Goal: Task Accomplishment & Management: Use online tool/utility

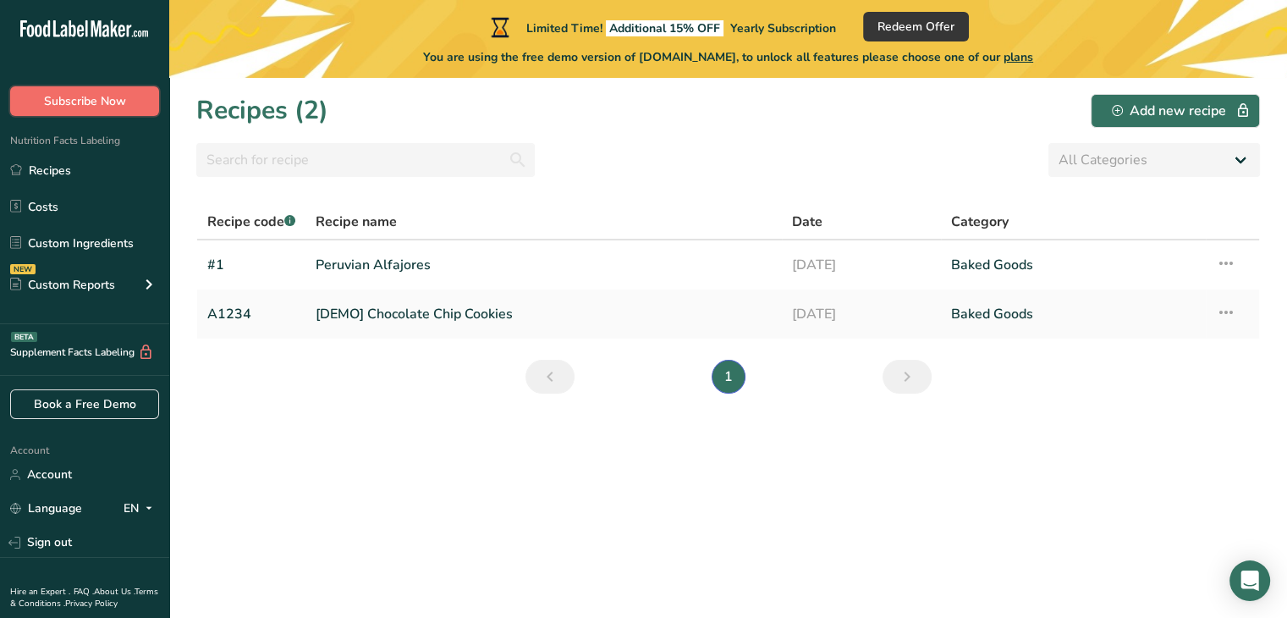
click at [122, 114] on button "Subscribe Now" at bounding box center [84, 101] width 149 height 30
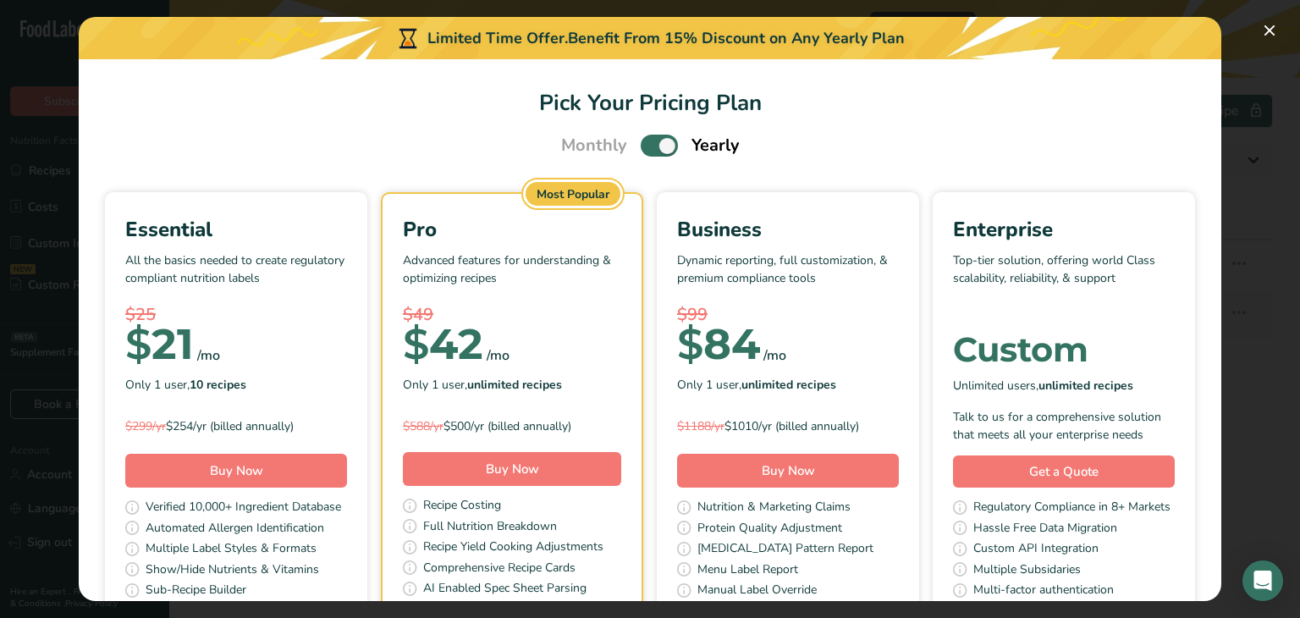
click at [664, 141] on span "Pick Your Pricing Plan Modal" at bounding box center [659, 145] width 37 height 21
click at [652, 141] on input "Pick Your Pricing Plan Modal" at bounding box center [646, 145] width 11 height 11
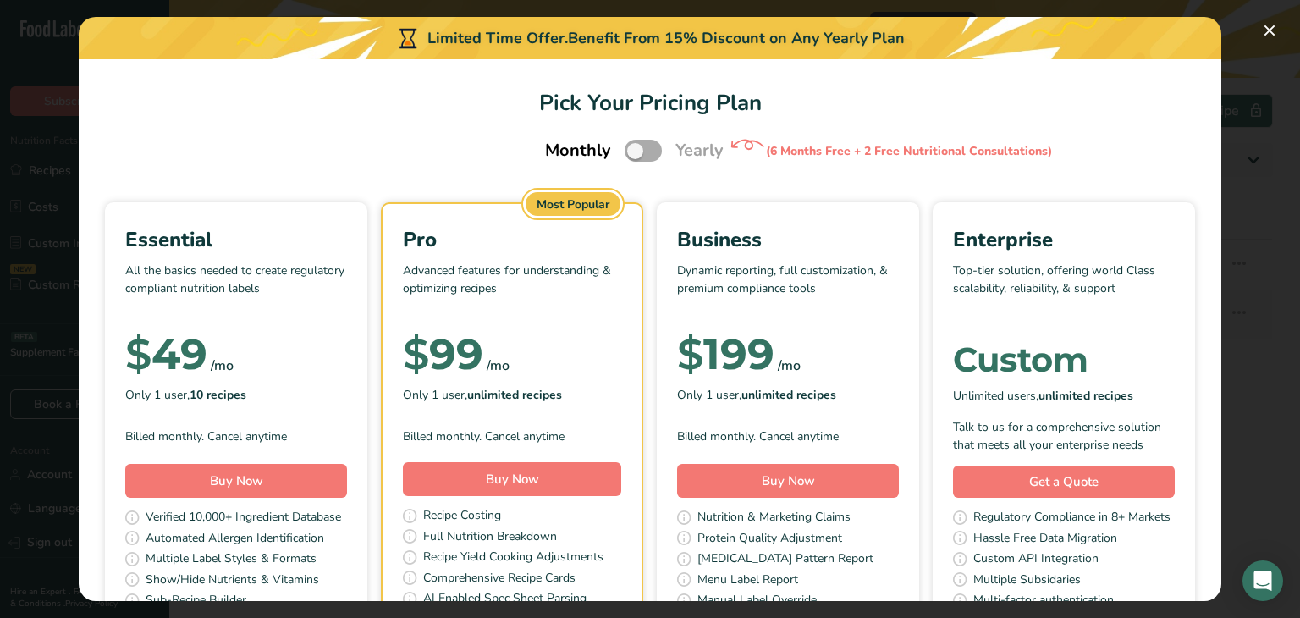
click at [627, 154] on span "Pick Your Pricing Plan Modal" at bounding box center [643, 150] width 37 height 21
click at [627, 154] on input "Pick Your Pricing Plan Modal" at bounding box center [630, 151] width 11 height 11
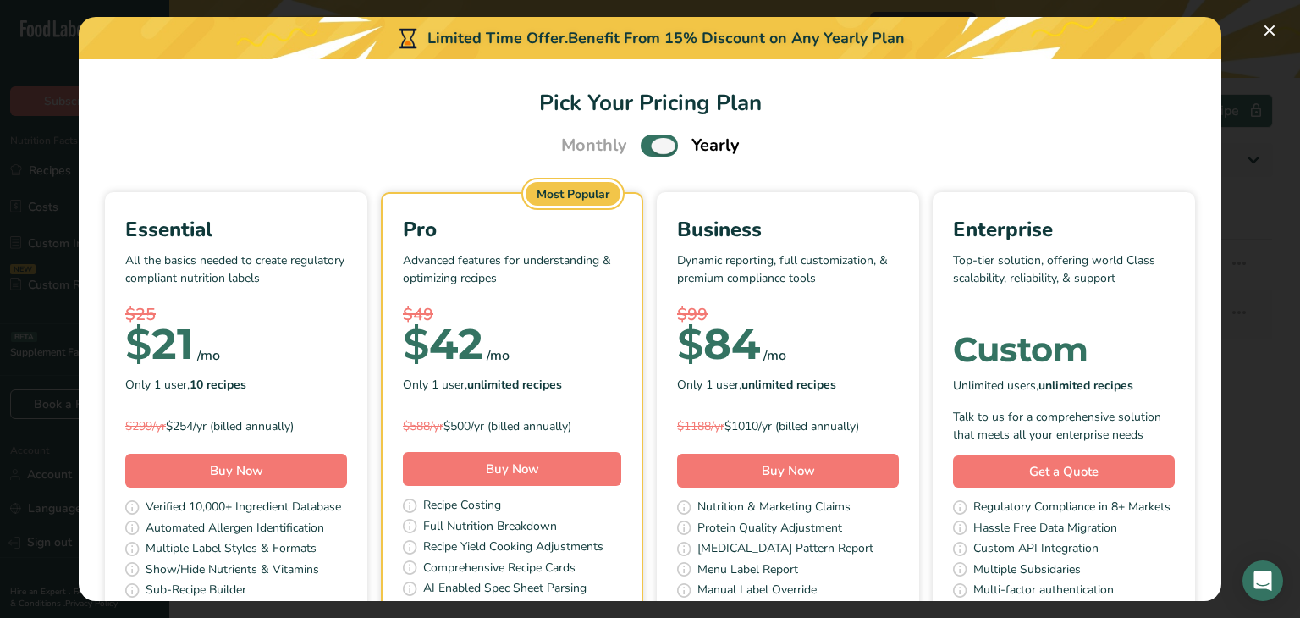
click at [650, 147] on span "Pick Your Pricing Plan Modal" at bounding box center [659, 145] width 37 height 21
click at [650, 147] on input "Pick Your Pricing Plan Modal" at bounding box center [646, 145] width 11 height 11
checkbox input "false"
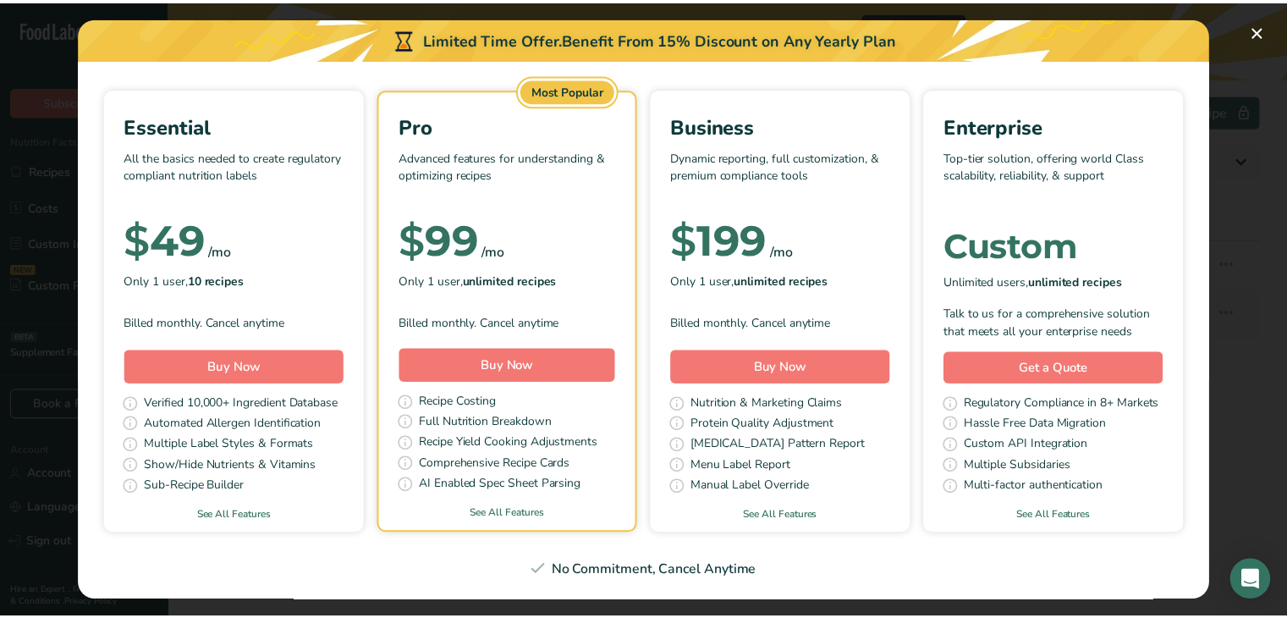
scroll to position [169, 0]
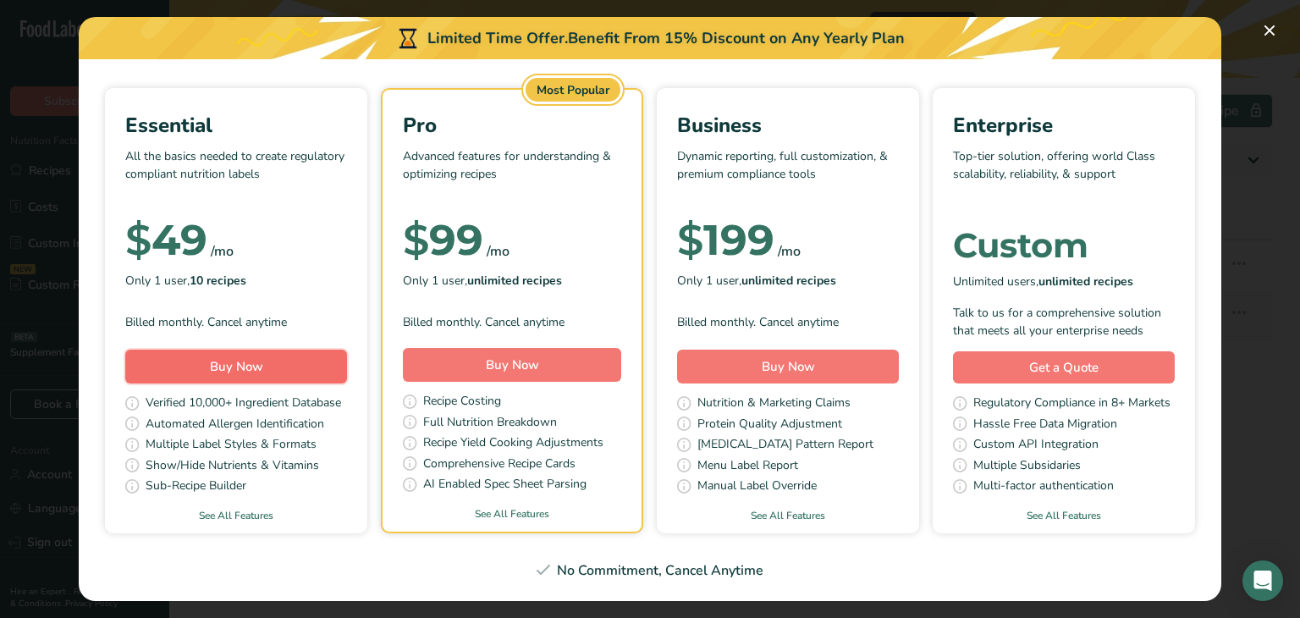
click at [347, 350] on button "Buy Now" at bounding box center [236, 367] width 222 height 34
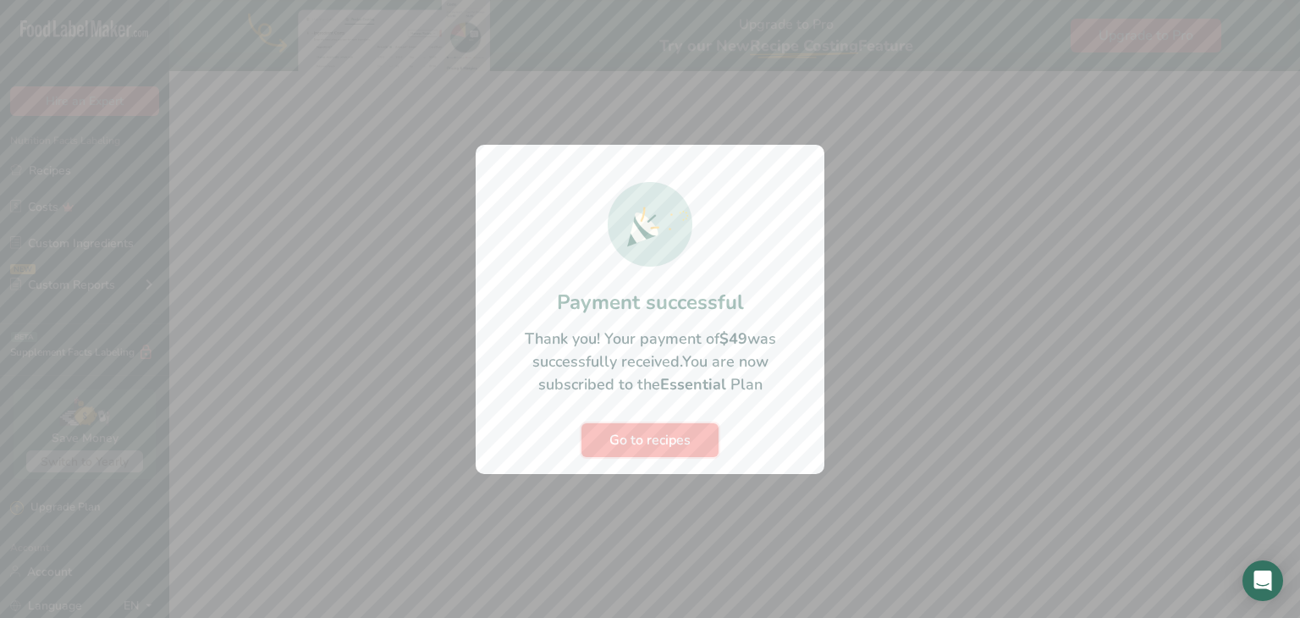
click at [687, 448] on span "Go to recipes" at bounding box center [649, 440] width 81 height 20
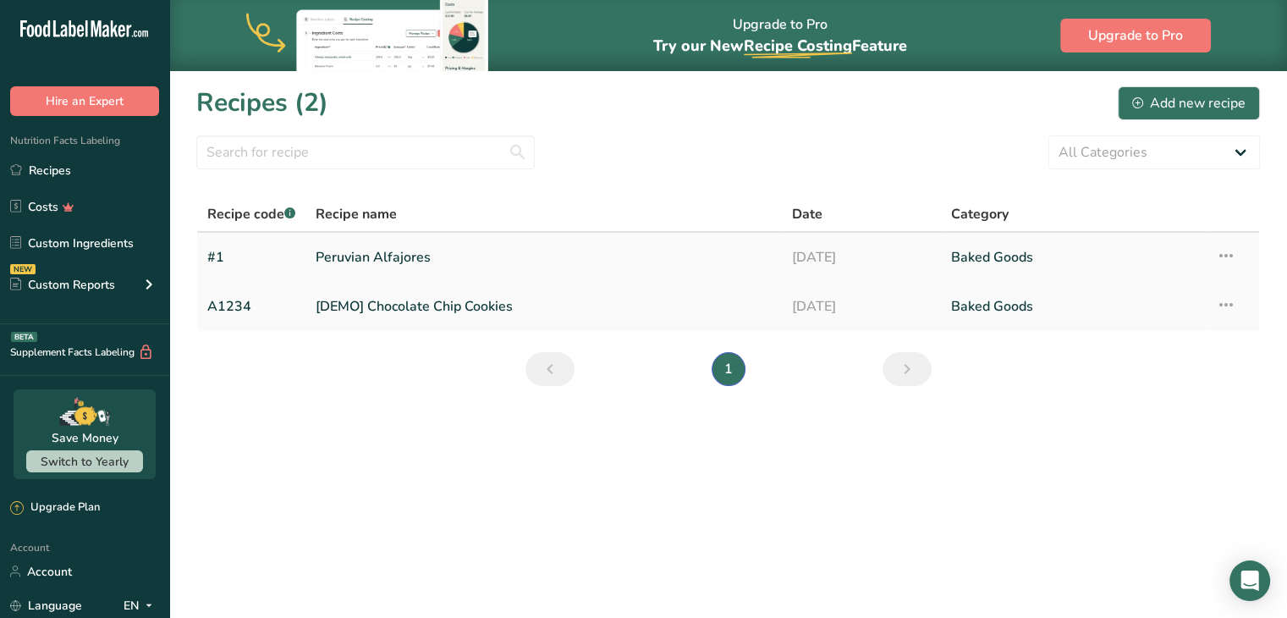
click at [344, 251] on link "Peruvian Alfajores" at bounding box center [544, 258] width 456 height 36
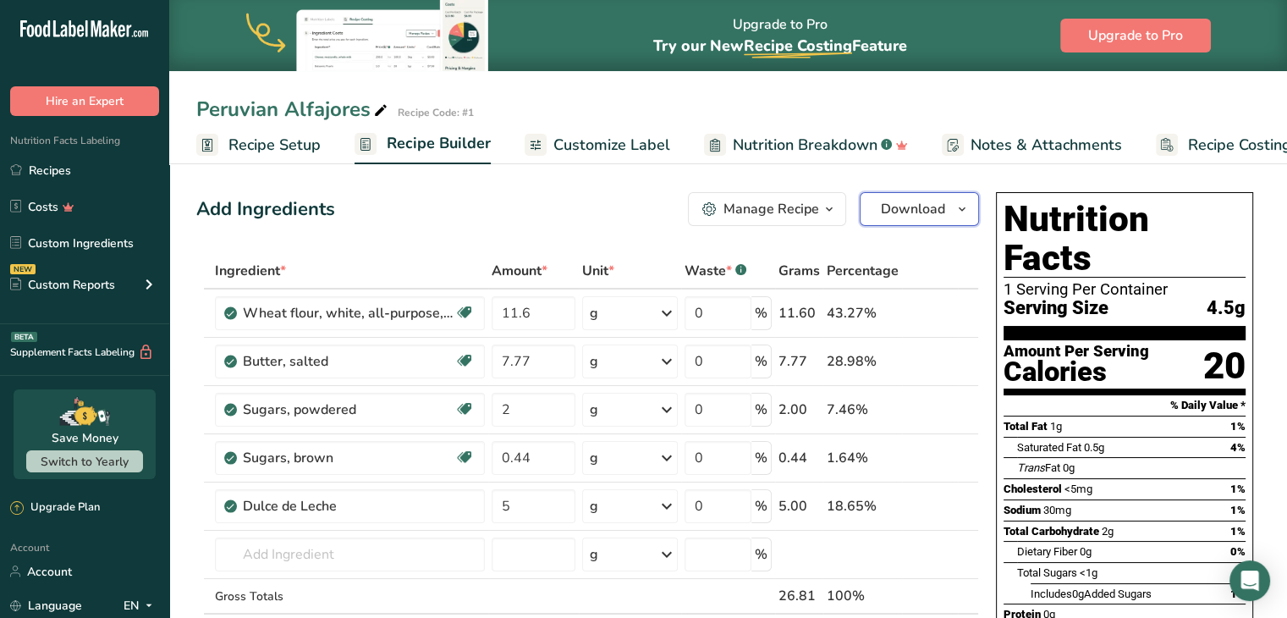
click at [949, 207] on button "Download" at bounding box center [919, 209] width 119 height 34
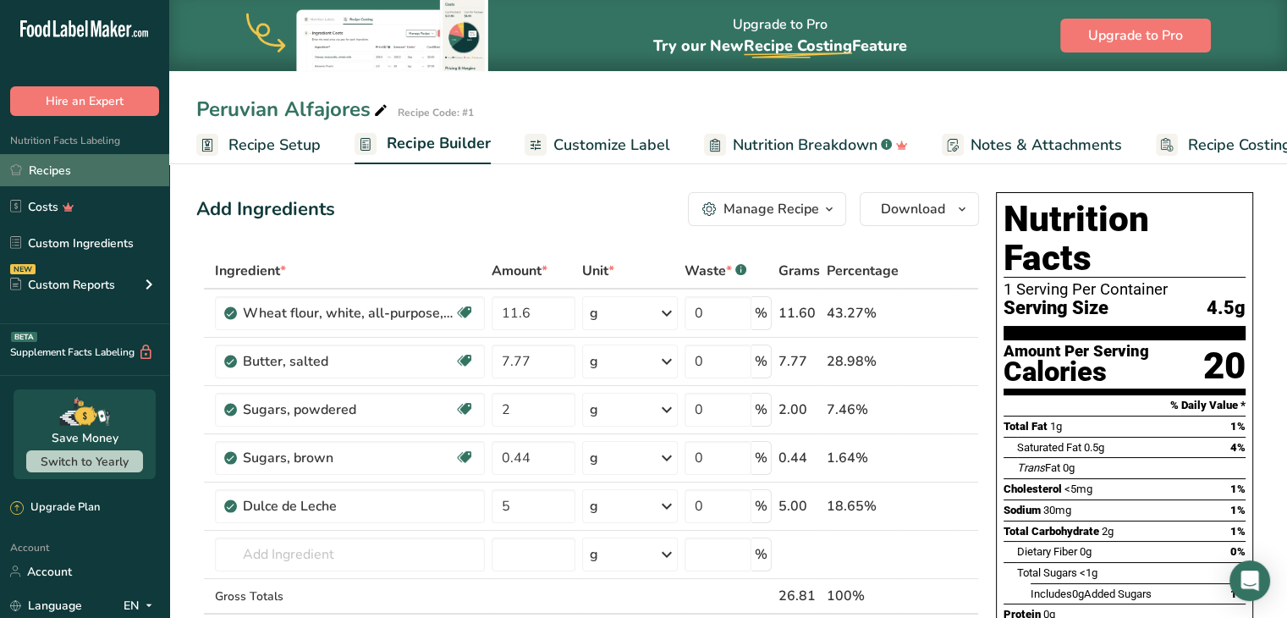
drag, startPoint x: 80, startPoint y: 173, endPoint x: 109, endPoint y: 180, distance: 30.6
click at [80, 173] on link "Recipes" at bounding box center [84, 170] width 169 height 32
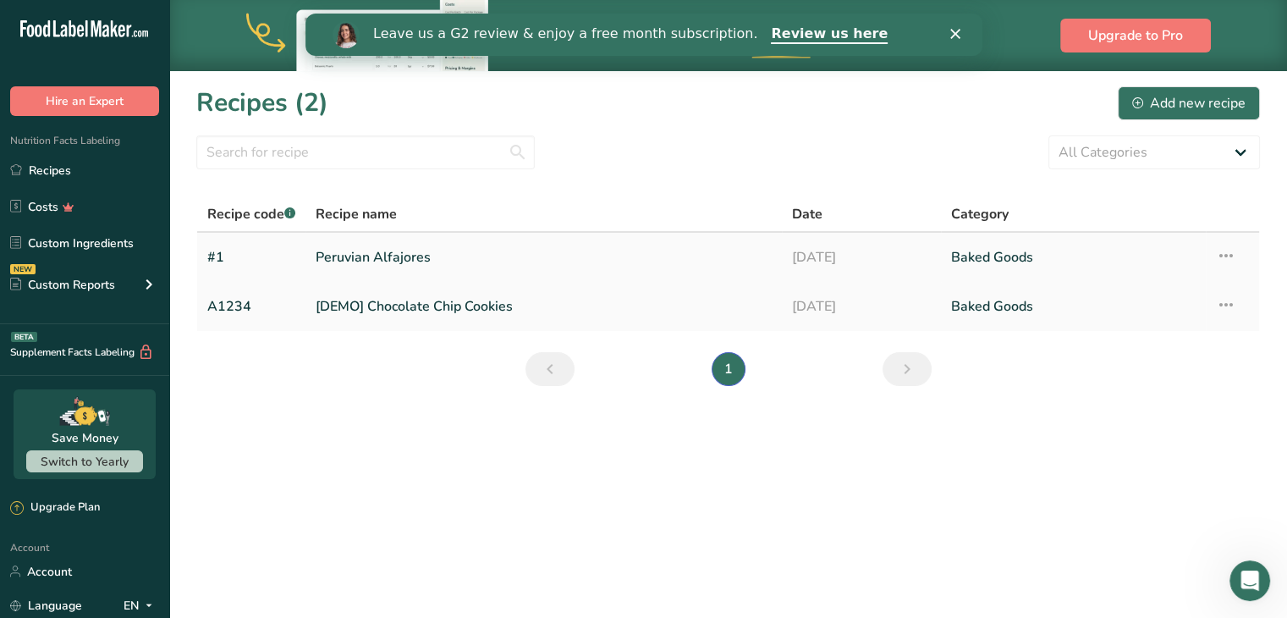
click at [383, 258] on link "Peruvian Alfajores" at bounding box center [544, 258] width 456 height 36
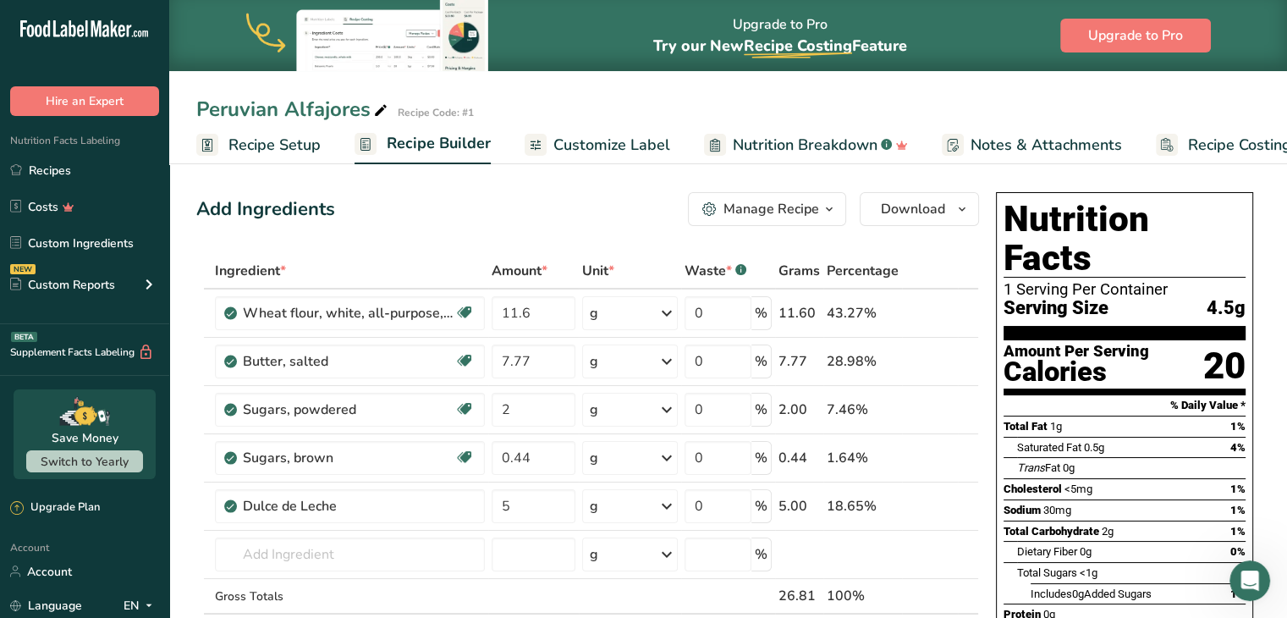
click at [231, 136] on span "Recipe Setup" at bounding box center [275, 145] width 92 height 23
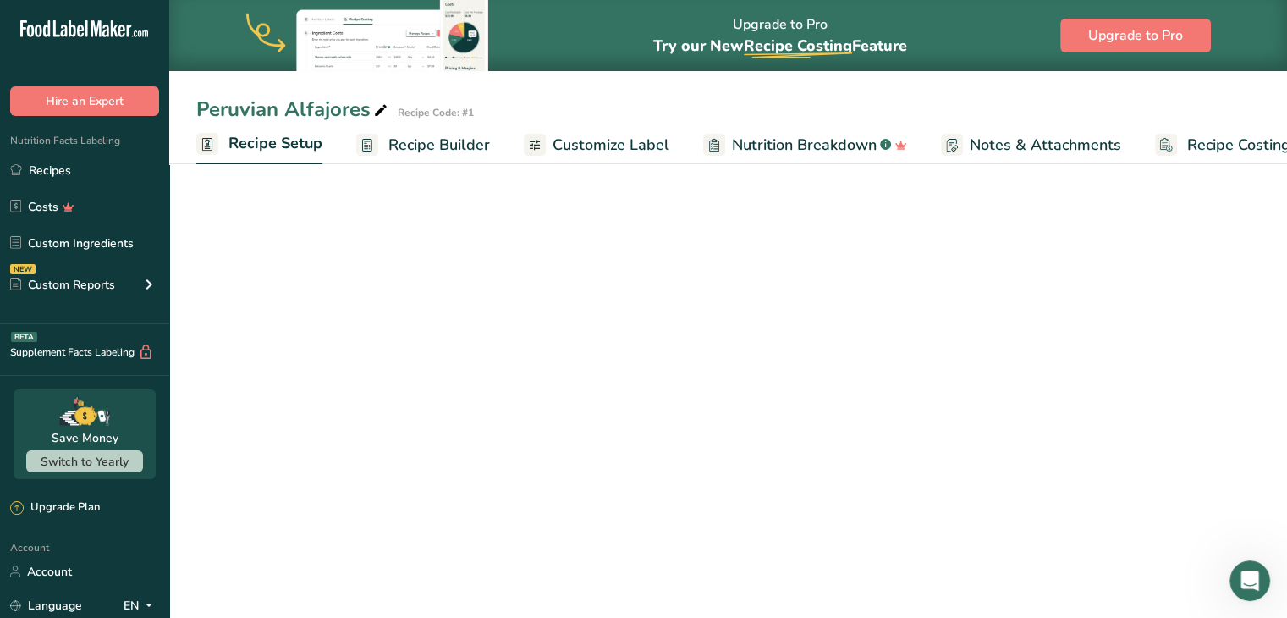
scroll to position [0, 6]
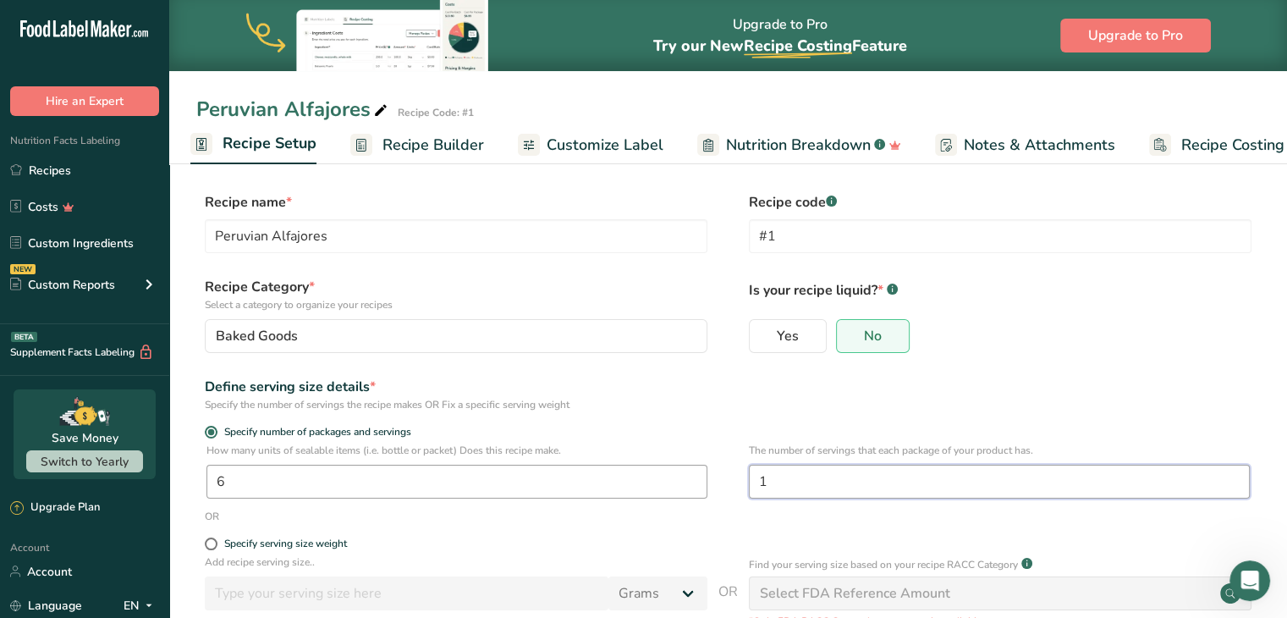
drag, startPoint x: 814, startPoint y: 481, endPoint x: 687, endPoint y: 482, distance: 127.0
click at [687, 482] on div "How many units of sealable items (i.e. bottle or packet) Does this recipe make.…" at bounding box center [728, 476] width 1064 height 66
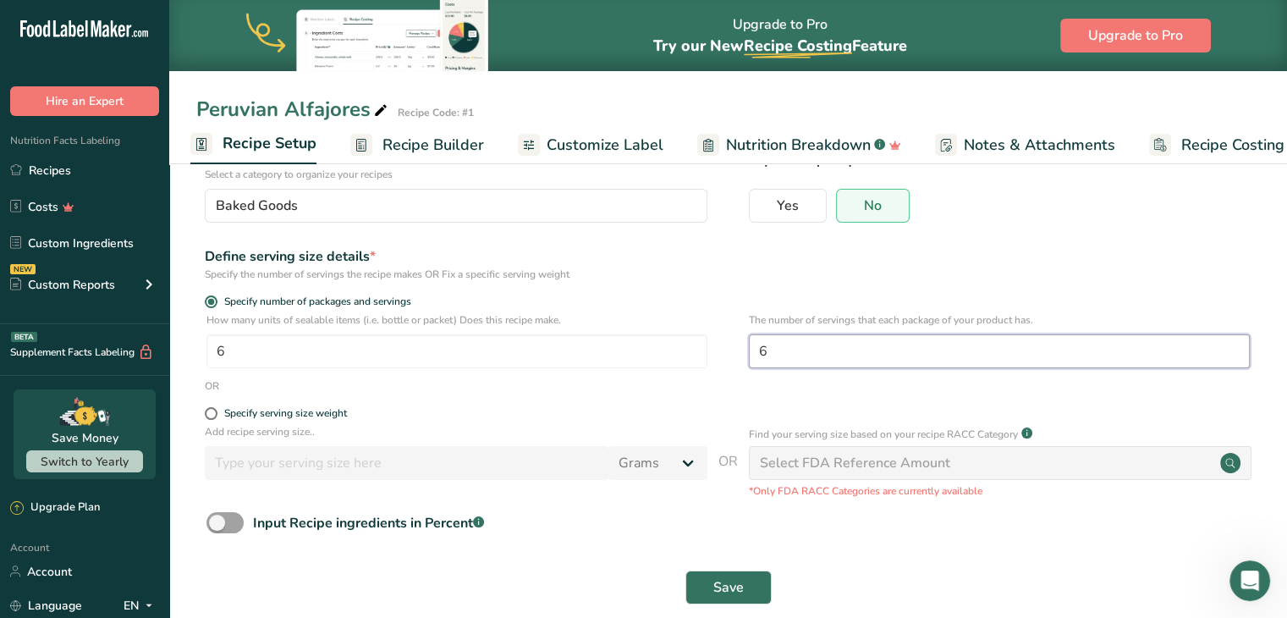
scroll to position [155, 0]
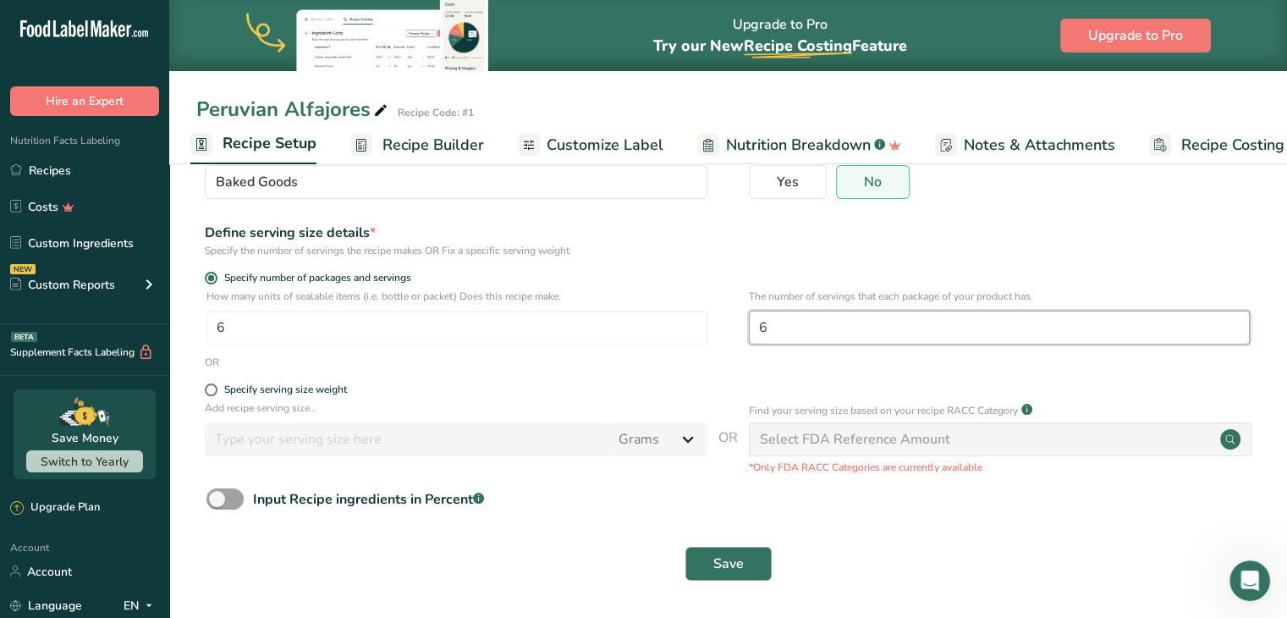
type input "6"
click at [717, 570] on span "Save" at bounding box center [728, 564] width 30 height 20
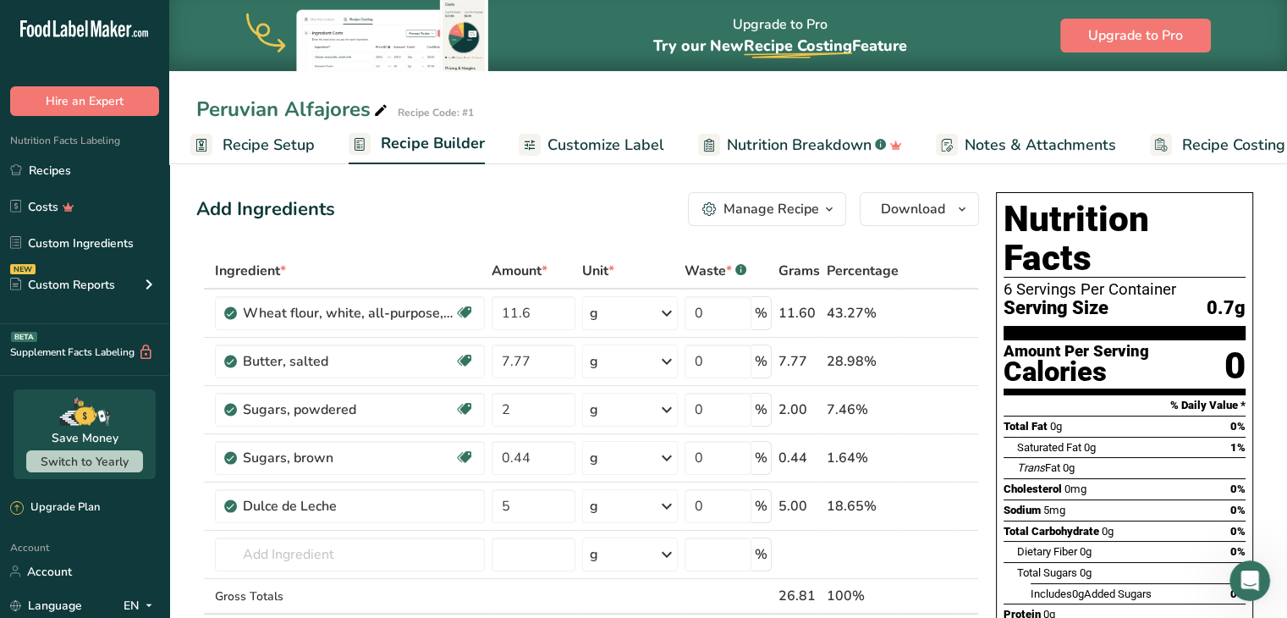
drag, startPoint x: 1209, startPoint y: 269, endPoint x: 1249, endPoint y: 273, distance: 40.8
click at [1249, 273] on div "Nutrition Facts 6 Servings Per Container Serving Size 0.7g Amount Per Serving C…" at bounding box center [1124, 482] width 257 height 580
click at [284, 140] on span "Recipe Setup" at bounding box center [269, 145] width 92 height 23
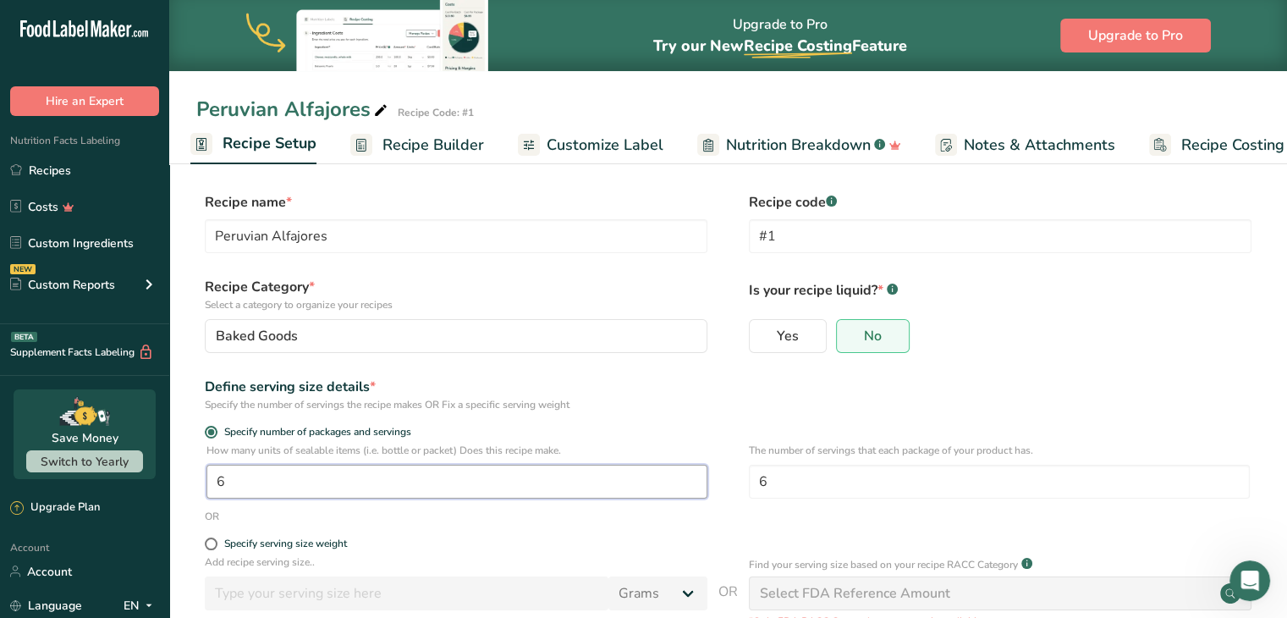
drag, startPoint x: 238, startPoint y: 487, endPoint x: 176, endPoint y: 483, distance: 61.9
click at [176, 483] on section "Recipe name * Peruvian Alfajores Recipe code .a-a{fill:#347362;}.b-a{fill:#fff;…" at bounding box center [728, 465] width 1118 height 614
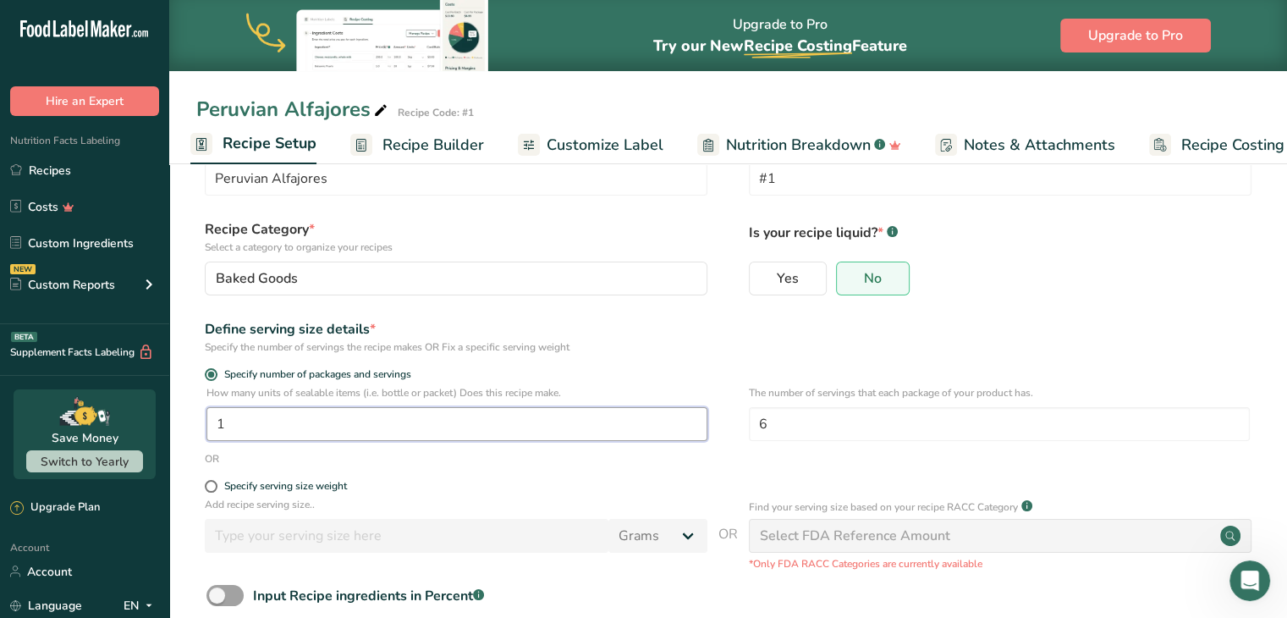
scroll to position [155, 0]
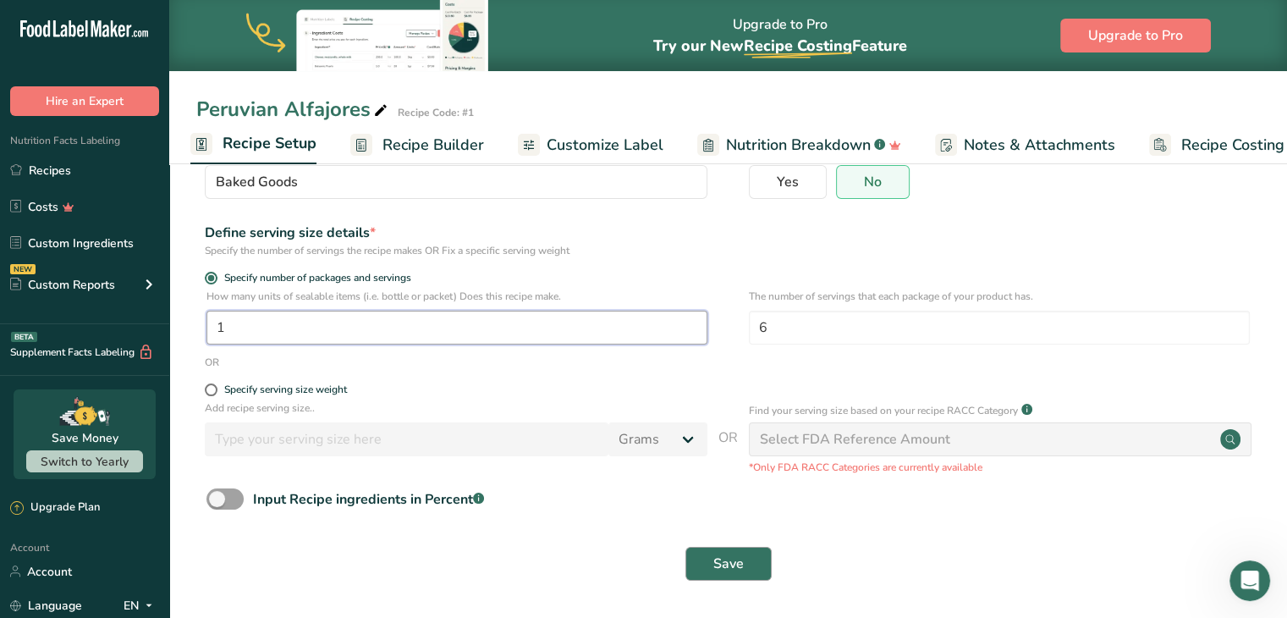
type input "1"
click at [745, 556] on button "Save" at bounding box center [729, 564] width 86 height 34
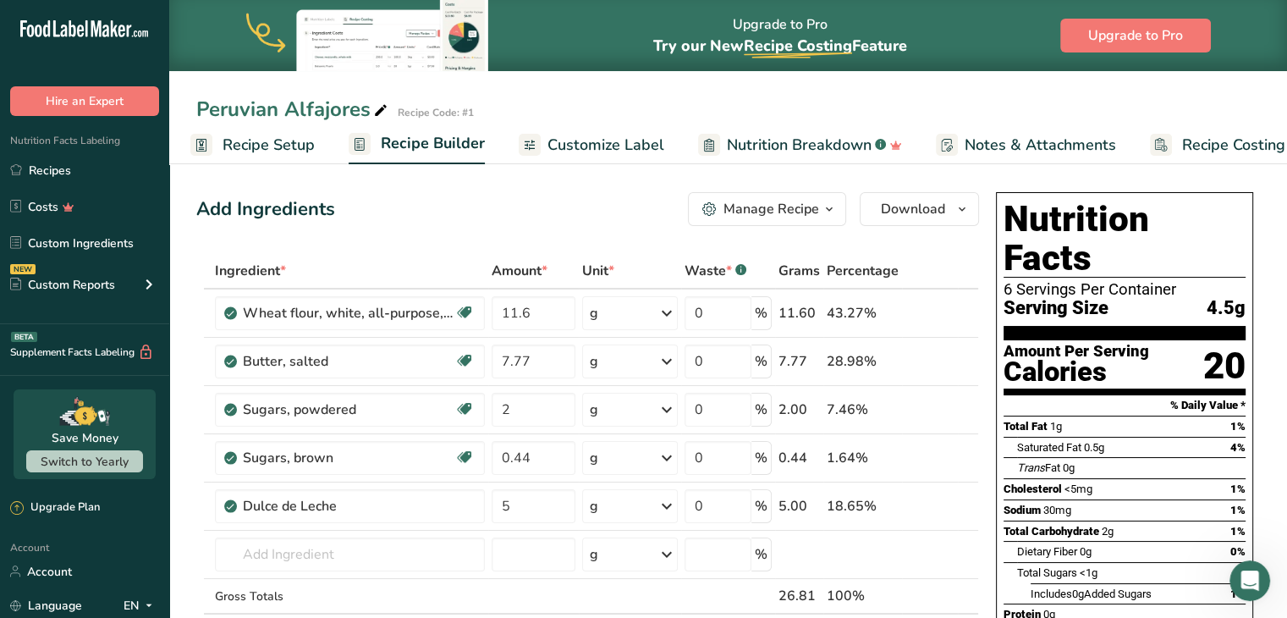
drag, startPoint x: 1005, startPoint y: 249, endPoint x: 1222, endPoint y: 515, distance: 343.5
click at [1220, 536] on div "Nutrition Facts 6 Servings Per Container Serving Size 4.5g Amount Per Serving C…" at bounding box center [1124, 482] width 257 height 580
click at [1182, 478] on div "[MEDICAL_DATA] <5mg 1%" at bounding box center [1125, 488] width 242 height 21
click at [269, 144] on span "Recipe Setup" at bounding box center [269, 145] width 92 height 23
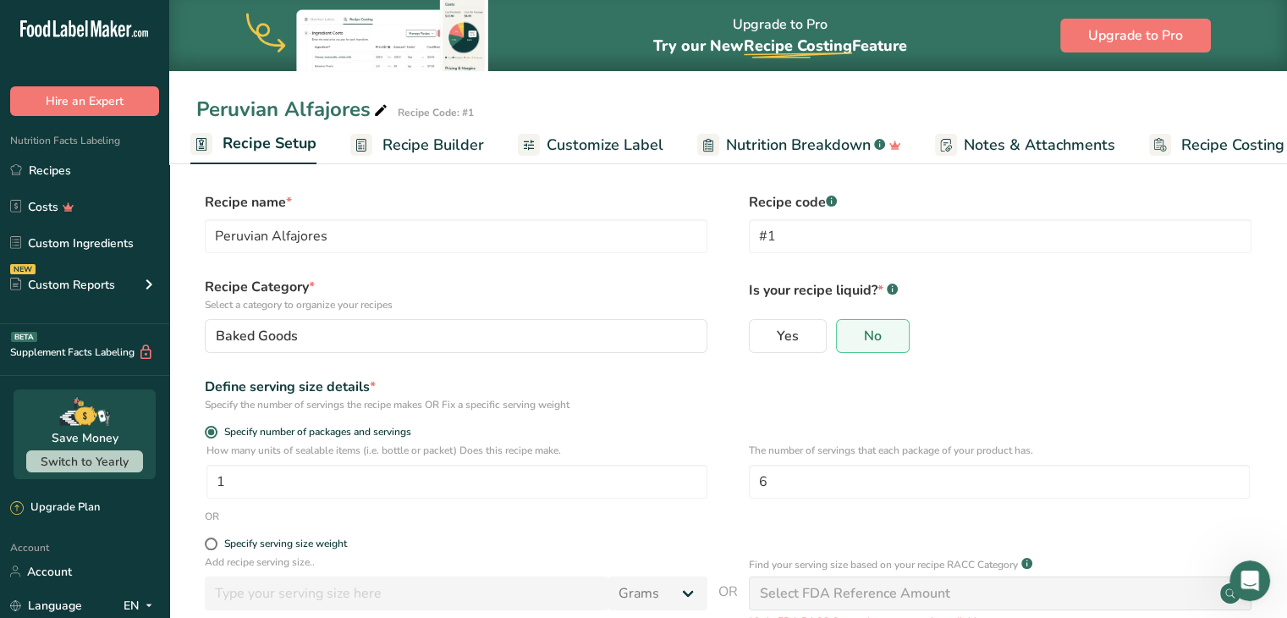
click at [365, 155] on rect at bounding box center [361, 145] width 22 height 22
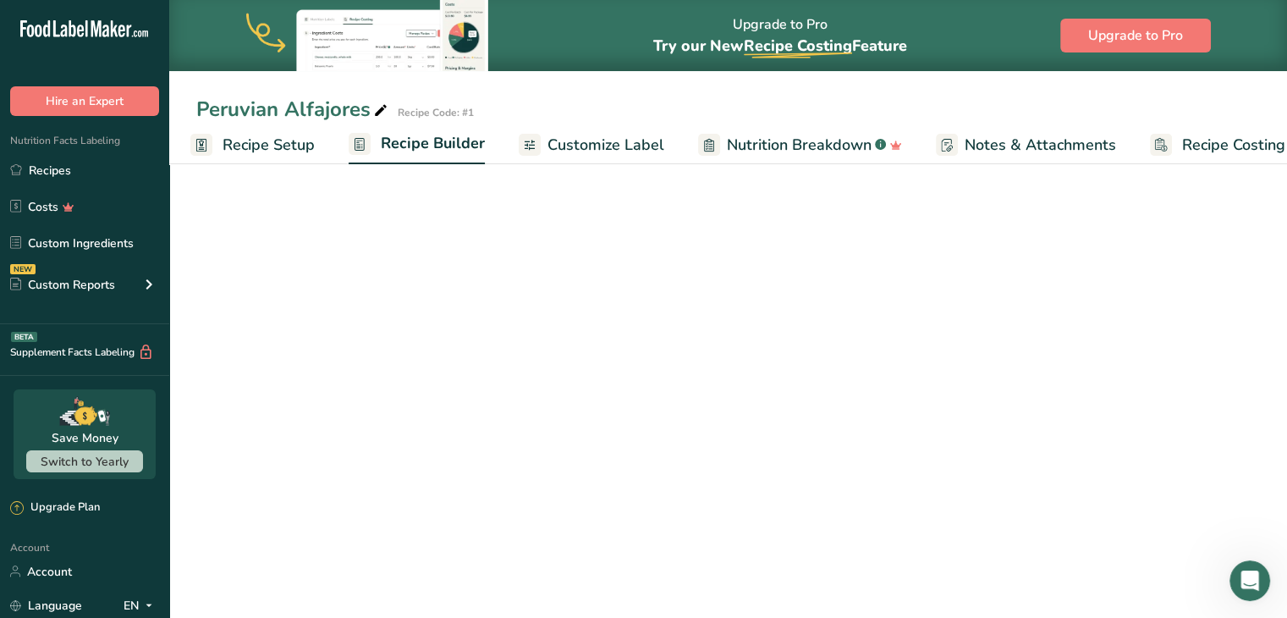
scroll to position [0, 47]
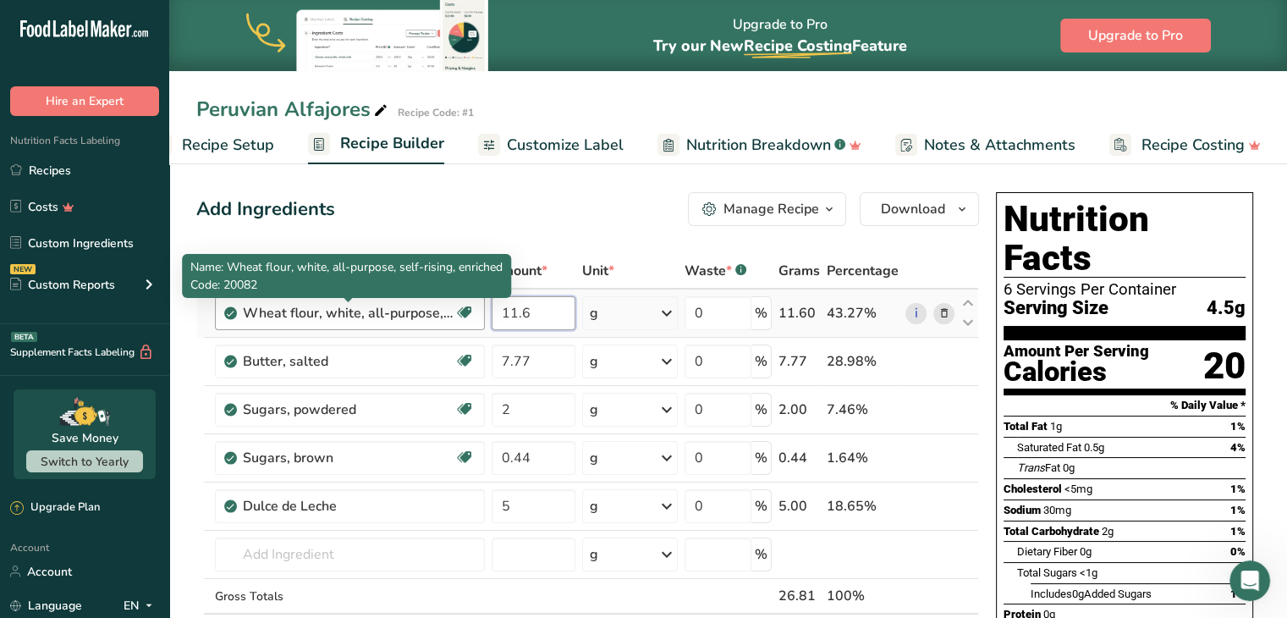
drag, startPoint x: 532, startPoint y: 309, endPoint x: 443, endPoint y: 308, distance: 89.7
click at [443, 308] on tr "Wheat flour, white, all-purpose, self-rising, enriched Dairy free Vegan Vegetar…" at bounding box center [587, 313] width 781 height 48
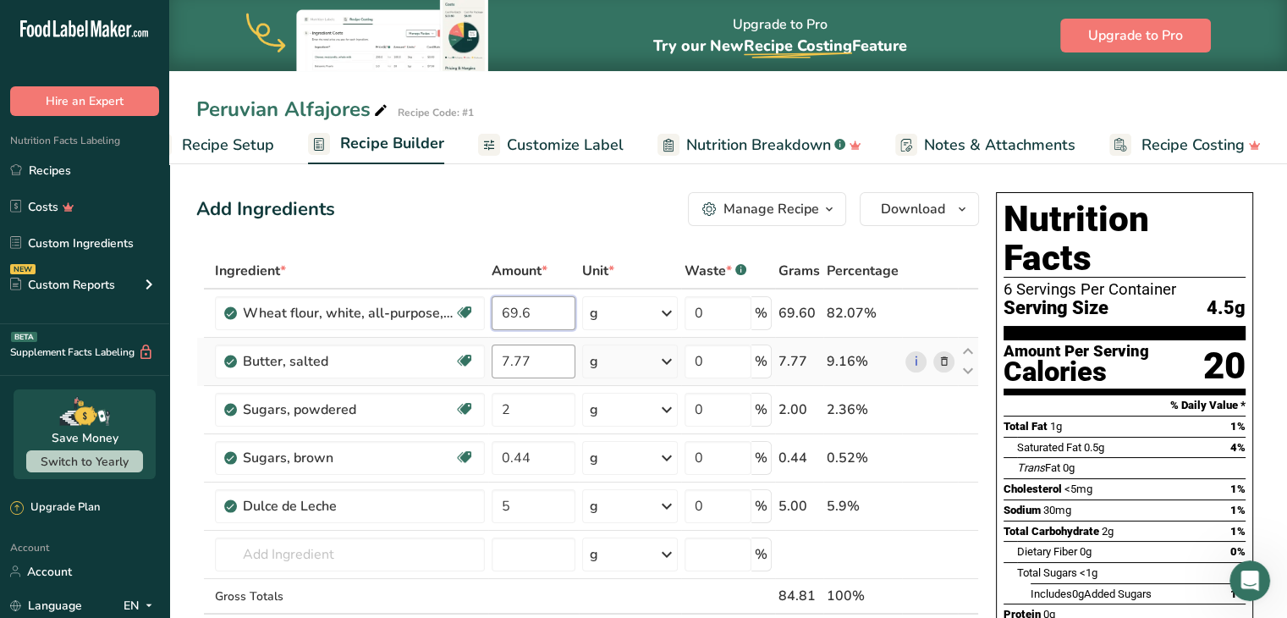
type input "69.6"
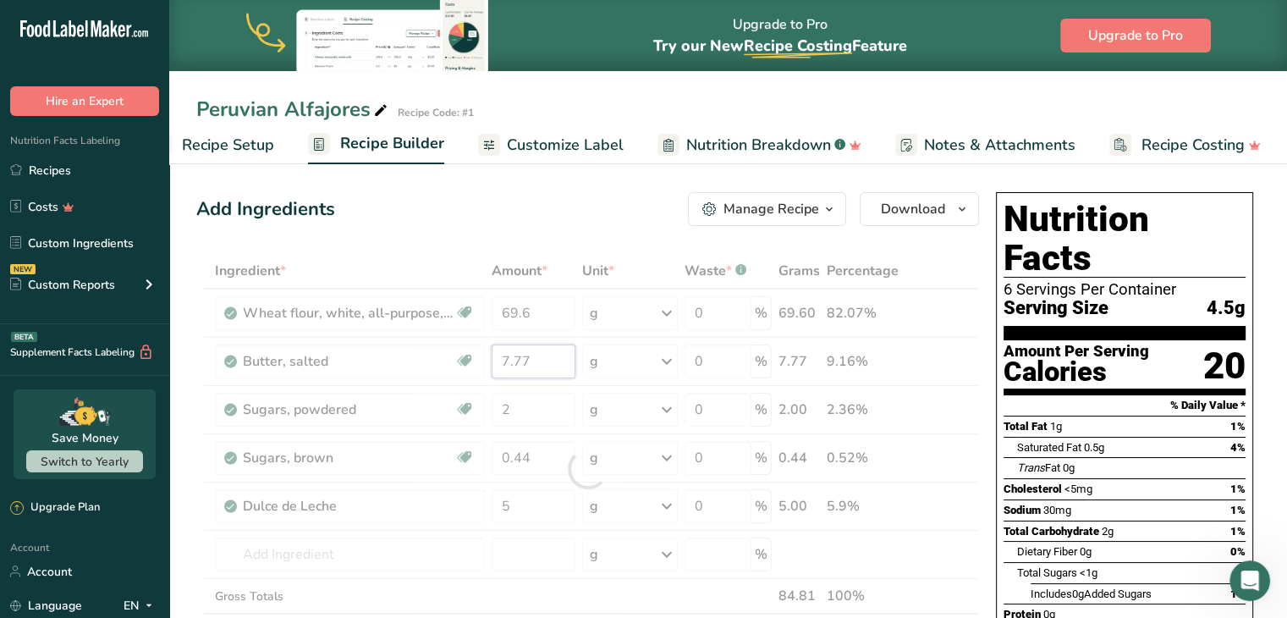
drag, startPoint x: 548, startPoint y: 353, endPoint x: 454, endPoint y: 355, distance: 94.8
click at [454, 355] on div "Ingredient * Amount * Unit * Waste * .a-a{fill:#347362;}.b-a{fill:#fff;} Grams …" at bounding box center [587, 469] width 783 height 432
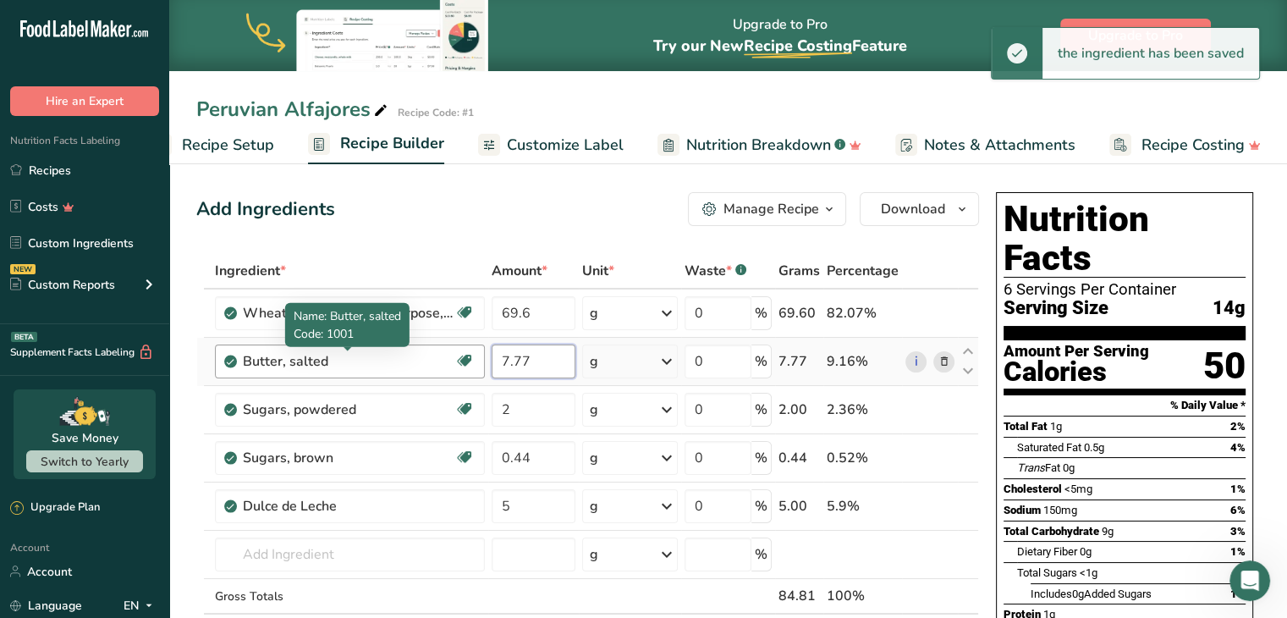
drag, startPoint x: 544, startPoint y: 360, endPoint x: 417, endPoint y: 359, distance: 127.0
click at [417, 359] on tr "Butter, salted Gluten free Vegetarian Soy free 7.77 g Portions 1 pat (1" sq, 1/…" at bounding box center [587, 362] width 781 height 48
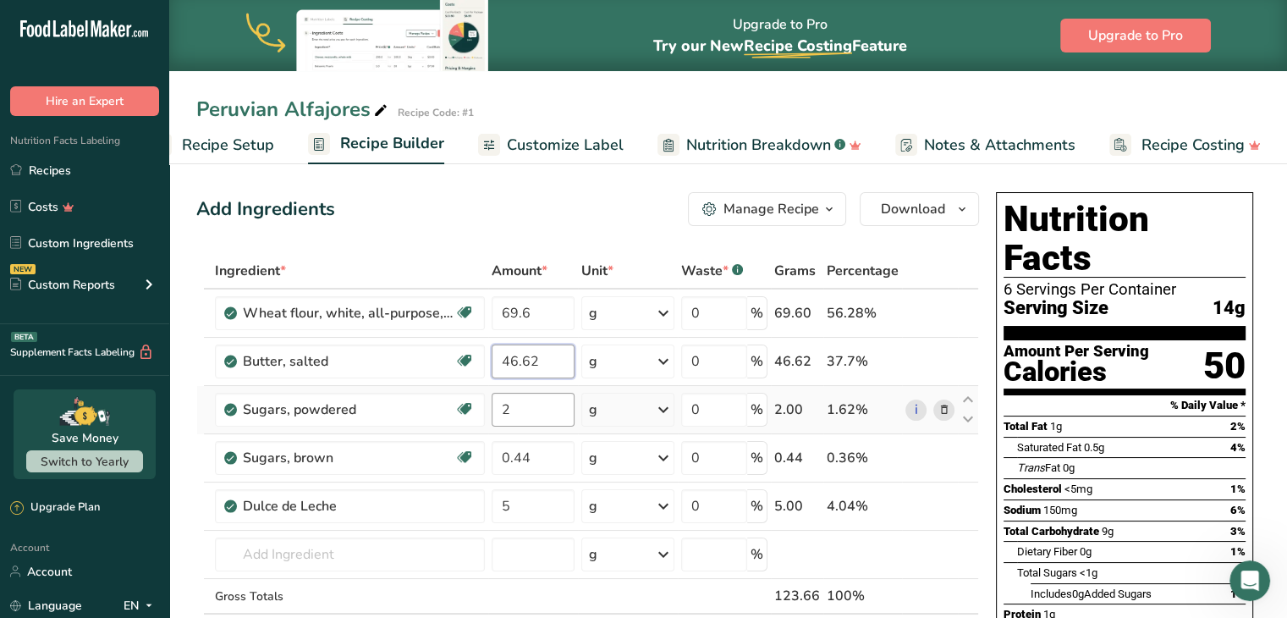
type input "46.62"
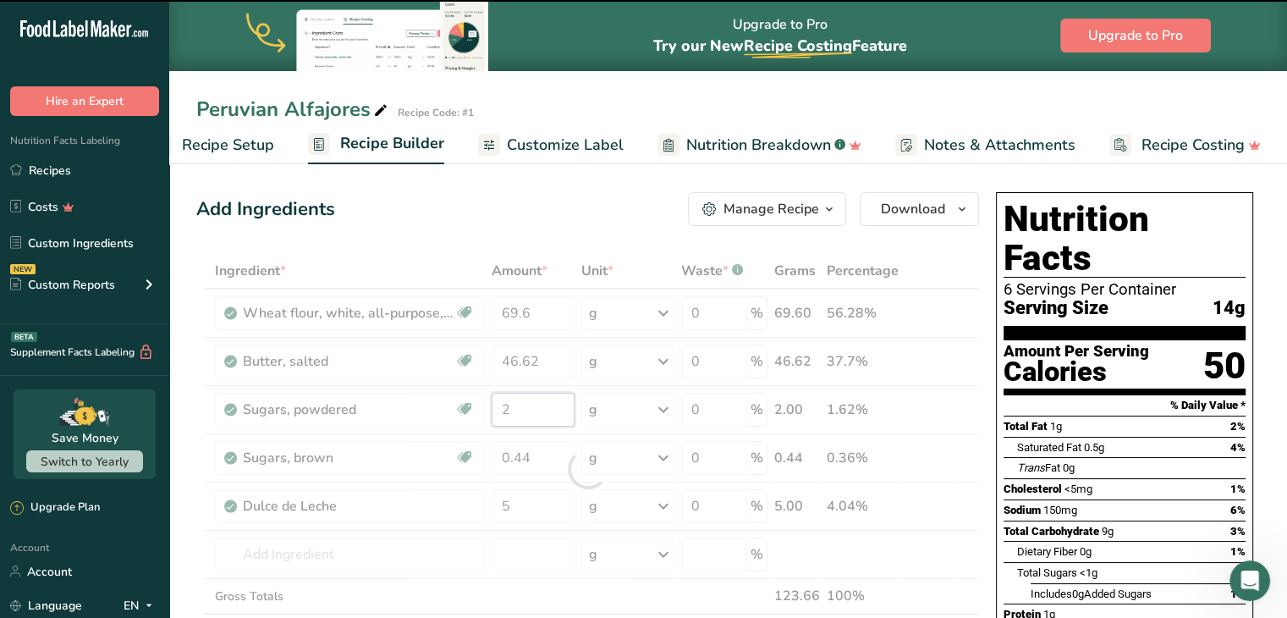
drag, startPoint x: 542, startPoint y: 405, endPoint x: 470, endPoint y: 413, distance: 72.4
click at [470, 413] on div "Ingredient * Amount * Unit * Waste * .a-a{fill:#347362;}.b-a{fill:#fff;} Grams …" at bounding box center [587, 469] width 783 height 432
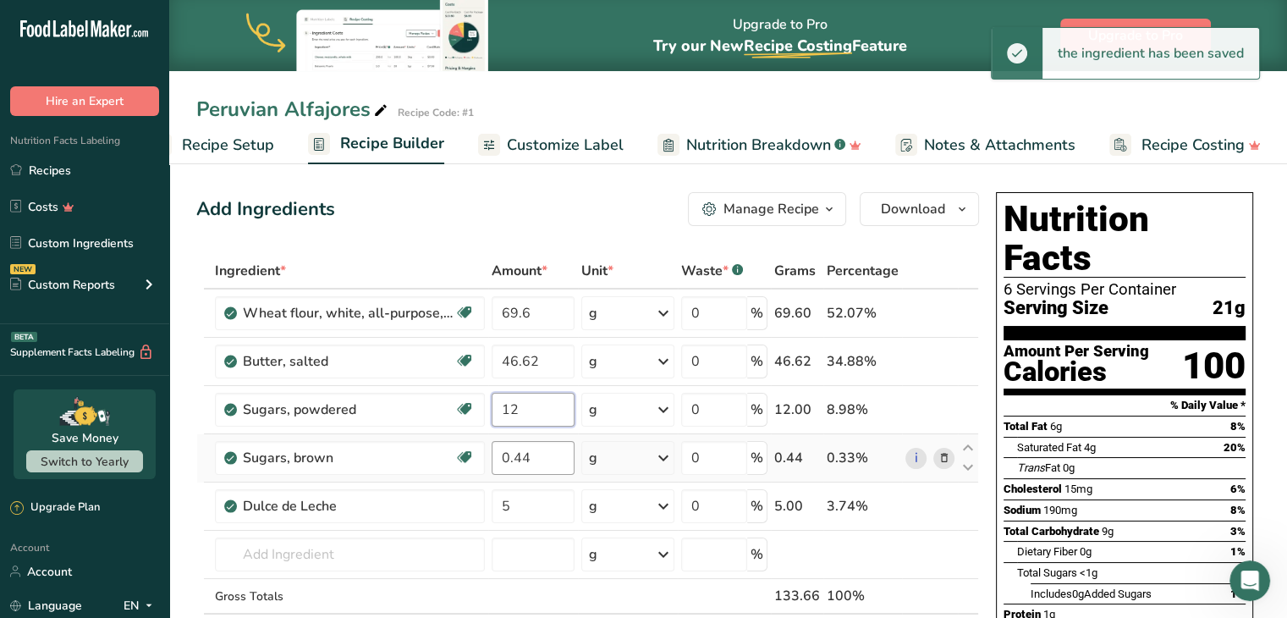
type input "12"
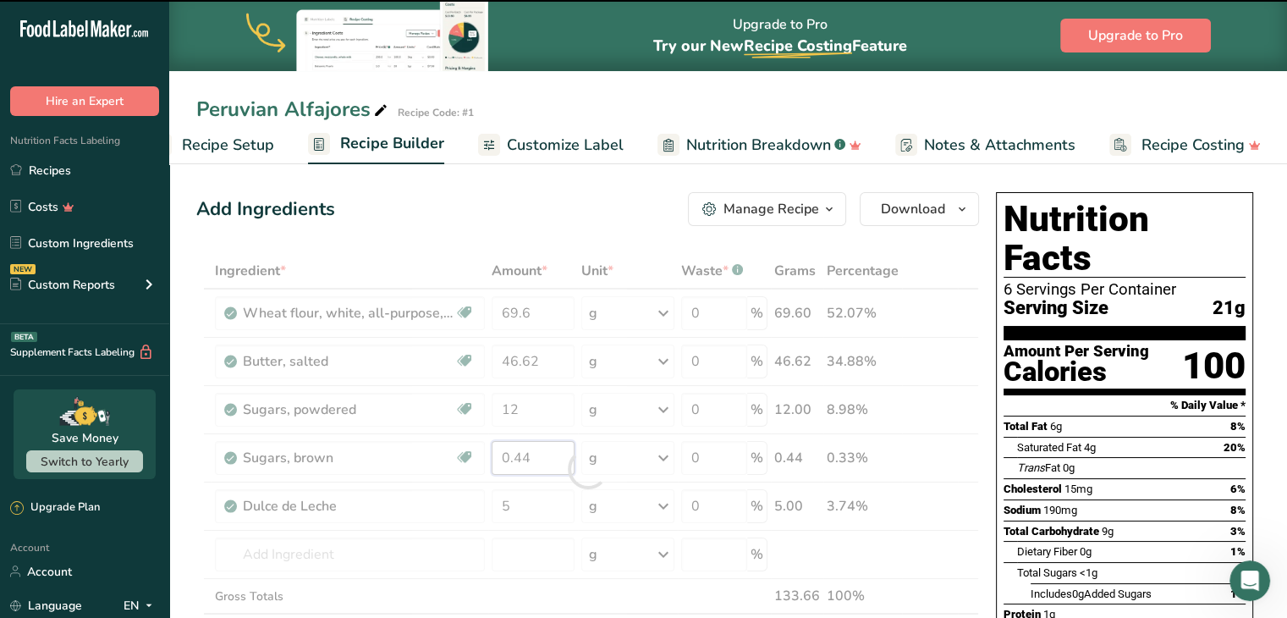
drag, startPoint x: 551, startPoint y: 465, endPoint x: 453, endPoint y: 462, distance: 98.2
click at [453, 462] on div "Ingredient * Amount * Unit * Waste * .a-a{fill:#347362;}.b-a{fill:#fff;} Grams …" at bounding box center [587, 469] width 783 height 432
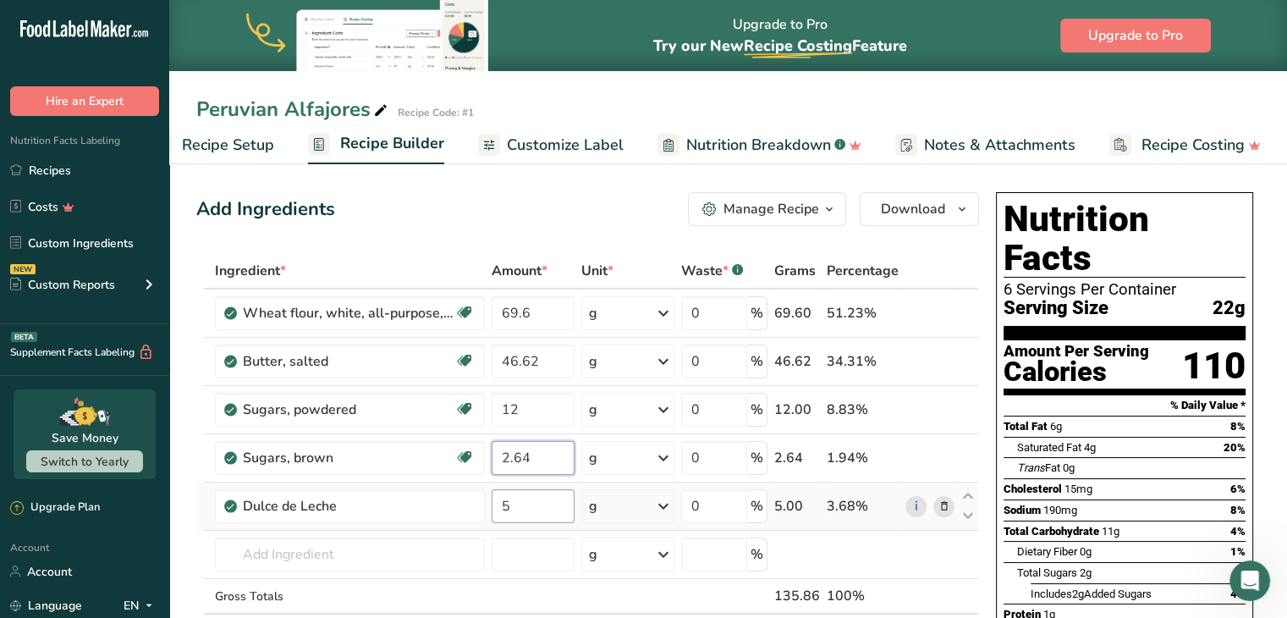
type input "2.64"
click at [506, 501] on div "Ingredient * Amount * Unit * Waste * .a-a{fill:#347362;}.b-a{fill:#fff;} Grams …" at bounding box center [587, 469] width 783 height 432
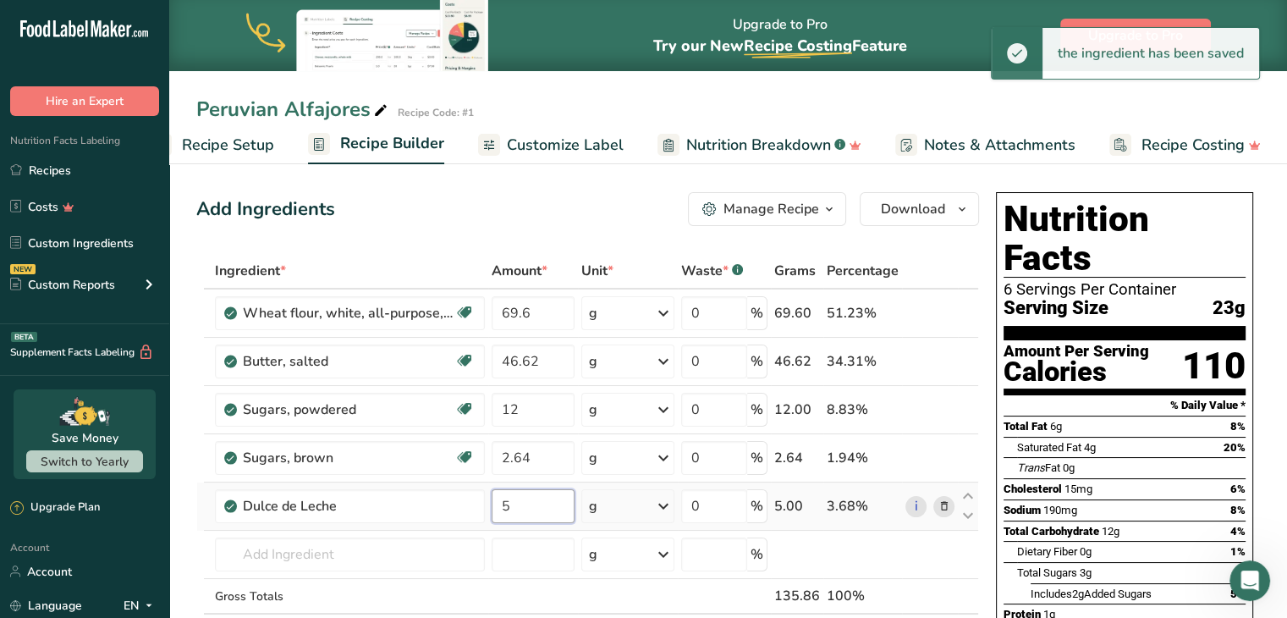
drag, startPoint x: 507, startPoint y: 504, endPoint x: 488, endPoint y: 504, distance: 18.6
click at [488, 504] on td "5" at bounding box center [533, 506] width 90 height 48
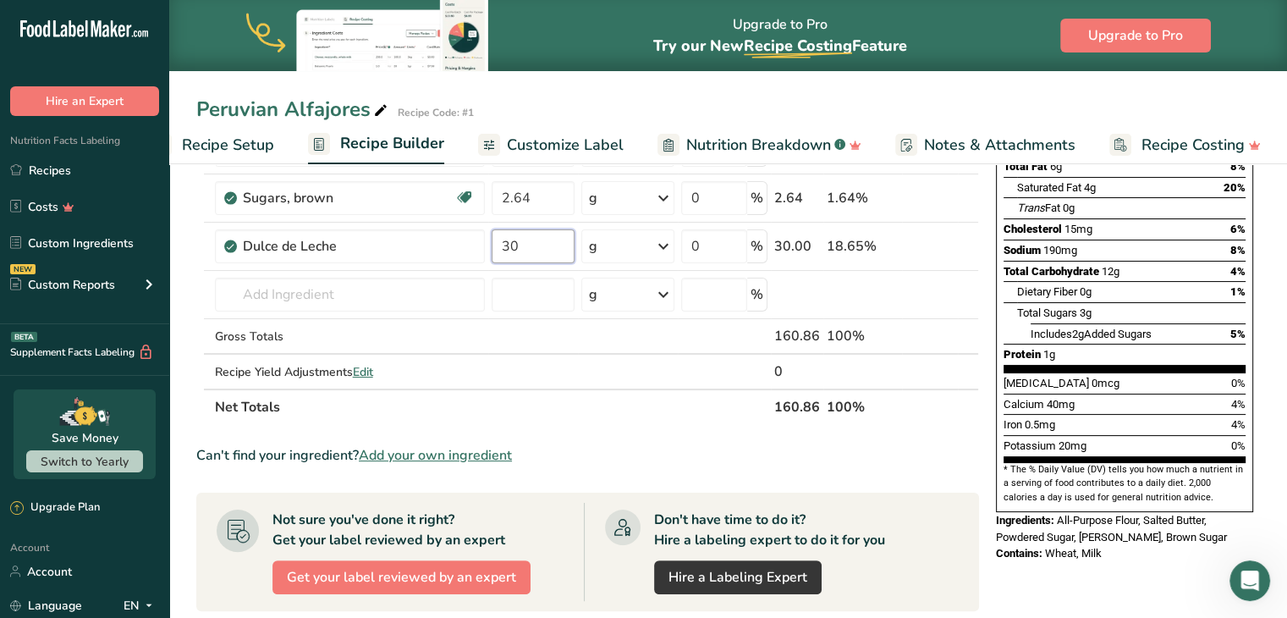
scroll to position [169, 0]
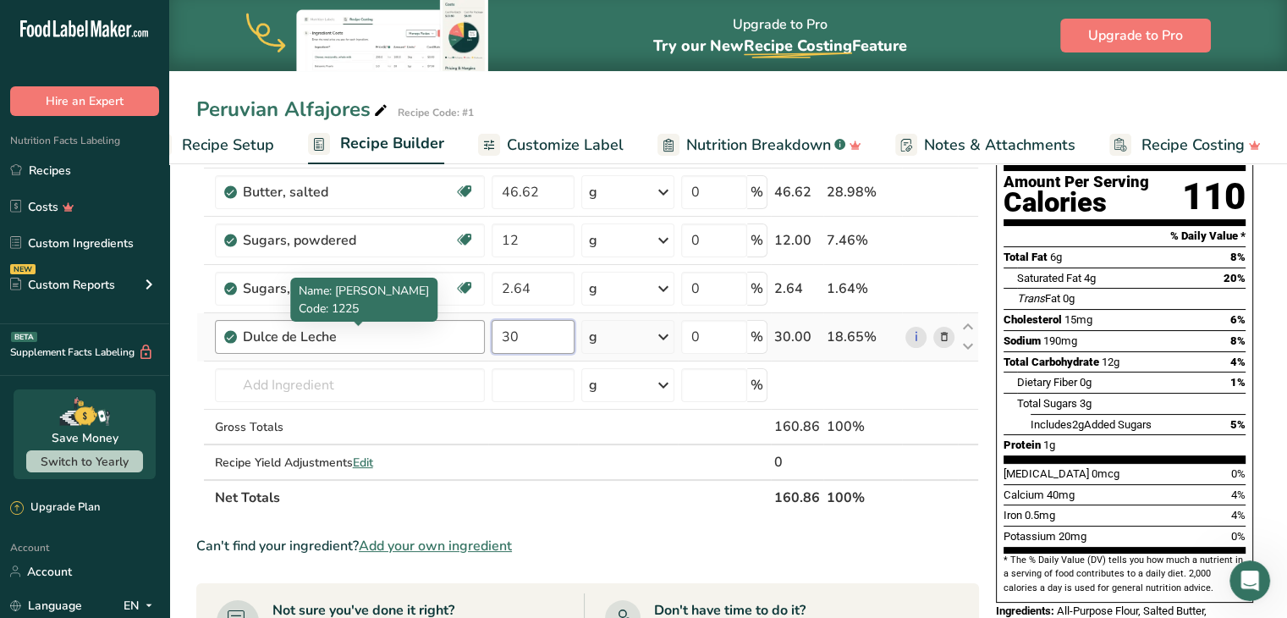
type input "30"
click at [410, 335] on div "Ingredient * Amount * Unit * Waste * .a-a{fill:#347362;}.b-a{fill:#fff;} Grams …" at bounding box center [587, 300] width 783 height 432
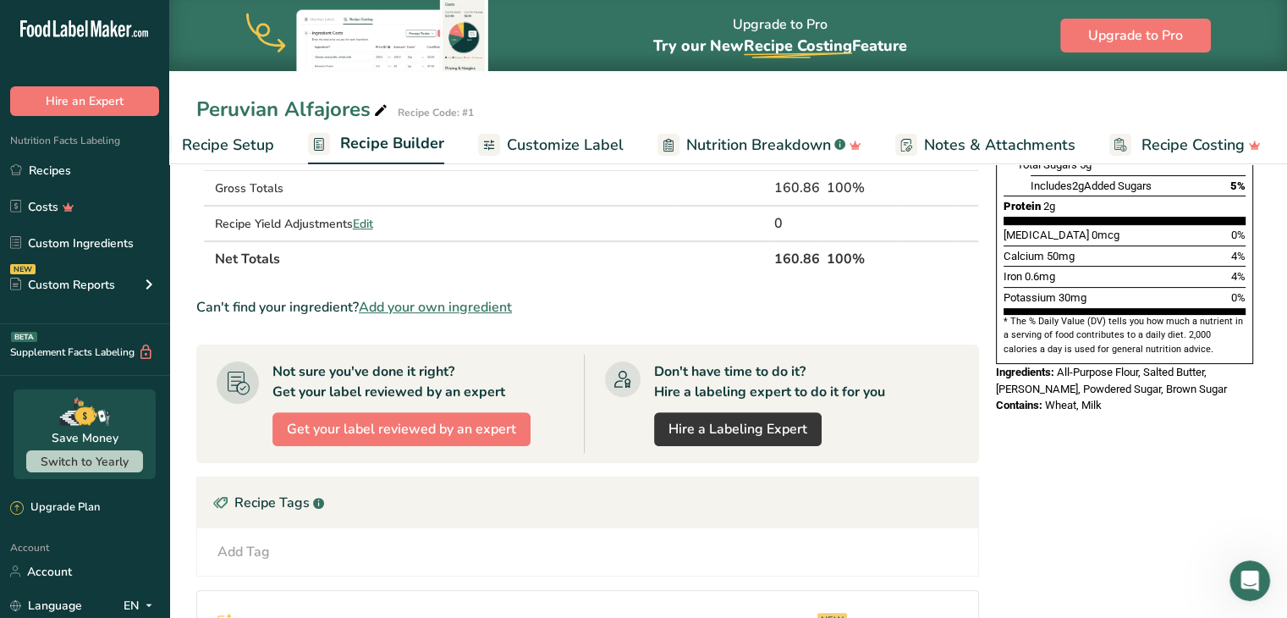
scroll to position [0, 0]
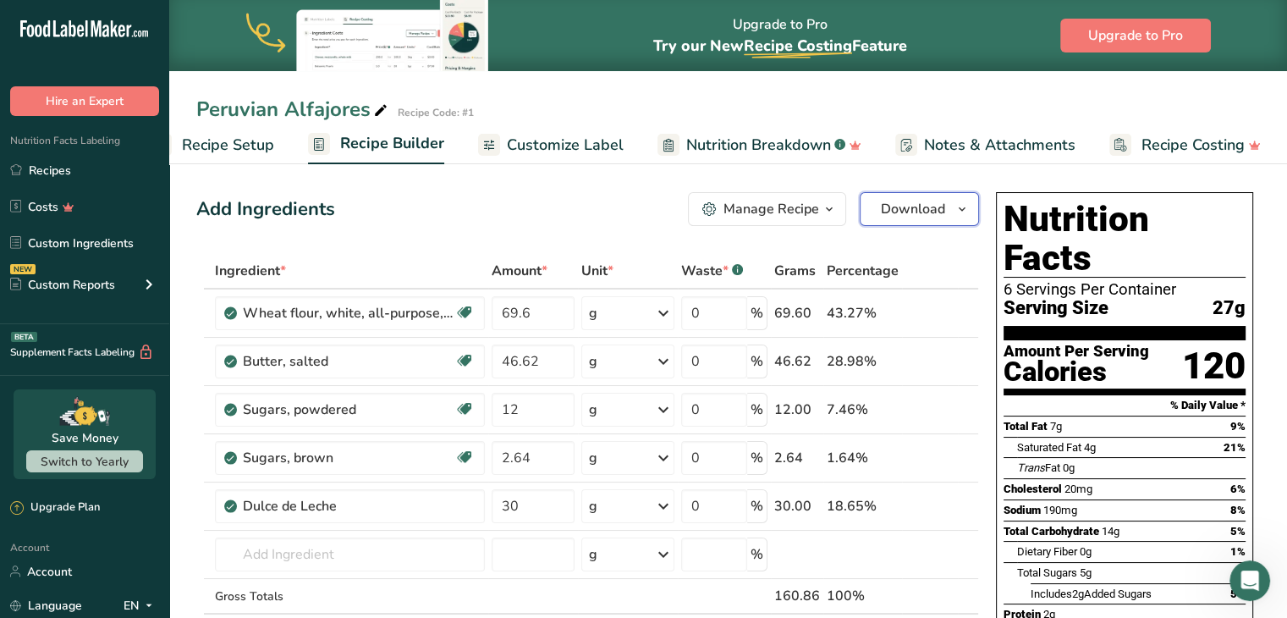
click at [931, 194] on button "Download" at bounding box center [919, 209] width 119 height 34
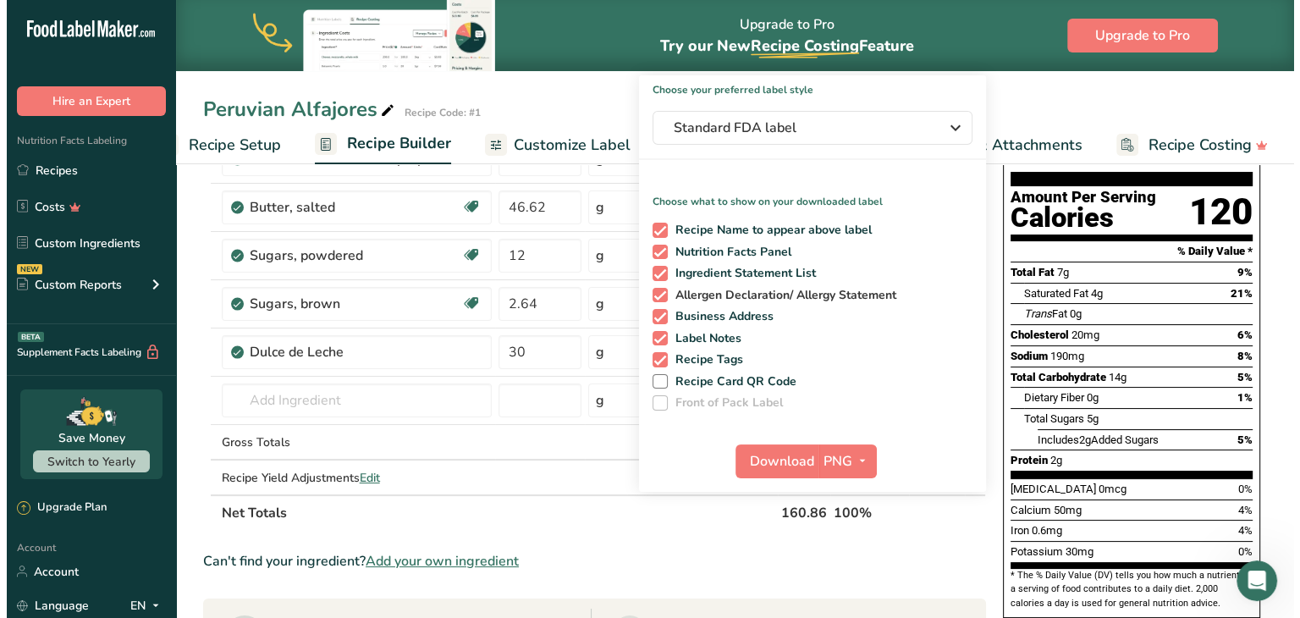
scroll to position [169, 0]
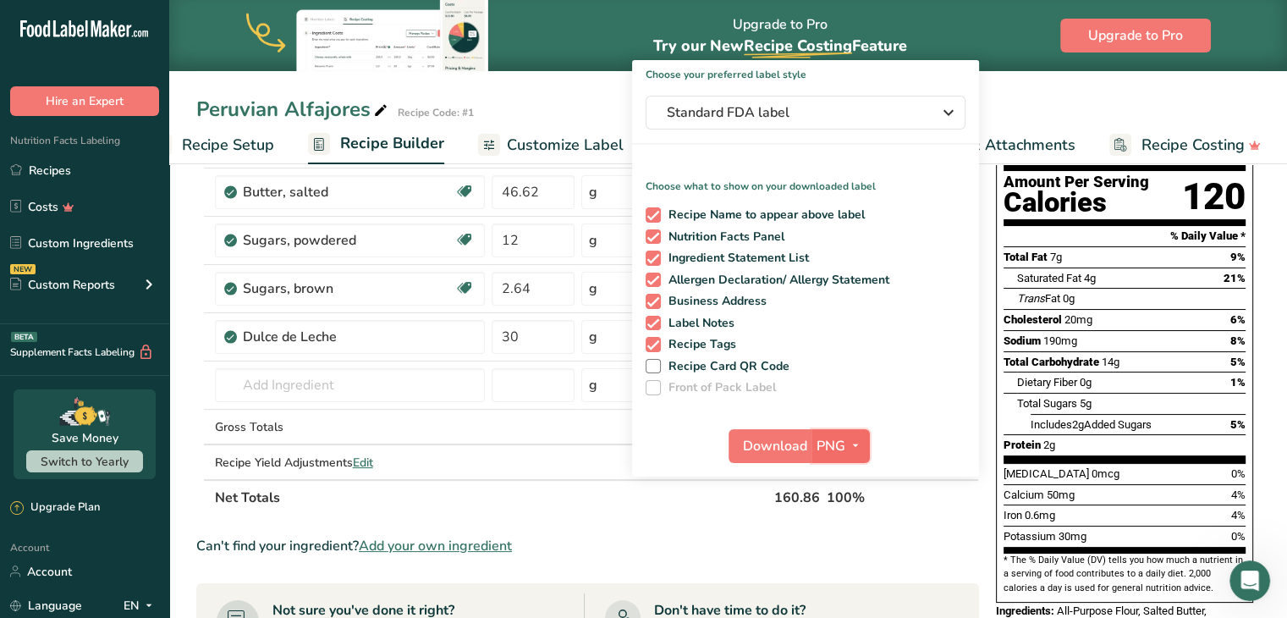
click at [839, 443] on span "PNG" at bounding box center [831, 446] width 29 height 20
click at [792, 443] on span "Download" at bounding box center [775, 446] width 64 height 20
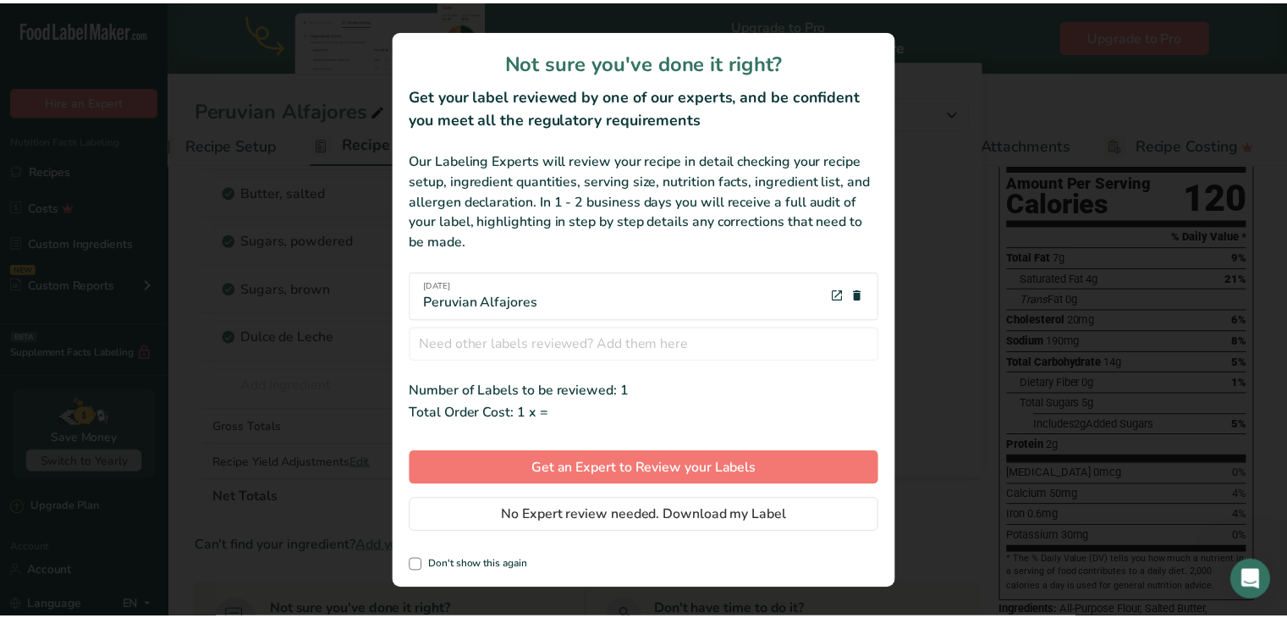
scroll to position [0, 34]
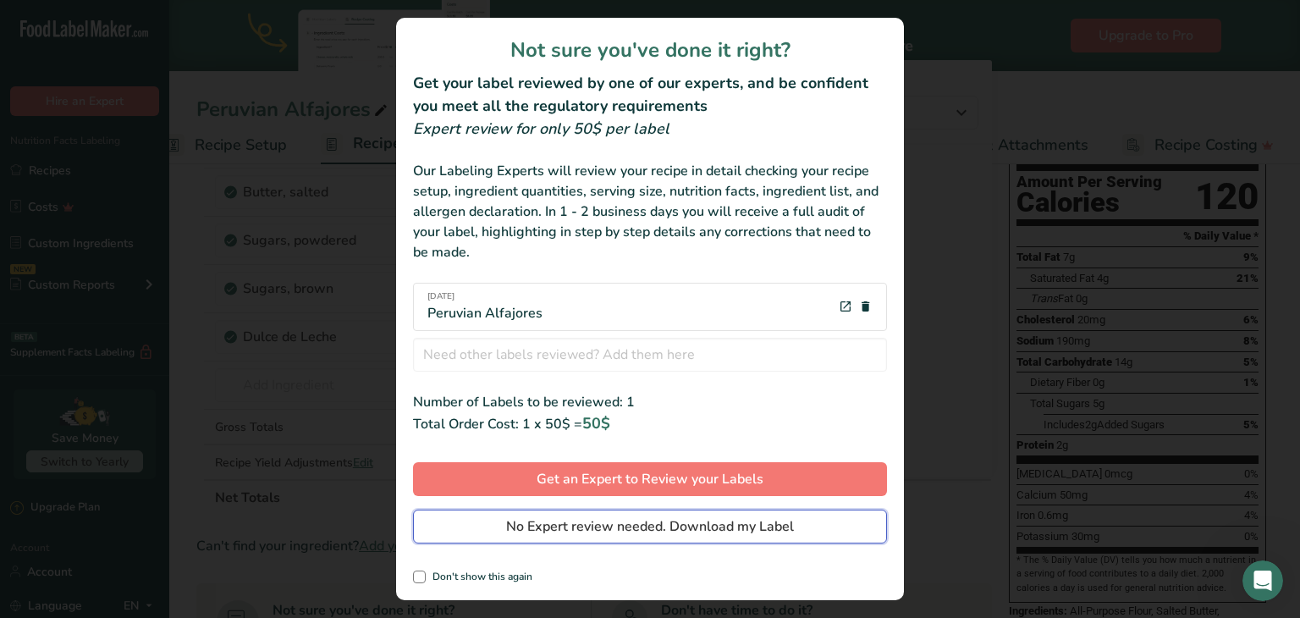
click at [708, 532] on span "No Expert review needed. Download my Label" at bounding box center [650, 526] width 288 height 20
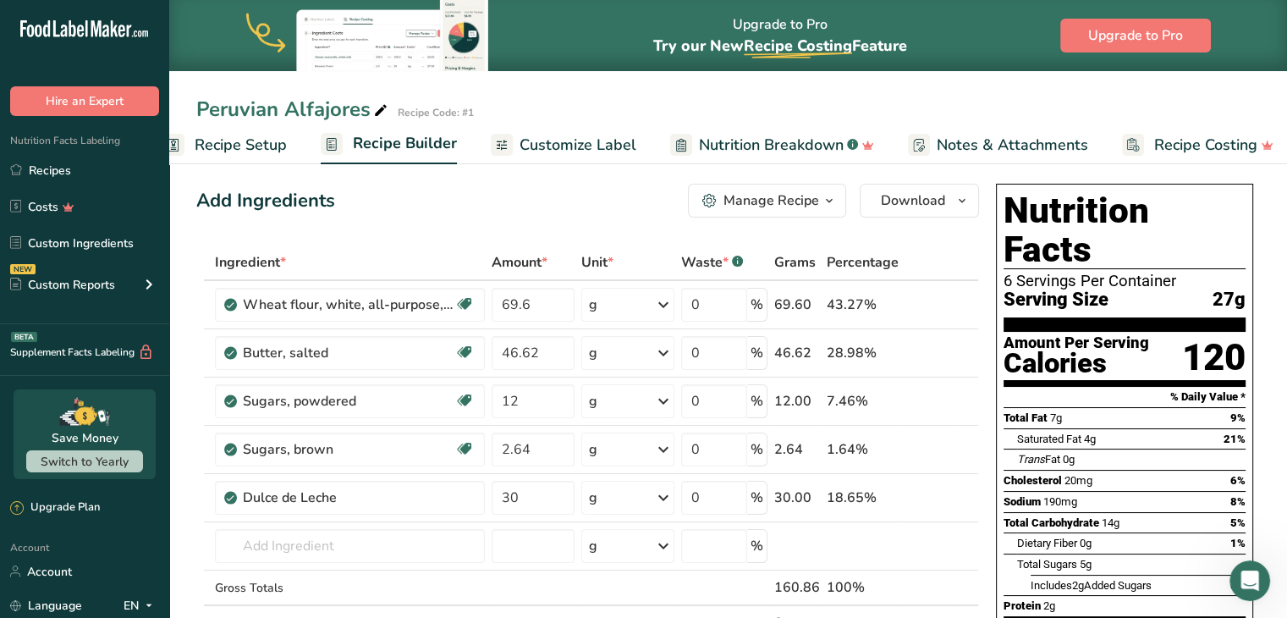
scroll to position [0, 0]
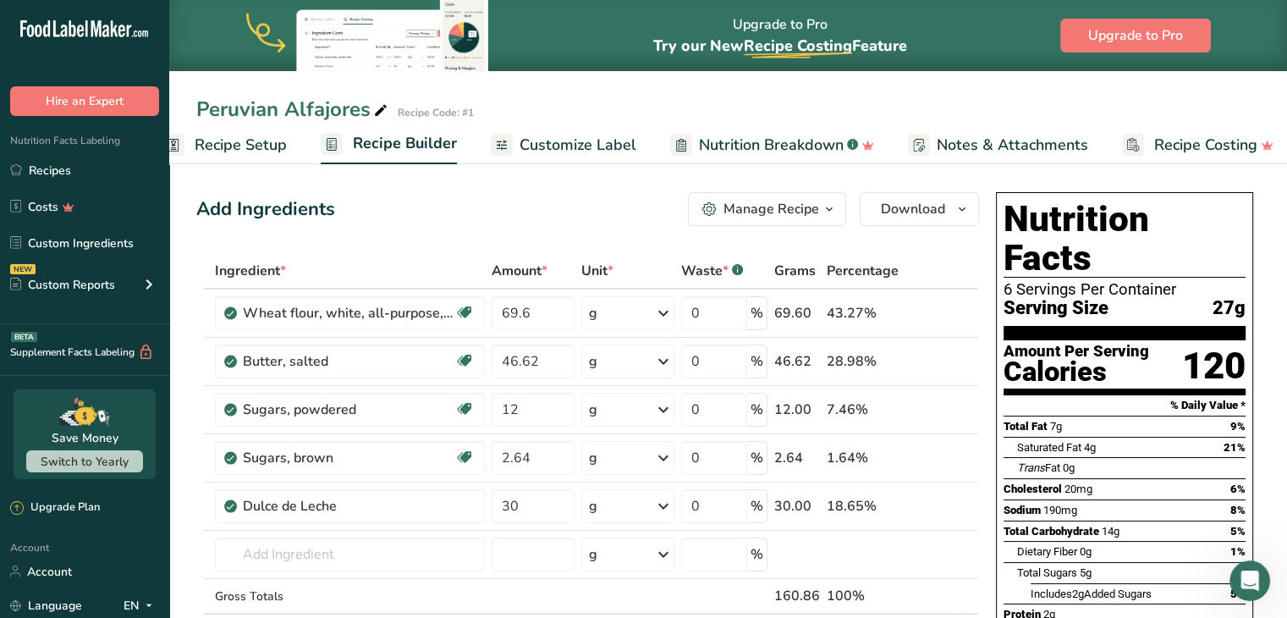
click at [179, 147] on rect at bounding box center [174, 145] width 22 height 22
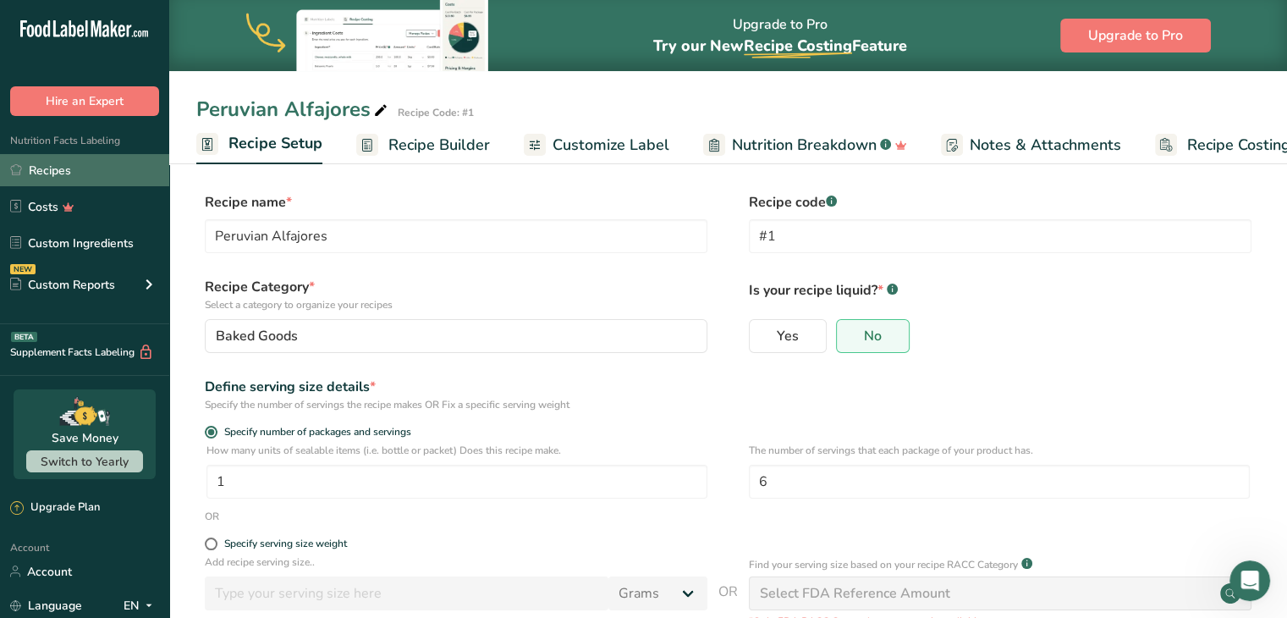
click at [102, 166] on link "Recipes" at bounding box center [84, 170] width 169 height 32
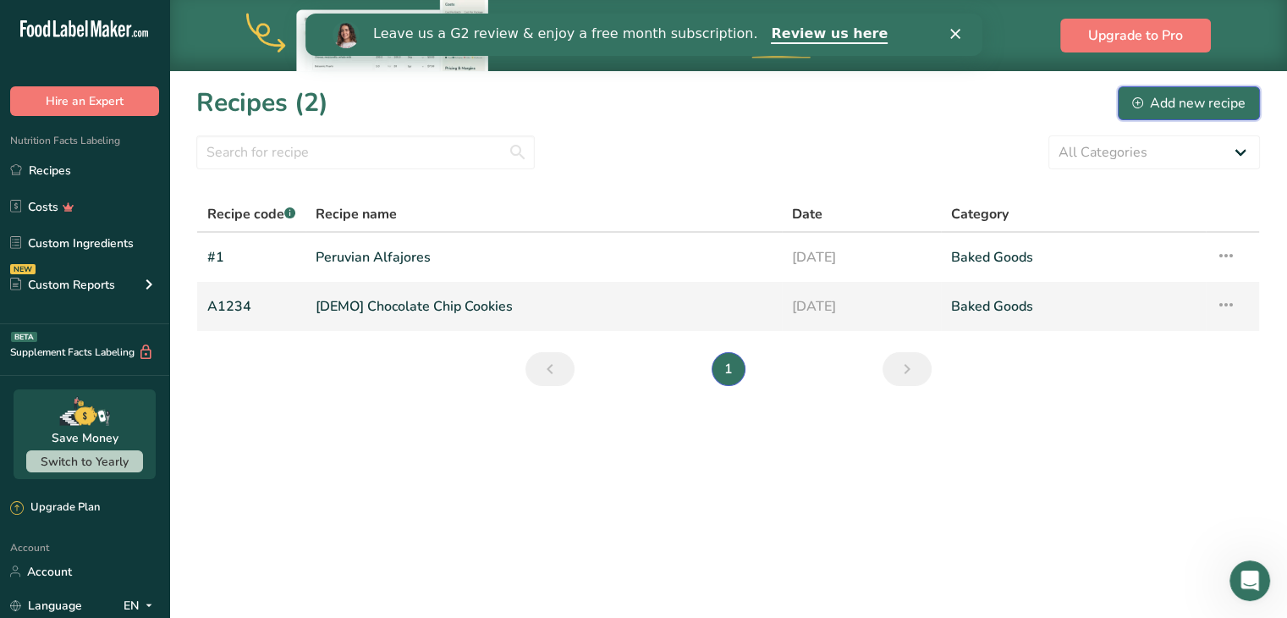
drag, startPoint x: 1133, startPoint y: 103, endPoint x: 569, endPoint y: 296, distance: 596.6
click at [1132, 104] on icon at bounding box center [1137, 102] width 11 height 11
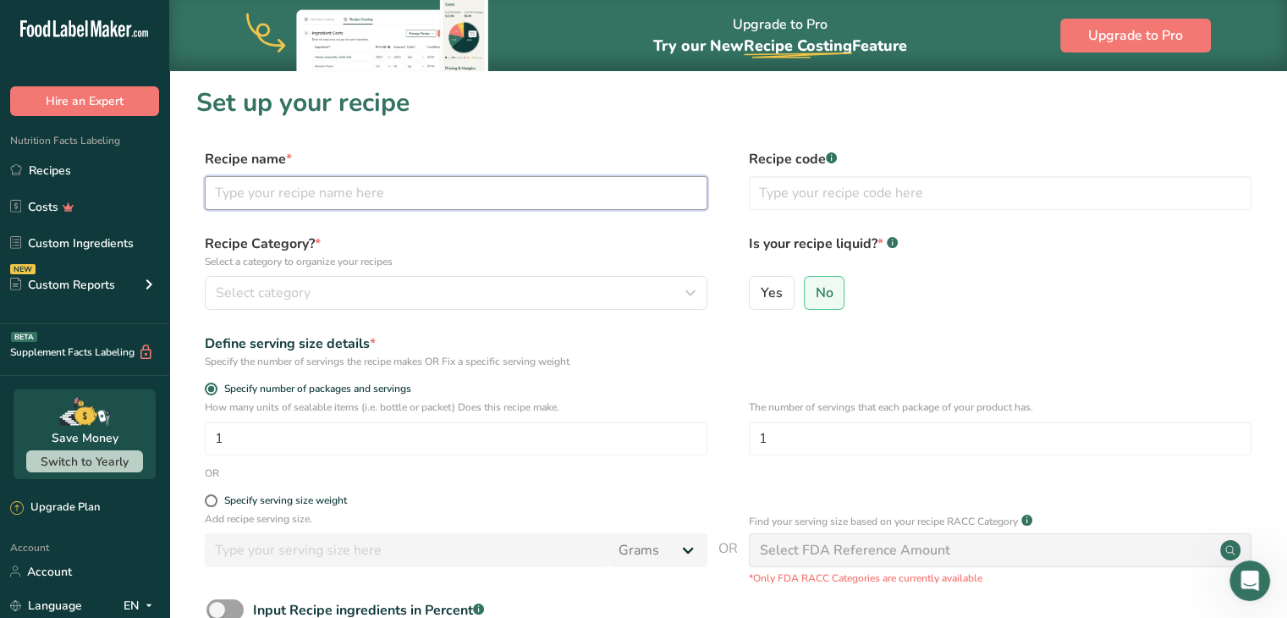
click at [415, 207] on input "text" at bounding box center [456, 193] width 503 height 34
type input "B"
type input "Chocolate Brownie"
type input "2"
click at [384, 267] on p "Select a category to organize your recipes" at bounding box center [456, 261] width 503 height 15
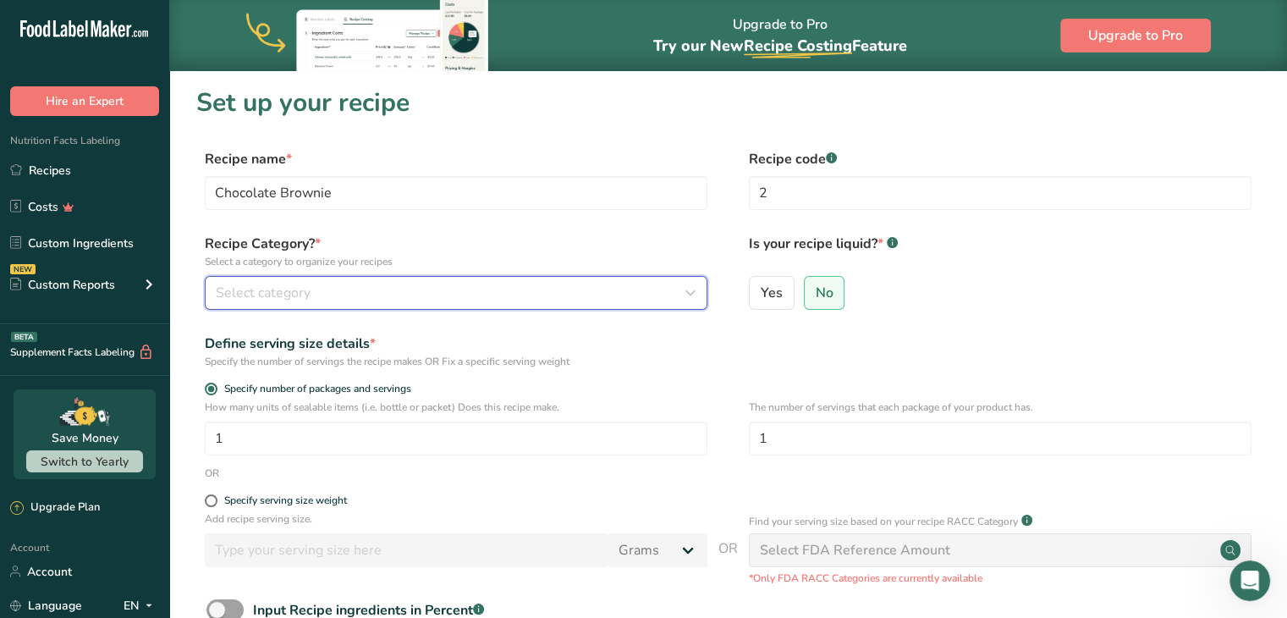
click at [682, 289] on icon "button" at bounding box center [690, 293] width 20 height 30
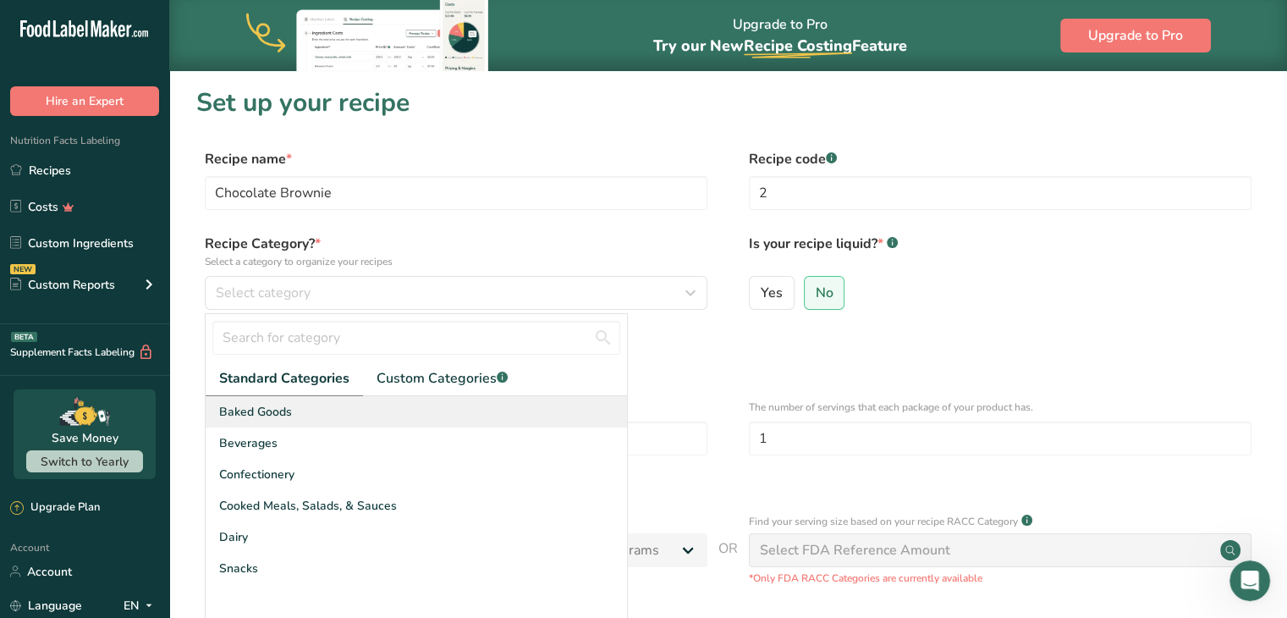
click at [269, 415] on span "Baked Goods" at bounding box center [255, 412] width 73 height 18
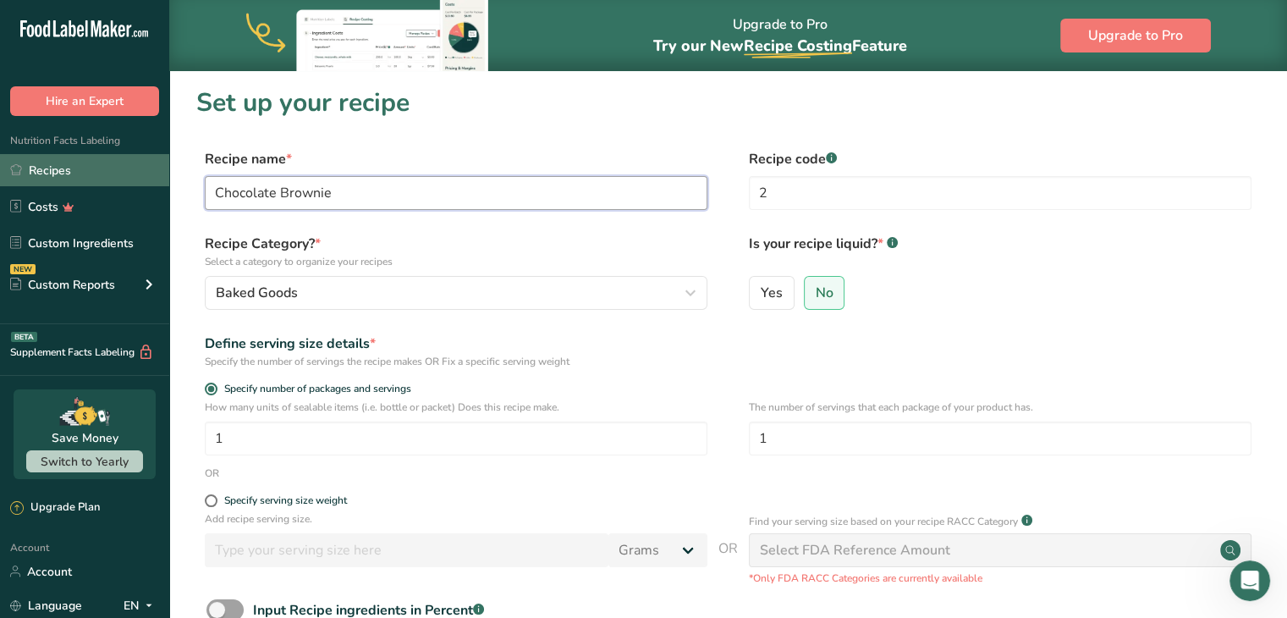
drag, startPoint x: 407, startPoint y: 181, endPoint x: 47, endPoint y: 183, distance: 359.7
click at [47, 183] on div ".a-20{fill:#fff;} Hire an Expert Nutrition Facts Labeling Recipes Costs Custom …" at bounding box center [643, 415] width 1287 height 830
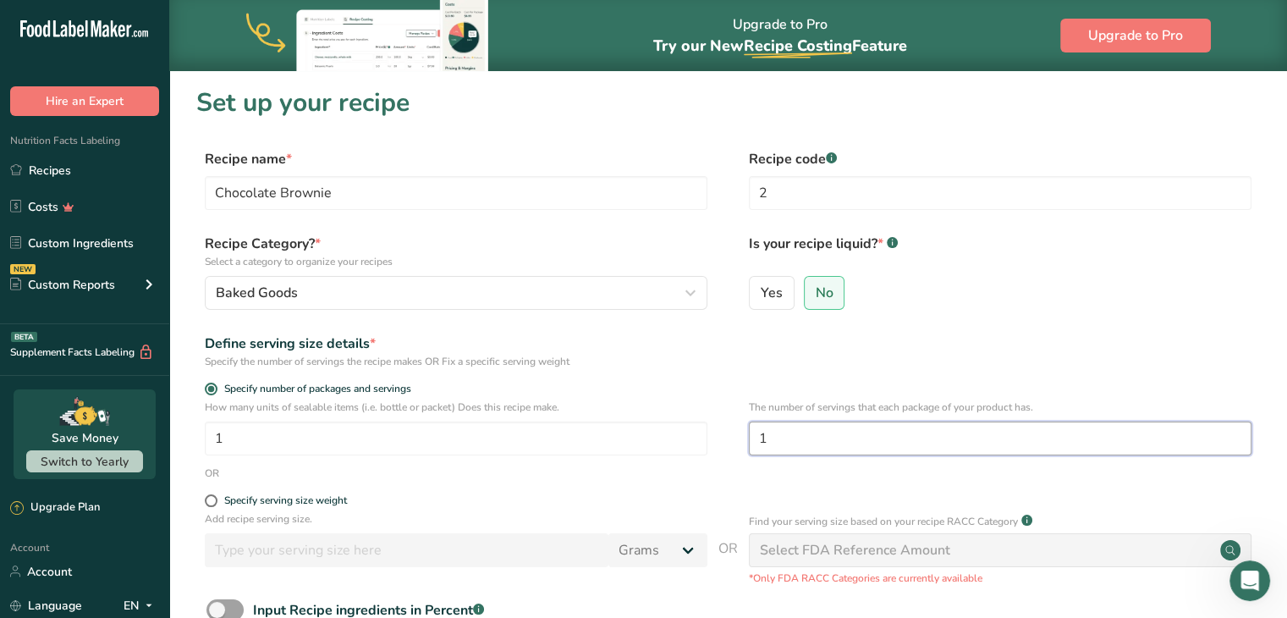
drag, startPoint x: 796, startPoint y: 428, endPoint x: 746, endPoint y: 432, distance: 50.9
click at [746, 432] on div "How many units of sealable items (i.e. bottle or packet) Does this recipe make.…" at bounding box center [728, 432] width 1064 height 66
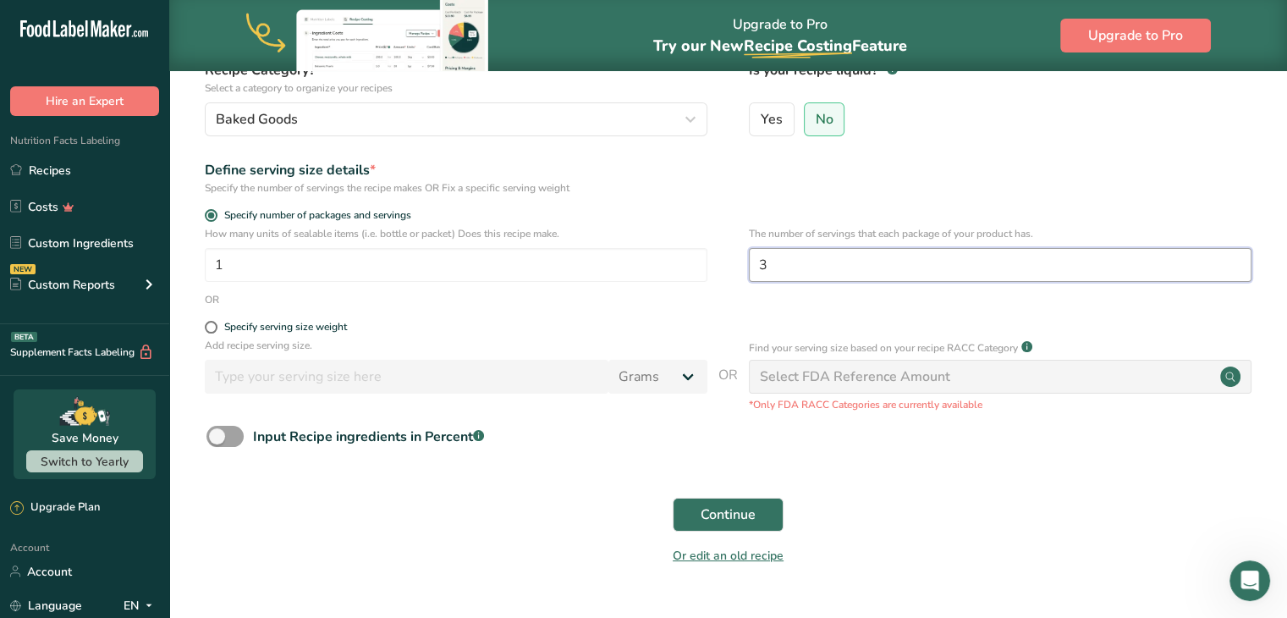
scroll to position [213, 0]
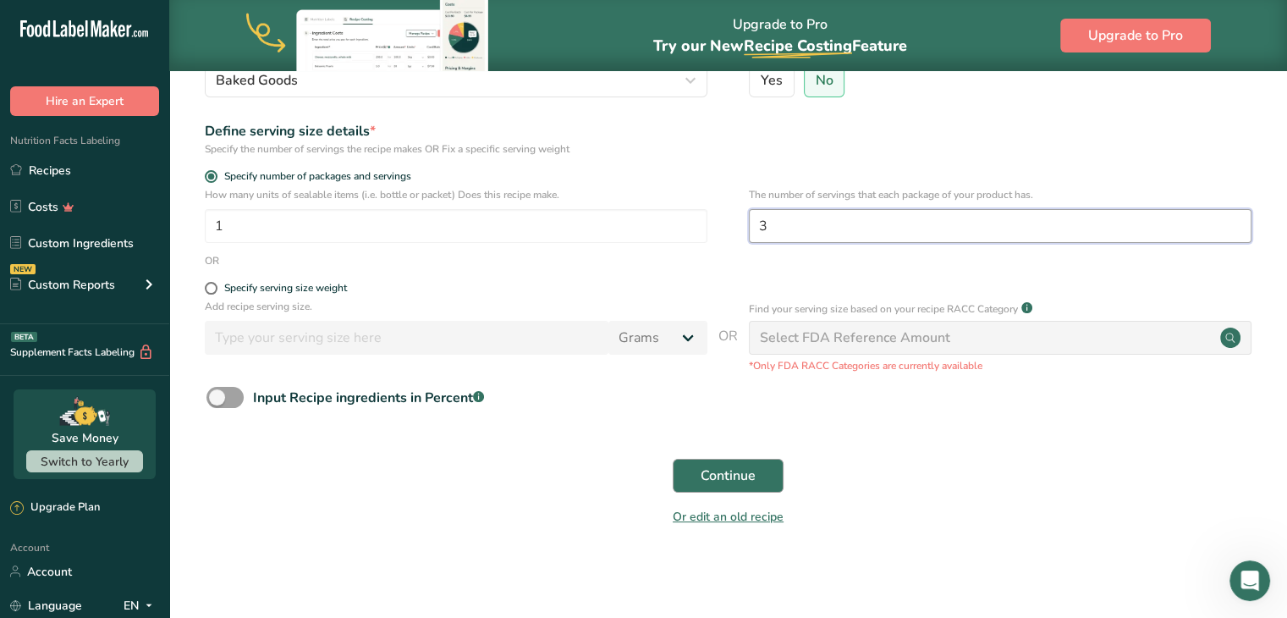
type input "3"
click at [718, 466] on span "Continue" at bounding box center [728, 476] width 55 height 20
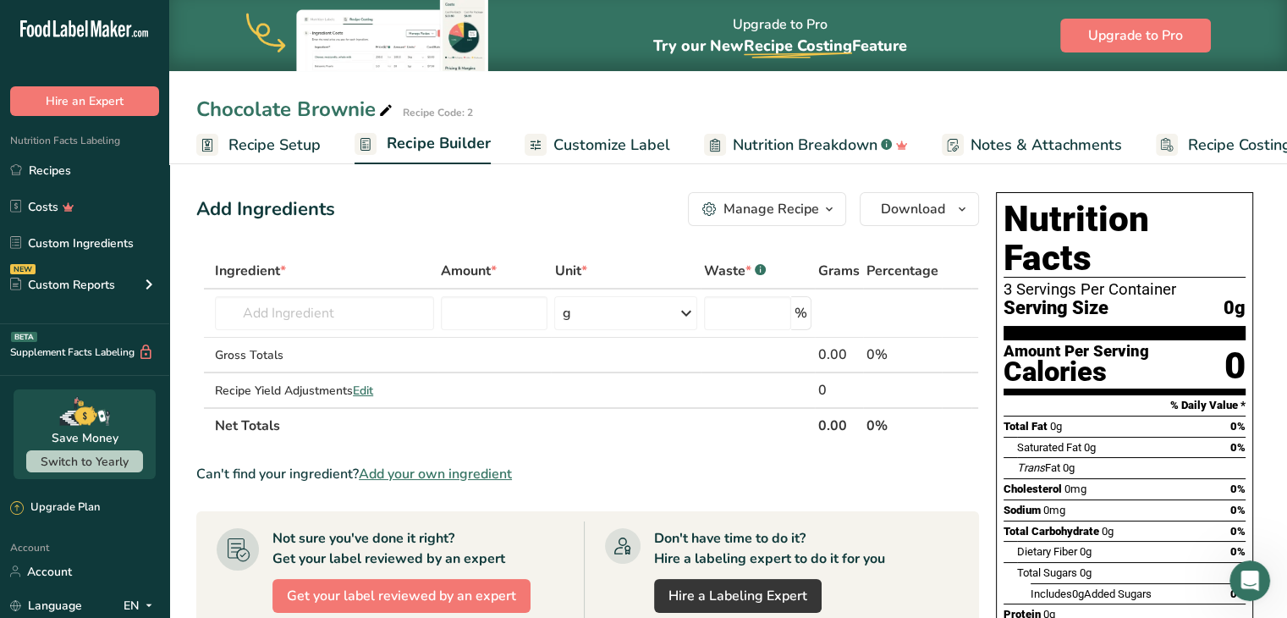
click at [222, 150] on link "Recipe Setup" at bounding box center [258, 145] width 124 height 38
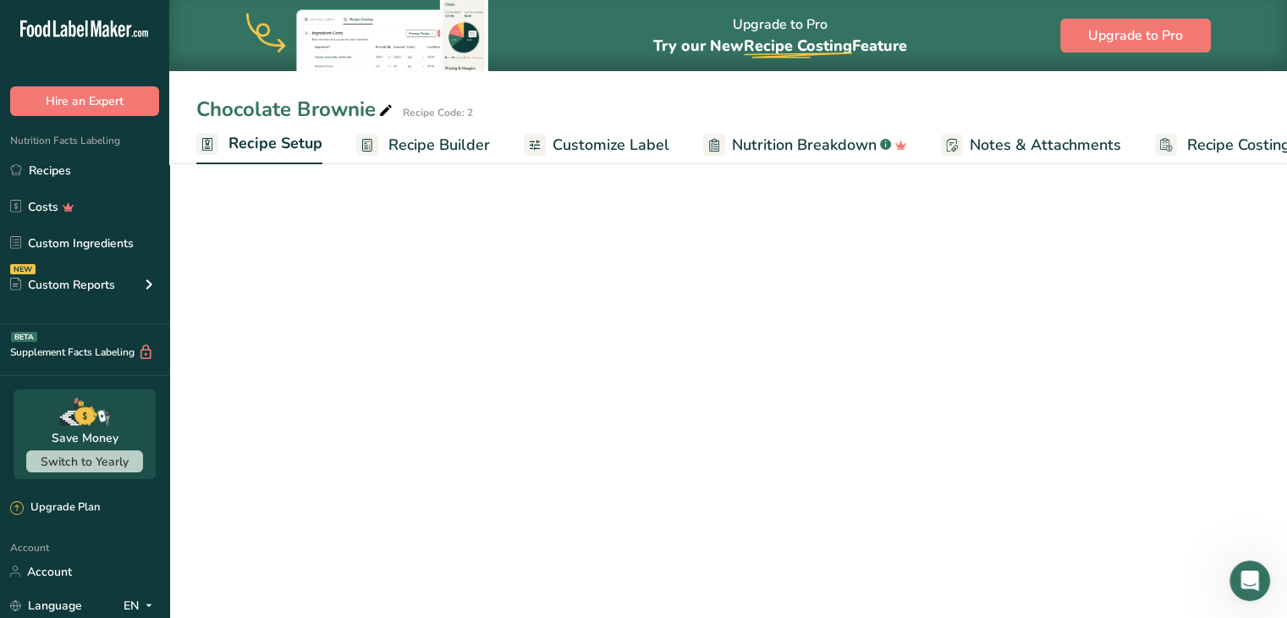
scroll to position [0, 6]
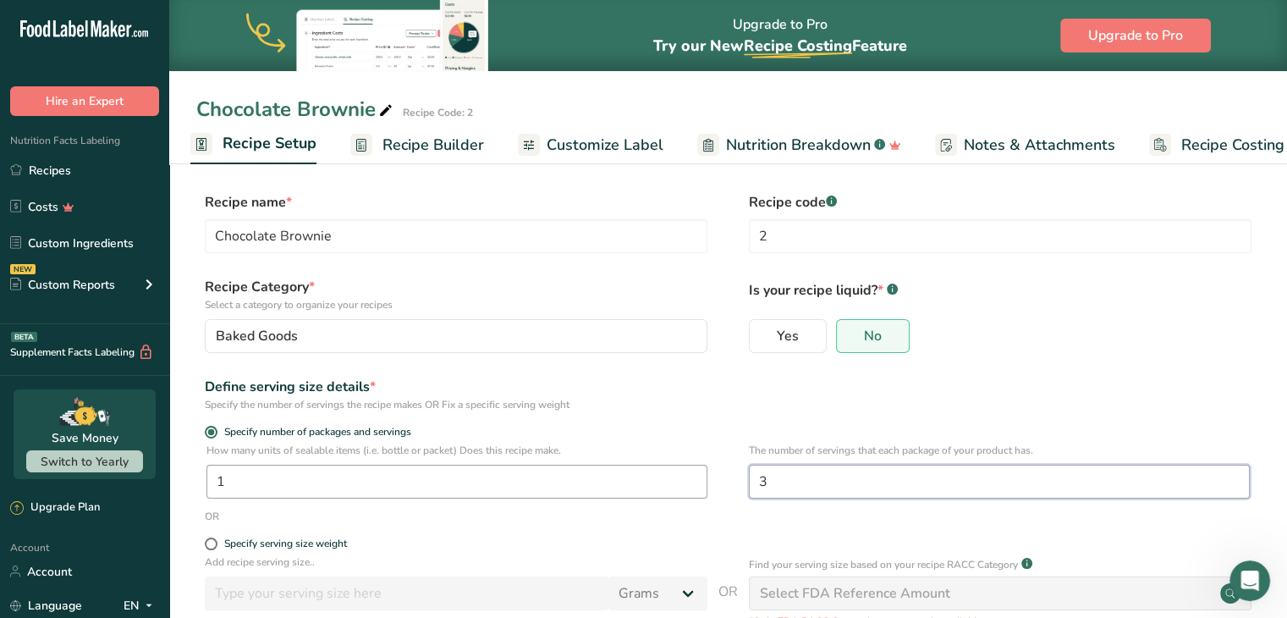
drag, startPoint x: 792, startPoint y: 482, endPoint x: 601, endPoint y: 480, distance: 191.3
click at [601, 480] on div "How many units of sealable items (i.e. bottle or packet) Does this recipe make.…" at bounding box center [728, 476] width 1064 height 66
type input "2"
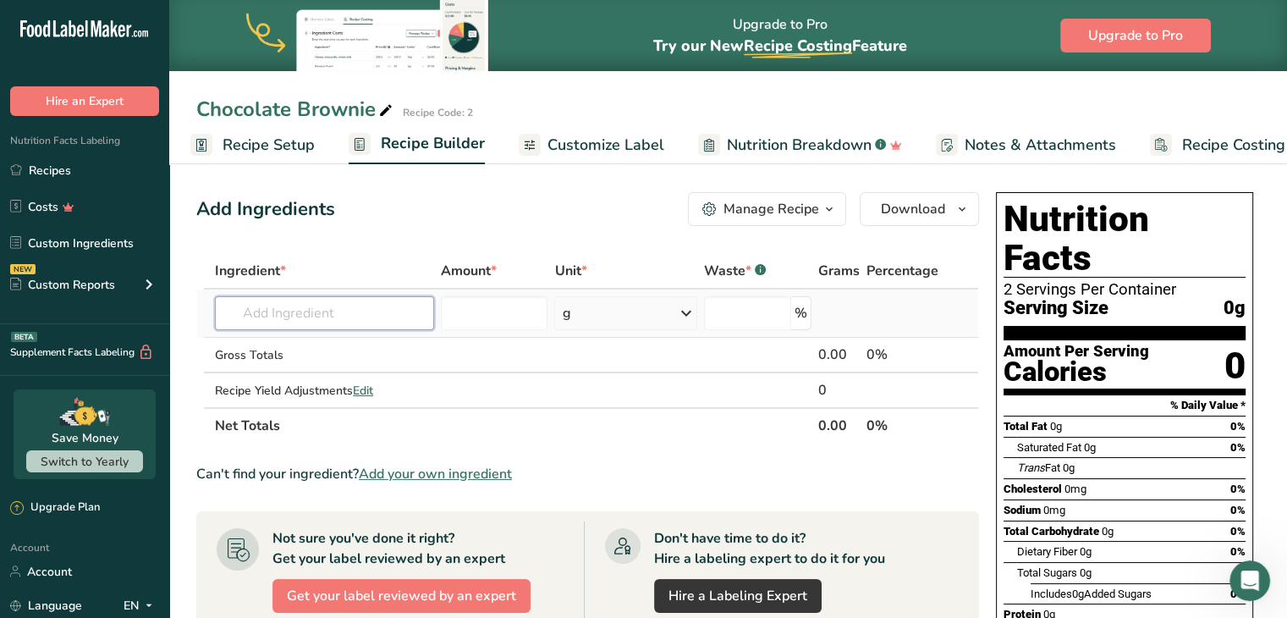
click at [308, 316] on input "text" at bounding box center [324, 313] width 219 height 34
click at [625, 141] on span "Customize Label" at bounding box center [606, 145] width 117 height 23
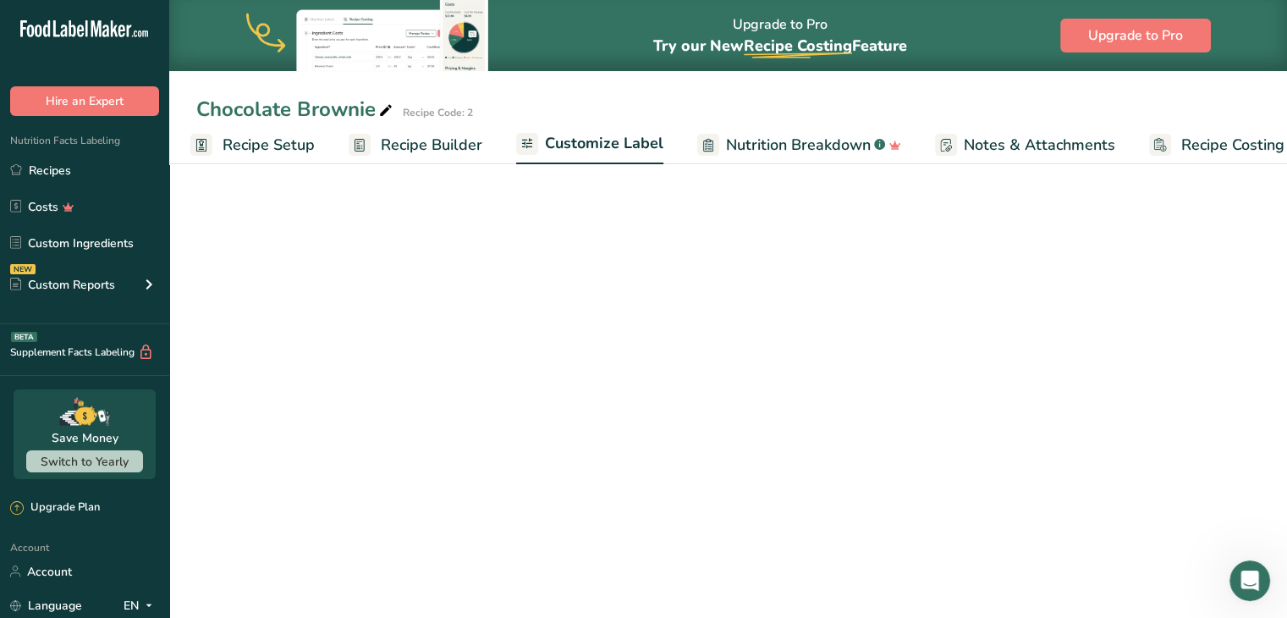
scroll to position [0, 47]
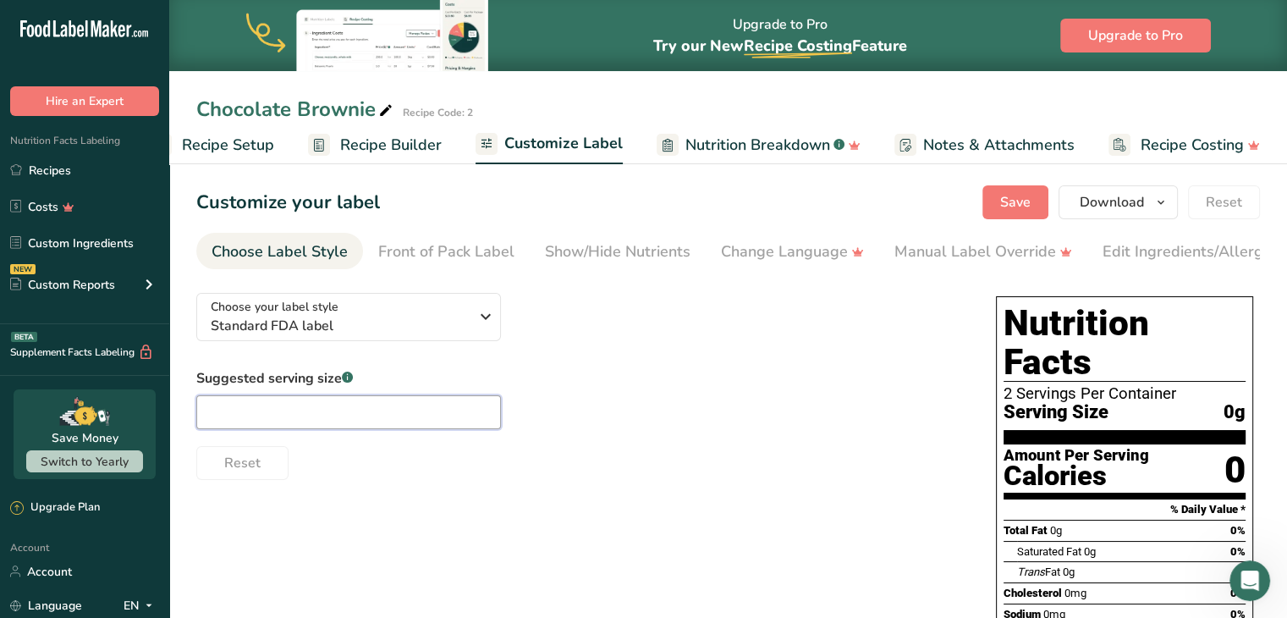
click at [451, 417] on input "text" at bounding box center [348, 412] width 305 height 34
type input "2"
click at [469, 260] on div "Front of Pack Label" at bounding box center [446, 251] width 136 height 23
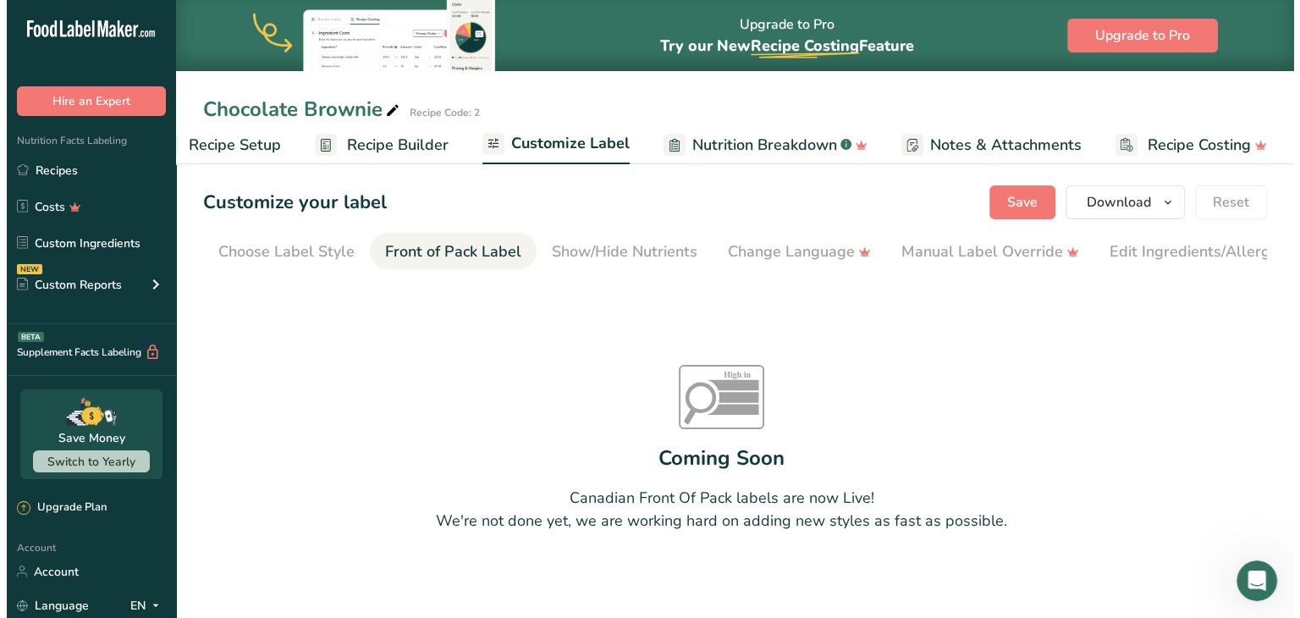
scroll to position [0, 164]
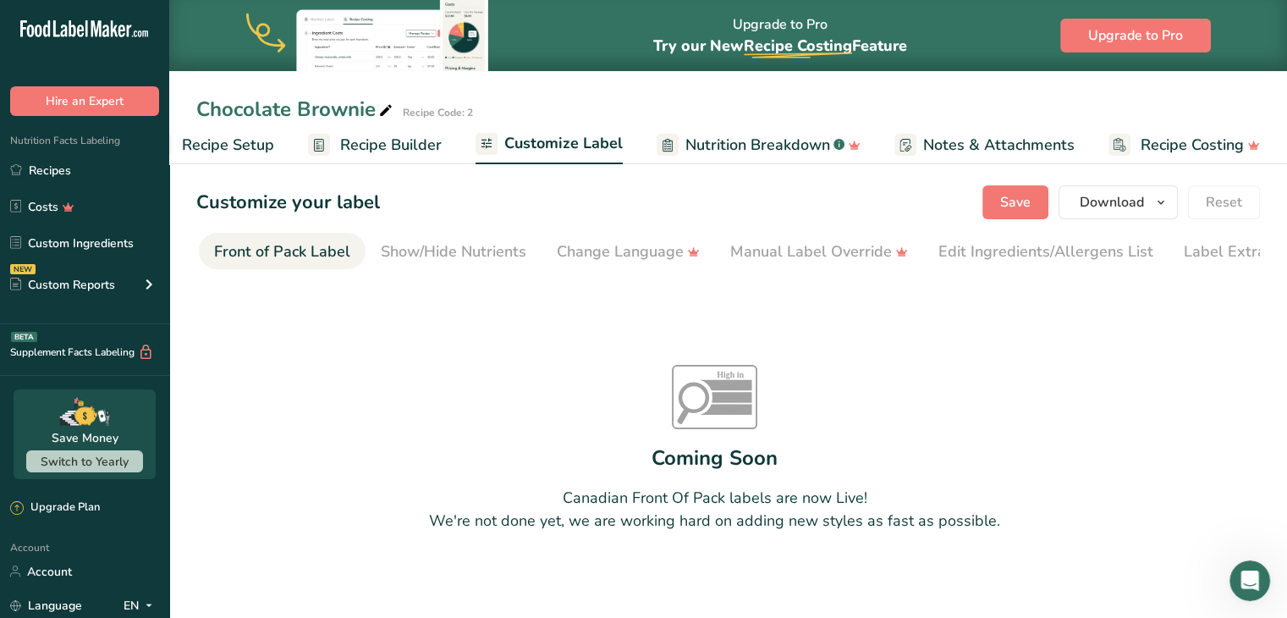
click at [391, 143] on span "Recipe Builder" at bounding box center [391, 145] width 102 height 23
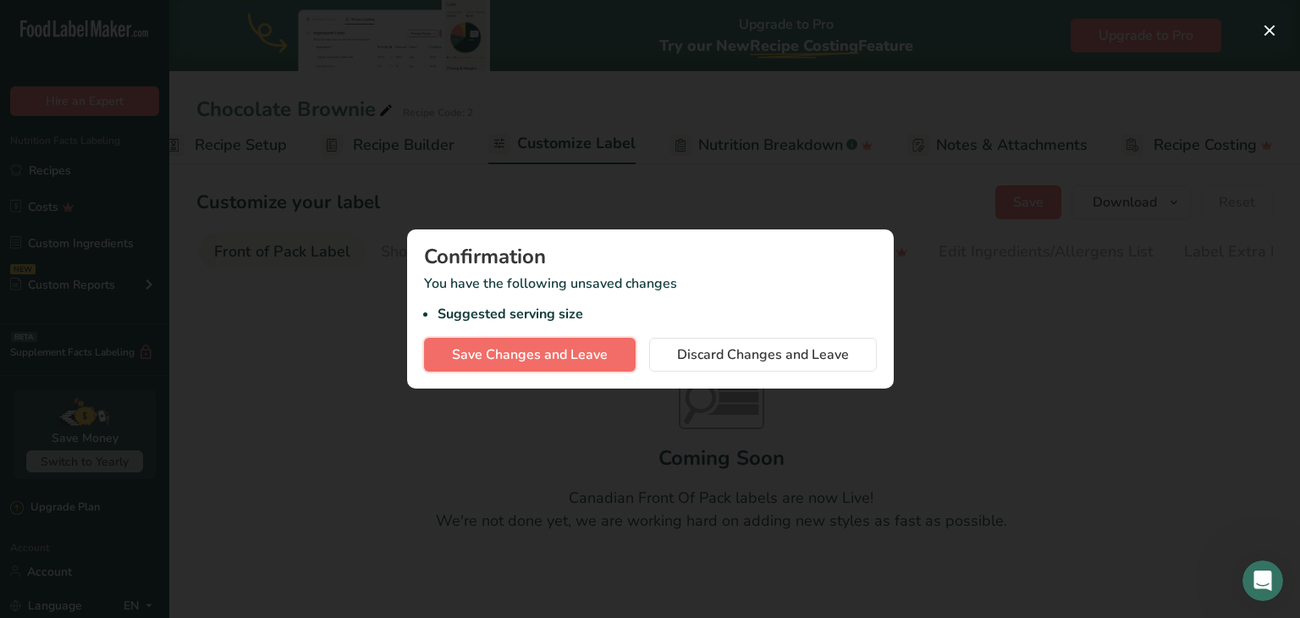
click at [613, 361] on button "Save Changes and Leave" at bounding box center [530, 355] width 212 height 34
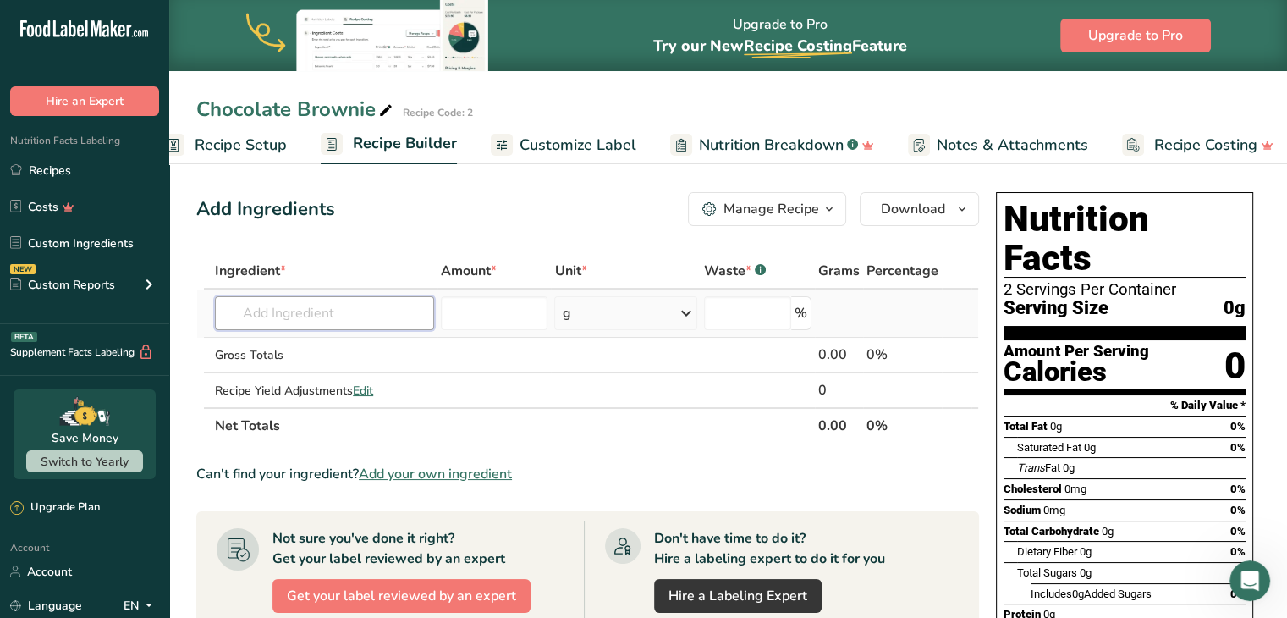
click at [411, 315] on input "text" at bounding box center [324, 313] width 219 height 34
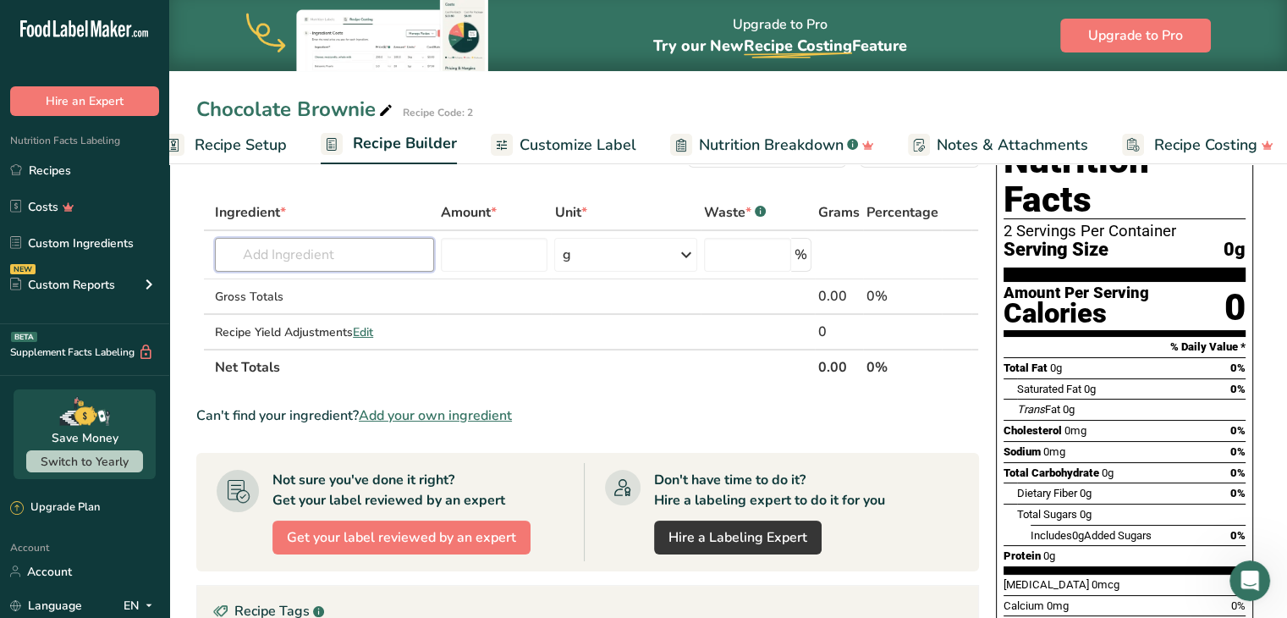
scroll to position [85, 0]
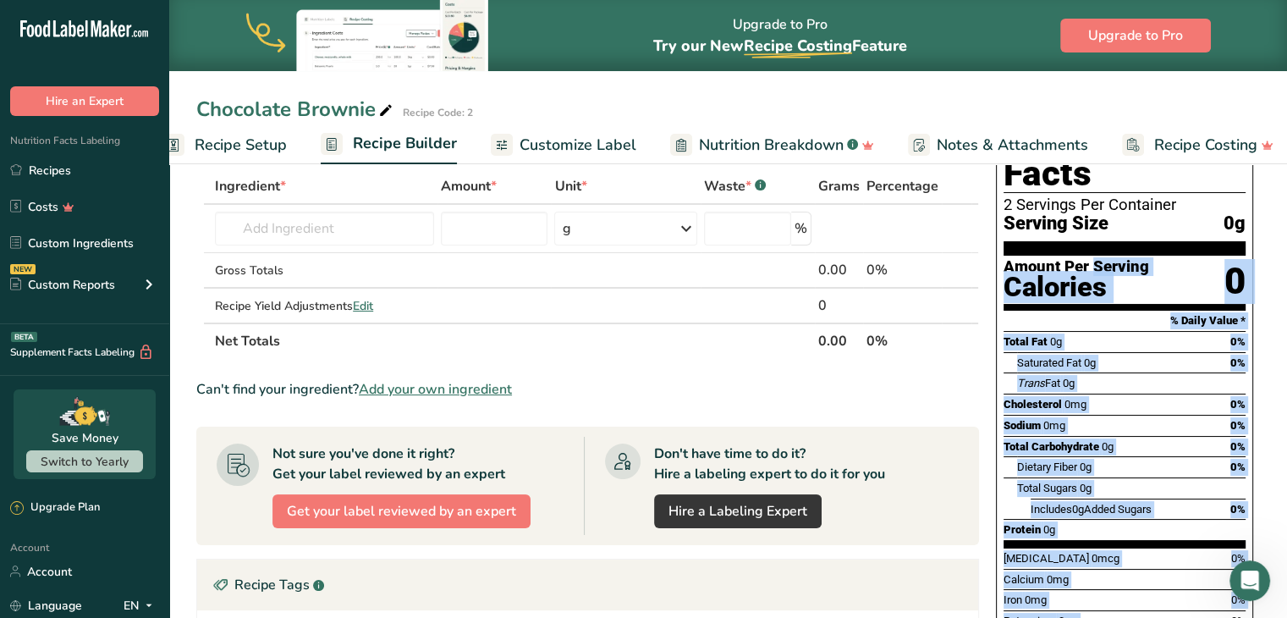
drag, startPoint x: 1005, startPoint y: 228, endPoint x: 1223, endPoint y: 576, distance: 411.4
click at [1223, 576] on div "Nutrition Facts 2 Servings Per Container Serving Size 0g Amount Per Serving Cal…" at bounding box center [1124, 397] width 257 height 580
click at [1183, 499] on div "Includes 0g Added Sugars 0%" at bounding box center [1138, 509] width 215 height 21
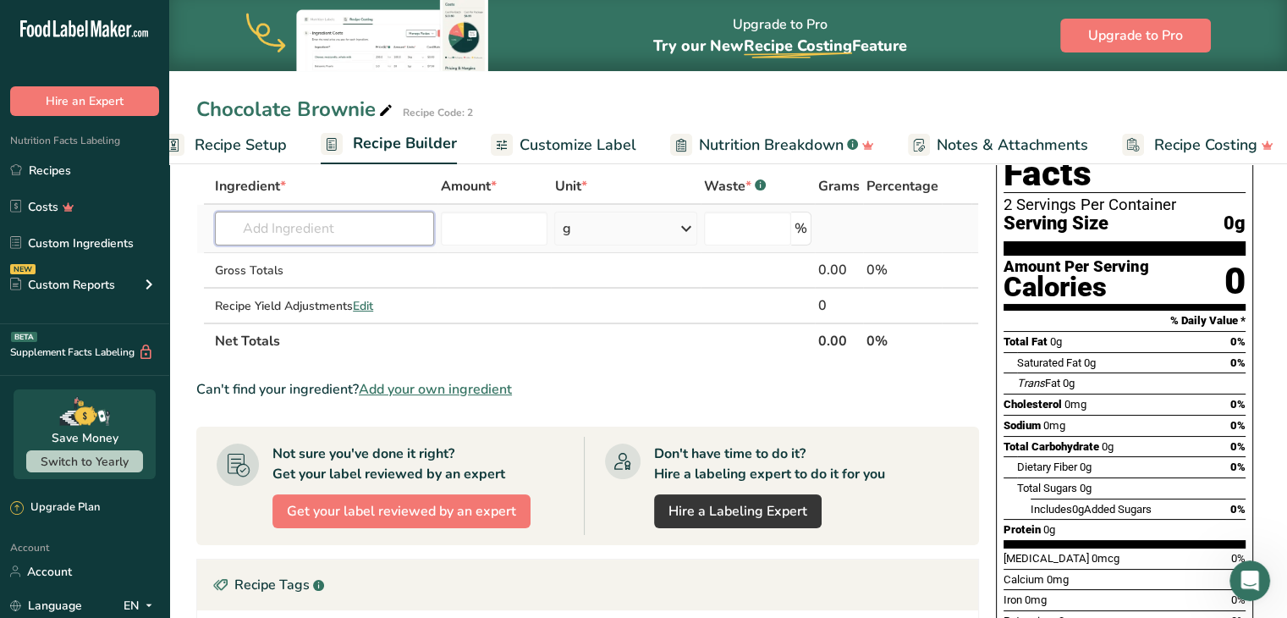
click at [320, 228] on input "text" at bounding box center [324, 229] width 219 height 34
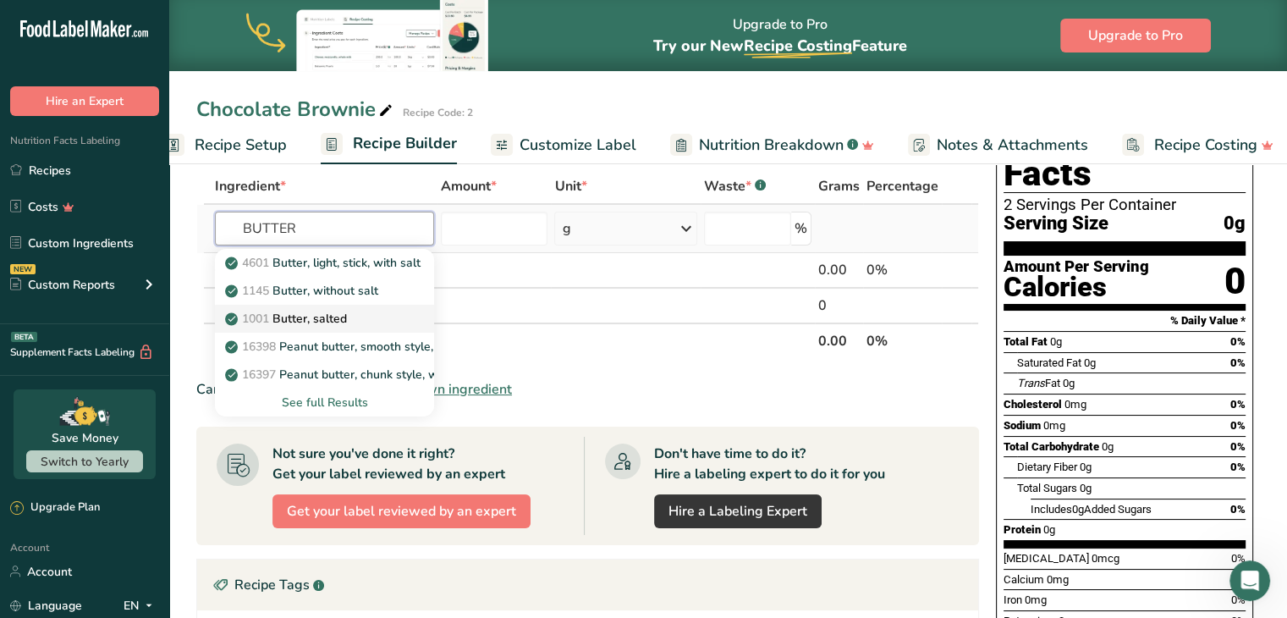
type input "BUTTER"
click at [381, 306] on link "1001 Butter, salted" at bounding box center [324, 319] width 219 height 28
type input "Butter, salted"
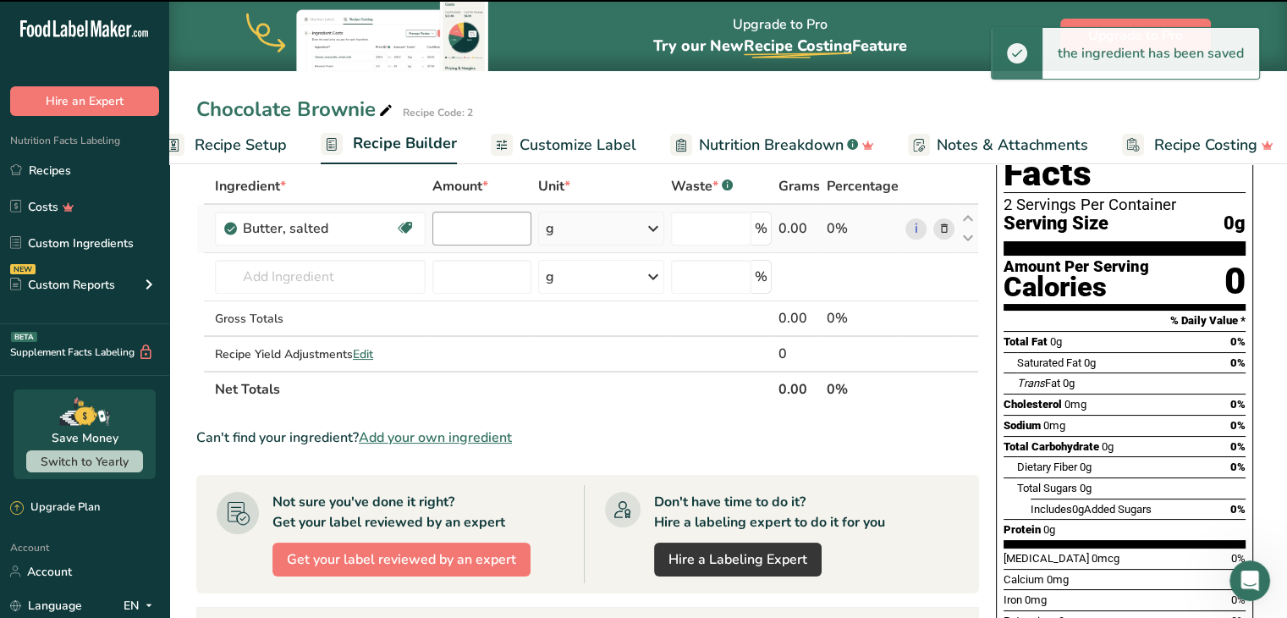
type input "0"
drag, startPoint x: 472, startPoint y: 223, endPoint x: 400, endPoint y: 225, distance: 72.0
click at [400, 225] on tr "Butter, salted Gluten free Vegetarian Soy free 0 g Portions 1 pat (1" sq, 1/3" …" at bounding box center [587, 229] width 781 height 48
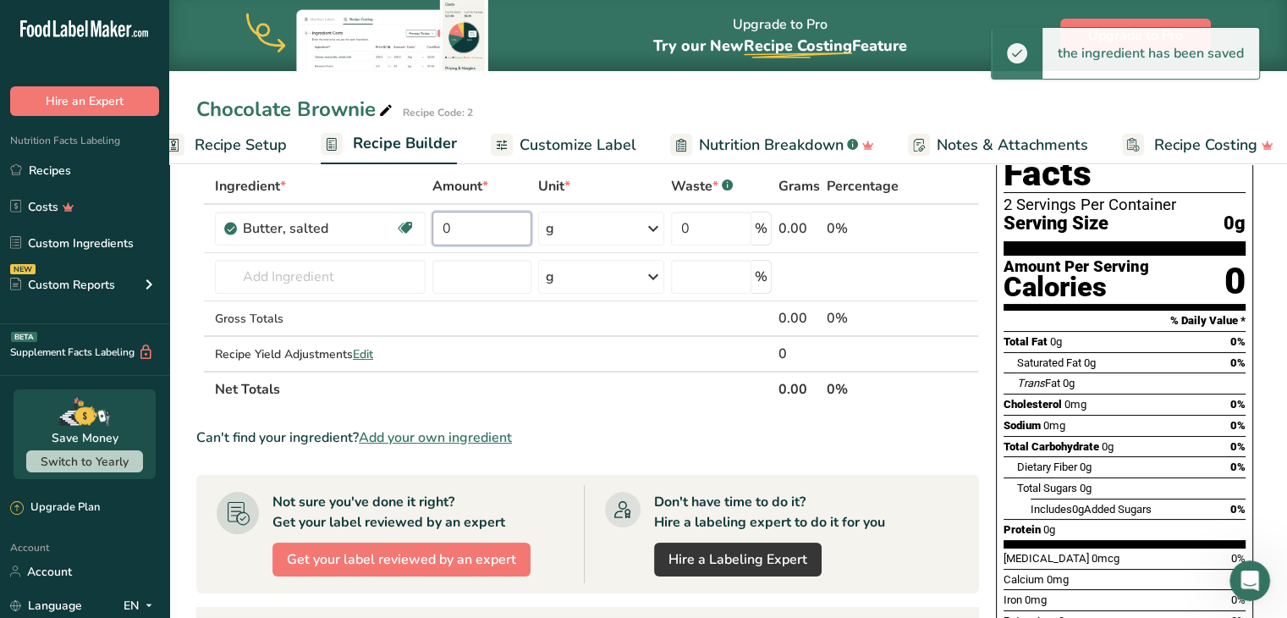
type input "1"
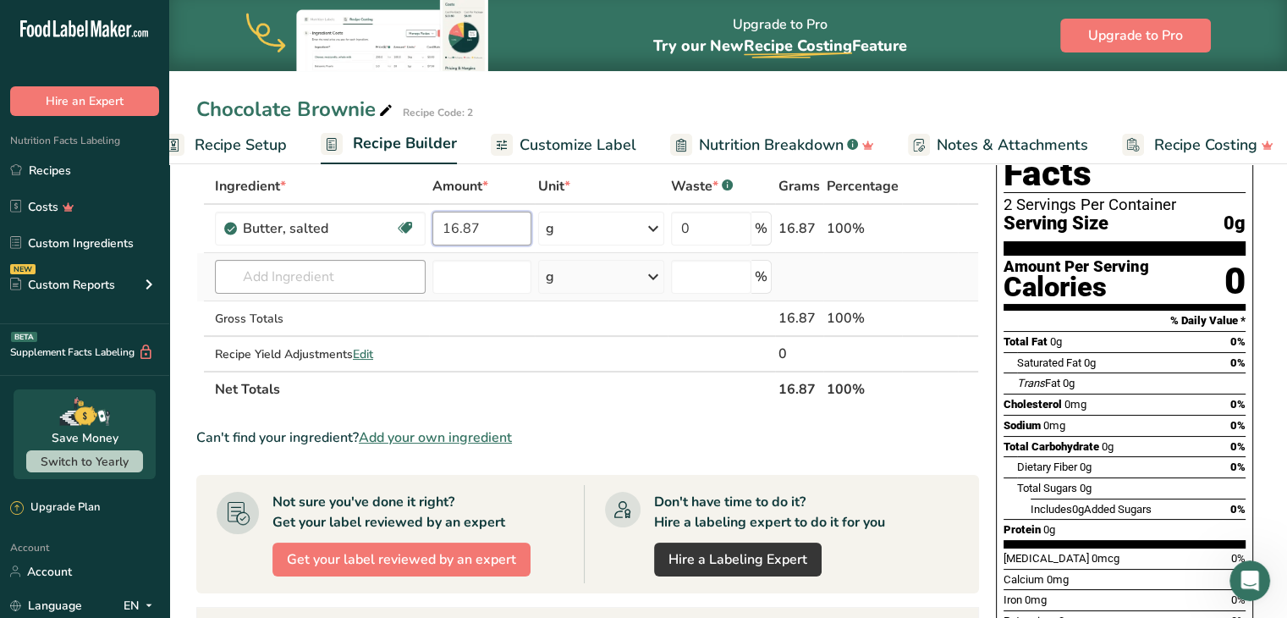
type input "16.87"
click at [339, 278] on div "Ingredient * Amount * Unit * Waste * .a-a{fill:#347362;}.b-a{fill:#fff;} Grams …" at bounding box center [587, 287] width 783 height 239
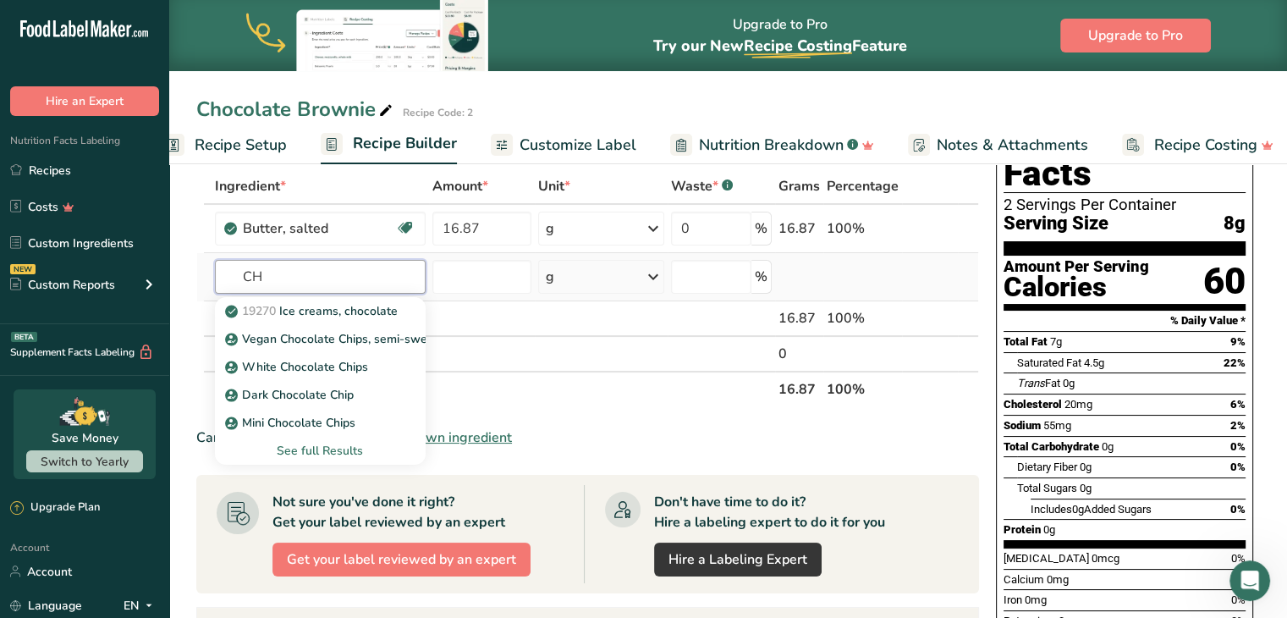
type input "C"
type input "DARK CHOCOLATE"
click at [340, 317] on p "Dark Chocolate Chip" at bounding box center [291, 311] width 125 height 18
type input "Dark Chocolate Chip"
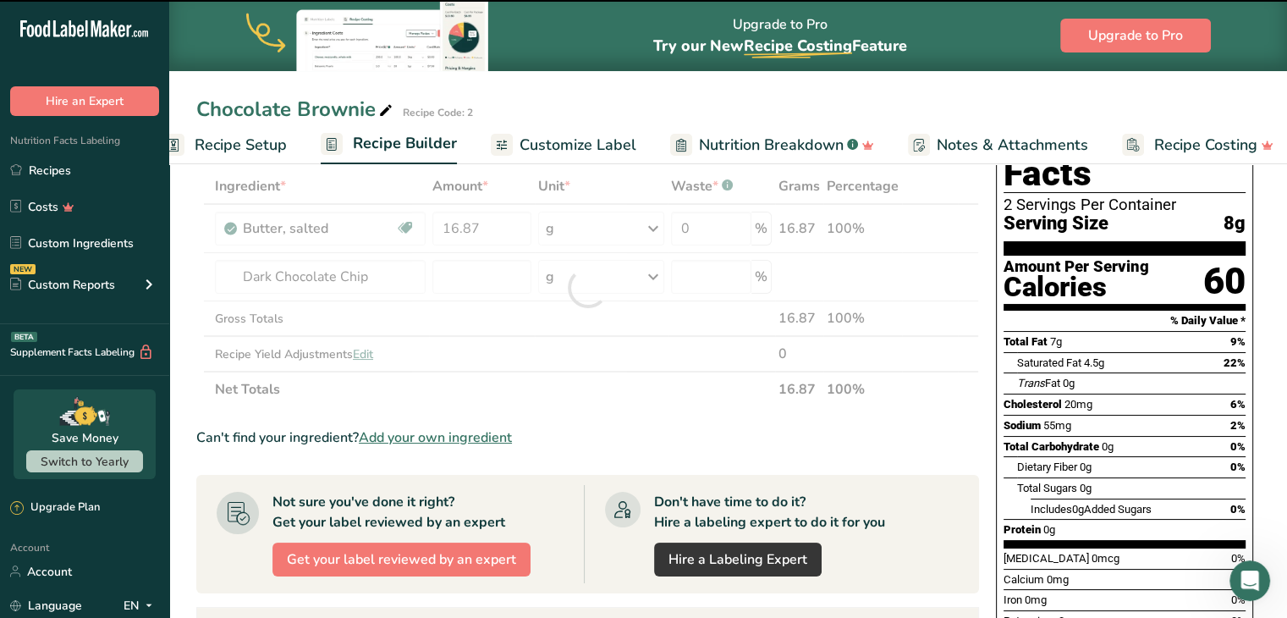
type input "0"
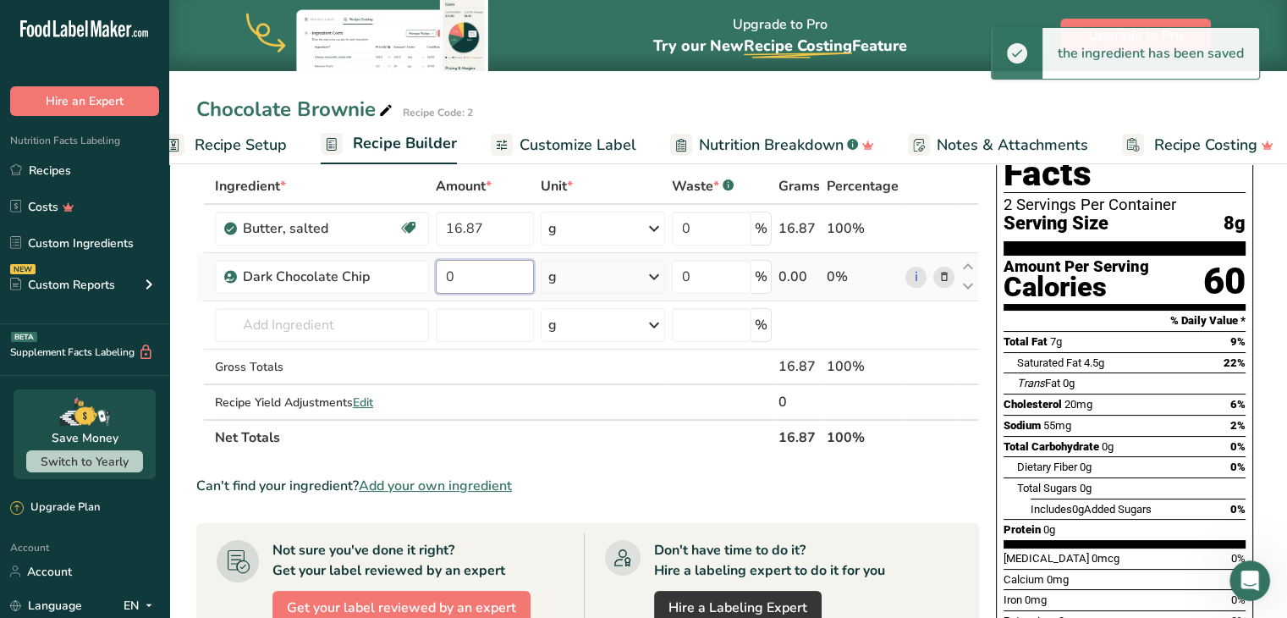
drag, startPoint x: 462, startPoint y: 276, endPoint x: 437, endPoint y: 275, distance: 25.4
click at [437, 275] on input "0" at bounding box center [485, 277] width 98 height 34
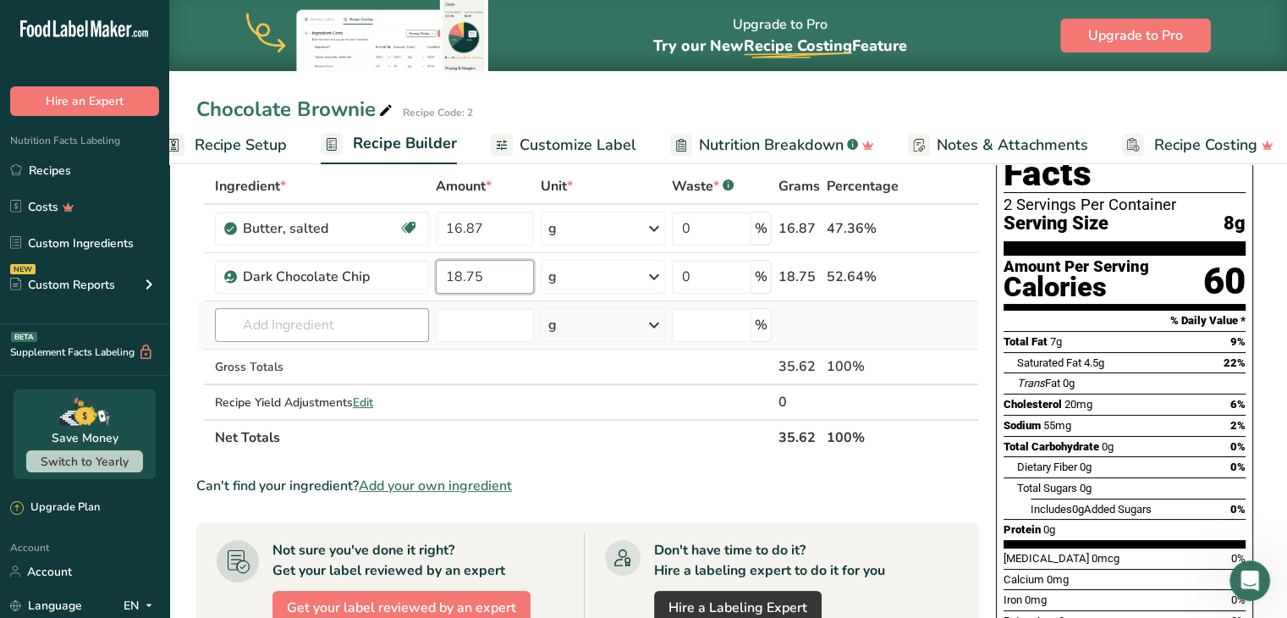
type input "18.75"
click at [300, 333] on div "Ingredient * Amount * Unit * Waste * .a-a{fill:#347362;}.b-a{fill:#fff;} Grams …" at bounding box center [587, 311] width 783 height 287
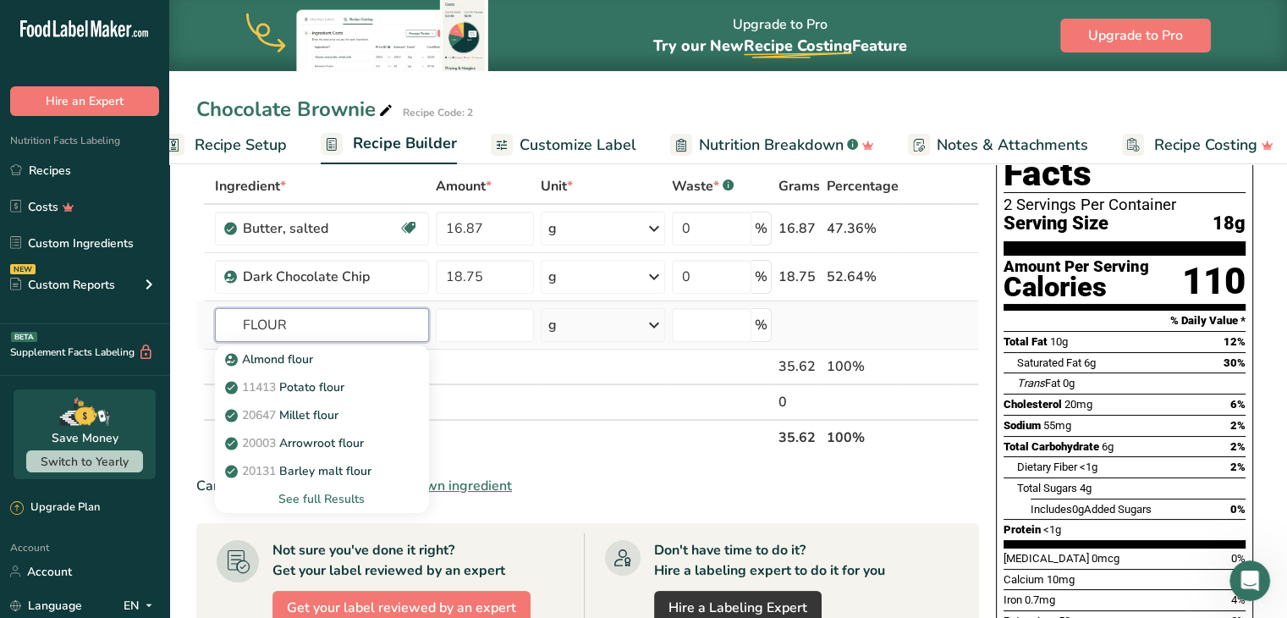
type input "FLOUR"
click at [333, 497] on div "See full Results" at bounding box center [322, 499] width 187 height 18
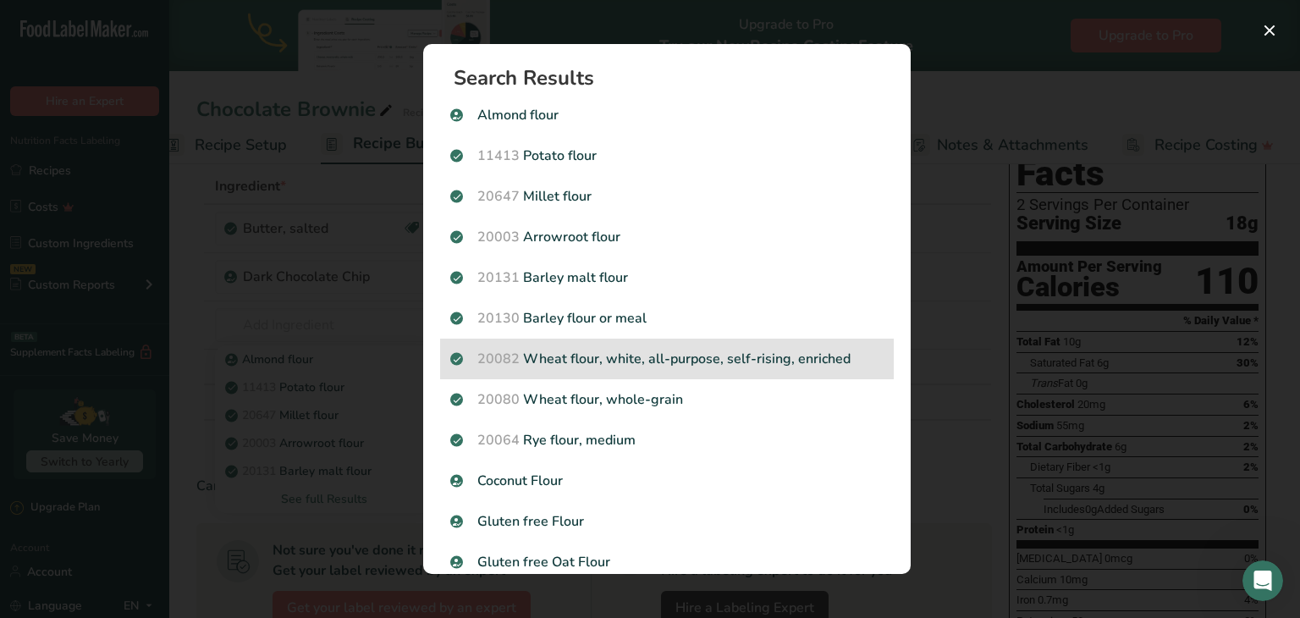
click at [679, 356] on p "20082 Wheat flour, white, all-purpose, self-rising, enriched" at bounding box center [666, 359] width 433 height 20
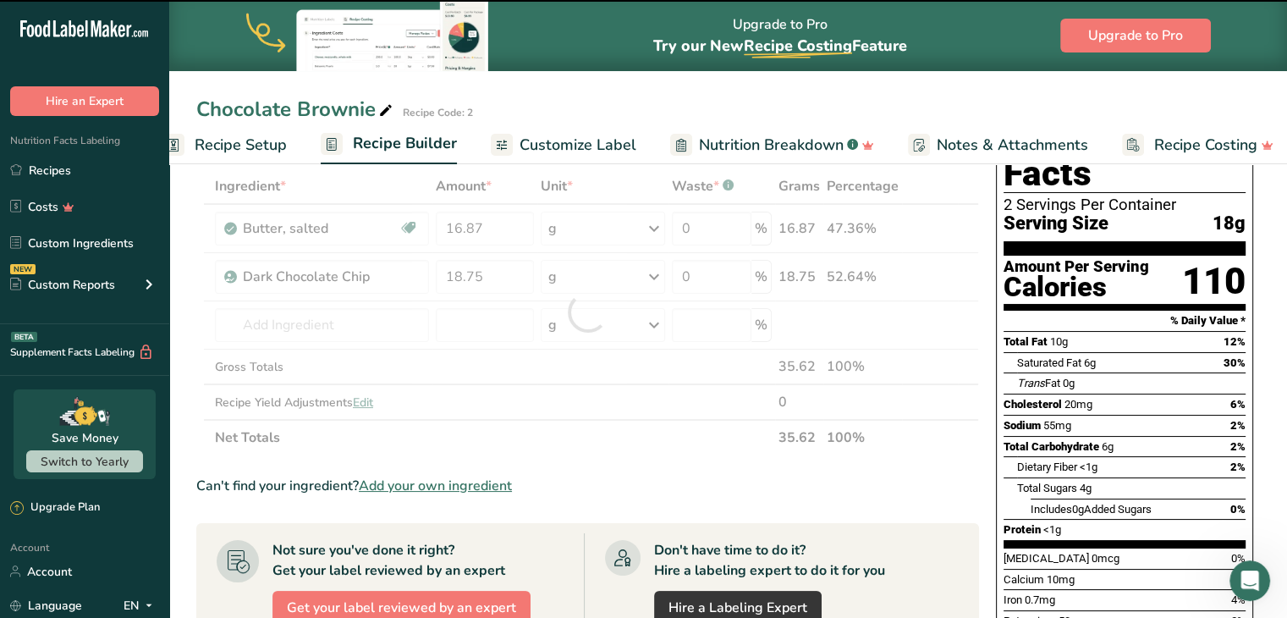
type input "0"
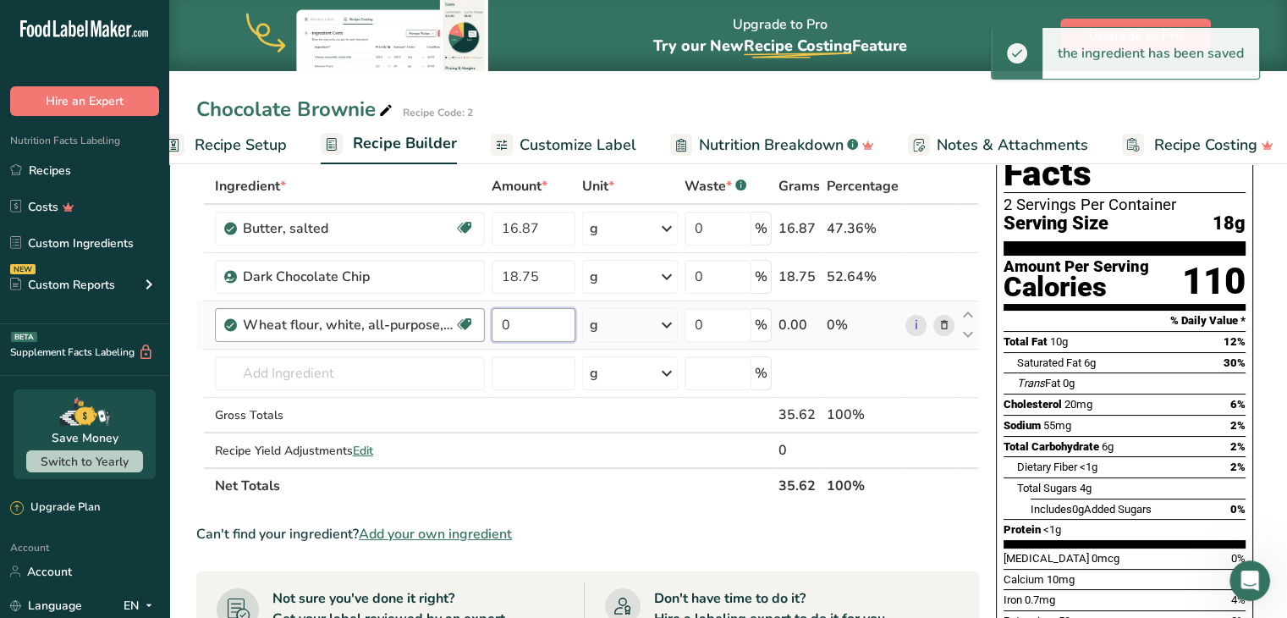
drag, startPoint x: 552, startPoint y: 327, endPoint x: 423, endPoint y: 333, distance: 128.8
click at [423, 333] on tr "Wheat flour, white, all-purpose, self-rising, enriched Dairy free Vegan Vegetar…" at bounding box center [587, 325] width 781 height 48
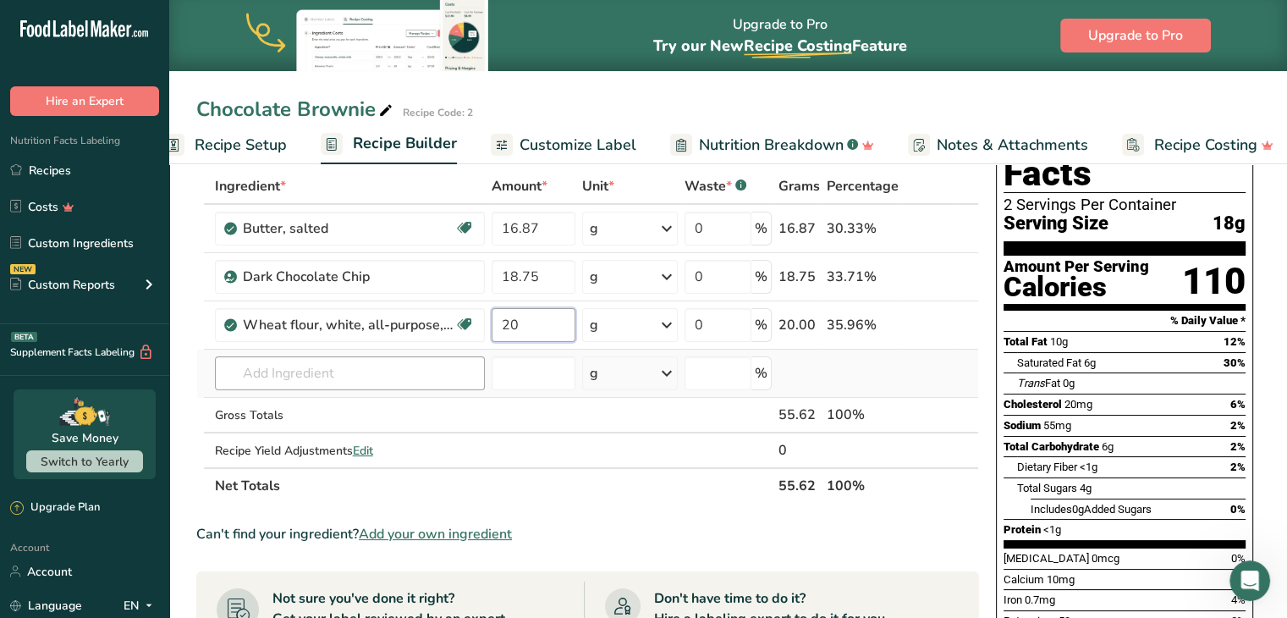
type input "20"
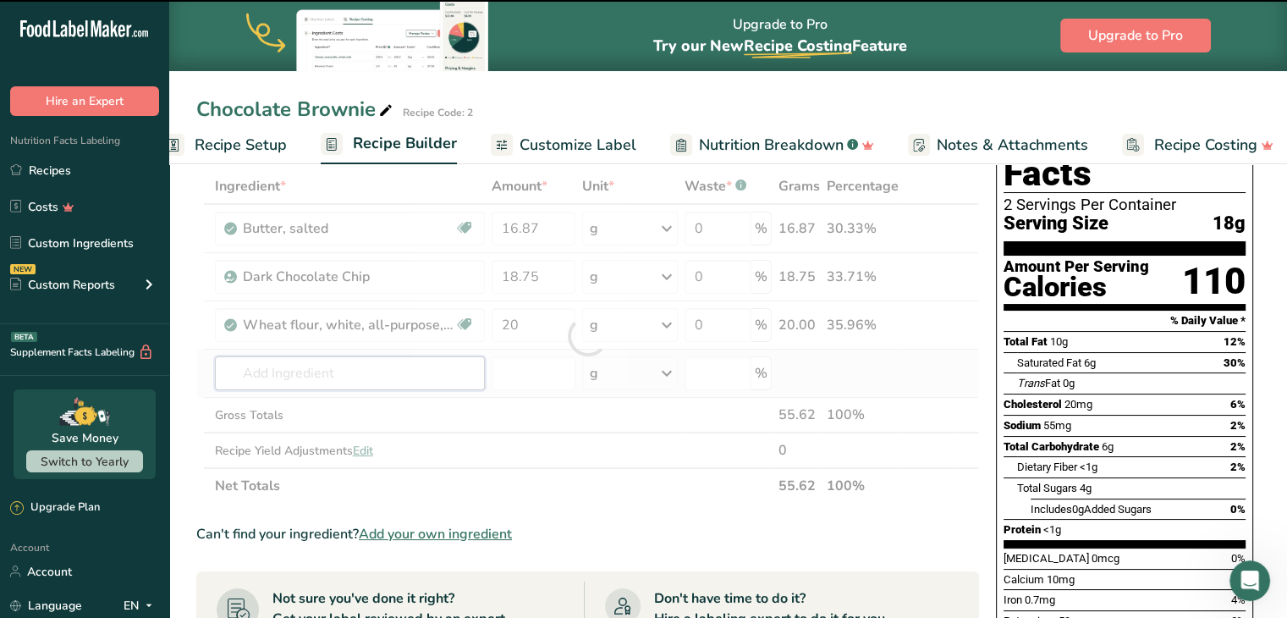
click at [254, 374] on input "text" at bounding box center [350, 373] width 270 height 34
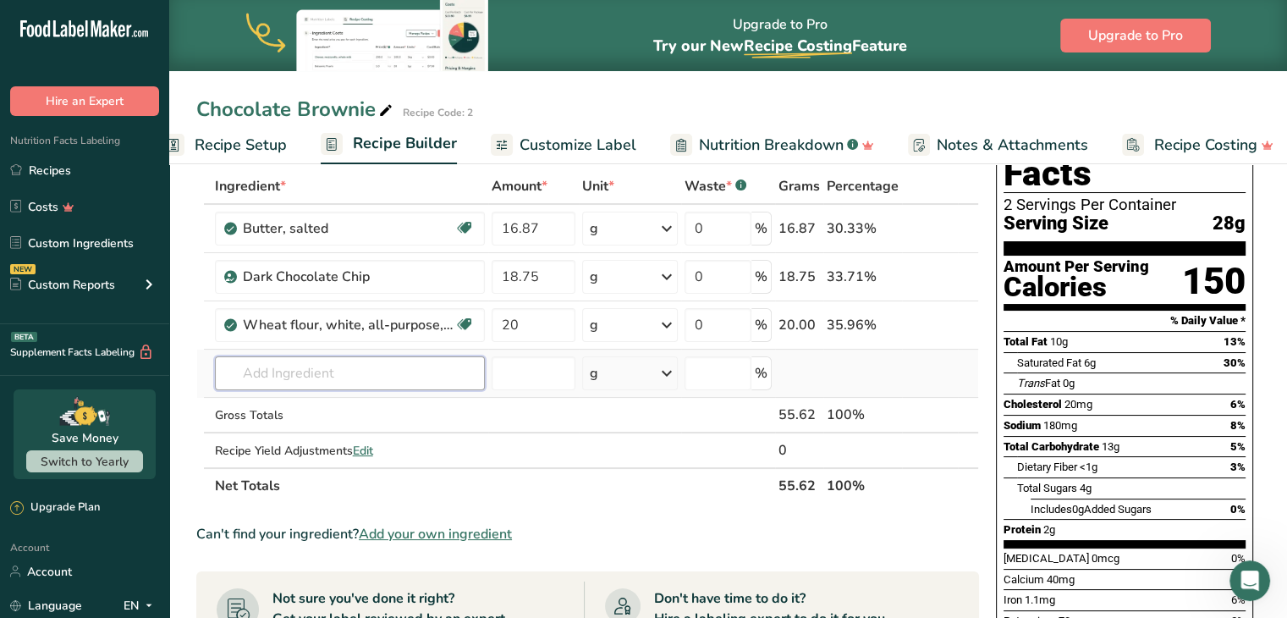
click at [262, 380] on input "text" at bounding box center [350, 373] width 270 height 34
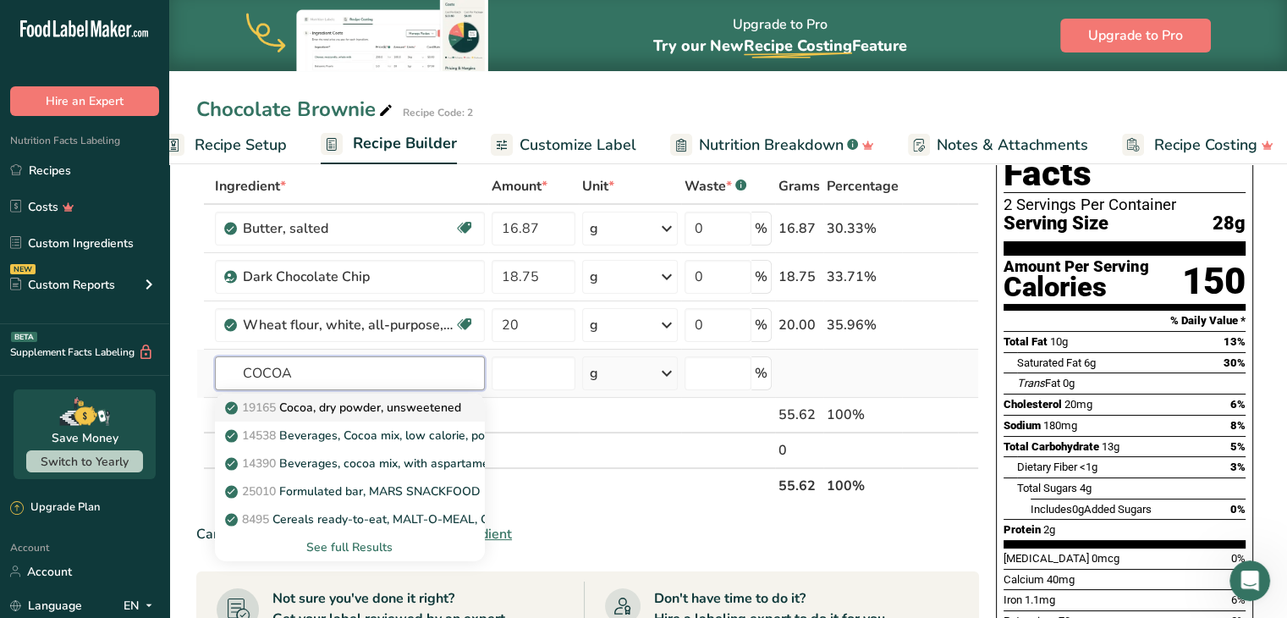
type input "COCOA"
click at [379, 404] on p "19165 Cocoa, dry powder, unsweetened" at bounding box center [345, 408] width 233 height 18
type input "Cocoa, dry powder, unsweetened"
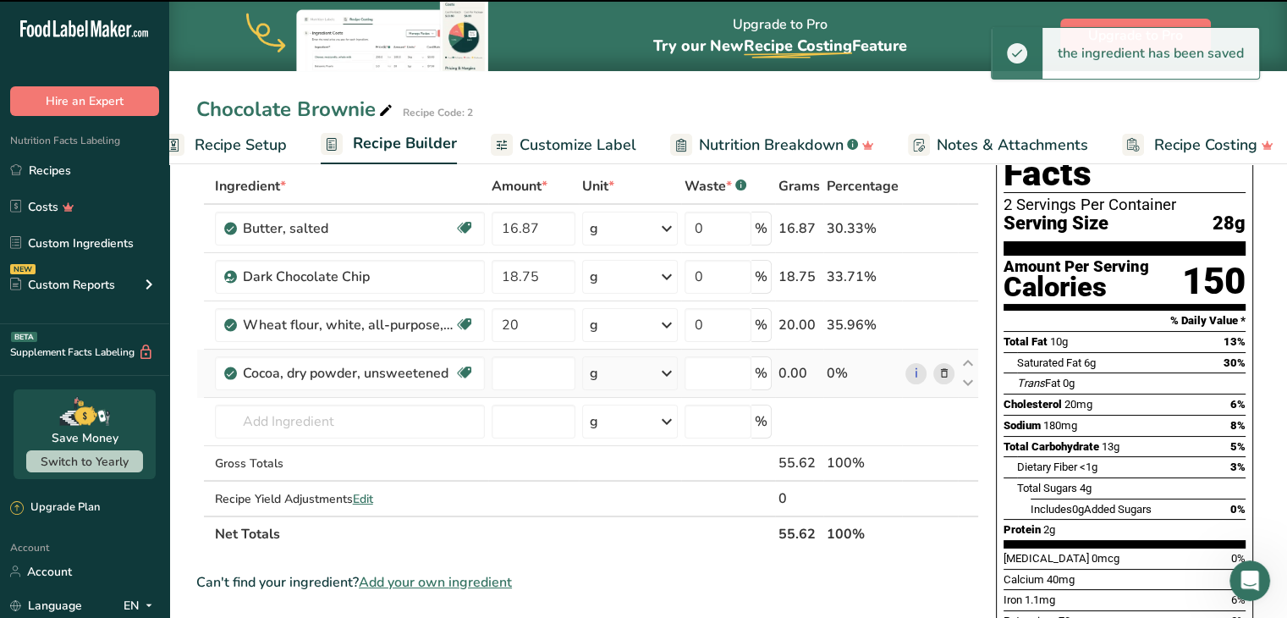
type input "0"
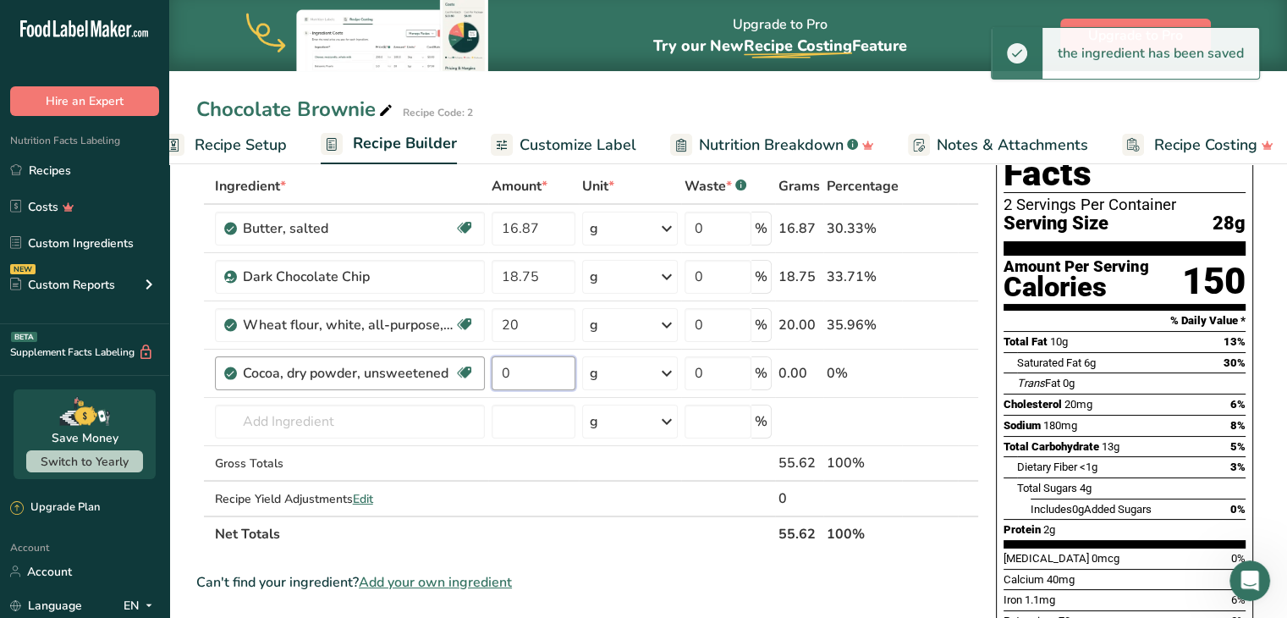
drag, startPoint x: 521, startPoint y: 380, endPoint x: 482, endPoint y: 380, distance: 38.9
click at [482, 380] on tr "Cocoa, dry powder, unsweetened Dairy free Gluten free Vegan Vegetarian Soy free…" at bounding box center [587, 374] width 781 height 48
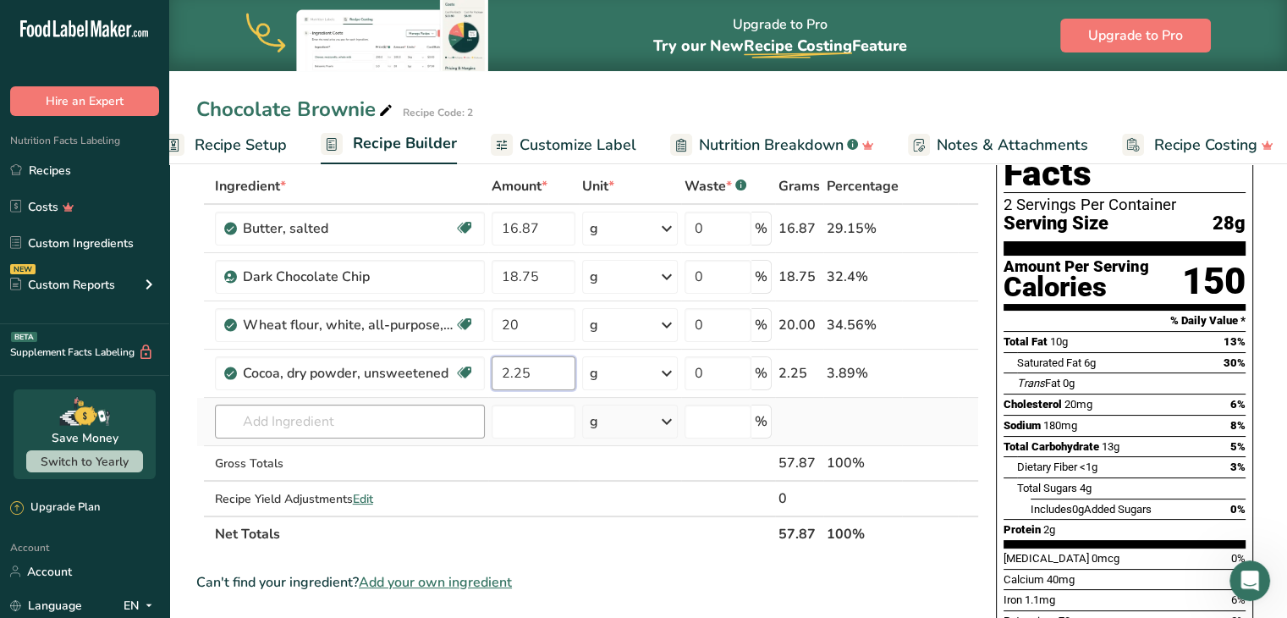
type input "2.25"
click at [332, 416] on div "Ingredient * Amount * Unit * Waste * .a-a{fill:#347362;}.b-a{fill:#fff;} Grams …" at bounding box center [587, 359] width 783 height 383
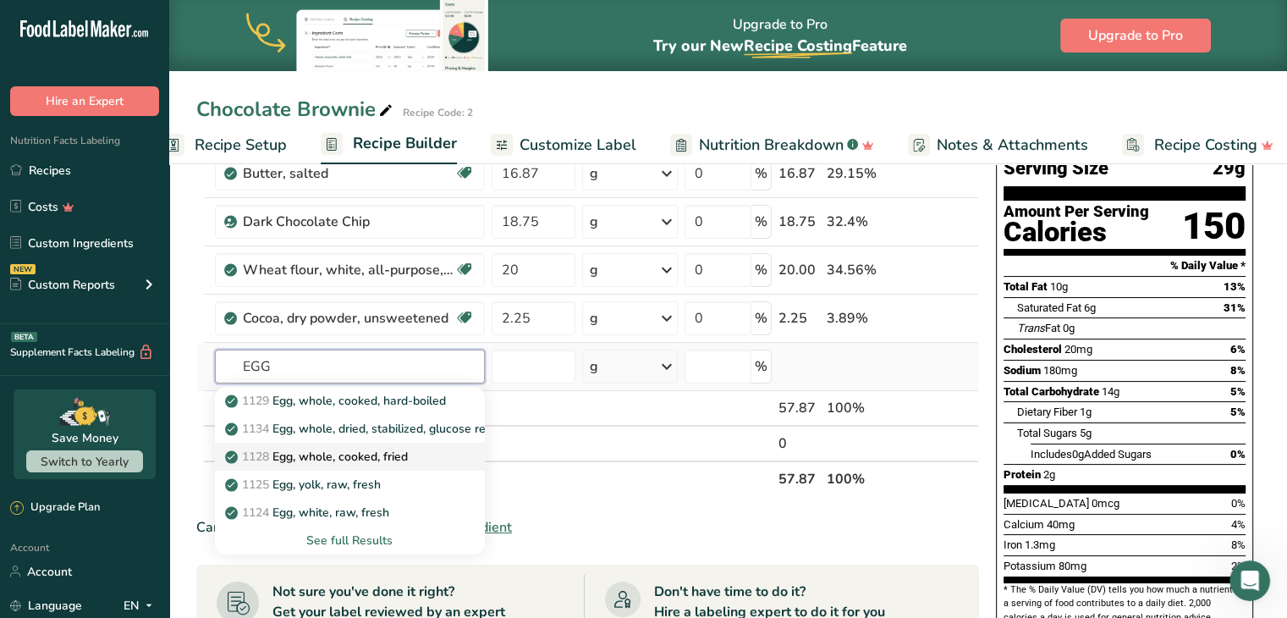
scroll to position [169, 0]
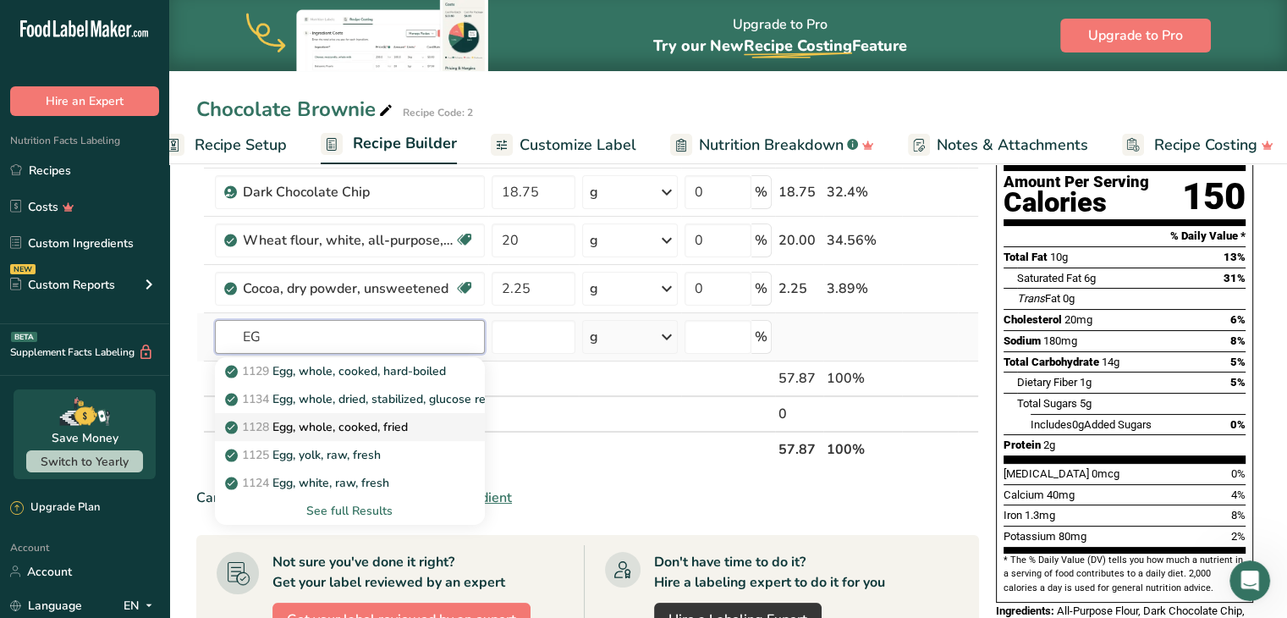
type input "E"
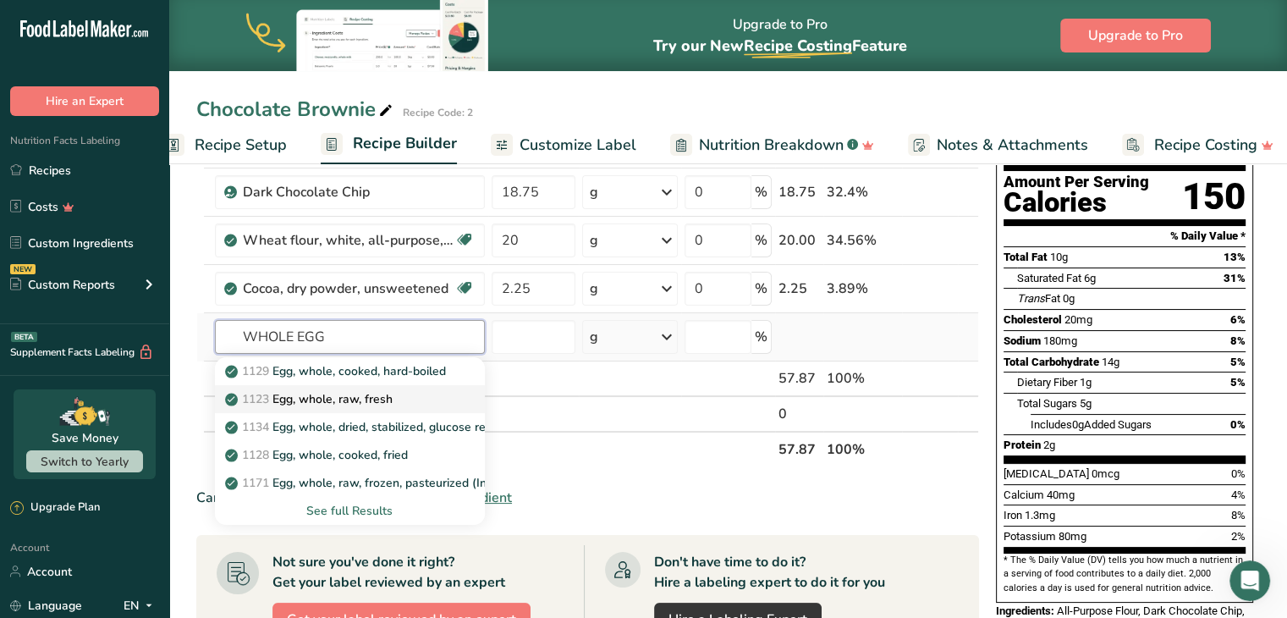
type input "WHOLE EGG"
click at [405, 397] on div "1123 Egg, whole, raw, fresh" at bounding box center [337, 399] width 216 height 18
type input "Egg, whole, raw, fresh"
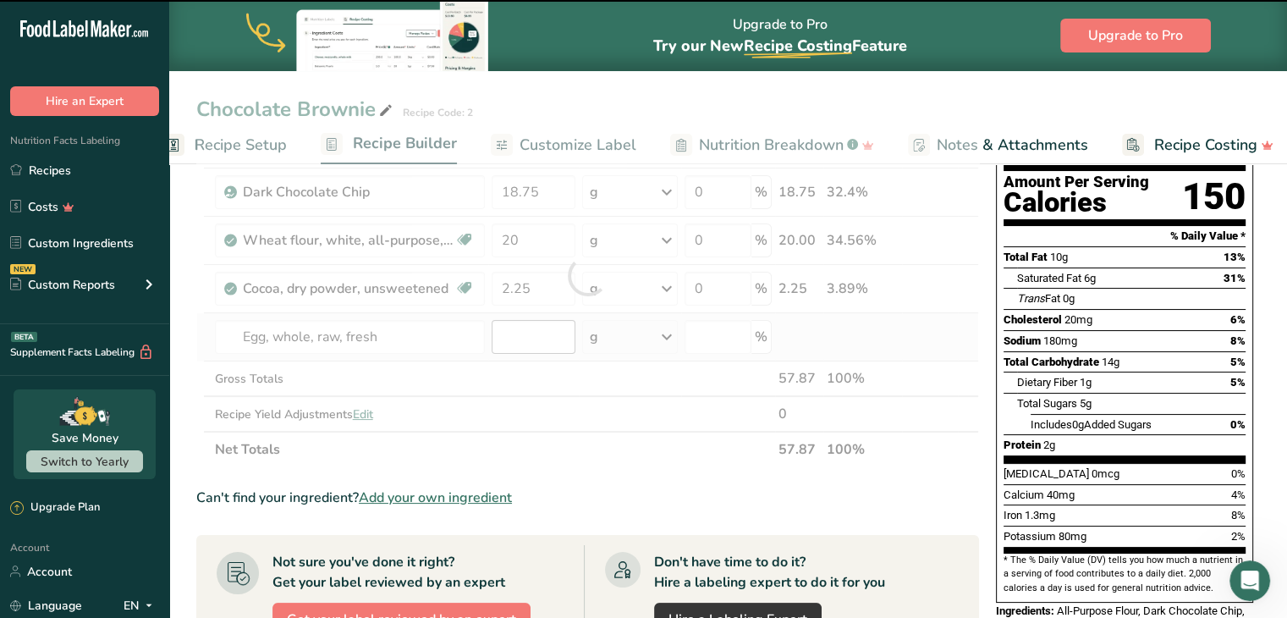
type input "0"
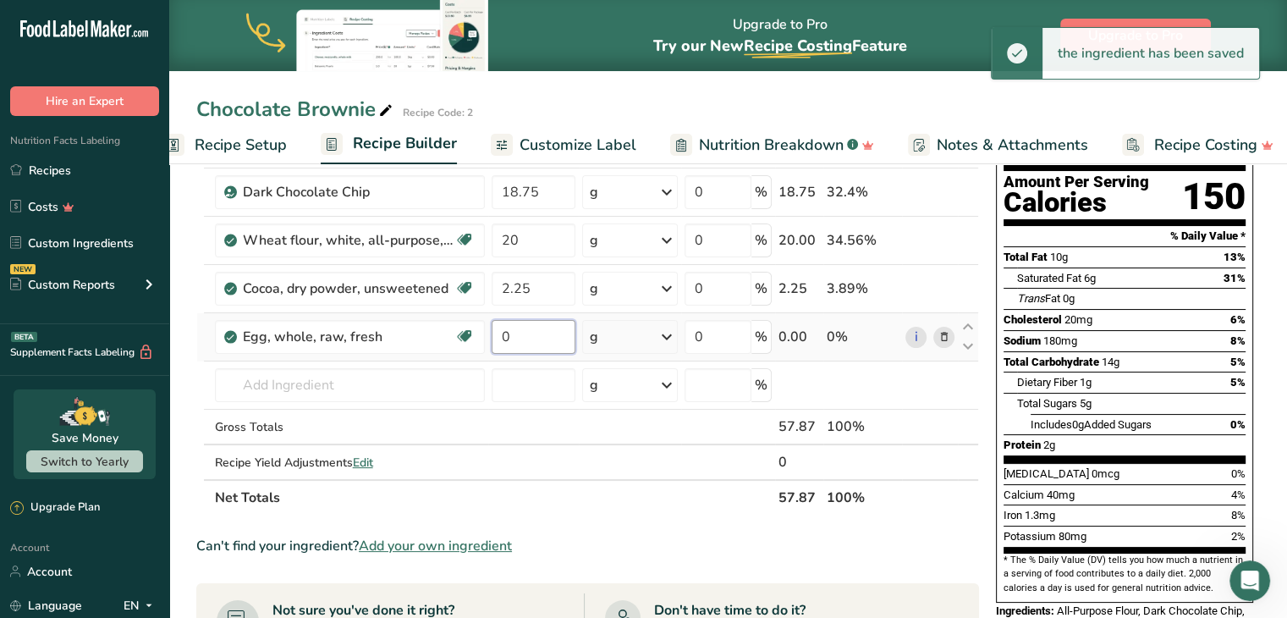
click at [512, 339] on input "0" at bounding box center [534, 337] width 85 height 34
drag, startPoint x: 512, startPoint y: 339, endPoint x: 441, endPoint y: 349, distance: 71.7
click at [441, 349] on tr "Egg, whole, raw, fresh Gluten free Vegetarian Soy free 0 g Portions 1 large 1 e…" at bounding box center [587, 337] width 781 height 48
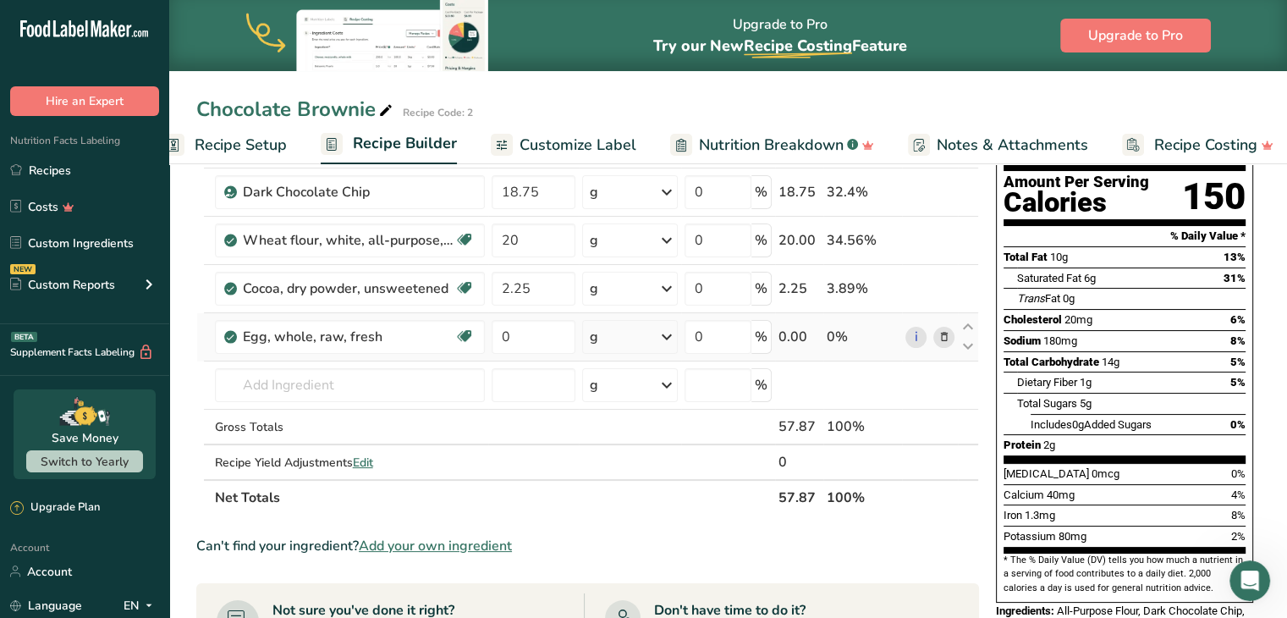
click at [673, 336] on div "Ingredient * Amount * Unit * Waste * .a-a{fill:#347362;}.b-a{fill:#fff;} Grams …" at bounding box center [587, 300] width 783 height 432
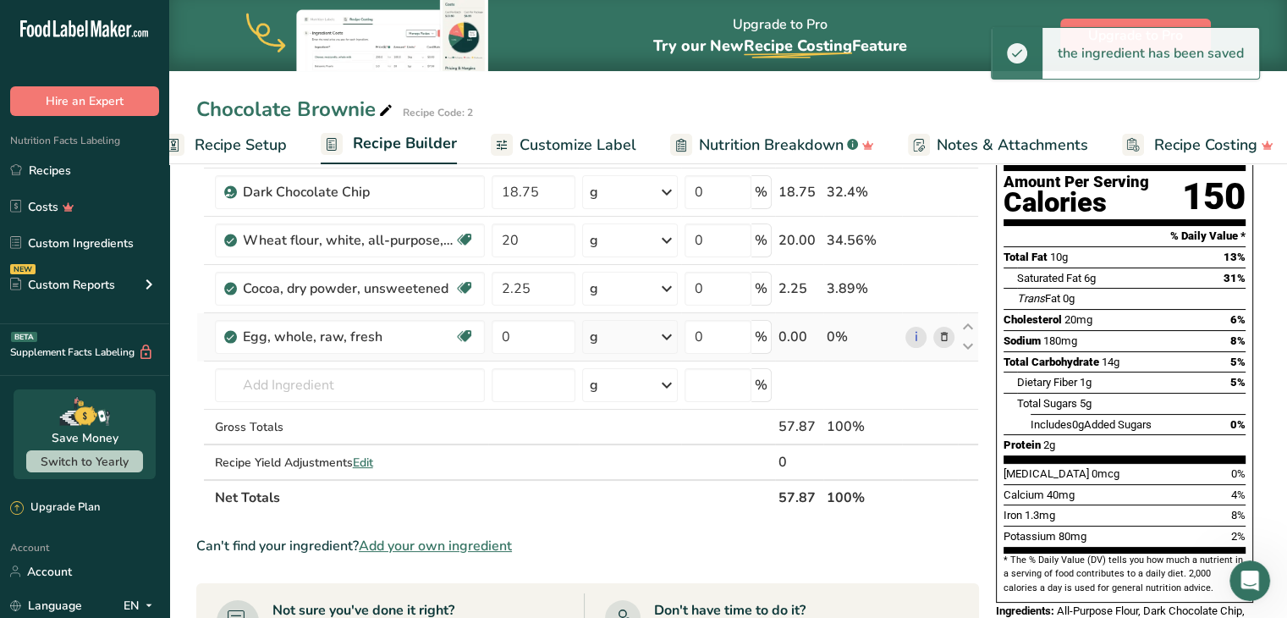
click at [673, 336] on icon at bounding box center [667, 337] width 20 height 30
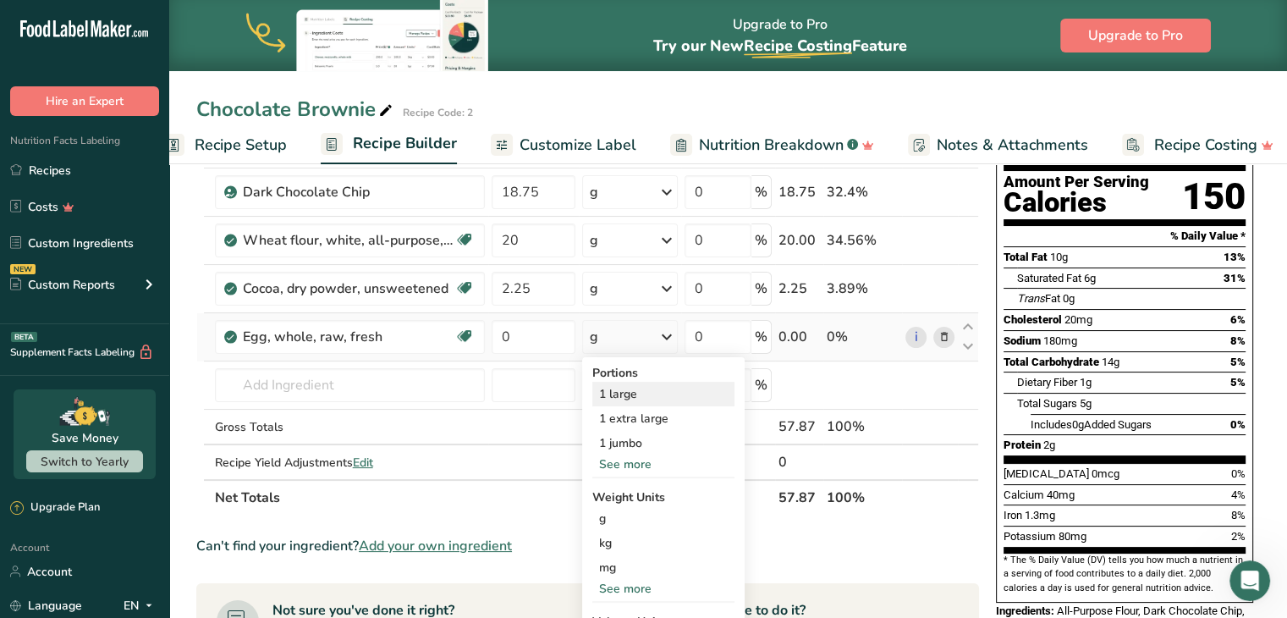
click at [635, 388] on div "1 large" at bounding box center [663, 394] width 142 height 25
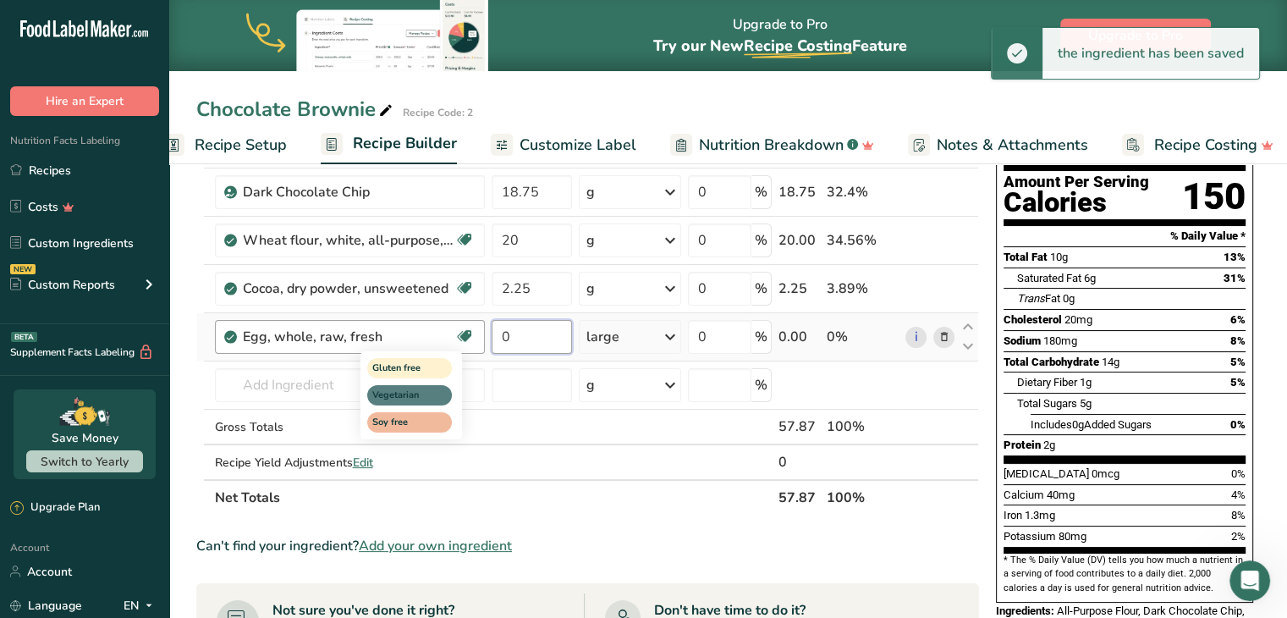
drag, startPoint x: 534, startPoint y: 333, endPoint x: 466, endPoint y: 338, distance: 68.7
click at [466, 338] on tr "Egg, whole, raw, fresh Gluten free Vegetarian Soy free 0 large Portions 1 large…" at bounding box center [587, 337] width 781 height 48
type input "4"
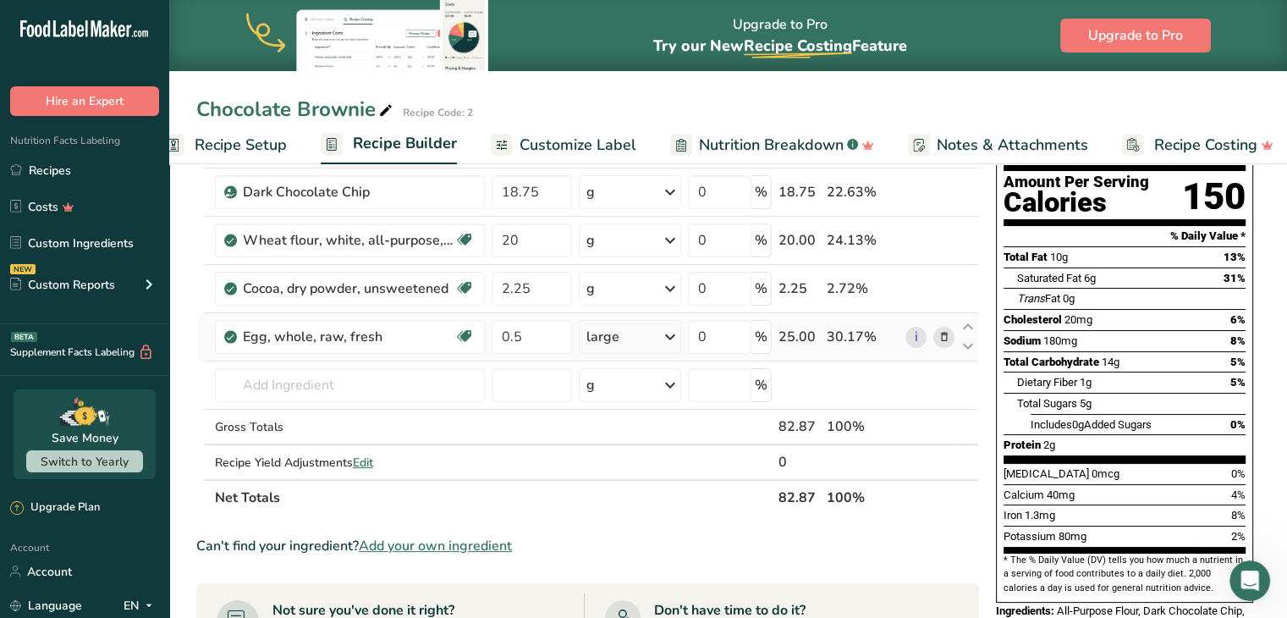
click at [630, 350] on div "Ingredient * Amount * Unit * Waste * .a-a{fill:#347362;}.b-a{fill:#fff;} Grams …" at bounding box center [587, 300] width 783 height 432
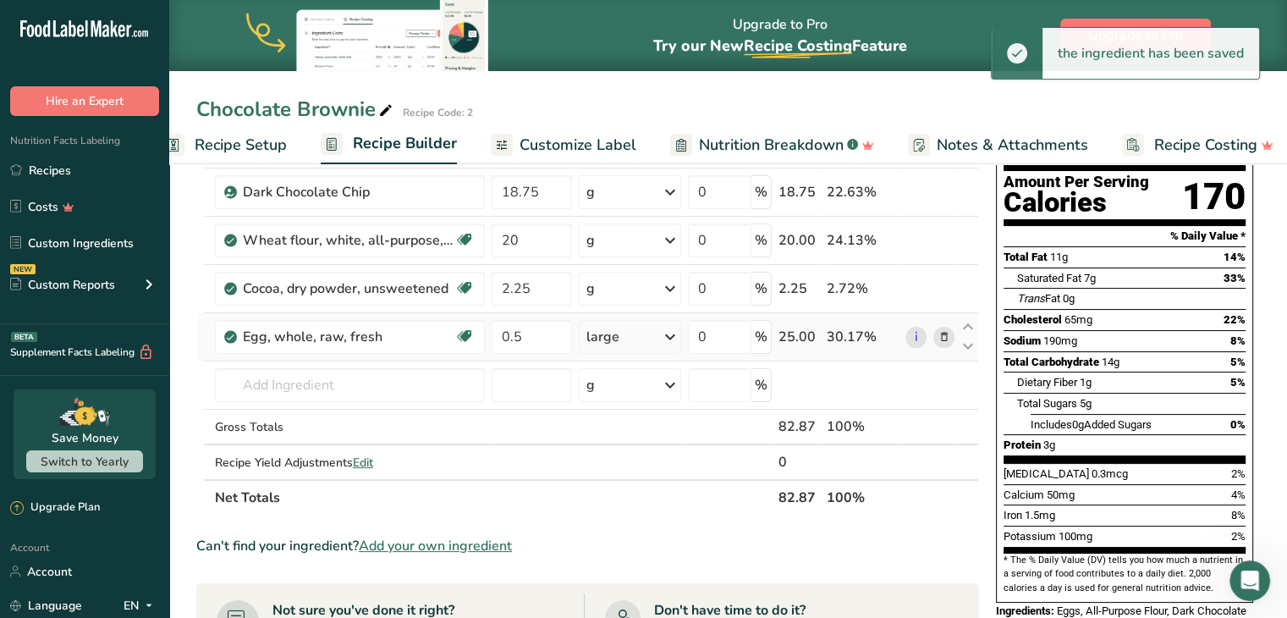
click at [669, 342] on icon at bounding box center [670, 337] width 20 height 30
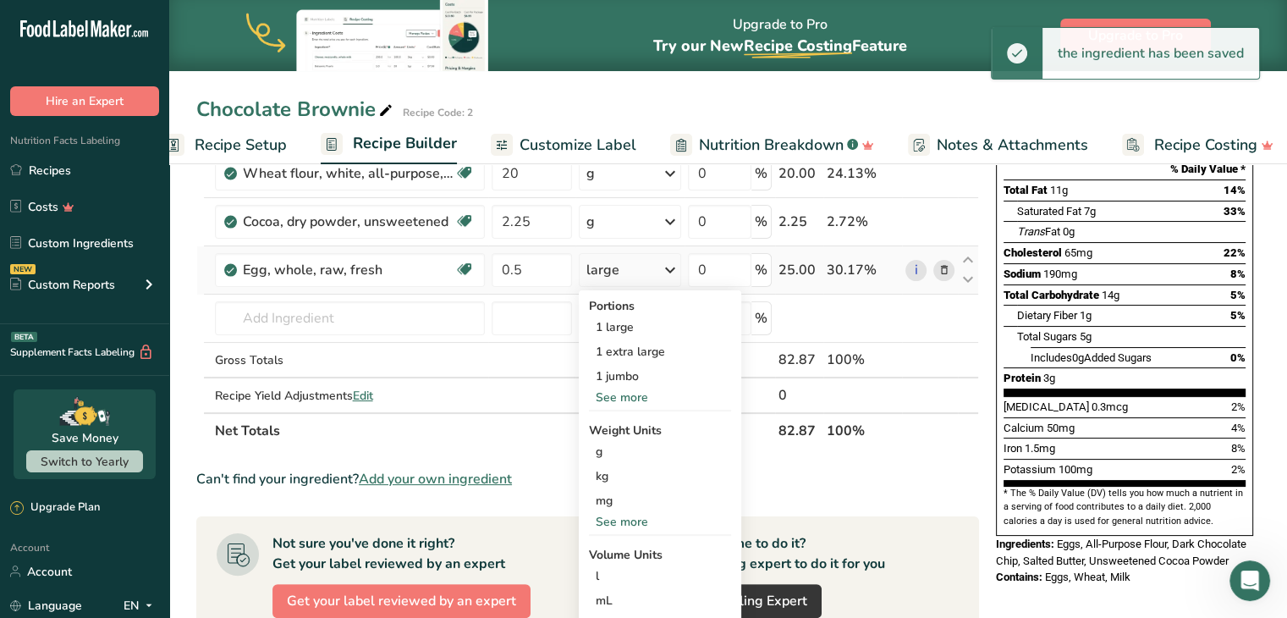
scroll to position [339, 0]
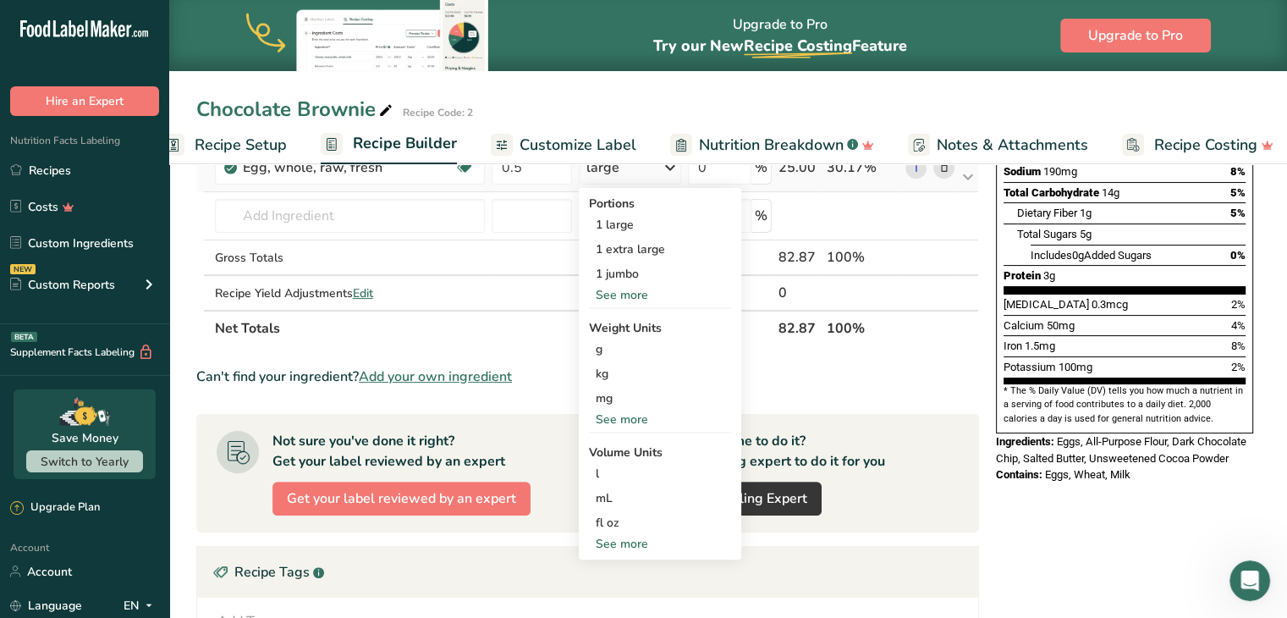
click at [626, 294] on div "See more" at bounding box center [660, 295] width 142 height 18
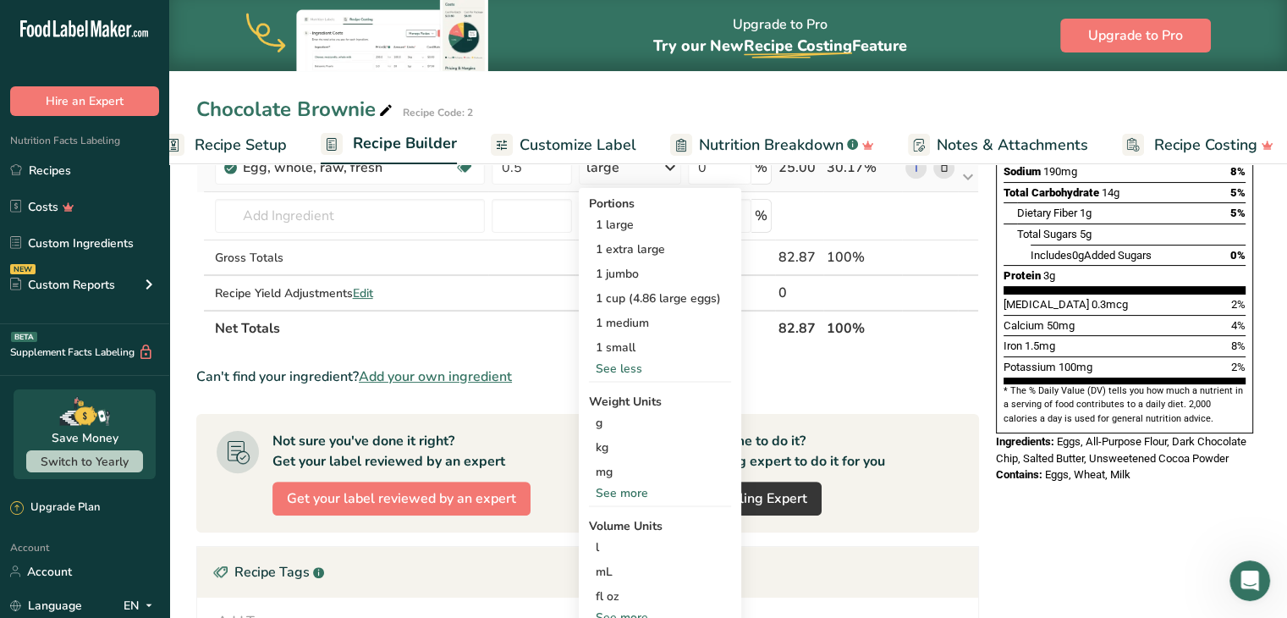
click at [633, 490] on div "See more" at bounding box center [660, 493] width 142 height 18
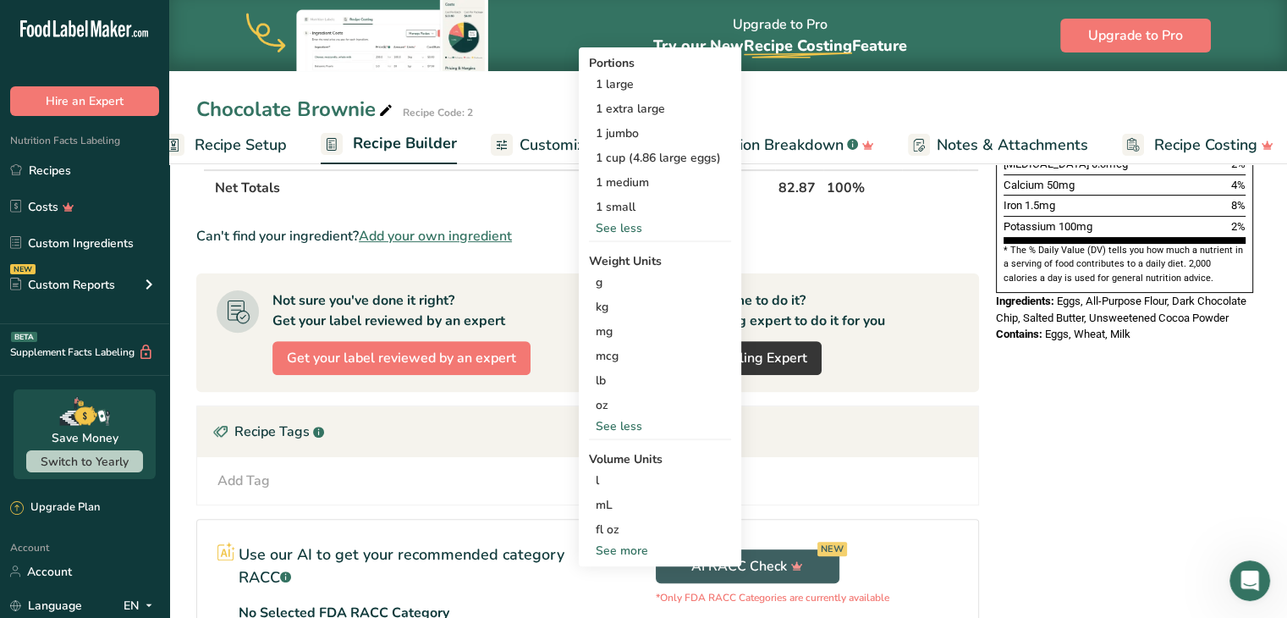
scroll to position [508, 0]
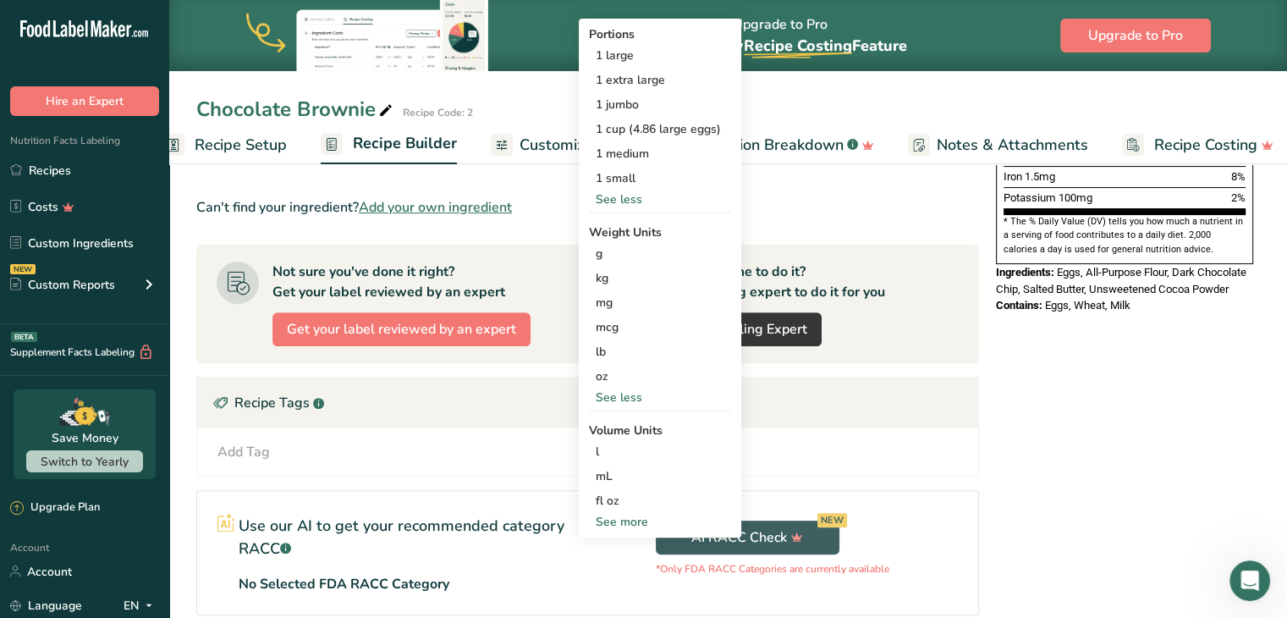
click at [622, 516] on div "See more" at bounding box center [660, 522] width 142 height 18
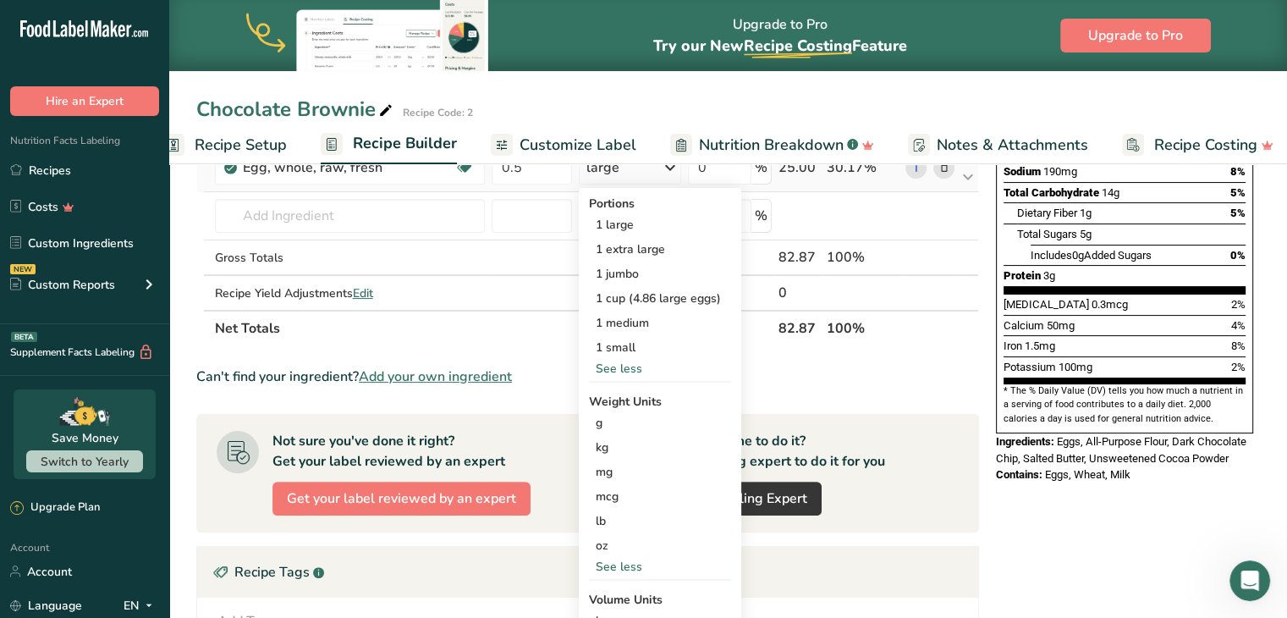
scroll to position [154, 0]
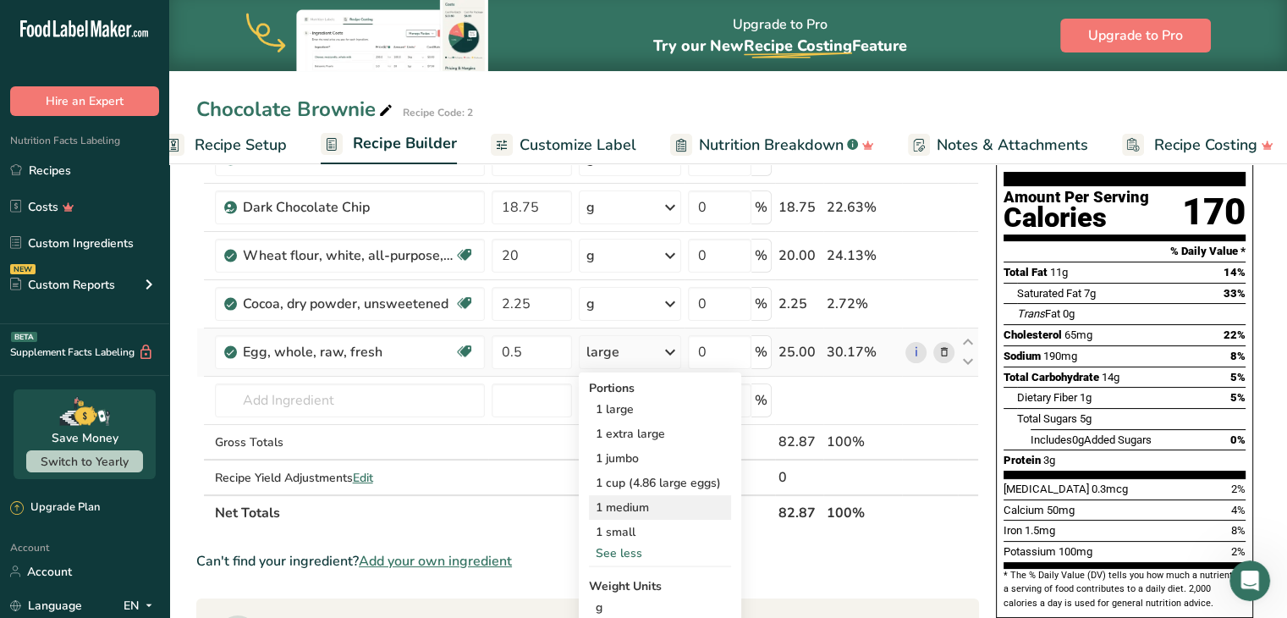
click at [621, 499] on div "1 medium" at bounding box center [660, 507] width 142 height 25
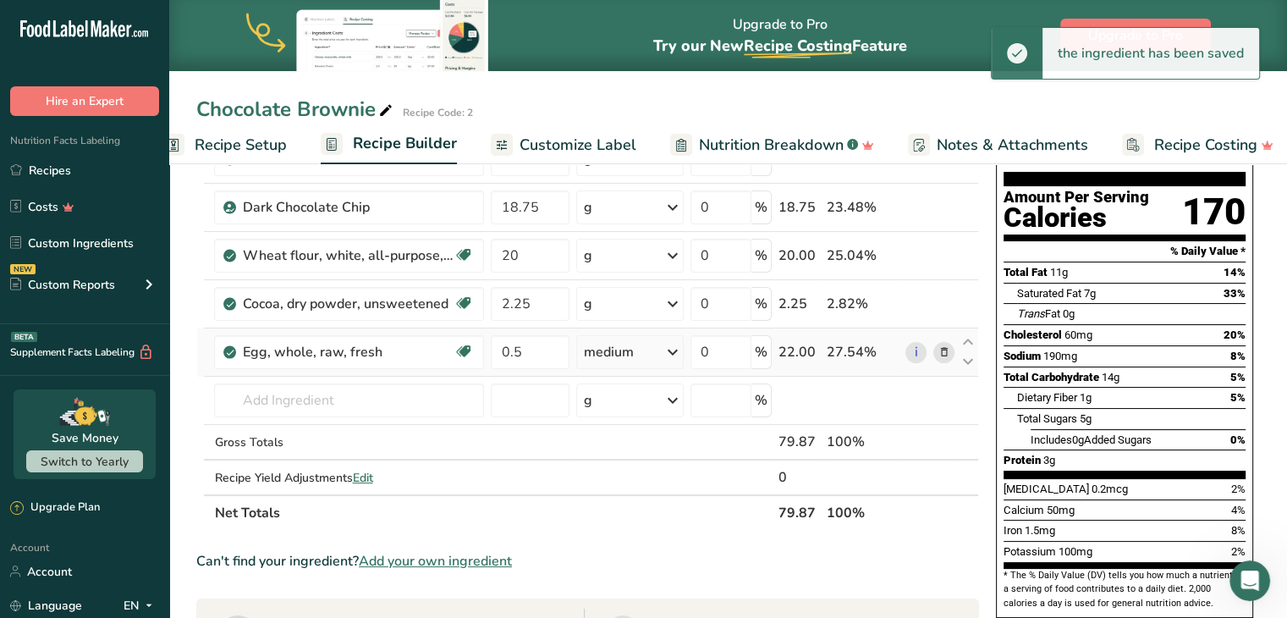
click at [674, 354] on icon at bounding box center [673, 352] width 20 height 30
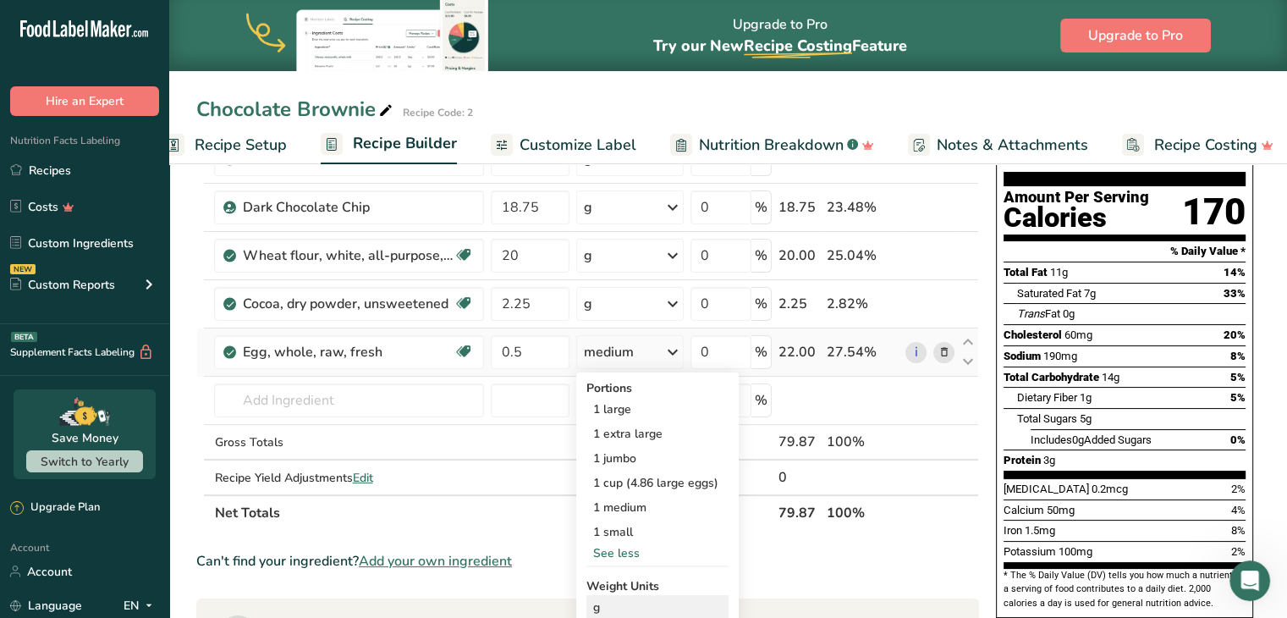
click at [595, 607] on div "g" at bounding box center [658, 607] width 142 height 25
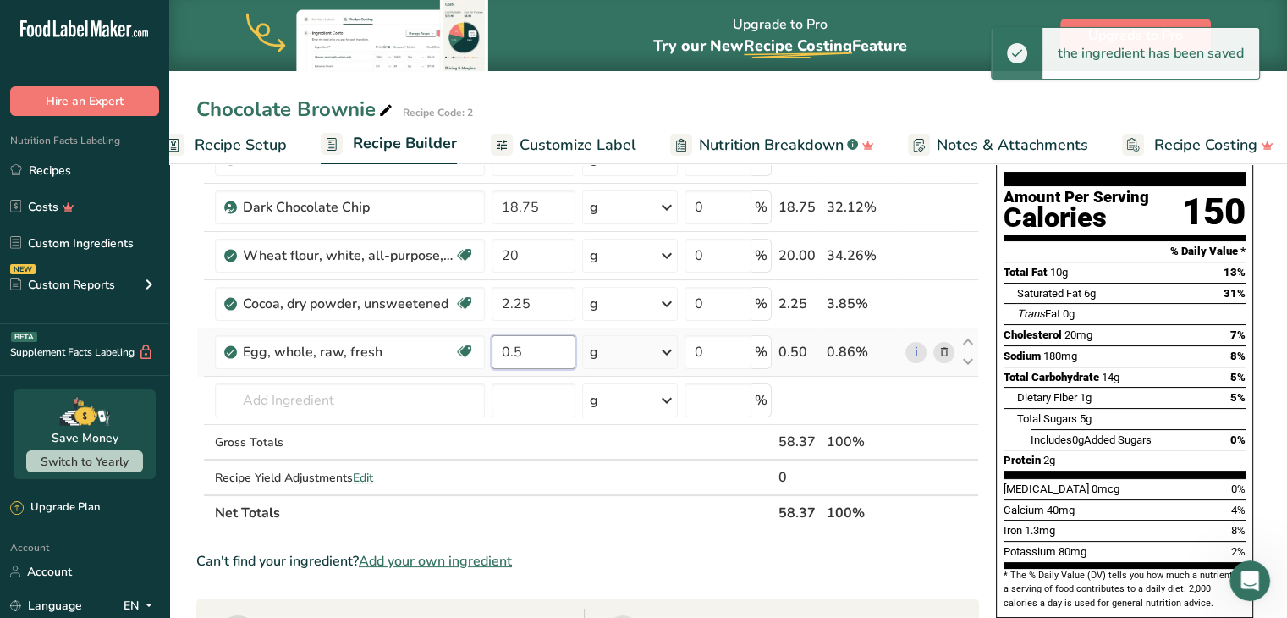
click at [530, 346] on input "0.5" at bounding box center [534, 352] width 85 height 34
drag, startPoint x: 528, startPoint y: 350, endPoint x: 454, endPoint y: 352, distance: 74.5
click at [454, 352] on tr "Egg, whole, raw, fresh Gluten free Vegetarian Soy free 0.5 g Portions 1 large 1…" at bounding box center [587, 352] width 781 height 48
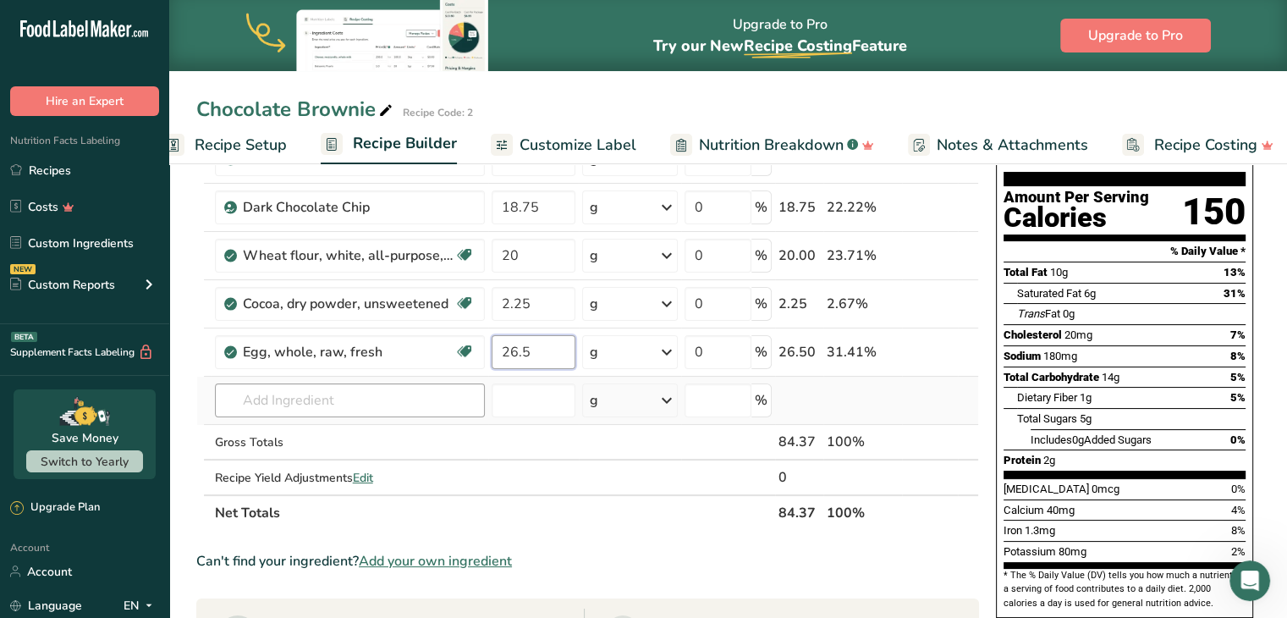
type input "26.5"
click at [452, 405] on div "Ingredient * Amount * Unit * Waste * .a-a{fill:#347362;}.b-a{fill:#fff;} Grams …" at bounding box center [587, 315] width 783 height 432
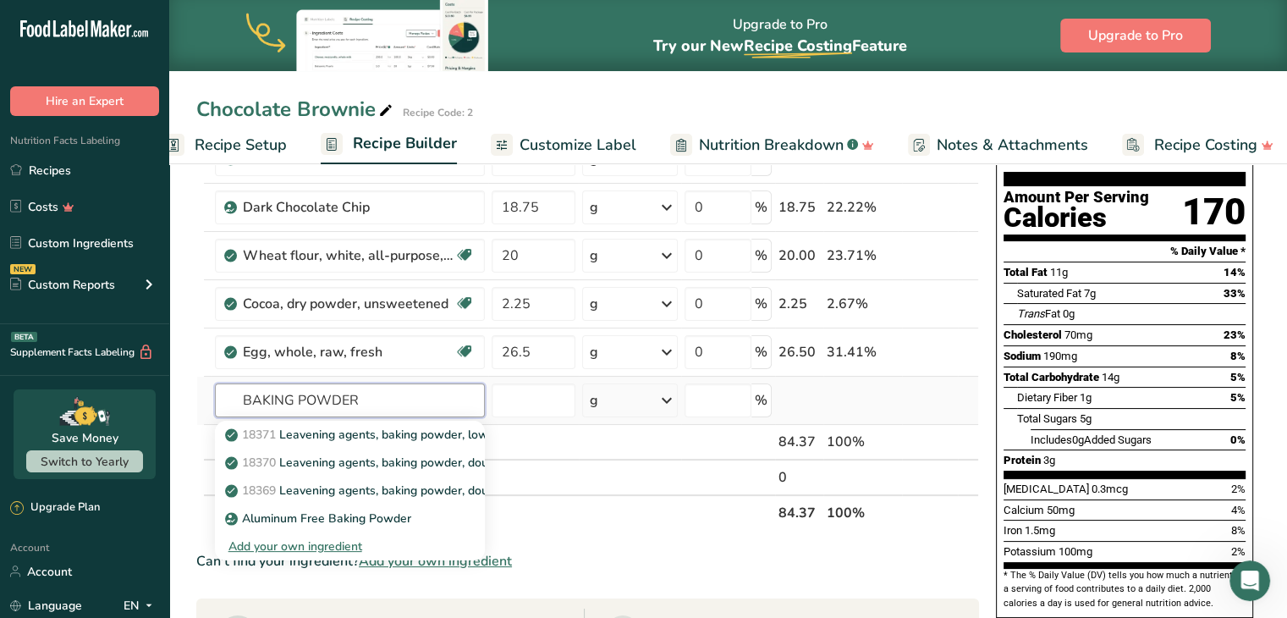
drag, startPoint x: 362, startPoint y: 394, endPoint x: 208, endPoint y: 404, distance: 154.3
click at [208, 404] on tr "BAKING POWDER 18371 Leavening agents, baking powder, low-sodium 18370 Leavening…" at bounding box center [587, 401] width 781 height 48
type input "BAKING POWDER"
click at [302, 432] on p "18371 Leavening agents, baking powder, low-sodium" at bounding box center [381, 435] width 304 height 18
type input "Leavening agents, baking powder, low-sodium"
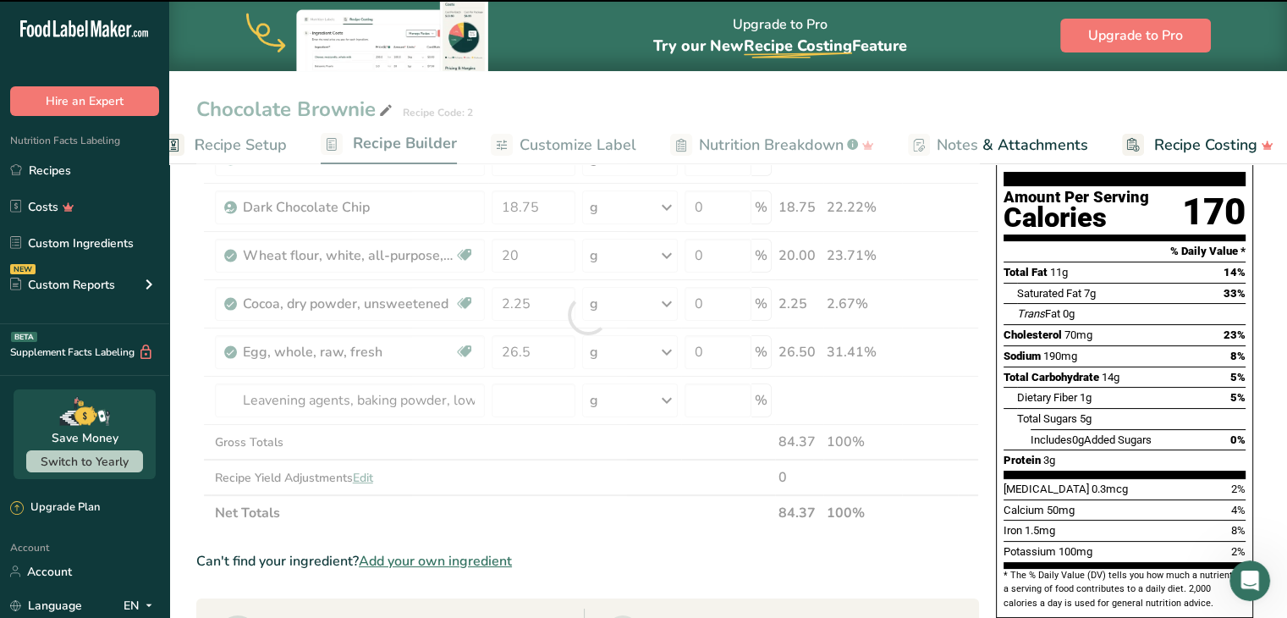
type input "0"
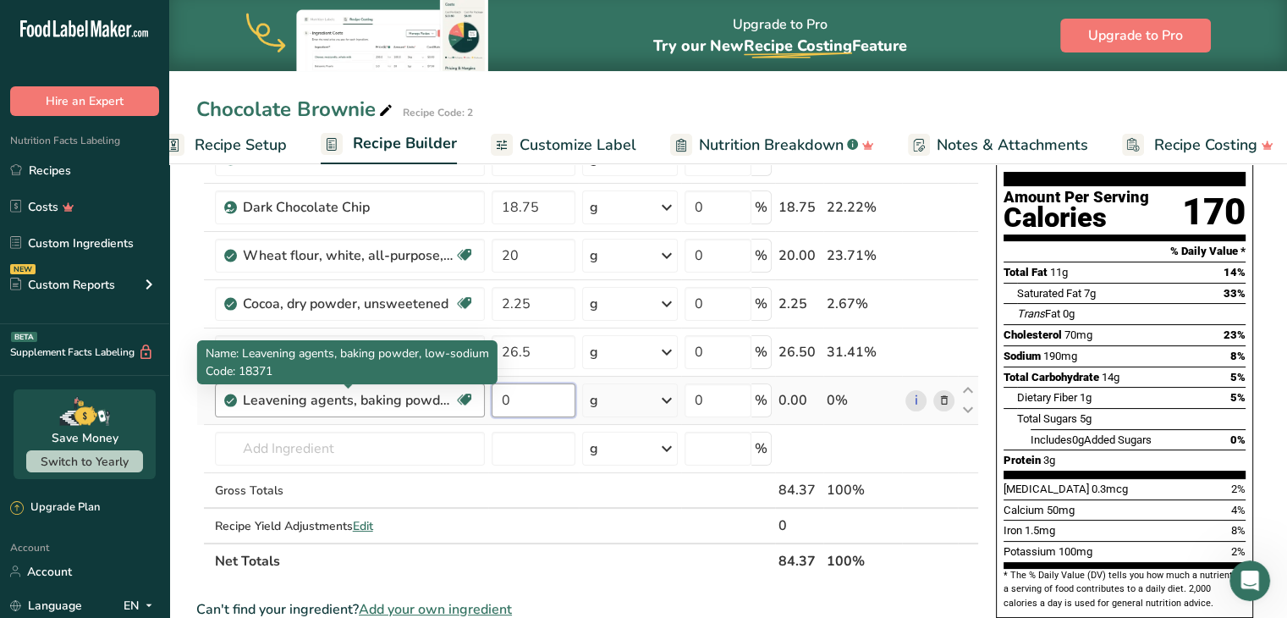
drag, startPoint x: 518, startPoint y: 402, endPoint x: 440, endPoint y: 405, distance: 77.9
click at [440, 405] on tr "Leavening agents, baking powder, low-sodium Dairy free Gluten free Vegan Vegeta…" at bounding box center [587, 401] width 781 height 48
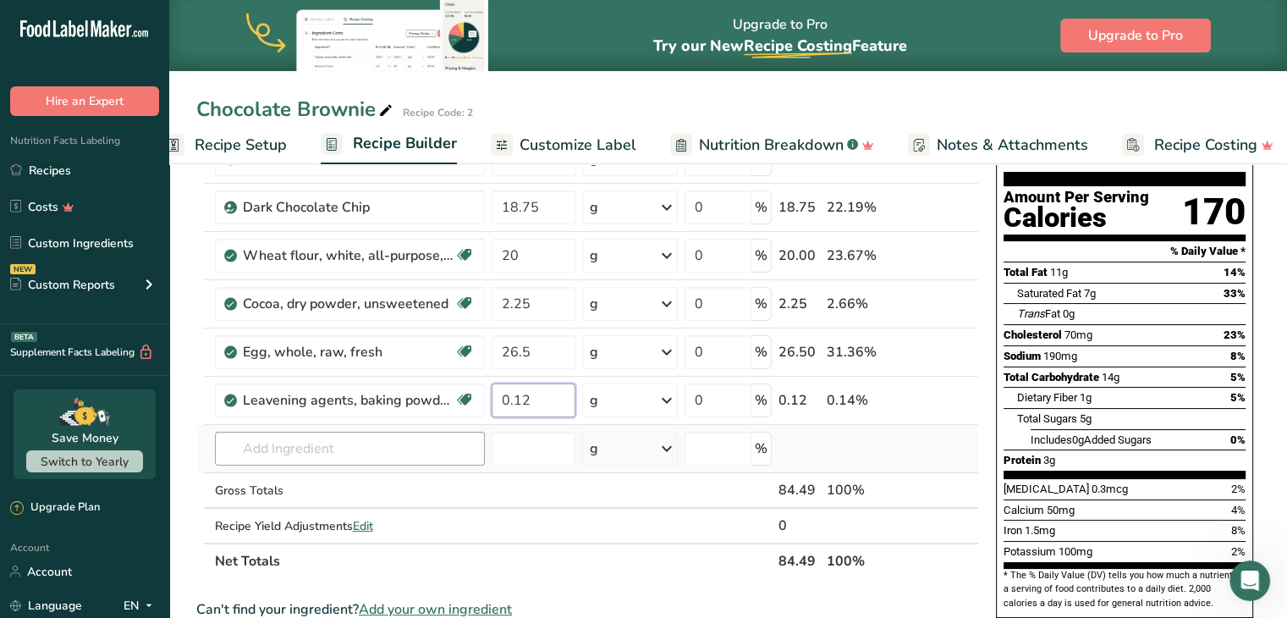
type input "0.12"
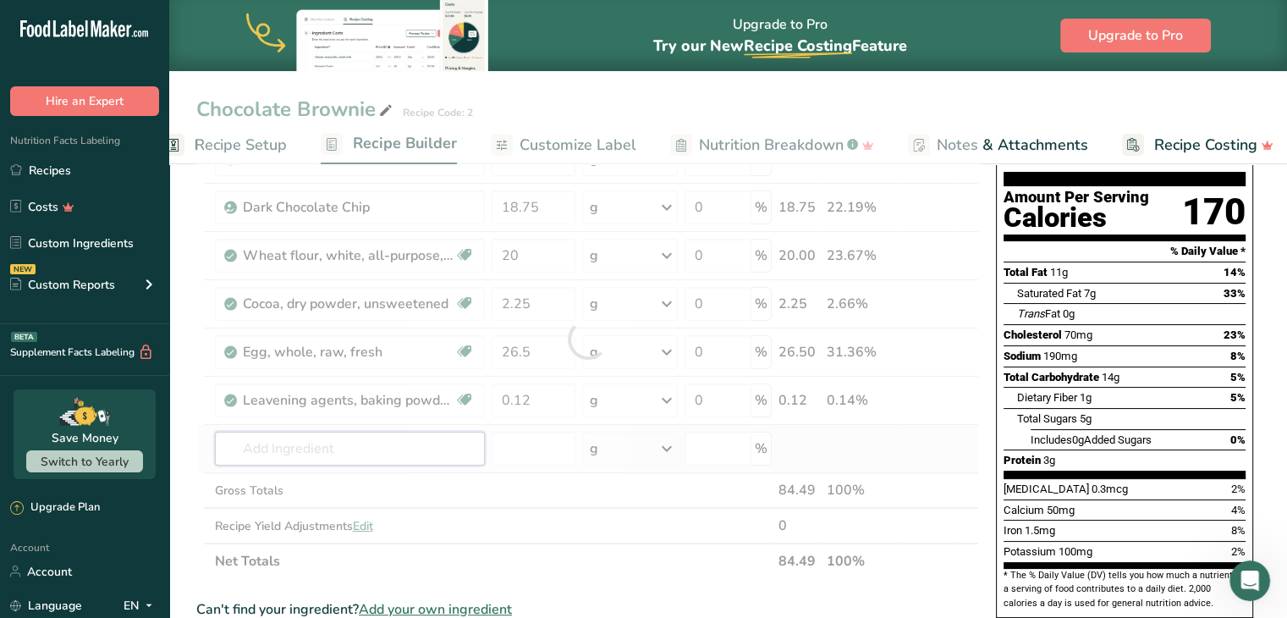
click at [427, 438] on div "Ingredient * Amount * Unit * Waste * .a-a{fill:#347362;}.b-a{fill:#fff;} Grams …" at bounding box center [587, 339] width 783 height 480
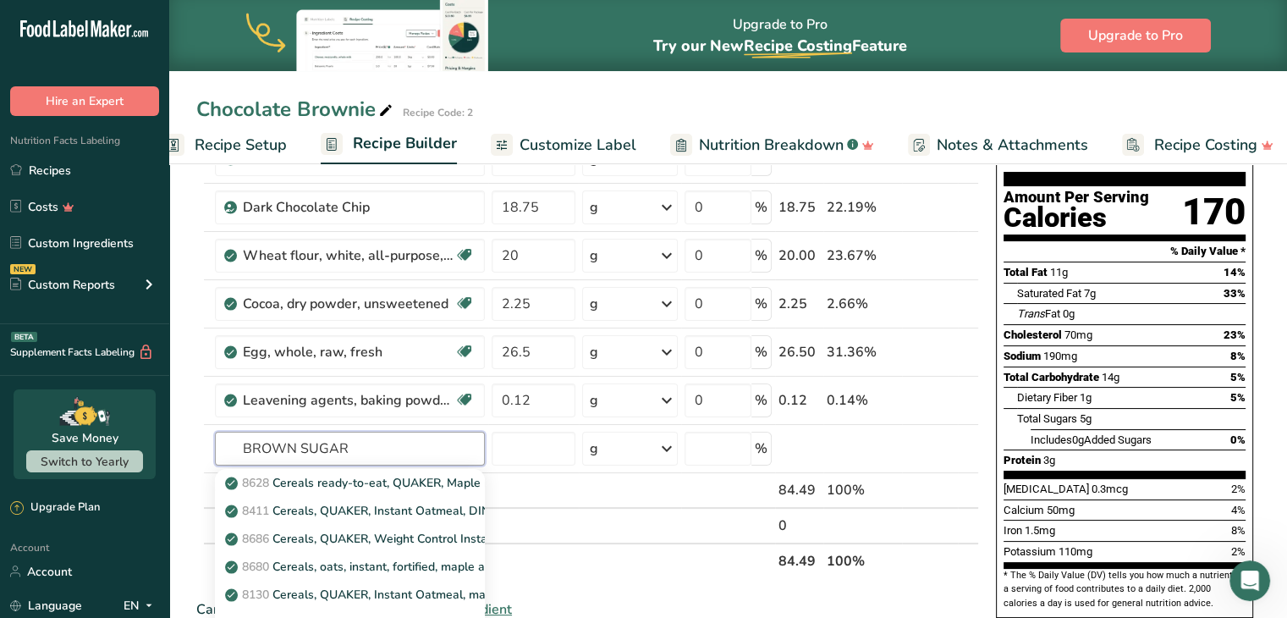
drag, startPoint x: 421, startPoint y: 438, endPoint x: 102, endPoint y: 438, distance: 318.2
click at [102, 438] on div ".a-20{fill:#fff;} Hire an Expert Nutrition Facts Labeling Recipes Costs Custom …" at bounding box center [643, 511] width 1287 height 1331
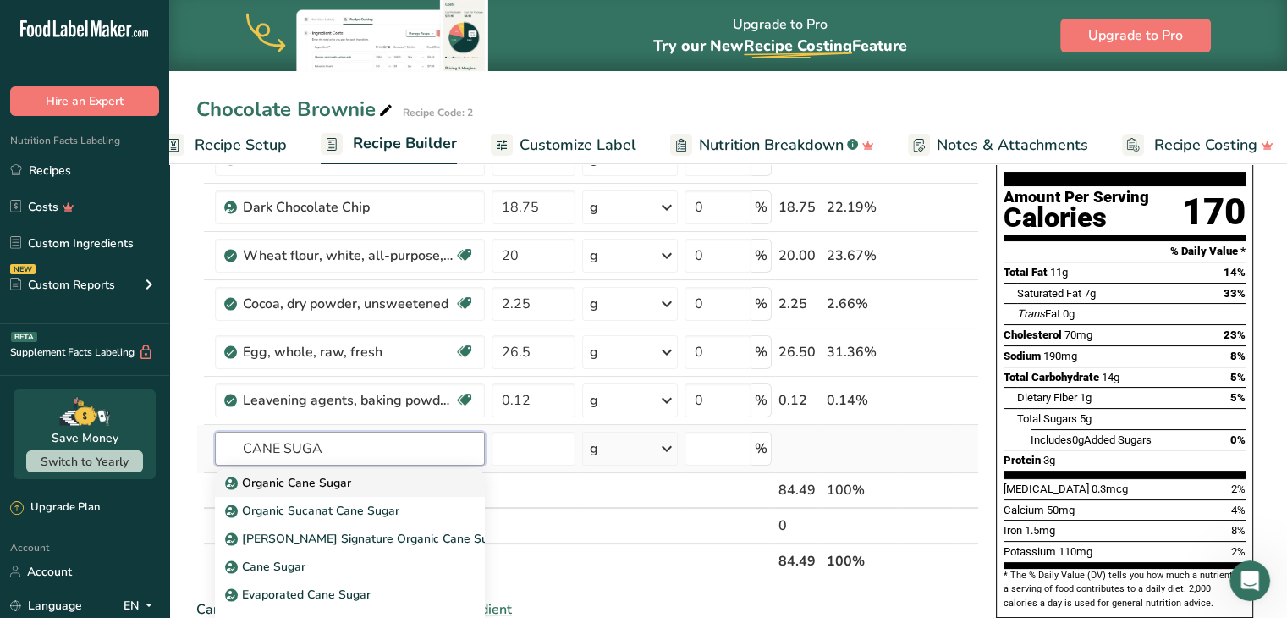
type input "CANE SUGA"
click at [431, 471] on link "Organic Cane Sugar" at bounding box center [350, 483] width 270 height 28
type input "Organic Cane Sugar"
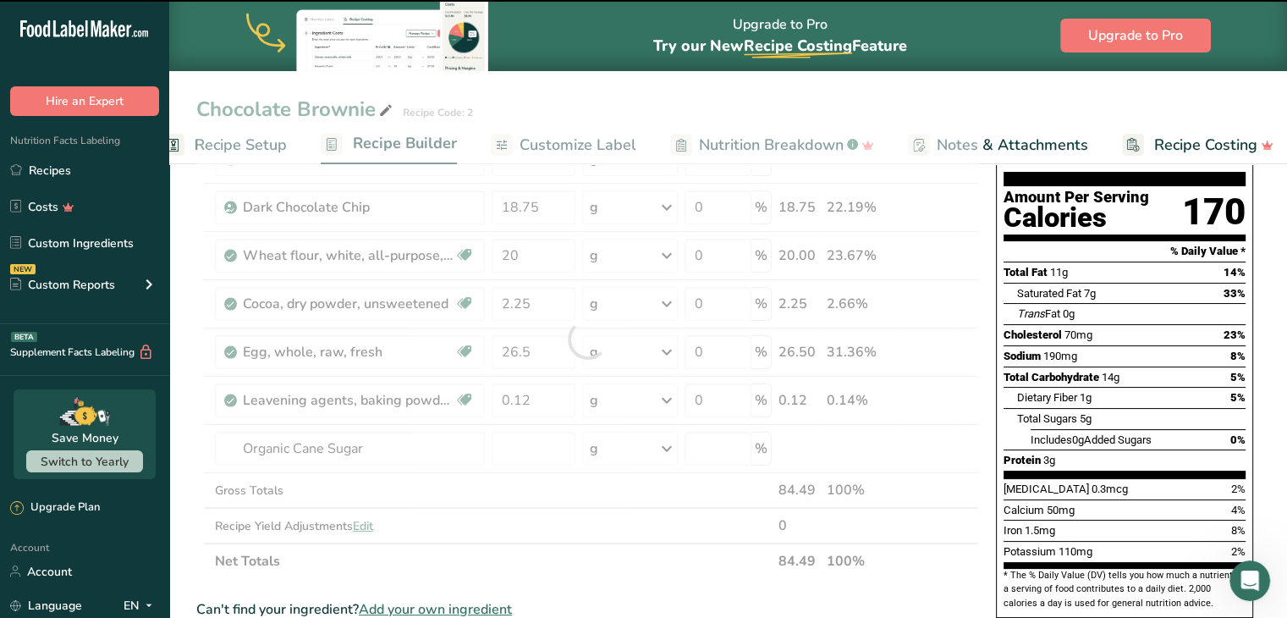
type input "0"
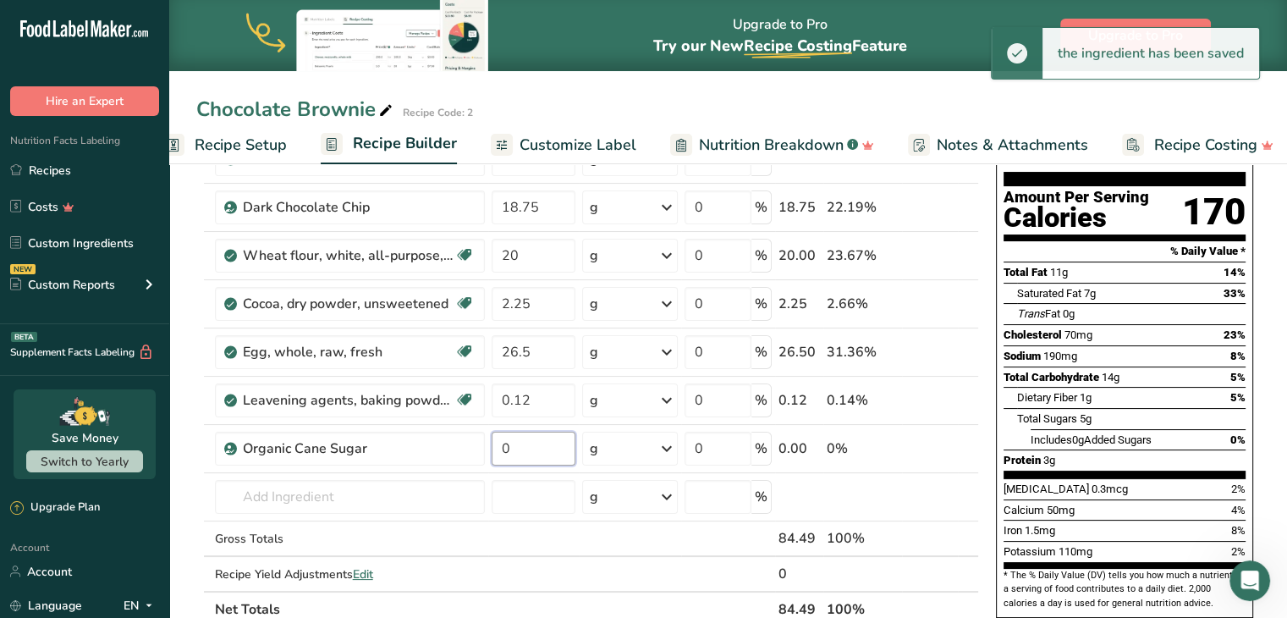
click at [510, 443] on input "0" at bounding box center [534, 449] width 85 height 34
drag, startPoint x: 510, startPoint y: 443, endPoint x: 484, endPoint y: 444, distance: 25.4
click at [484, 444] on tr "Organic Cane Sugar 0 g Weight Units g kg mg See more Volume Units l Volume unit…" at bounding box center [587, 449] width 781 height 48
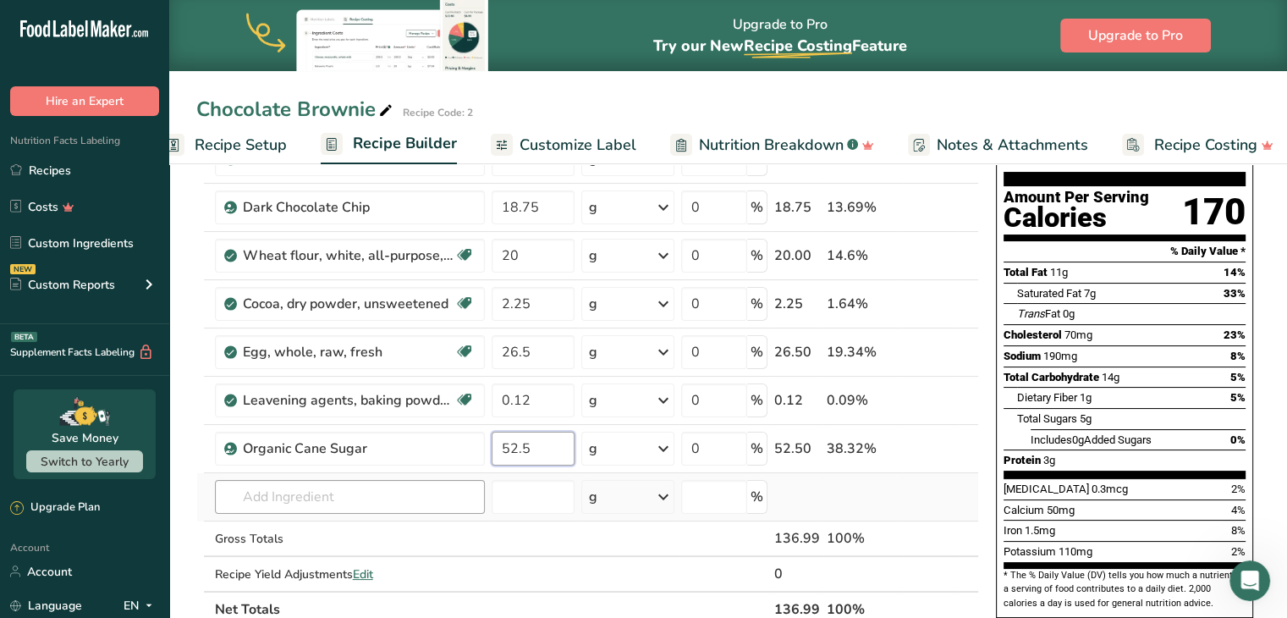
type input "52.5"
click at [376, 488] on div "Ingredient * Amount * Unit * Waste * .a-a{fill:#347362;}.b-a{fill:#fff;} Grams …" at bounding box center [587, 363] width 783 height 528
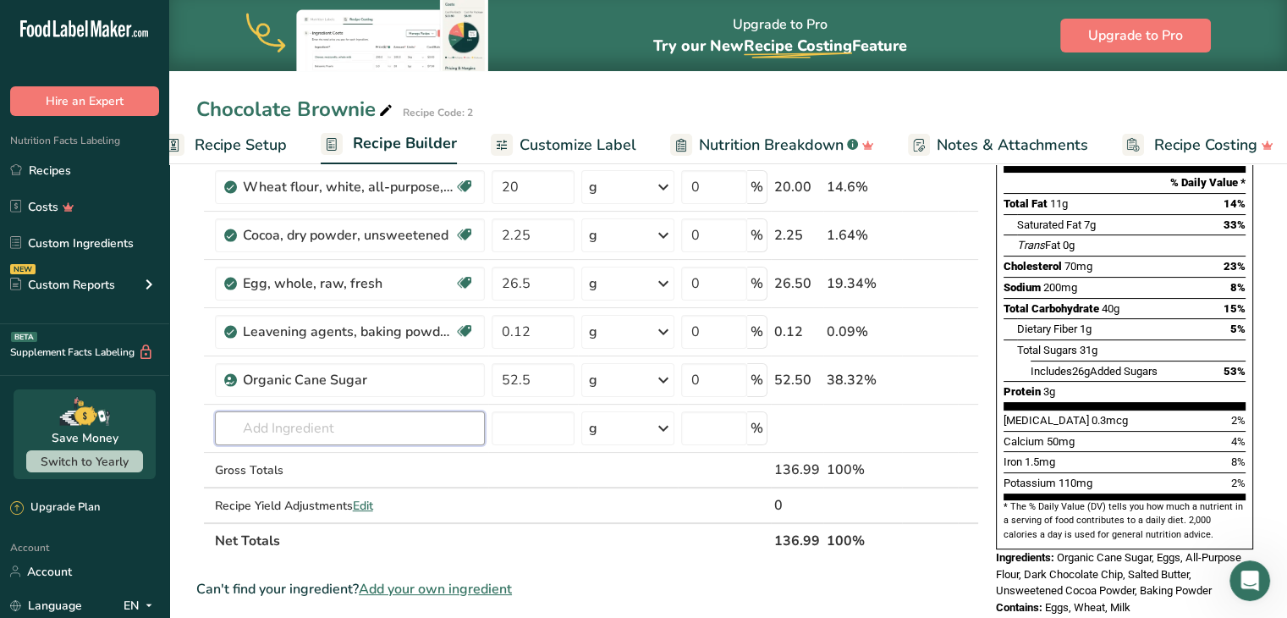
scroll to position [239, 0]
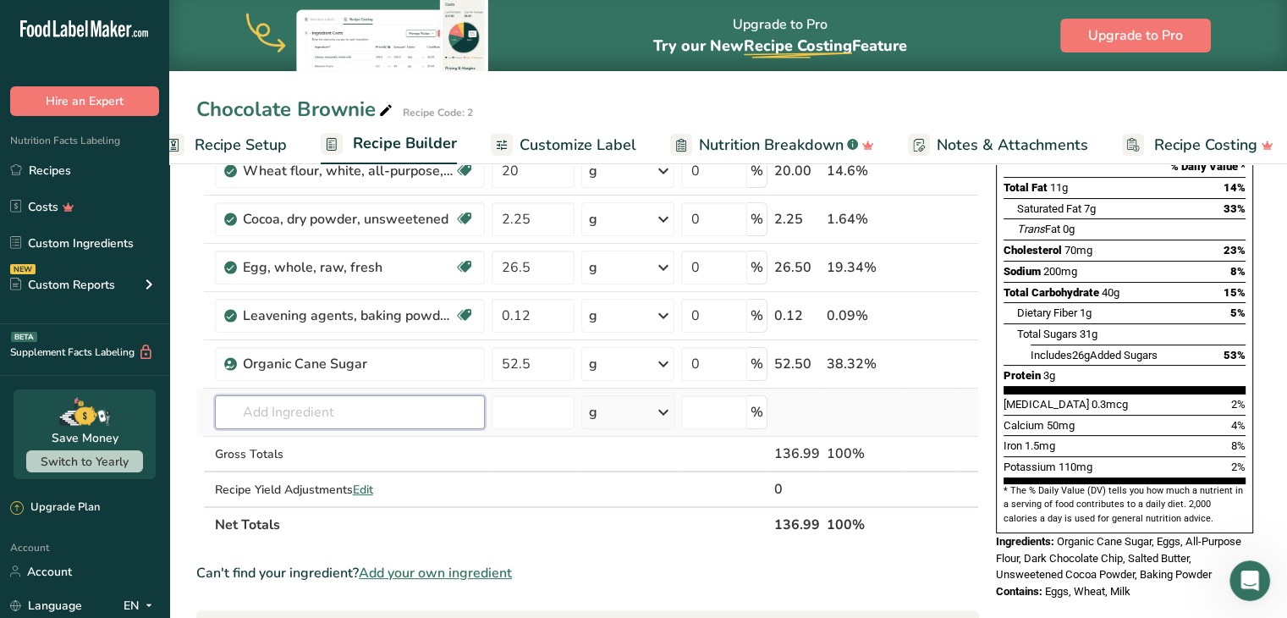
click at [241, 417] on input "text" at bounding box center [350, 412] width 270 height 34
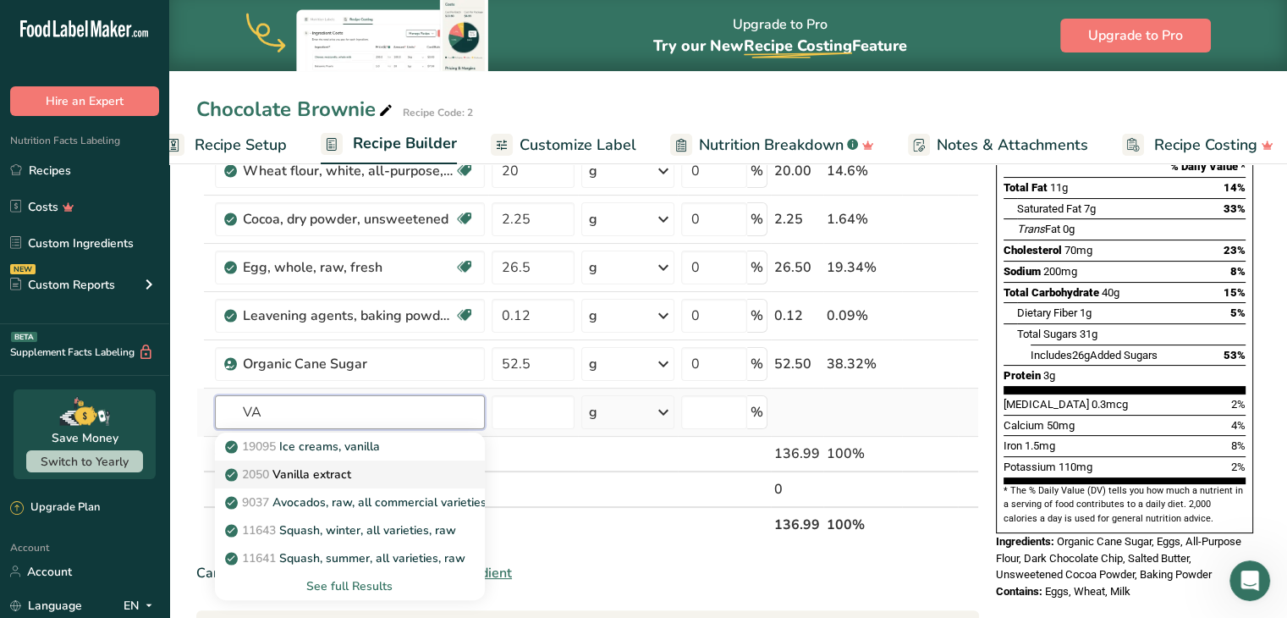
type input "VA"
click at [398, 482] on link "2050 Vanilla extract" at bounding box center [350, 474] width 270 height 28
type input "Vanilla extract"
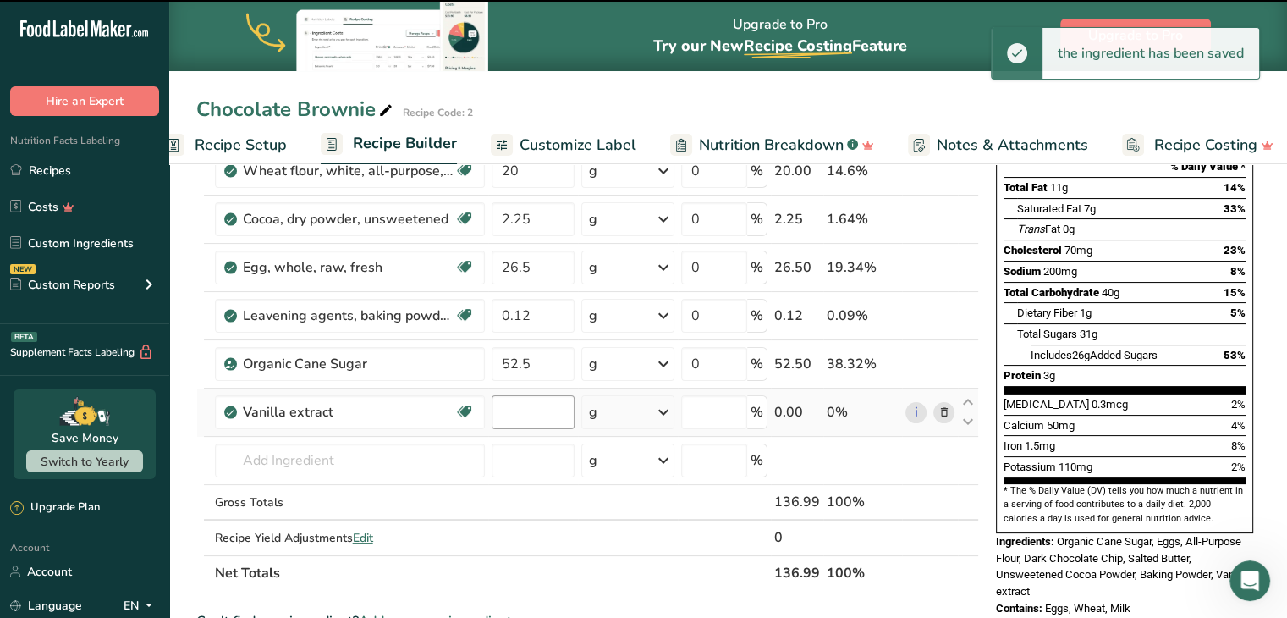
type input "0"
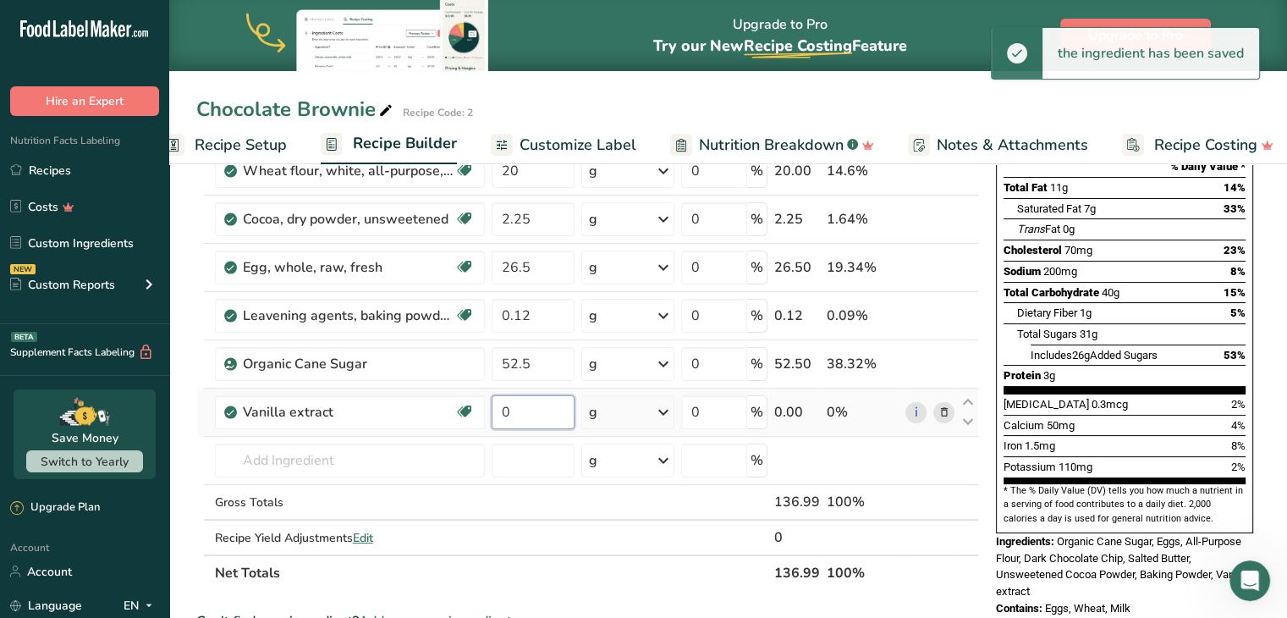
click at [511, 406] on input "0" at bounding box center [533, 412] width 83 height 34
drag, startPoint x: 515, startPoint y: 408, endPoint x: 451, endPoint y: 404, distance: 63.6
click at [451, 404] on tr "Vanilla extract Dairy free Gluten free Vegan Vegetarian Soy free 0 g Portions 1…" at bounding box center [587, 412] width 781 height 48
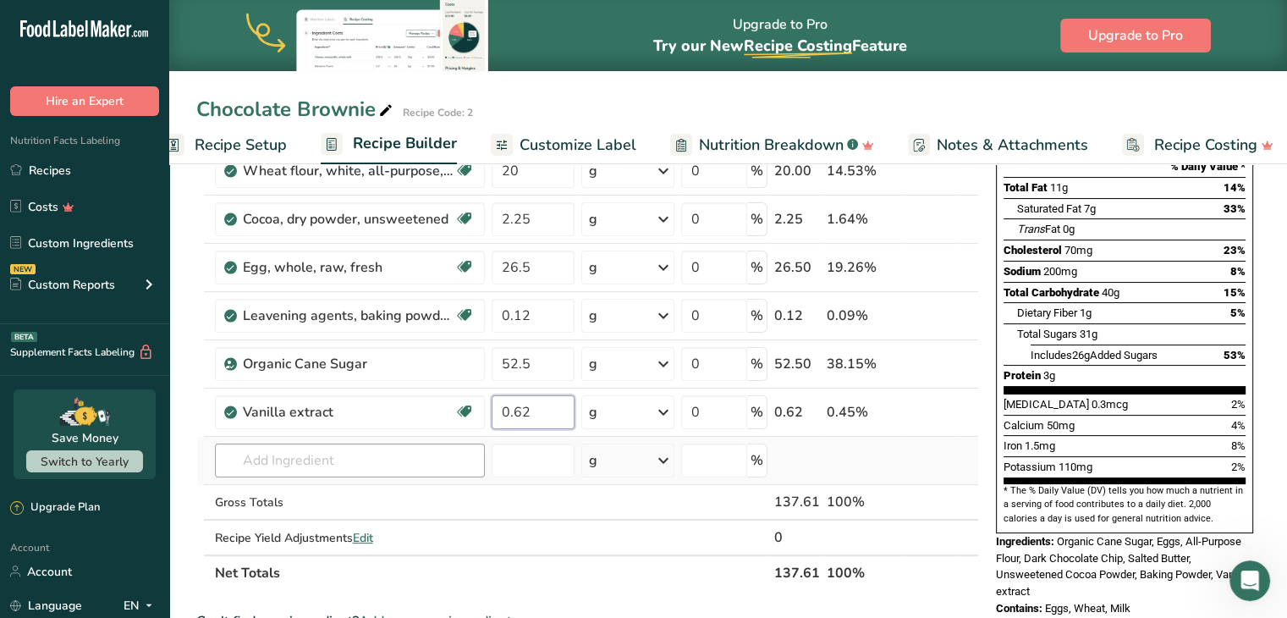
type input "0.62"
click at [420, 449] on div "Ingredient * Amount * Unit * Waste * .a-a{fill:#347362;}.b-a{fill:#fff;} Grams …" at bounding box center [587, 302] width 783 height 576
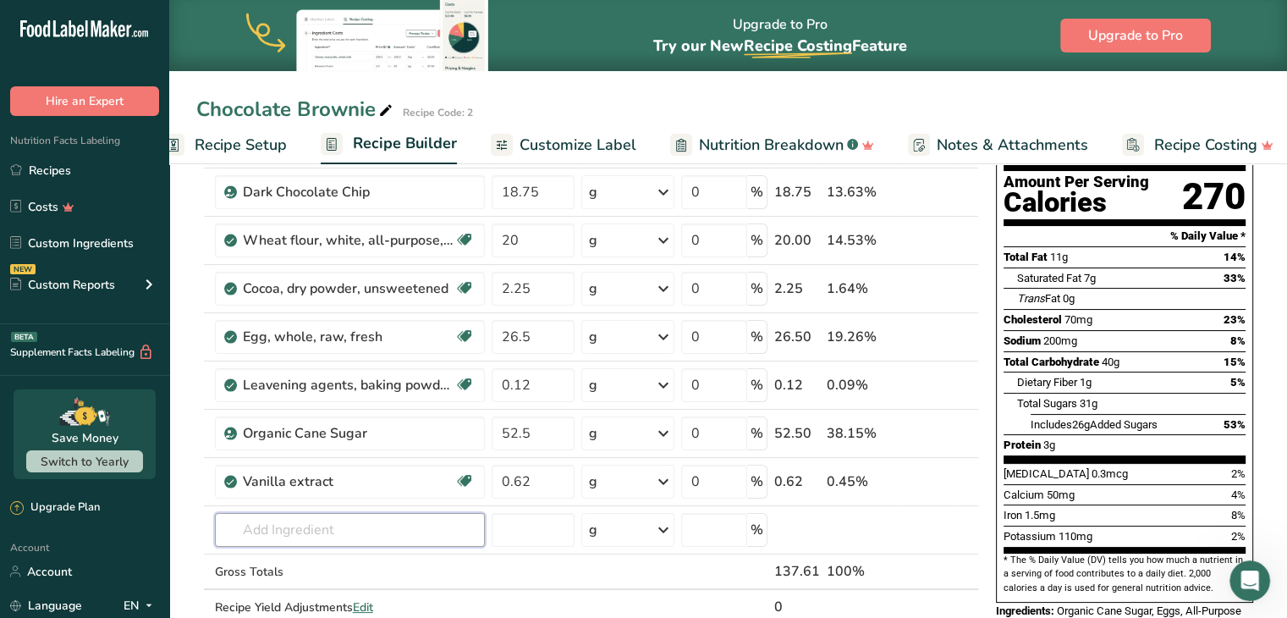
scroll to position [0, 0]
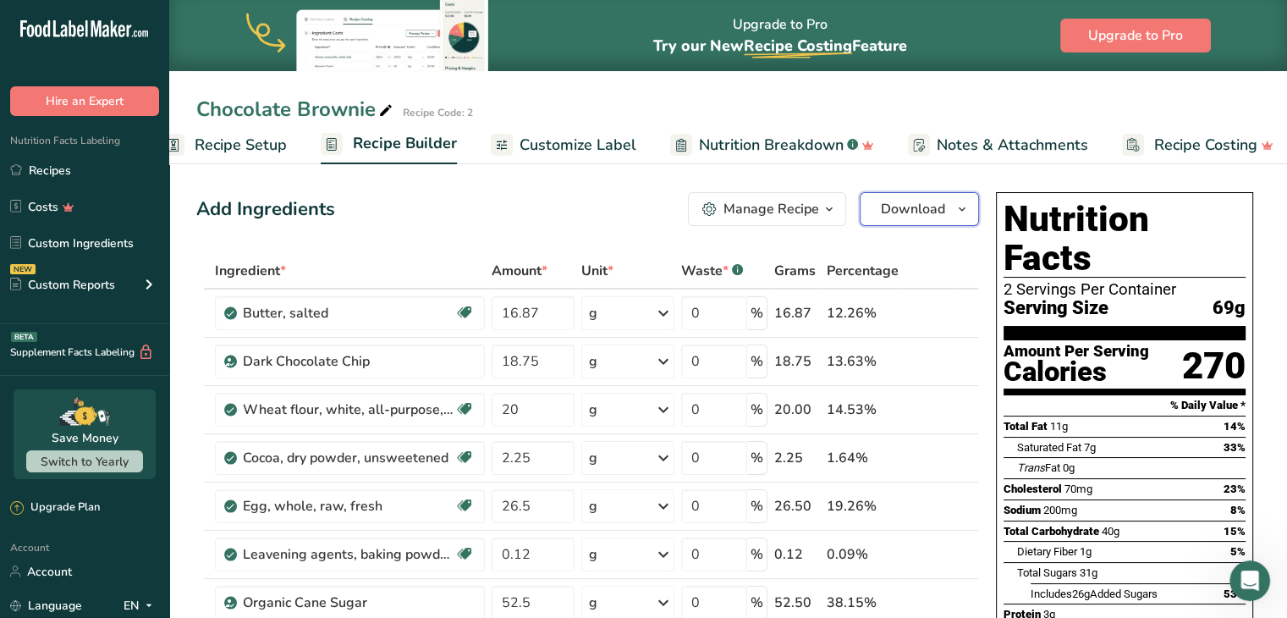
click at [961, 212] on icon "button" at bounding box center [963, 209] width 14 height 21
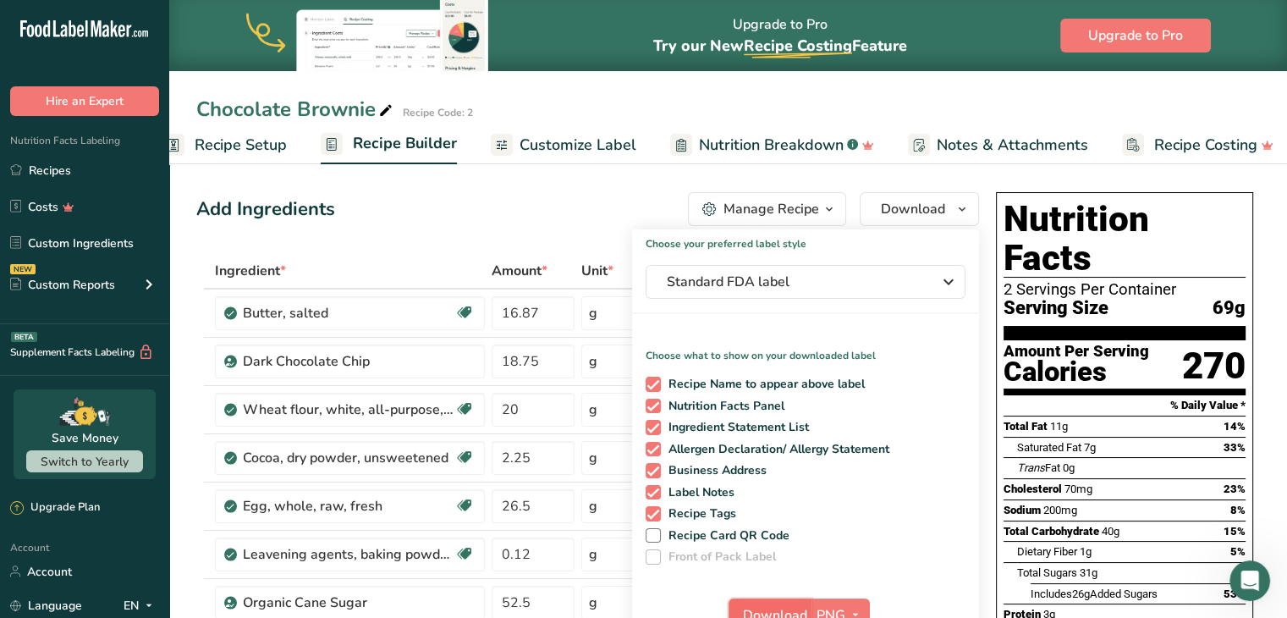
click at [792, 605] on span "Download" at bounding box center [775, 615] width 64 height 20
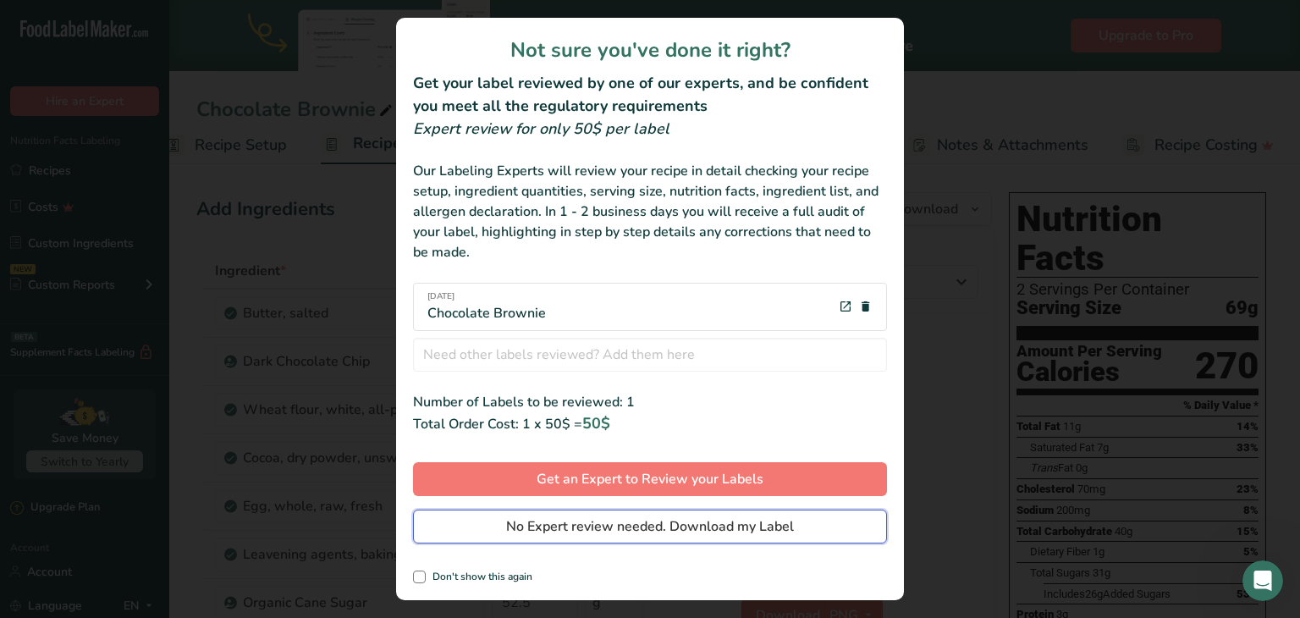
click at [625, 519] on span "No Expert review needed. Download my Label" at bounding box center [650, 526] width 288 height 20
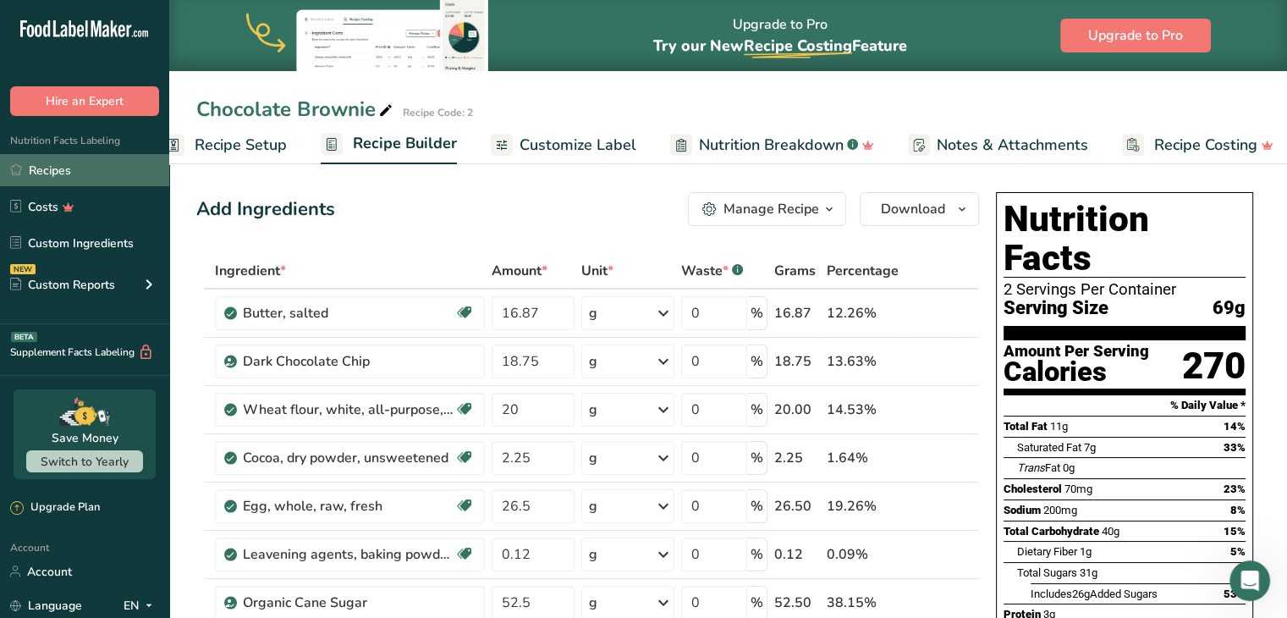
click at [57, 179] on link "Recipes" at bounding box center [84, 170] width 169 height 32
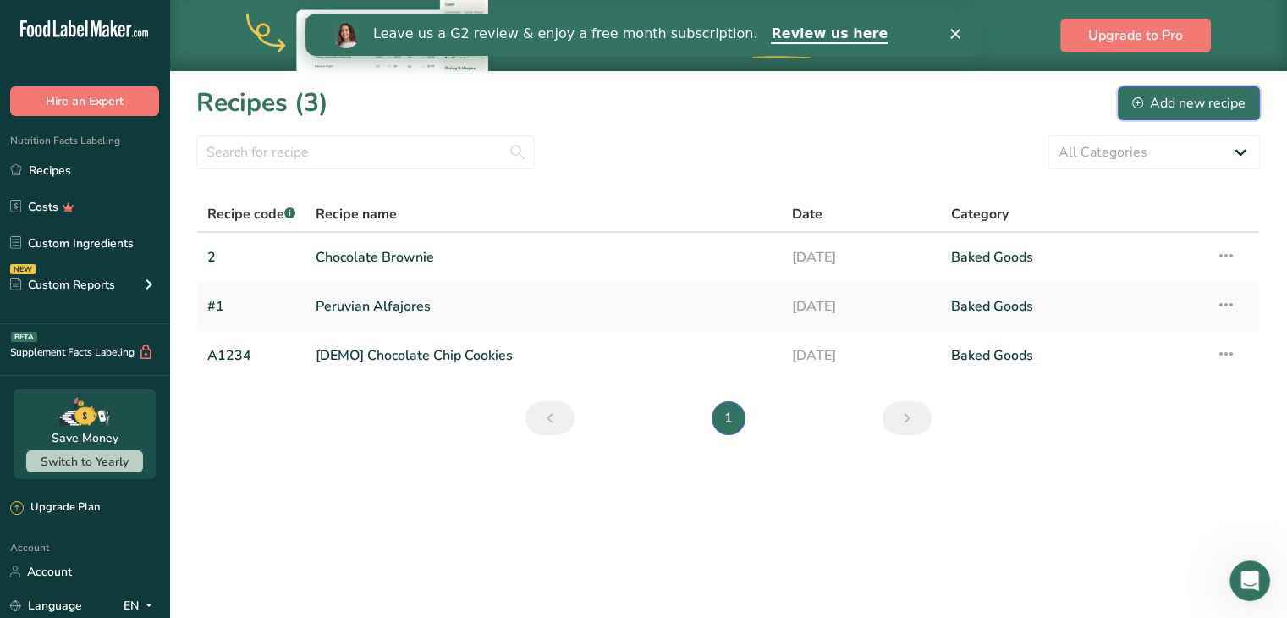
click at [1199, 102] on div "Add new recipe" at bounding box center [1188, 103] width 113 height 20
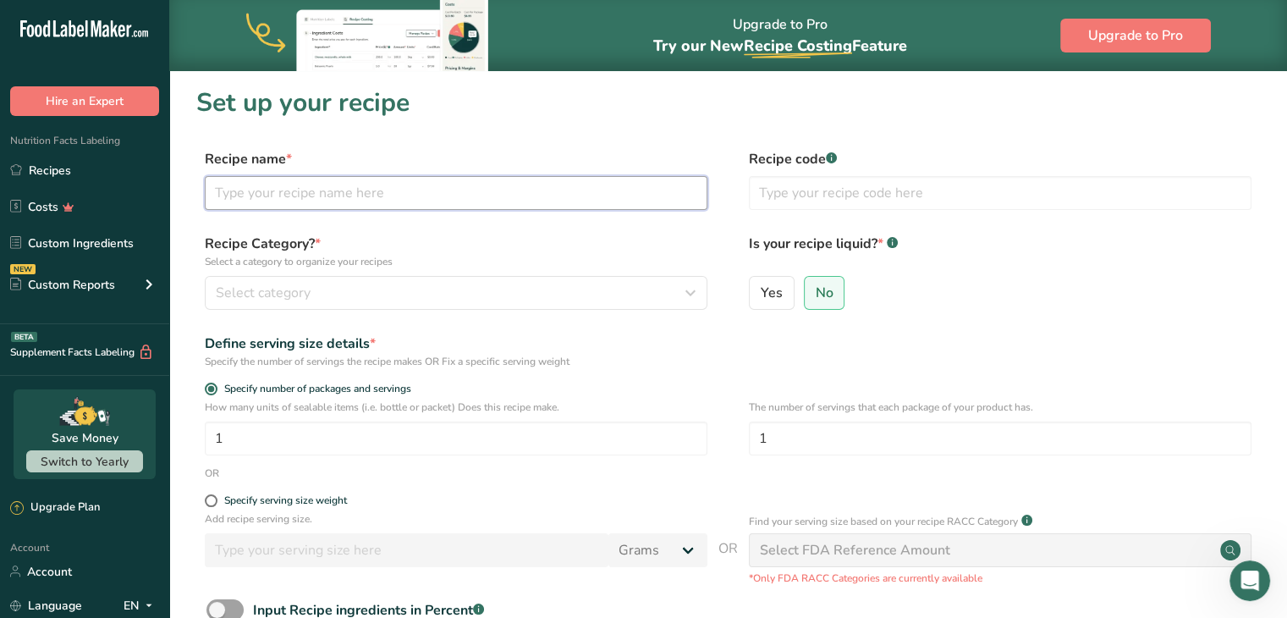
click at [350, 195] on input "text" at bounding box center [456, 193] width 503 height 34
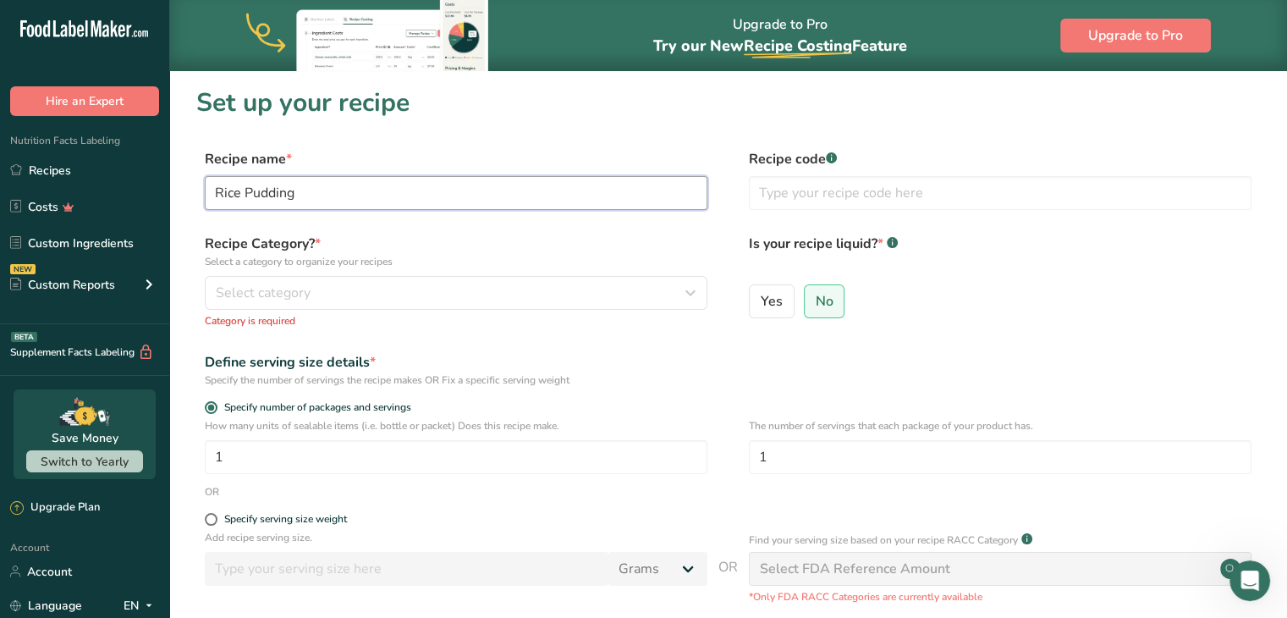
type input "Rice Pudding"
type input "3"
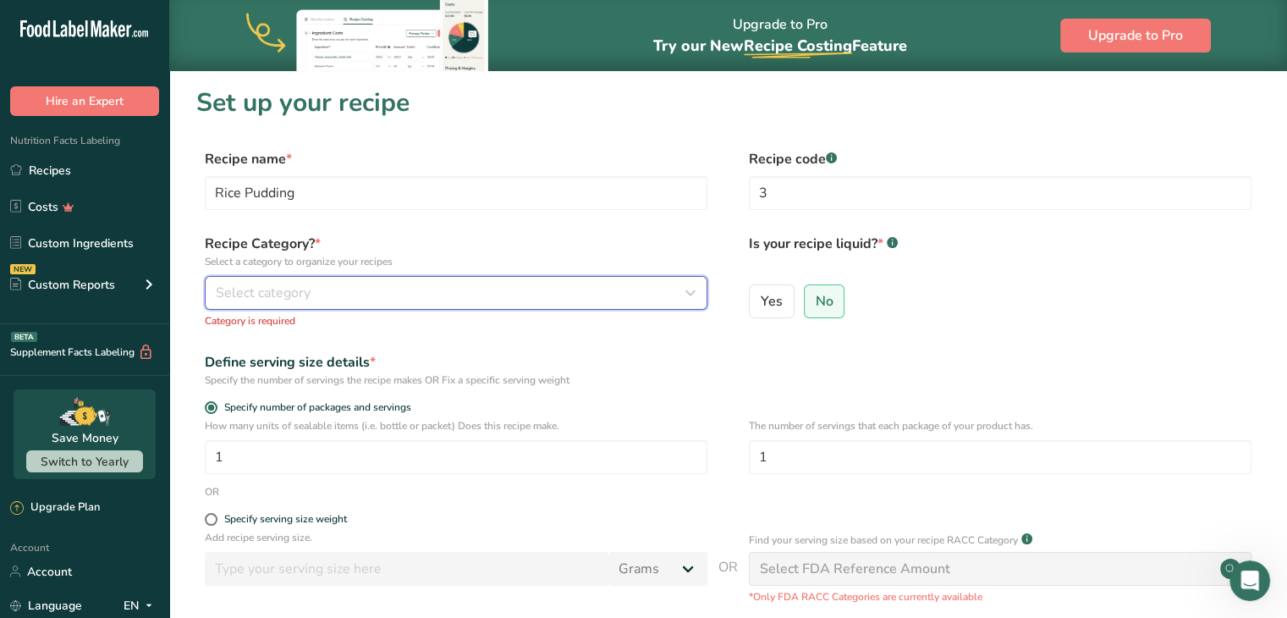
click at [698, 299] on icon "button" at bounding box center [690, 293] width 20 height 30
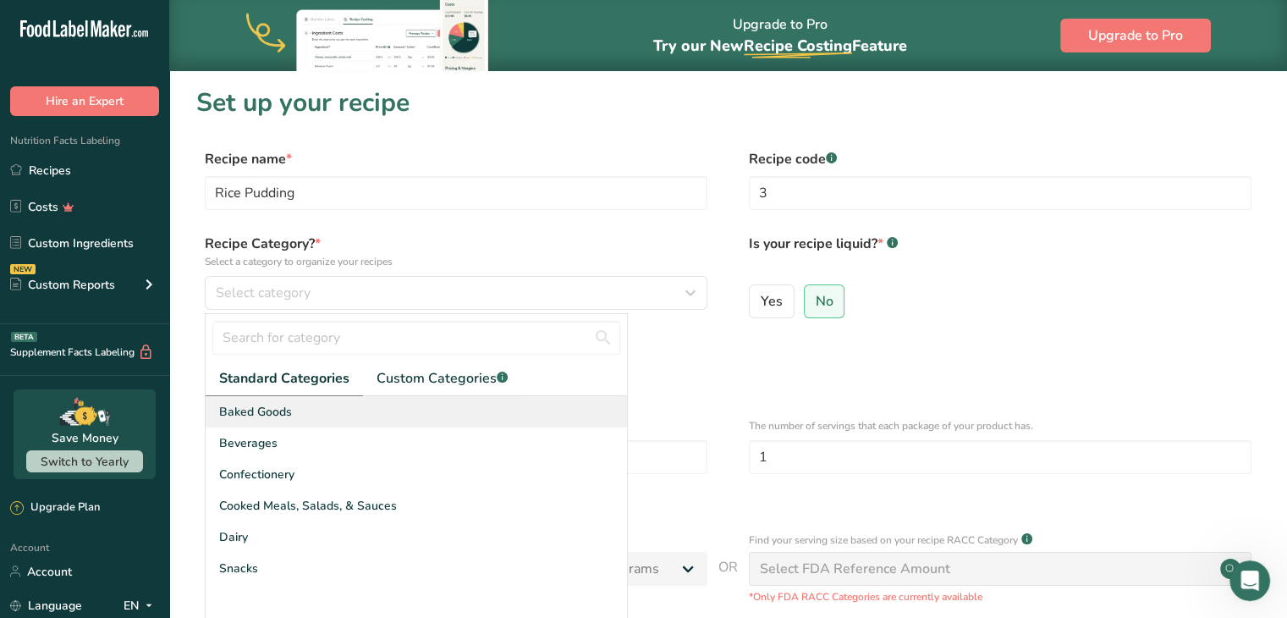
click at [319, 408] on div "Baked Goods" at bounding box center [416, 411] width 421 height 31
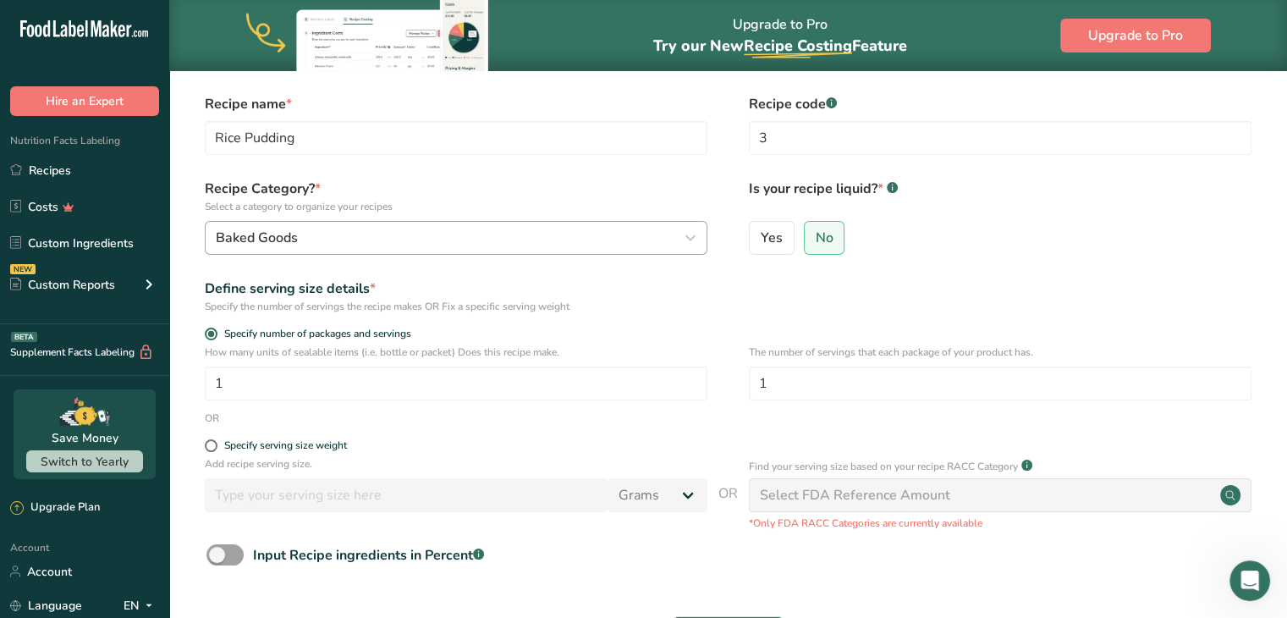
scroll to position [85, 0]
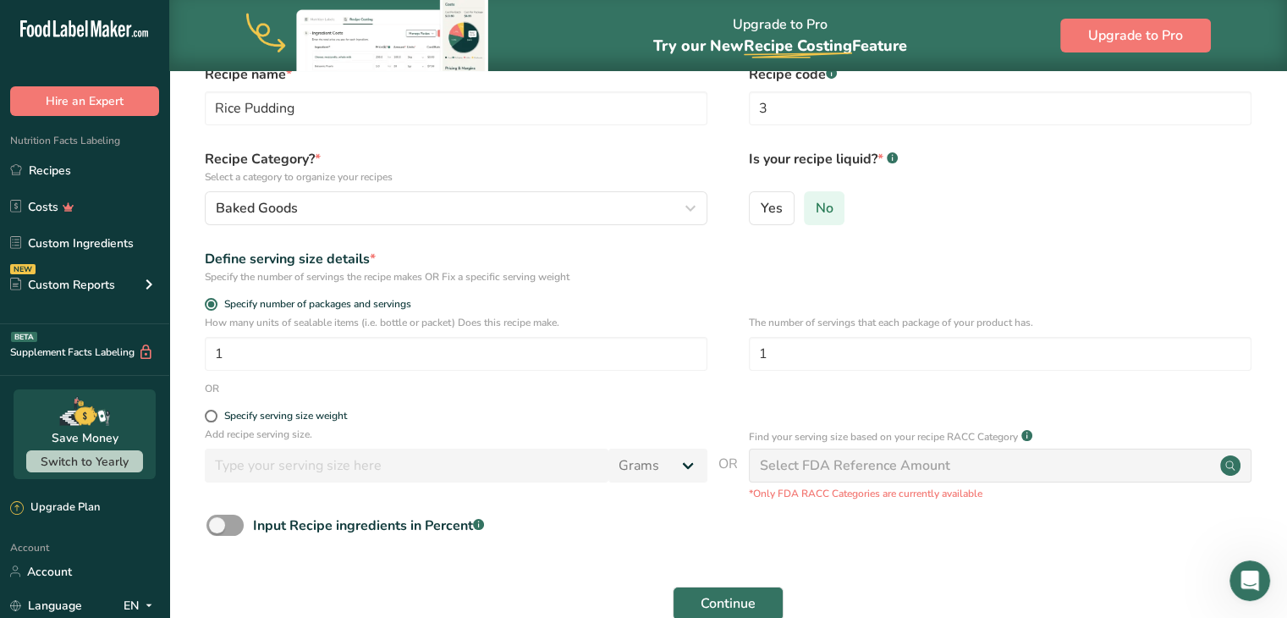
click at [823, 197] on label "No" at bounding box center [824, 208] width 41 height 34
click at [816, 202] on input "No" at bounding box center [810, 207] width 11 height 11
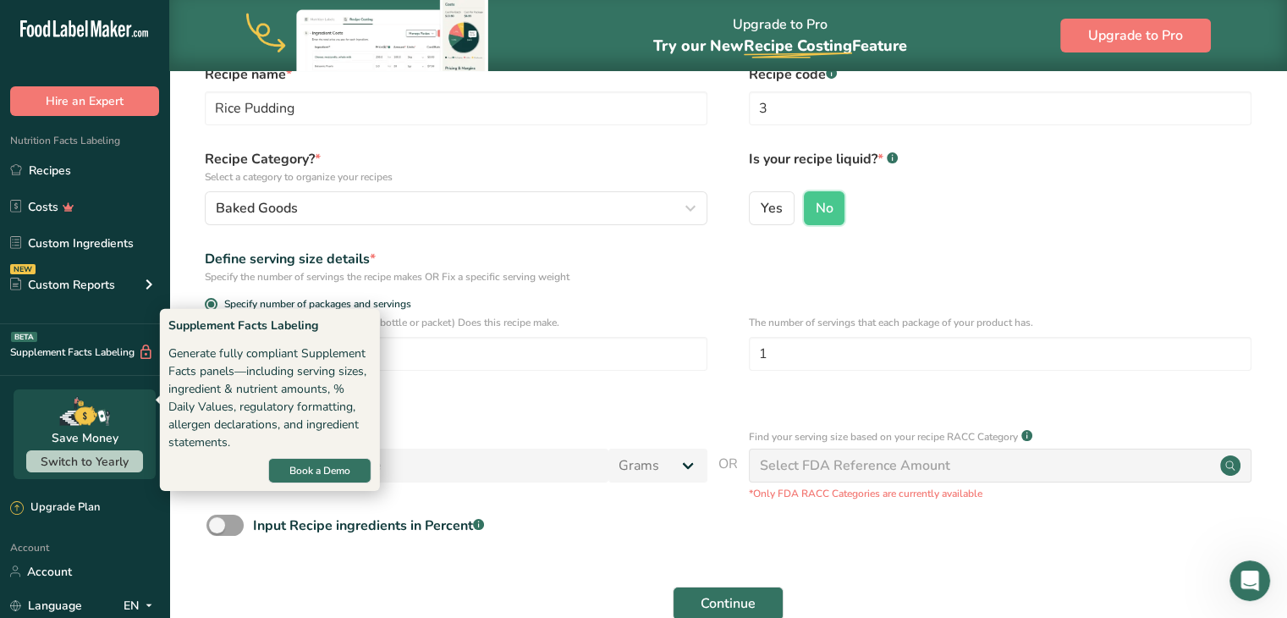
scroll to position [169, 0]
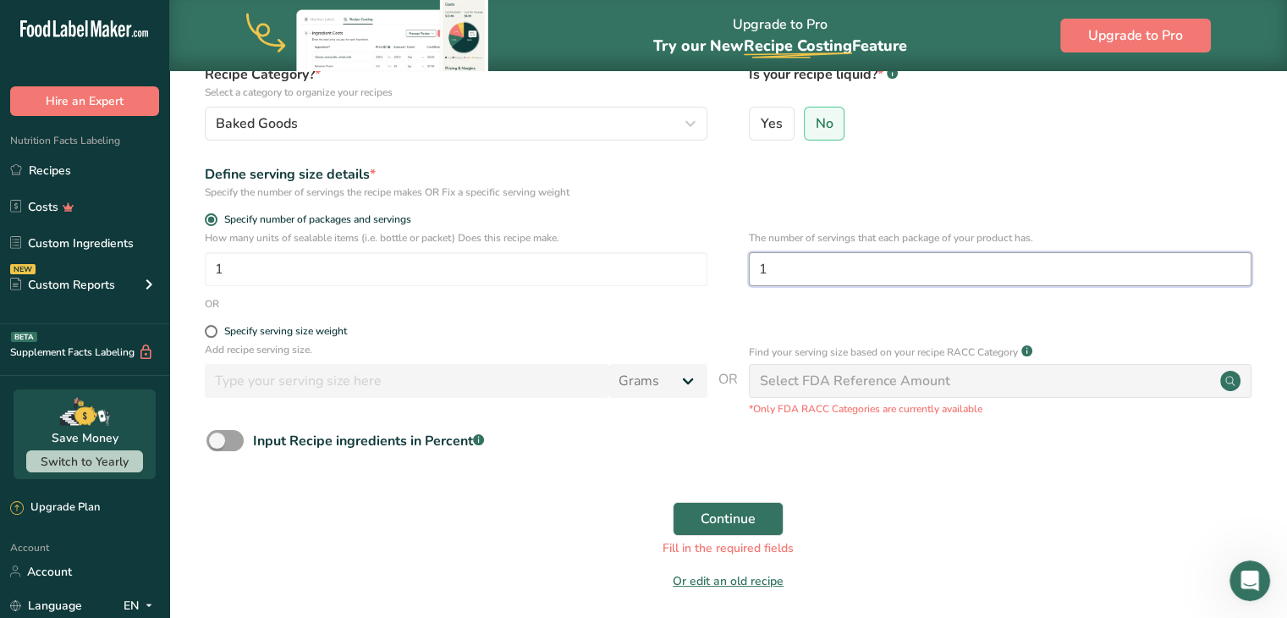
click at [855, 268] on input "1" at bounding box center [1000, 269] width 503 height 34
drag, startPoint x: 839, startPoint y: 267, endPoint x: 708, endPoint y: 272, distance: 131.3
click at [708, 272] on div "How many units of sealable items (i.e. bottle or packet) Does this recipe make.…" at bounding box center [728, 263] width 1064 height 66
click at [697, 515] on button "Continue" at bounding box center [728, 519] width 111 height 34
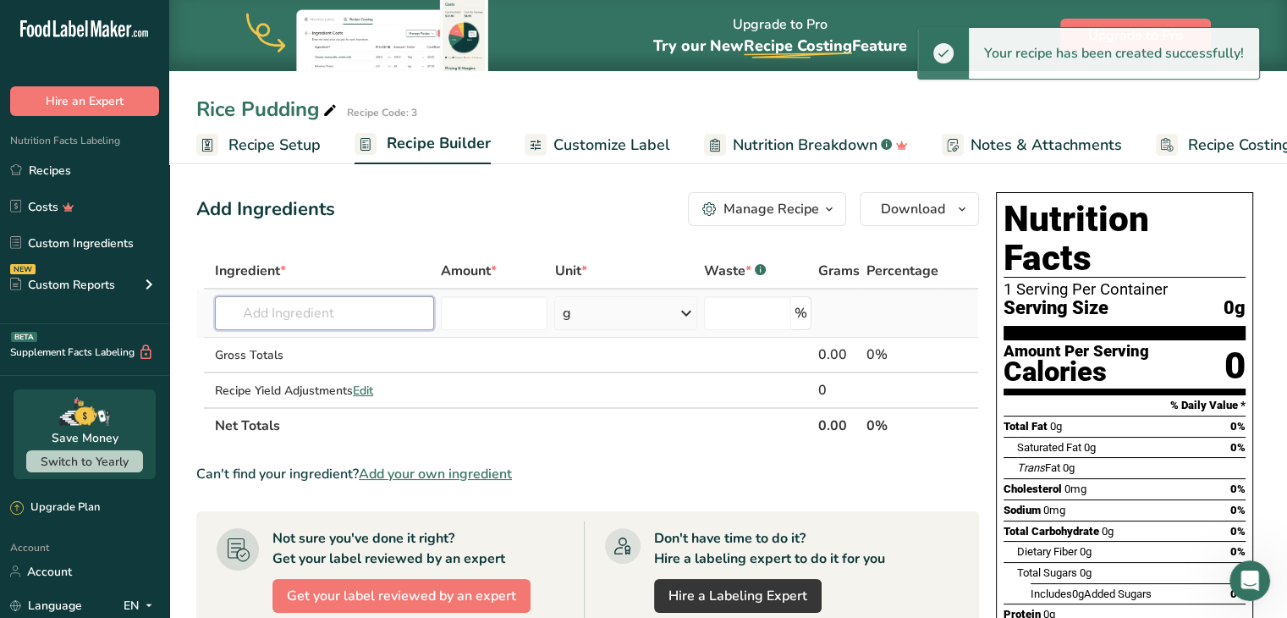
click at [305, 310] on input "text" at bounding box center [324, 313] width 219 height 34
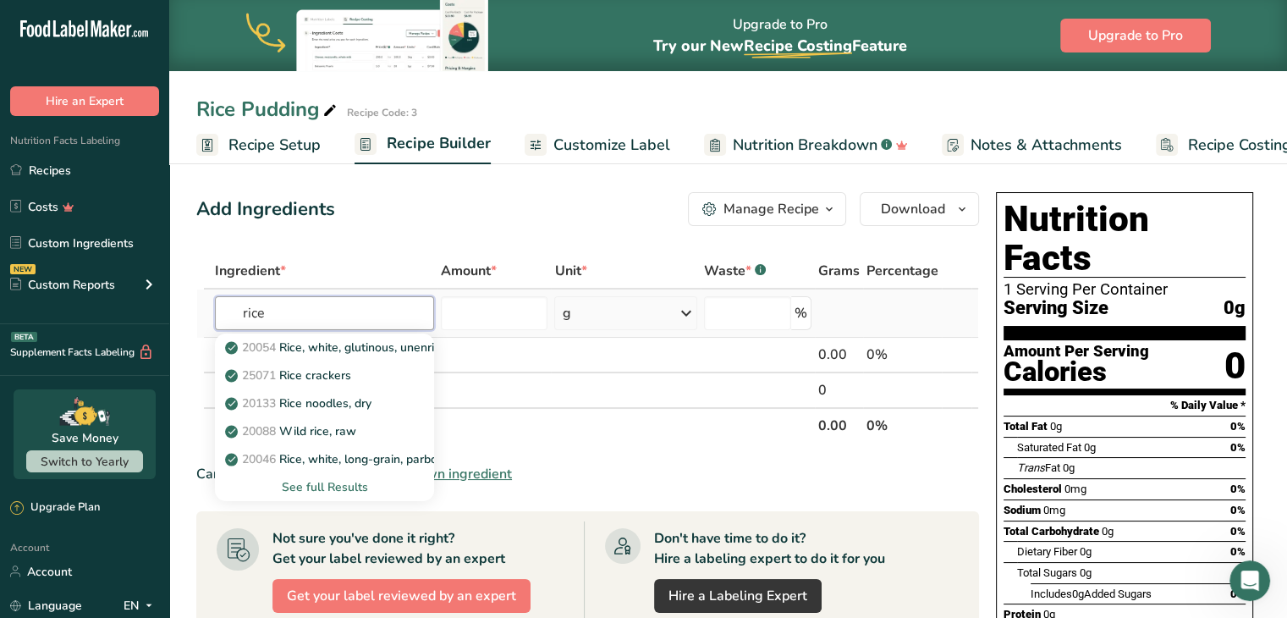
type input "rice"
click at [325, 490] on div "See full Results" at bounding box center [325, 487] width 192 height 18
click at [299, 319] on input "text" at bounding box center [324, 313] width 219 height 34
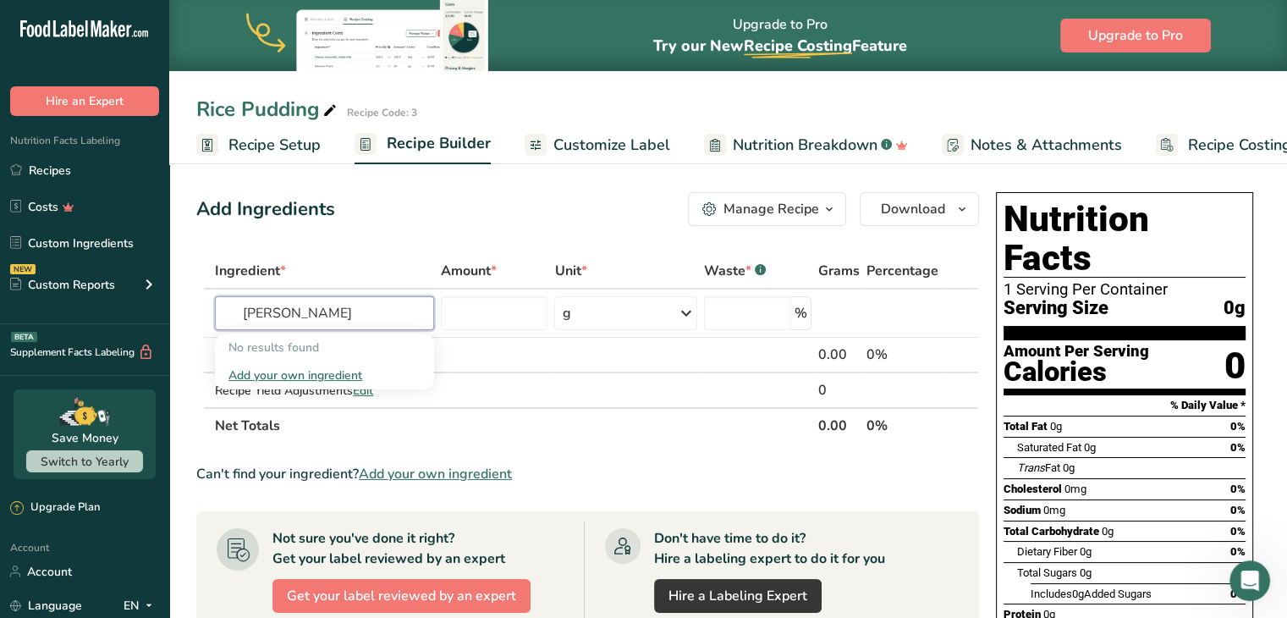
drag, startPoint x: 362, startPoint y: 309, endPoint x: 0, endPoint y: 316, distance: 362.3
click at [0, 316] on div ".a-20{fill:#fff;} Hire an Expert Nutrition Facts Labeling Recipes Costs Custom …" at bounding box center [643, 521] width 1287 height 1042
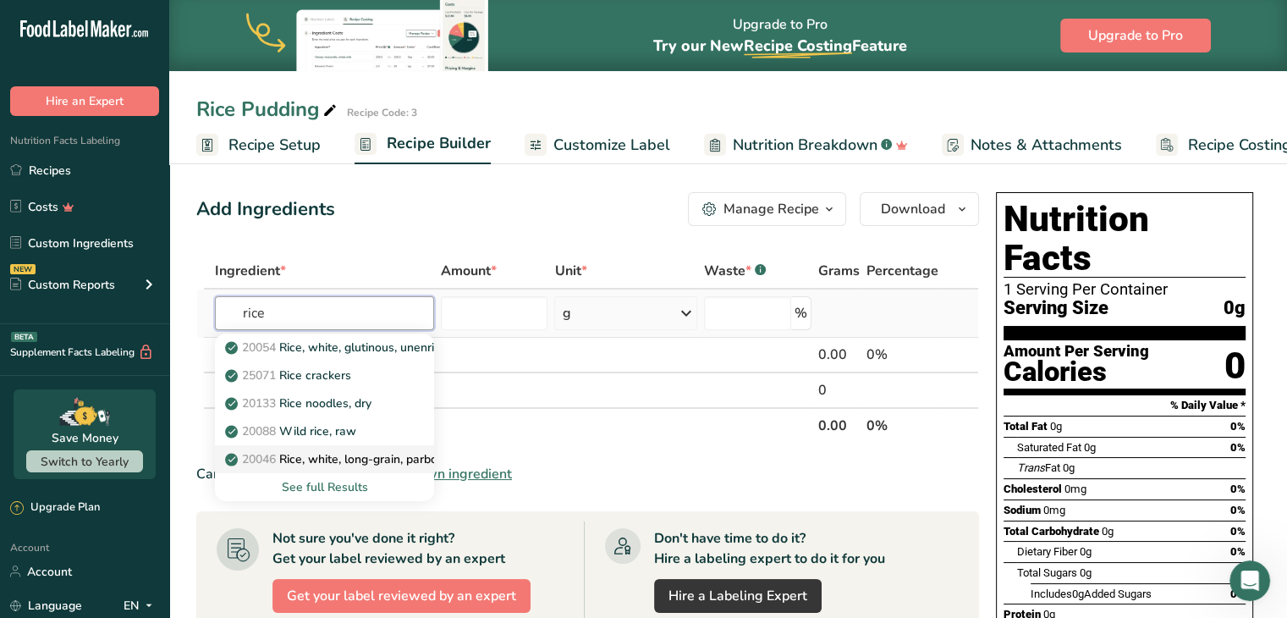
type input "rice"
click at [349, 460] on p "20046 Rice, white, long-grain, parboiled, enriched, dry" at bounding box center [381, 459] width 304 height 18
type input "Rice, white, long-grain, parboiled, enriched, dry"
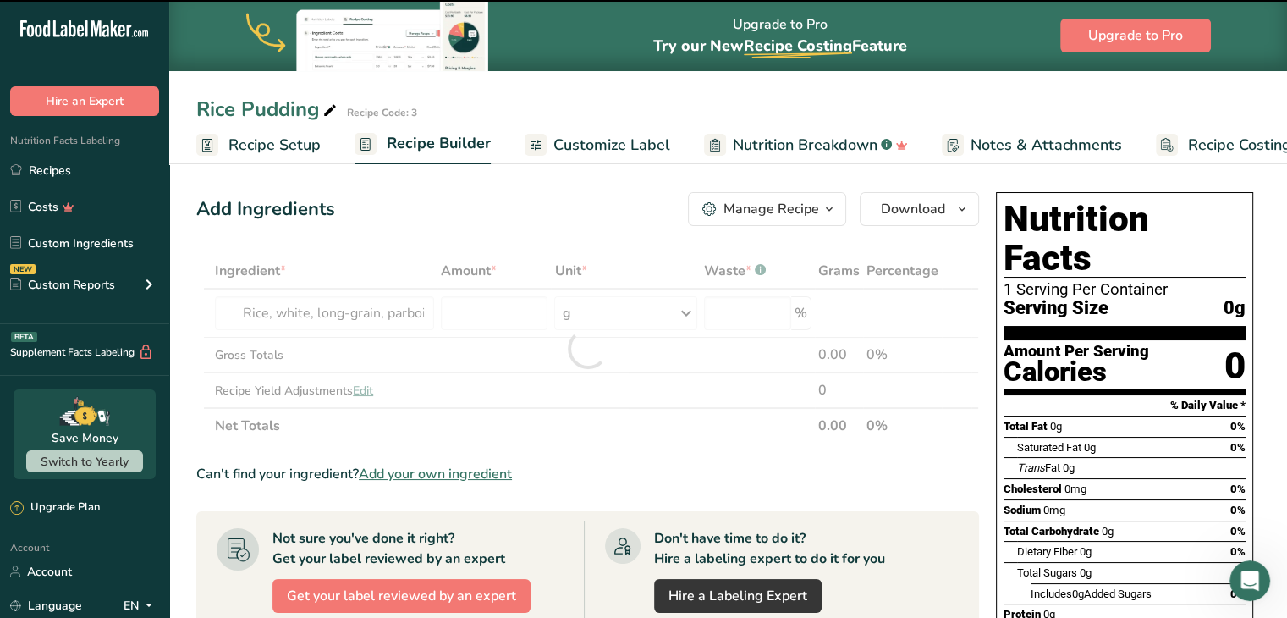
type input "0"
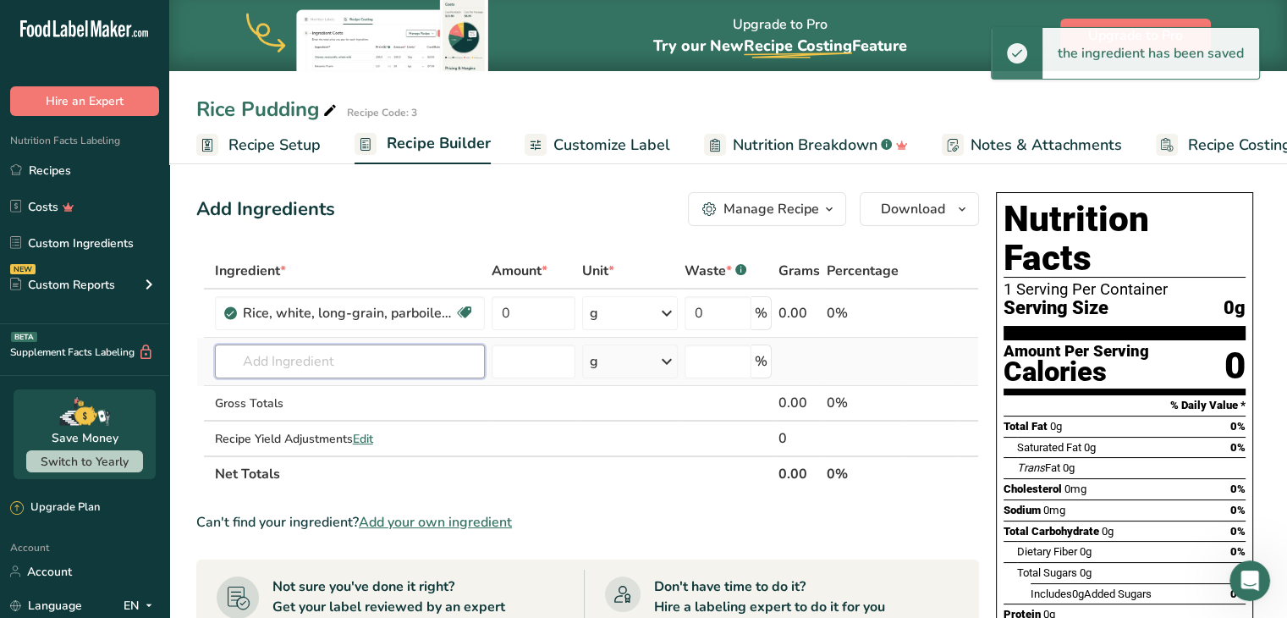
click at [380, 353] on input "text" at bounding box center [350, 361] width 270 height 34
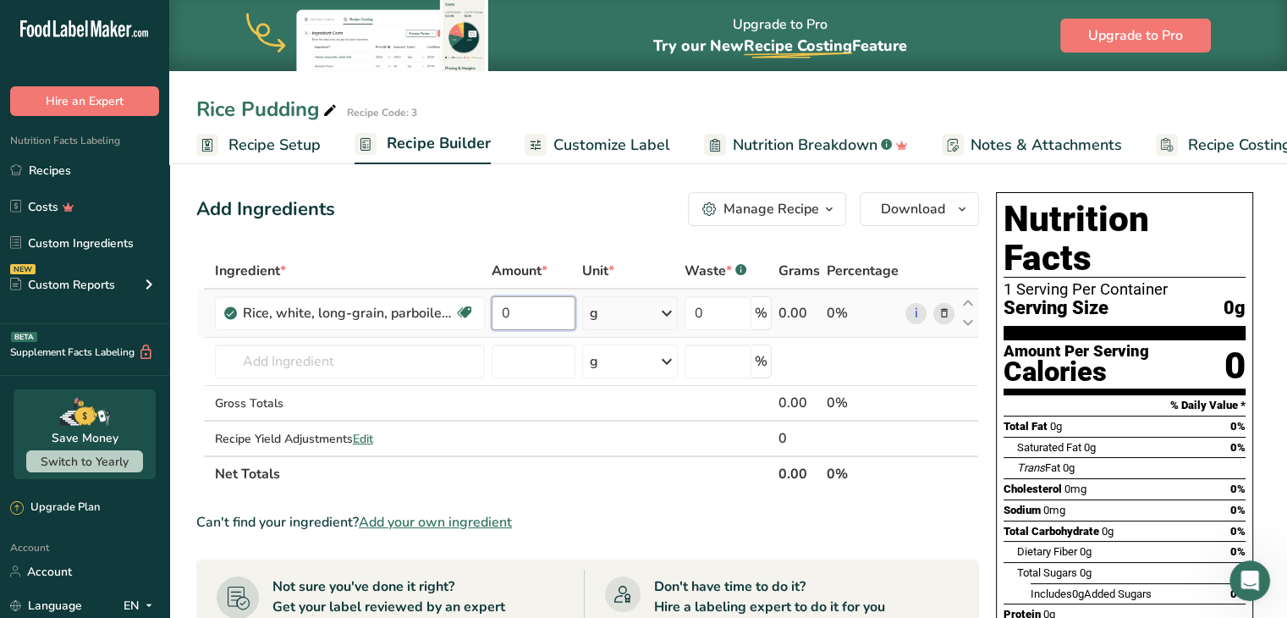
click at [546, 311] on input "0" at bounding box center [534, 313] width 85 height 34
drag, startPoint x: 517, startPoint y: 314, endPoint x: 493, endPoint y: 313, distance: 24.6
click at [493, 313] on input "0" at bounding box center [534, 313] width 85 height 34
type input "16.66"
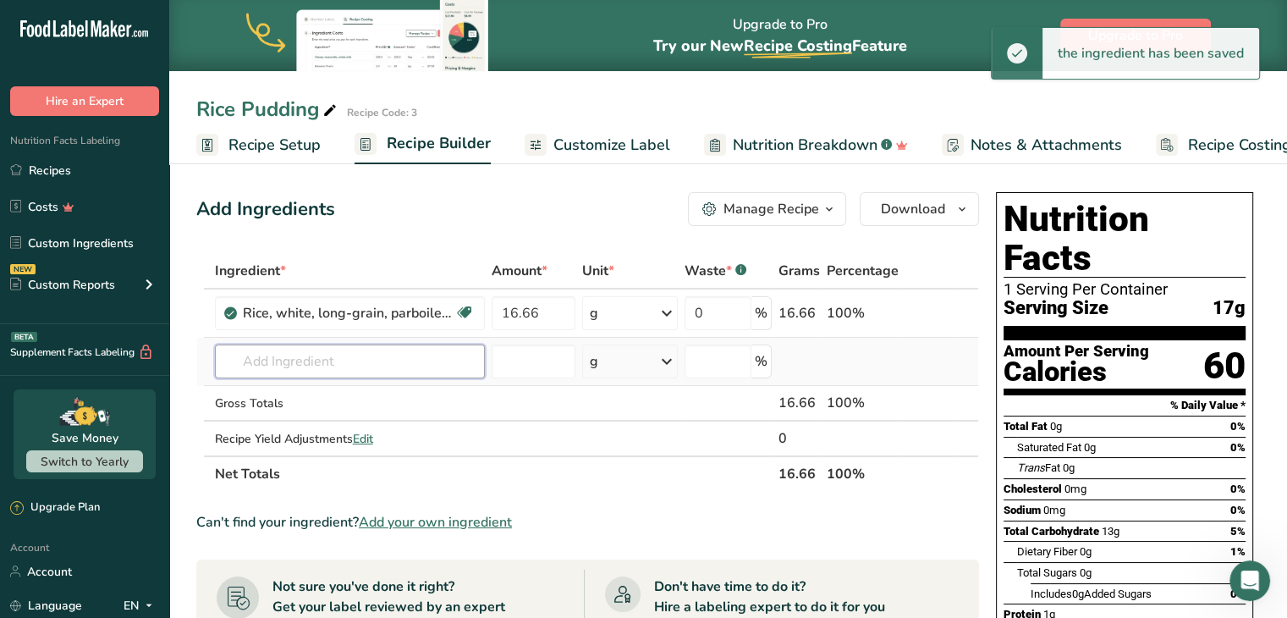
click at [336, 364] on input "text" at bounding box center [350, 361] width 270 height 34
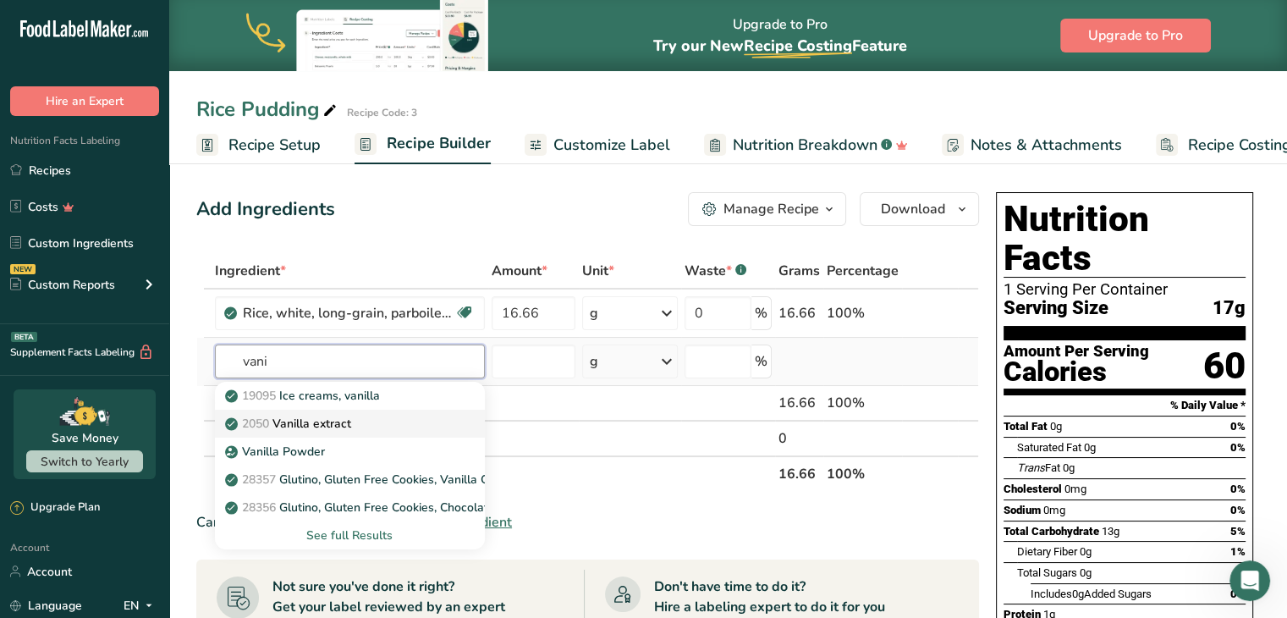
type input "vani"
click at [304, 424] on p "2050 Vanilla extract" at bounding box center [290, 424] width 123 height 18
type input "Vanilla extract"
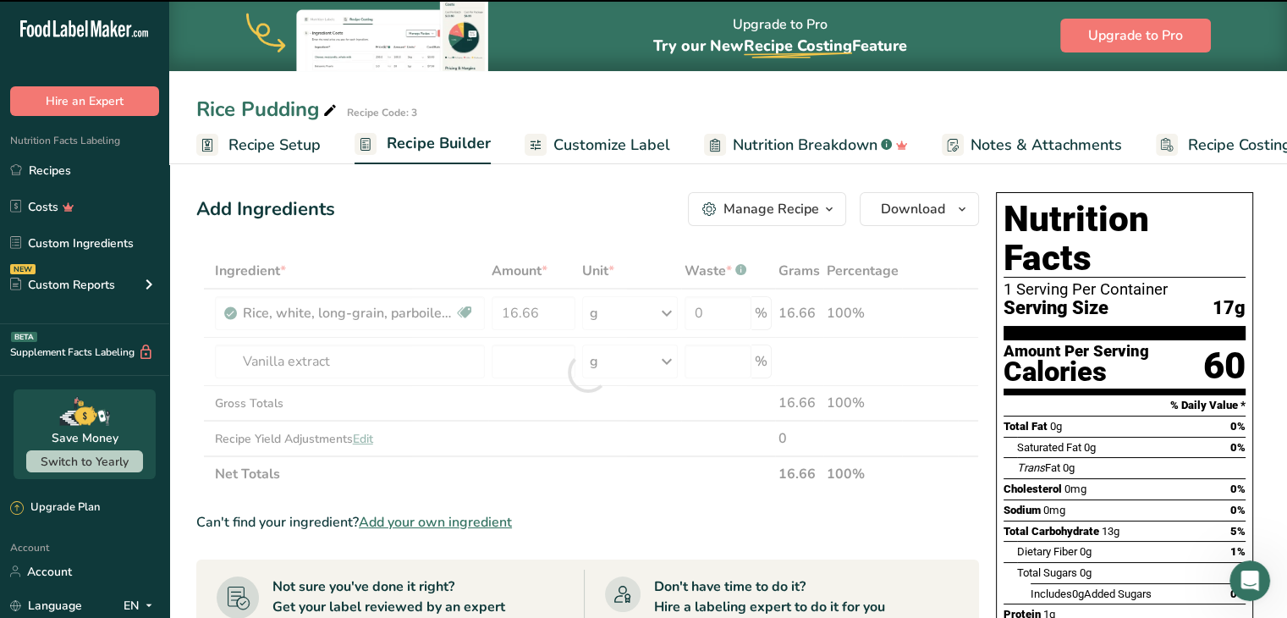
type input "0"
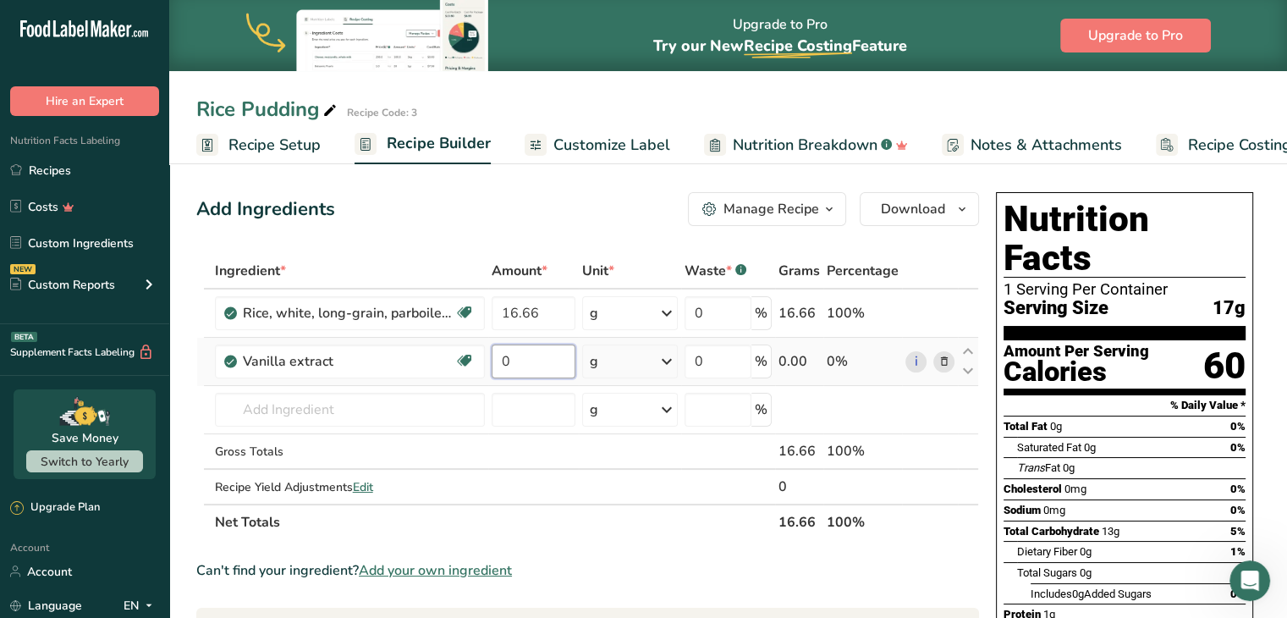
drag, startPoint x: 531, startPoint y: 360, endPoint x: 503, endPoint y: 359, distance: 27.9
click at [503, 359] on input "0" at bounding box center [534, 361] width 85 height 34
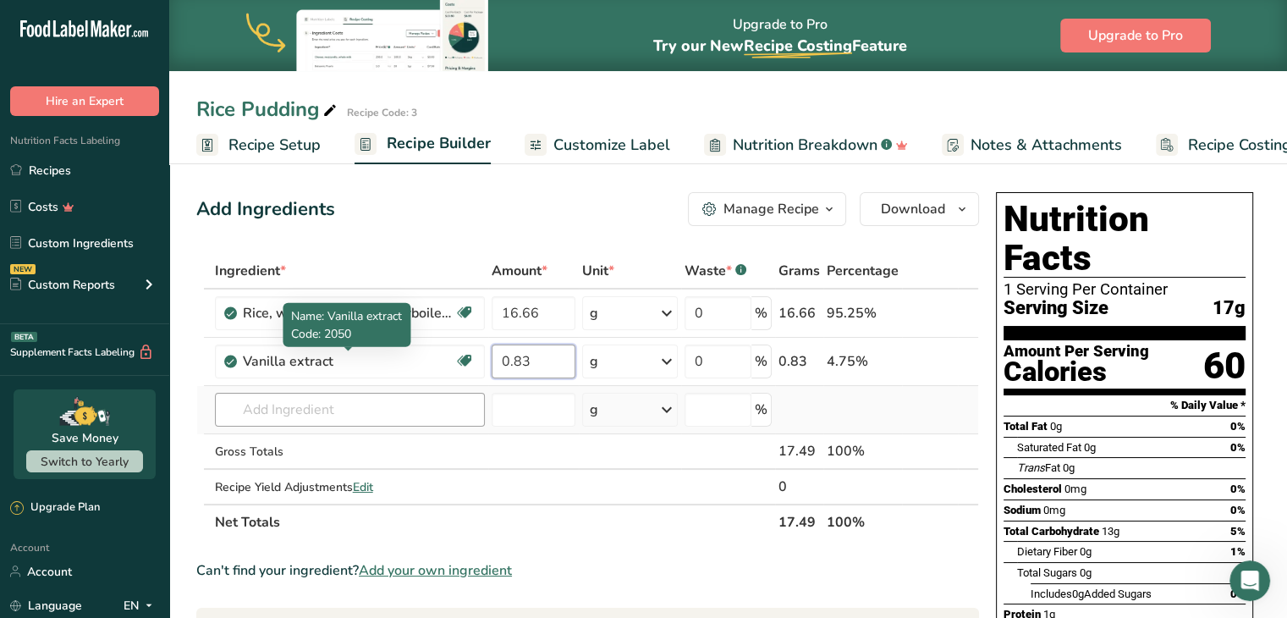
type input "0.83"
click at [322, 424] on div "Ingredient * Amount * Unit * Waste * .a-a{fill:#347362;}.b-a{fill:#fff;} Grams …" at bounding box center [587, 396] width 783 height 287
type input "8"
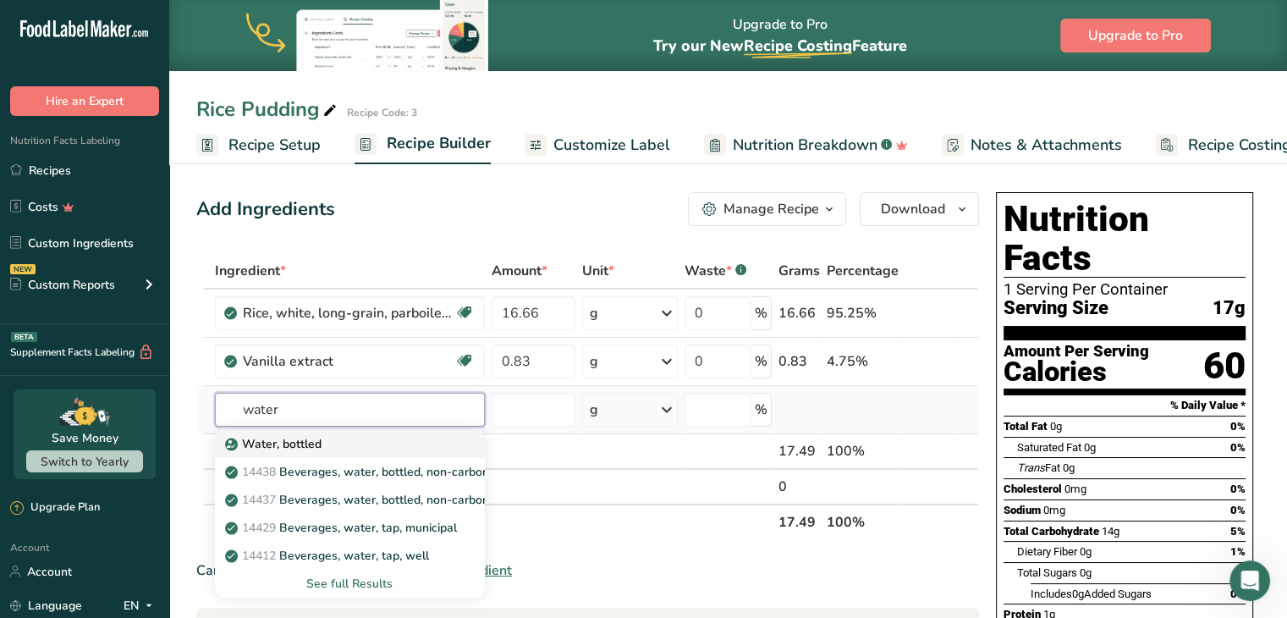
type input "water"
click at [324, 449] on div "Water, bottled" at bounding box center [337, 444] width 216 height 18
type input "Water, bottled"
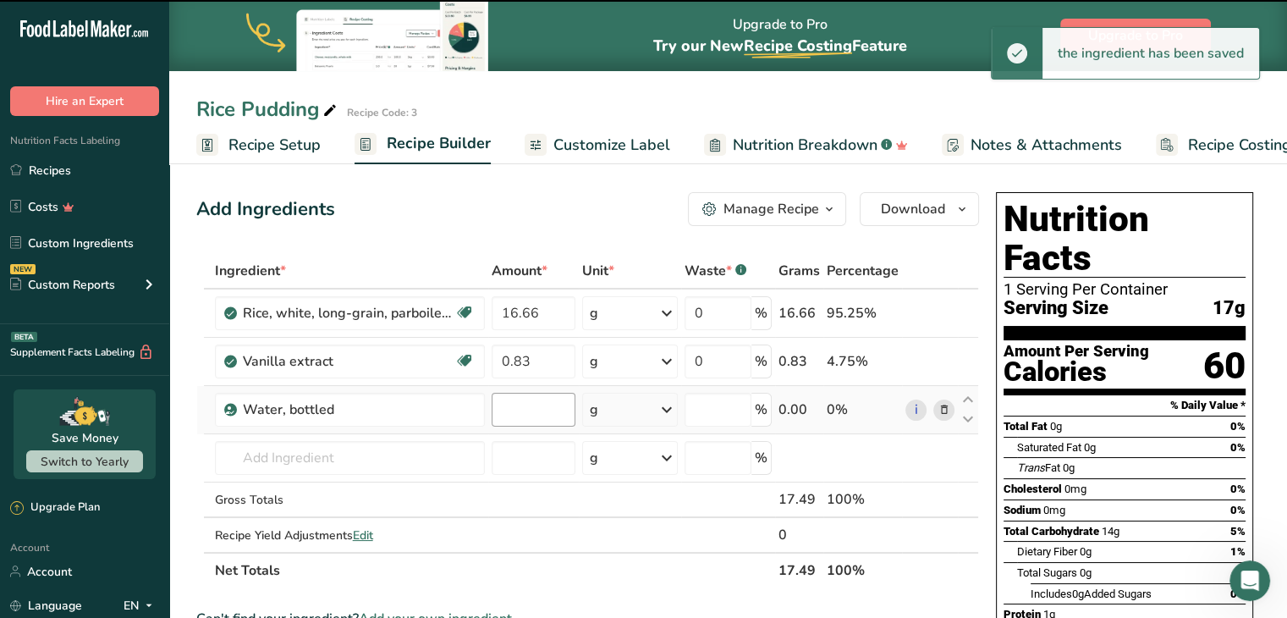
type input "0"
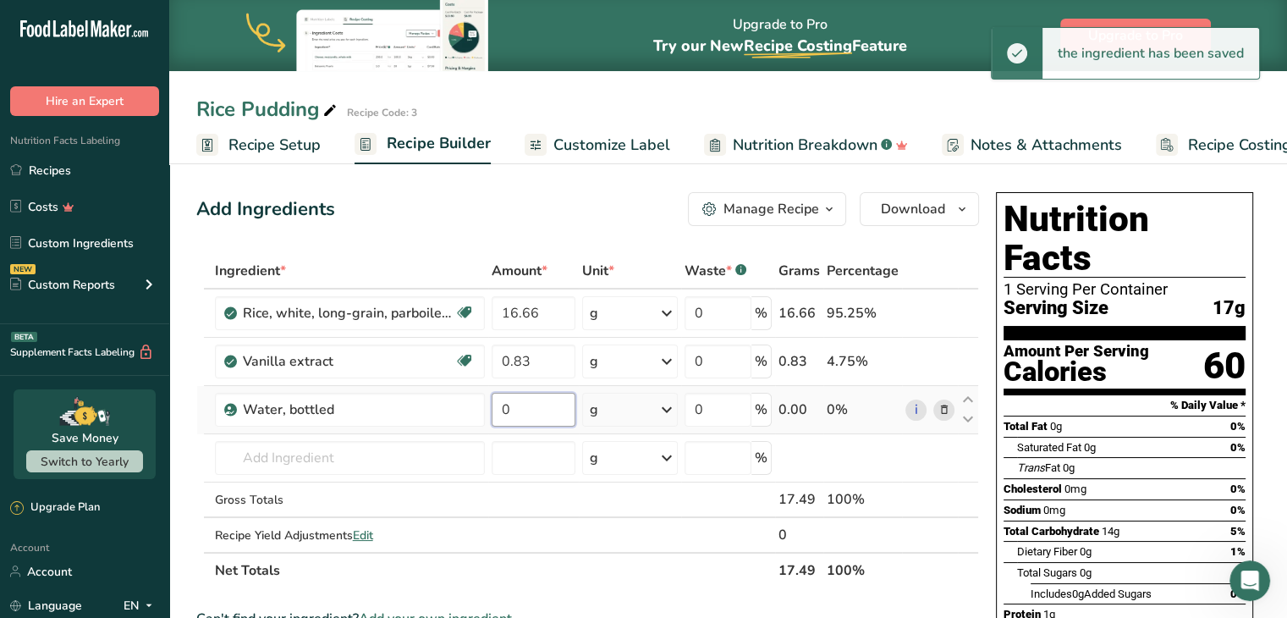
click at [533, 408] on input "0" at bounding box center [534, 410] width 85 height 34
drag, startPoint x: 533, startPoint y: 408, endPoint x: 431, endPoint y: 409, distance: 102.4
click at [431, 409] on tr "Water, bottled 0 g Weight Units g kg mg See more Volume Units l Volume units re…" at bounding box center [587, 410] width 781 height 48
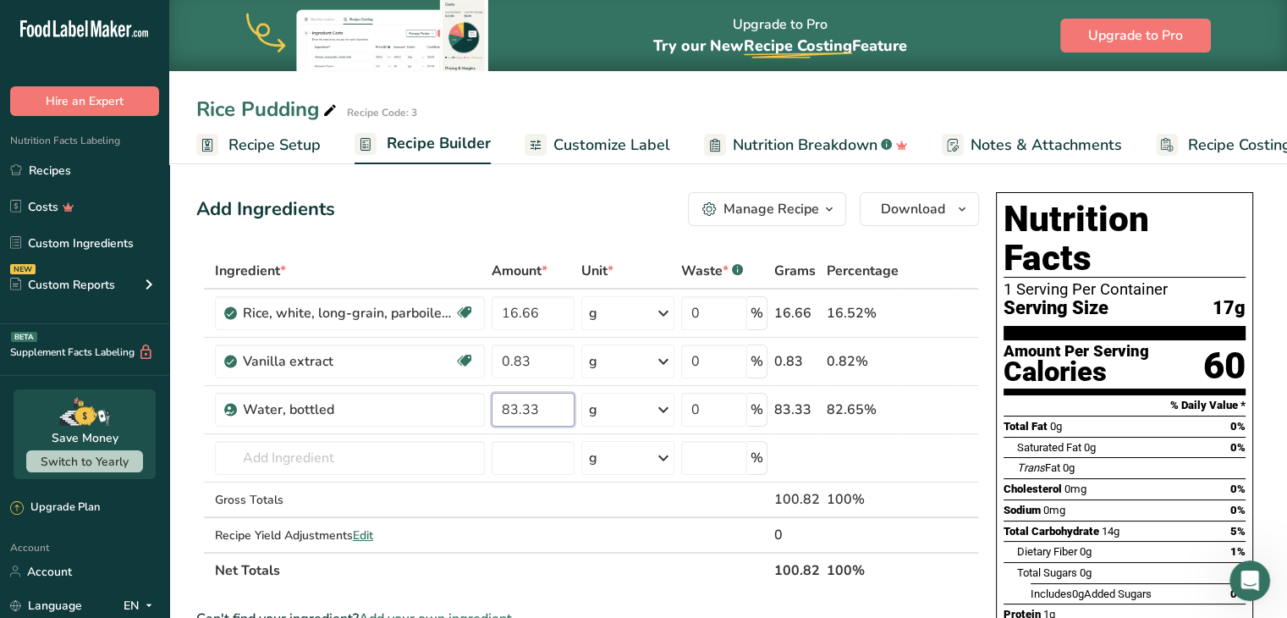
type input "83.33"
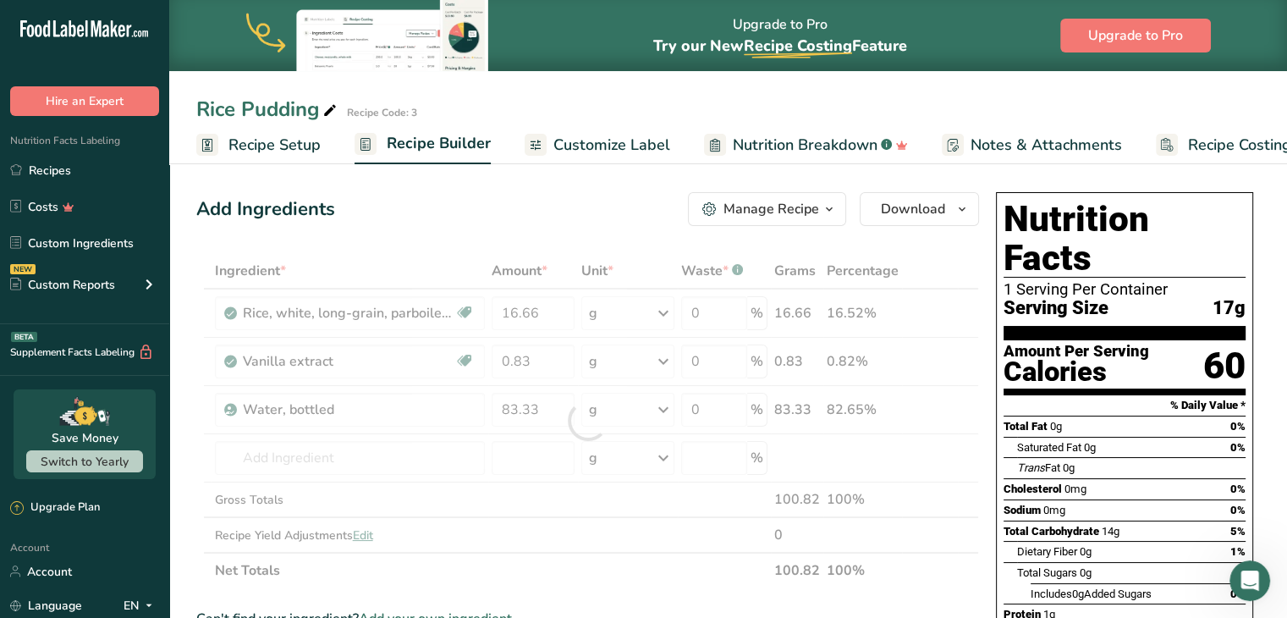
click at [664, 410] on div "Ingredient * Amount * Unit * Waste * .a-a{fill:#347362;}.b-a{fill:#fff;} Grams …" at bounding box center [587, 420] width 783 height 335
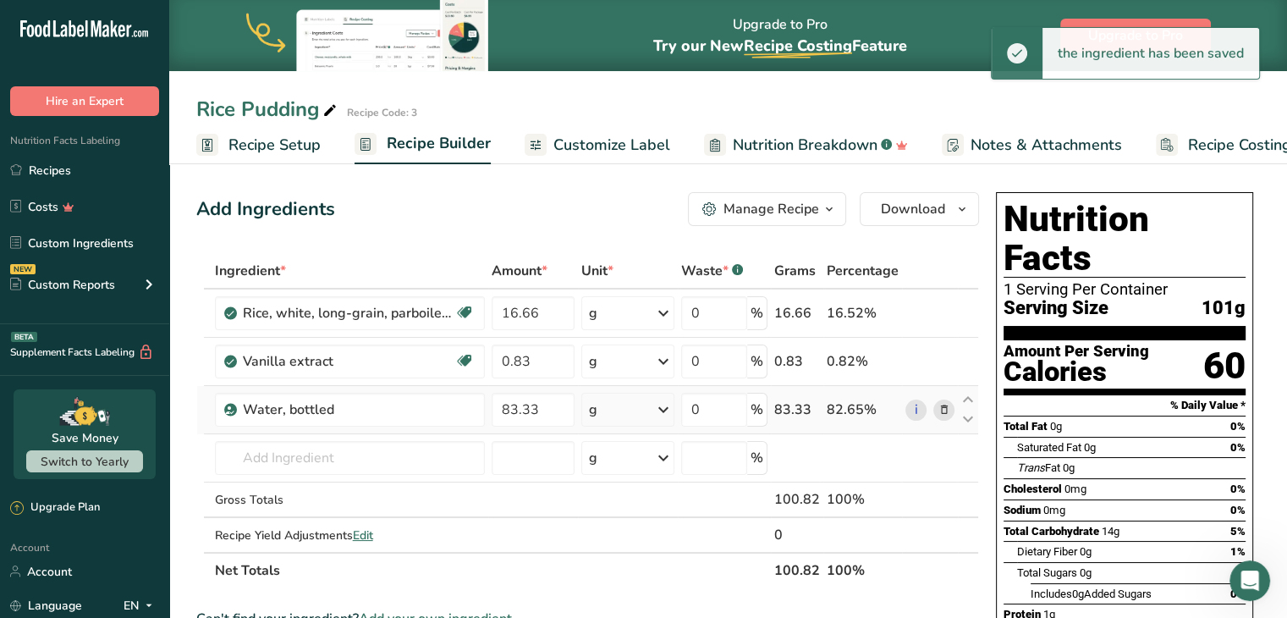
click at [662, 410] on icon at bounding box center [663, 409] width 20 height 30
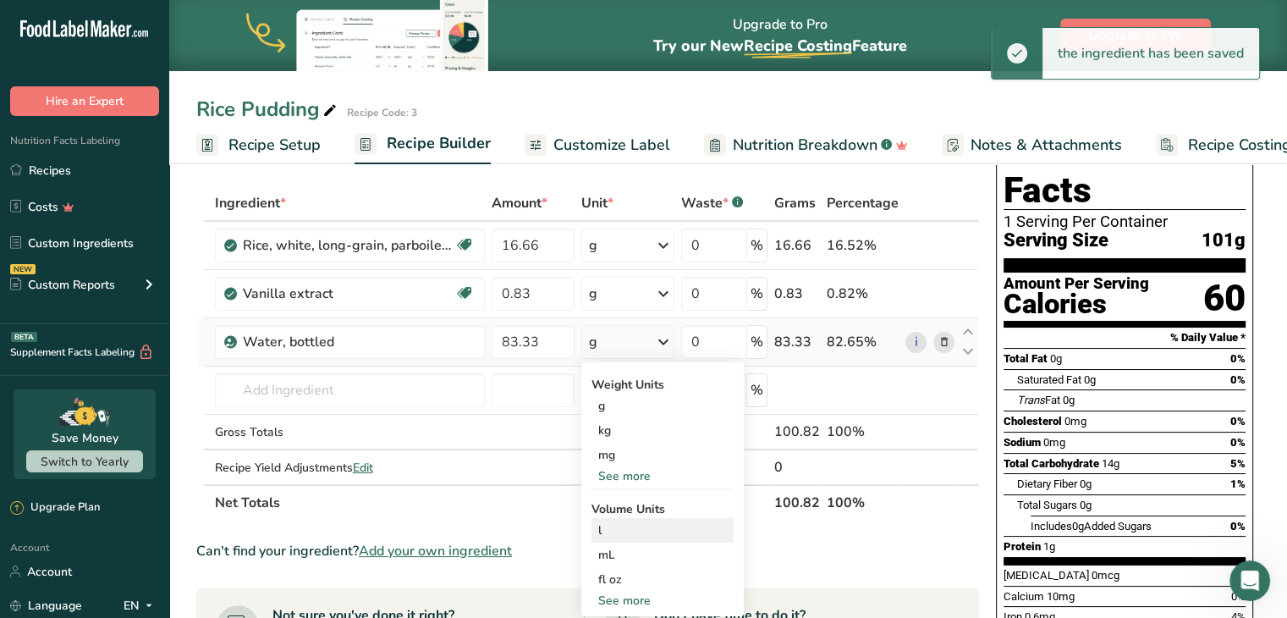
scroll to position [85, 0]
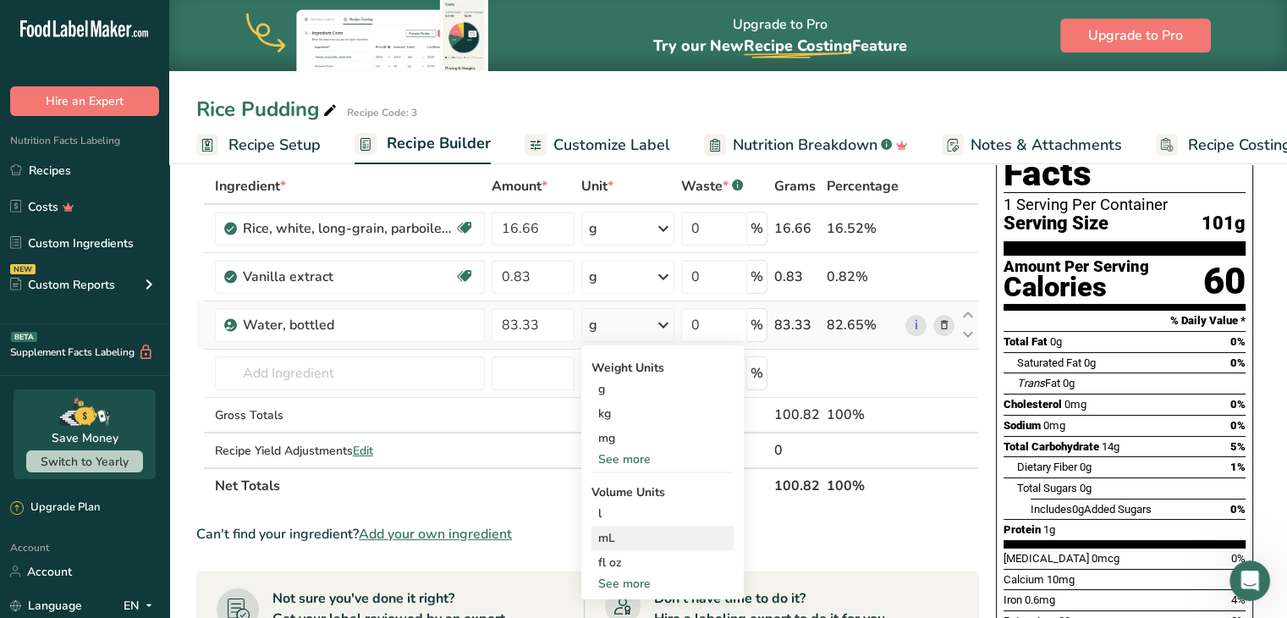
click at [613, 532] on div "mL" at bounding box center [662, 538] width 129 height 18
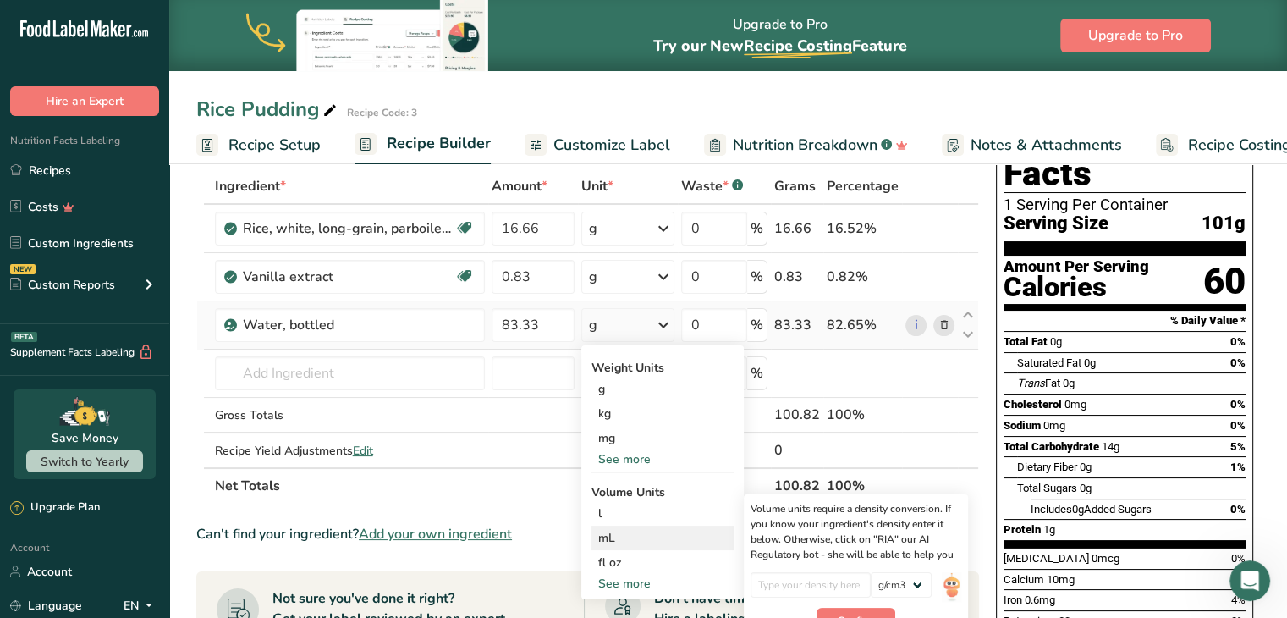
click at [612, 538] on div "mL" at bounding box center [662, 538] width 129 height 18
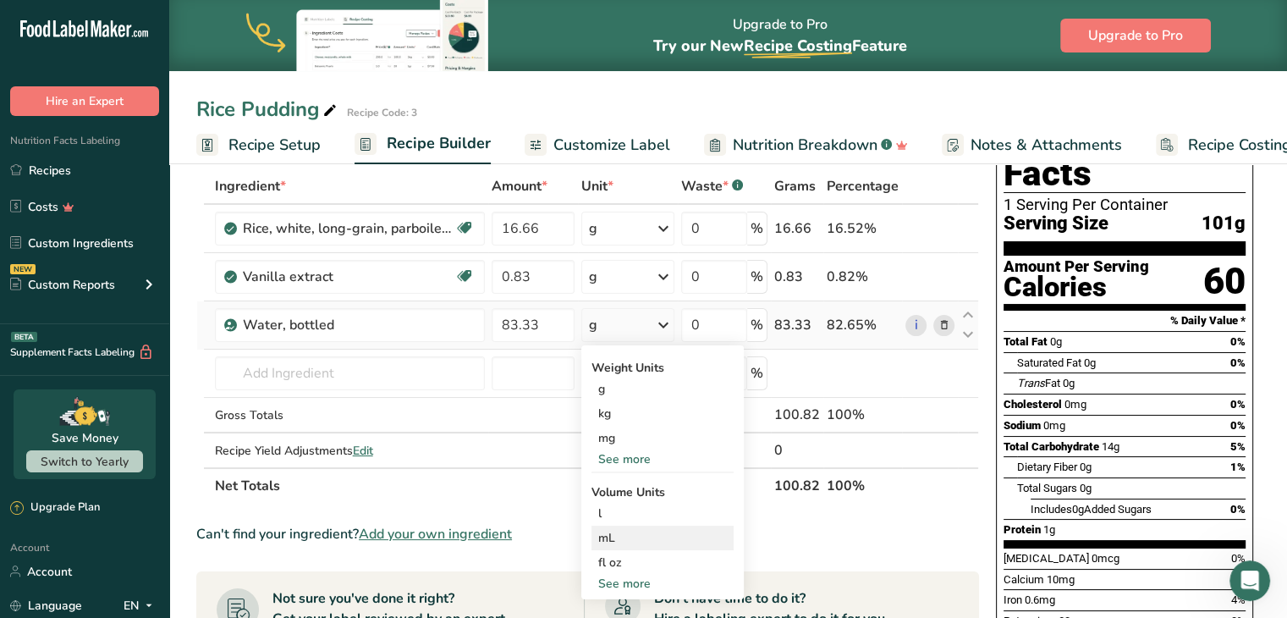
click at [654, 538] on div "mL" at bounding box center [662, 538] width 129 height 18
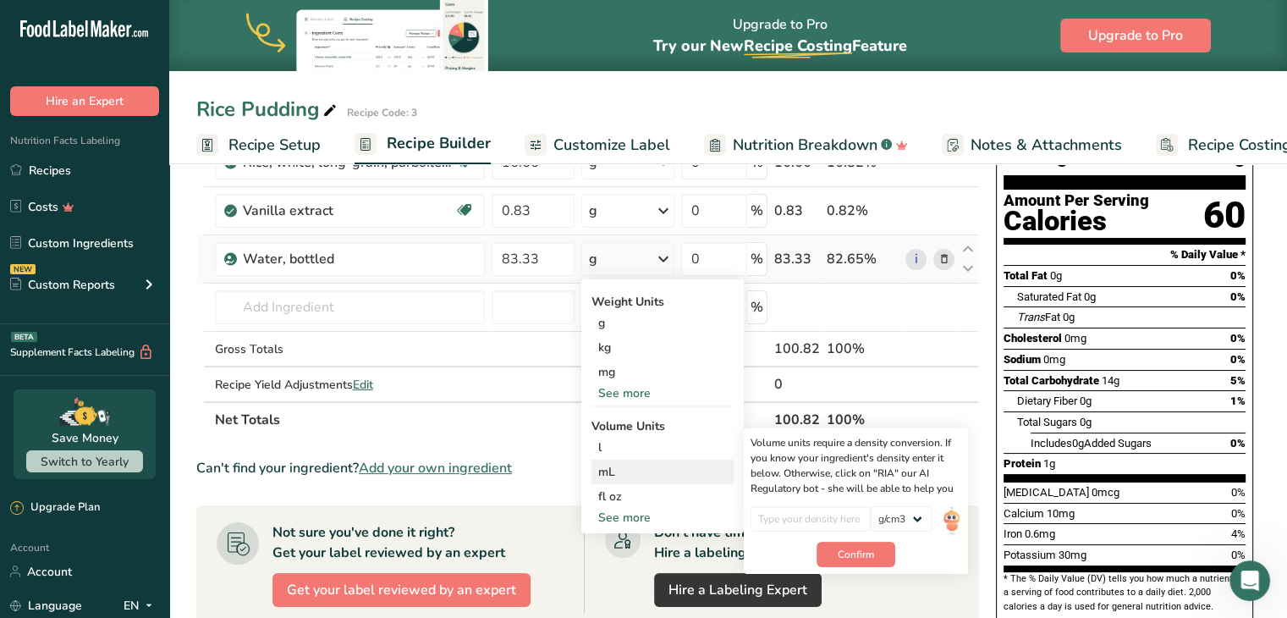
scroll to position [169, 0]
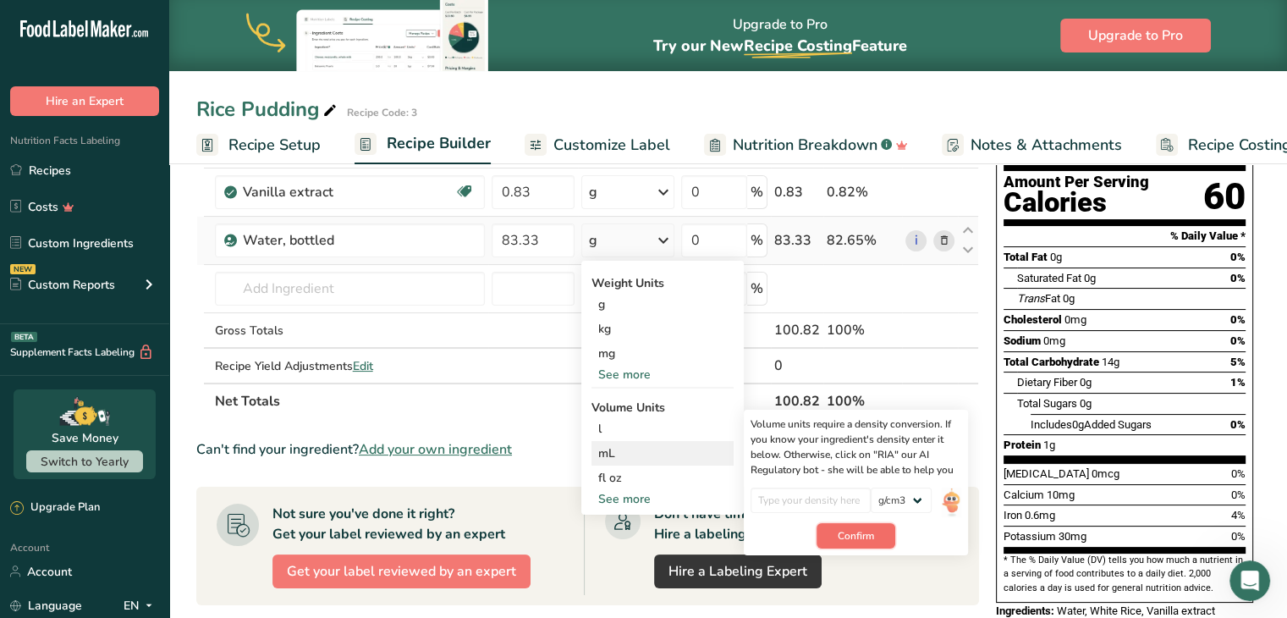
click at [838, 537] on span "Confirm" at bounding box center [856, 535] width 36 height 15
click at [828, 501] on input "number" at bounding box center [811, 500] width 121 height 25
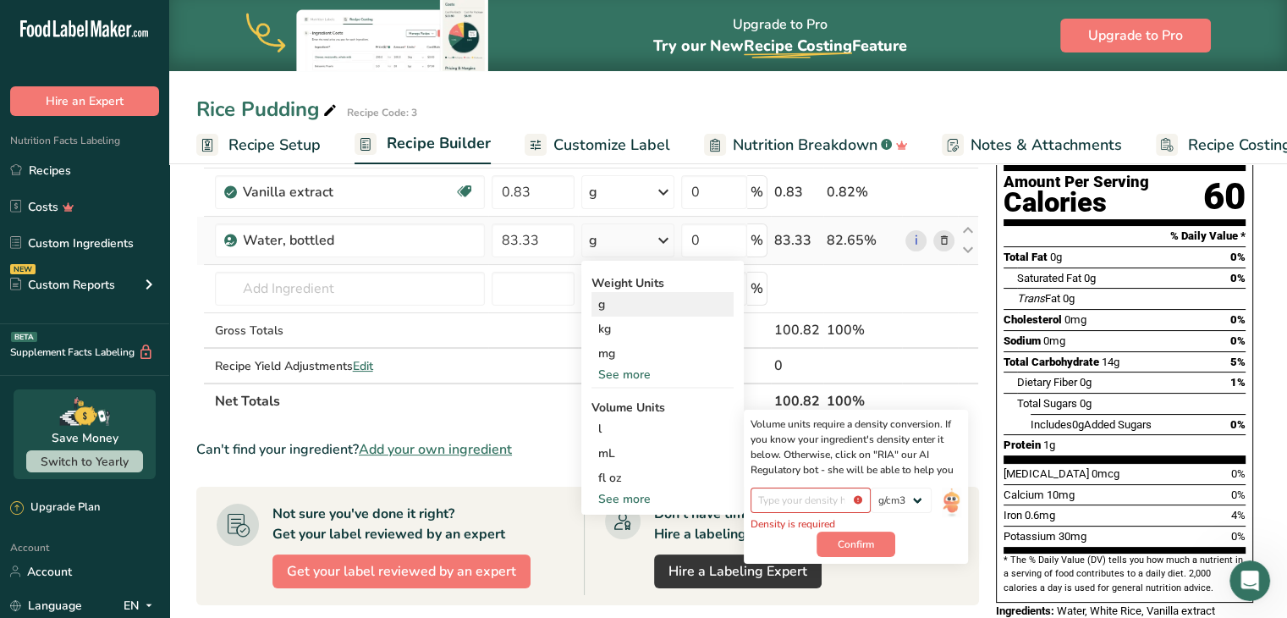
click at [653, 300] on div "g" at bounding box center [663, 304] width 142 height 25
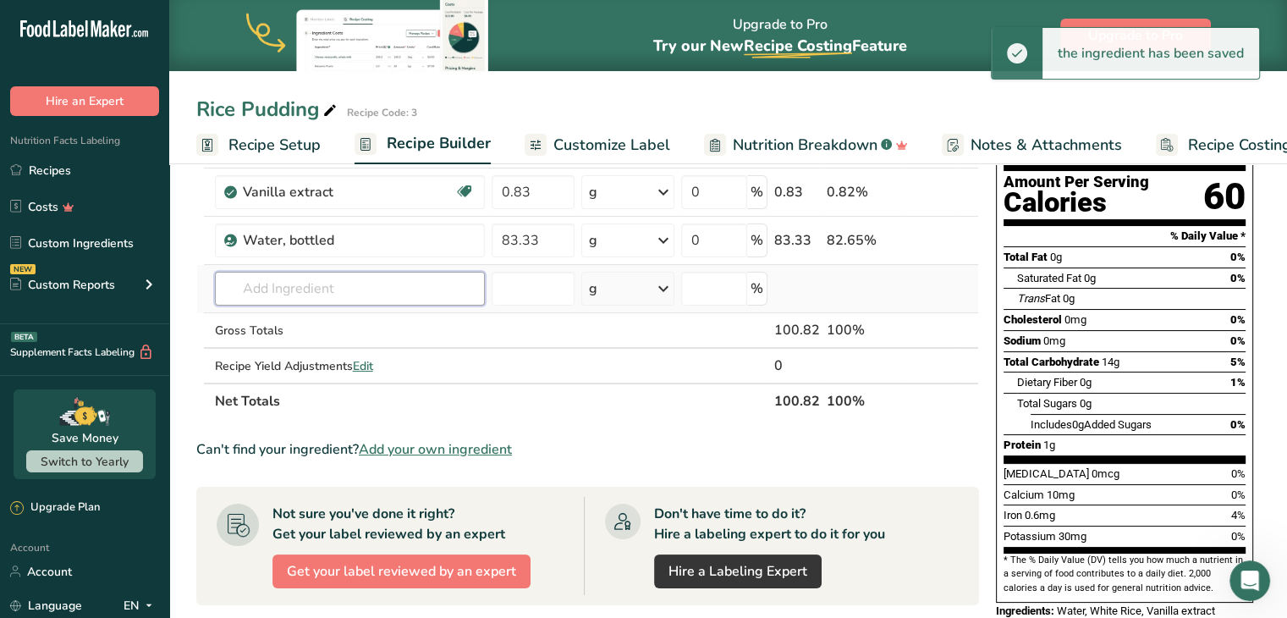
click at [394, 290] on input "text" at bounding box center [350, 289] width 270 height 34
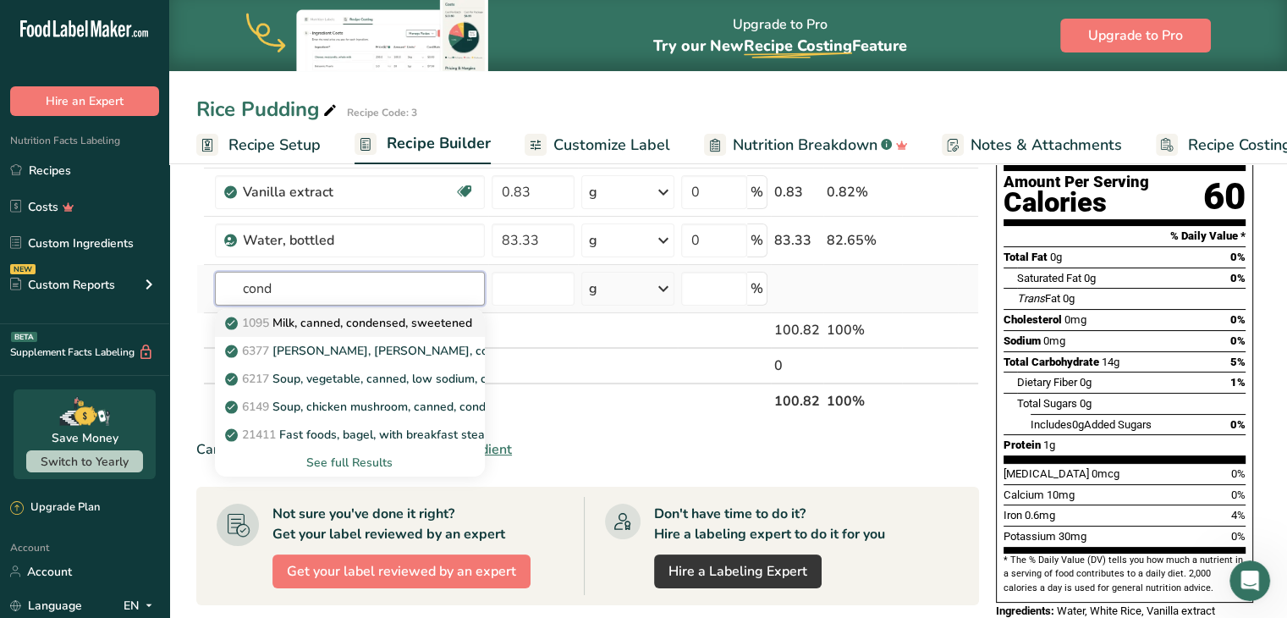
type input "cond"
click at [443, 322] on p "1095 Milk, canned, condensed, sweetened" at bounding box center [351, 323] width 244 height 18
type input "Milk, canned, condensed, sweetened"
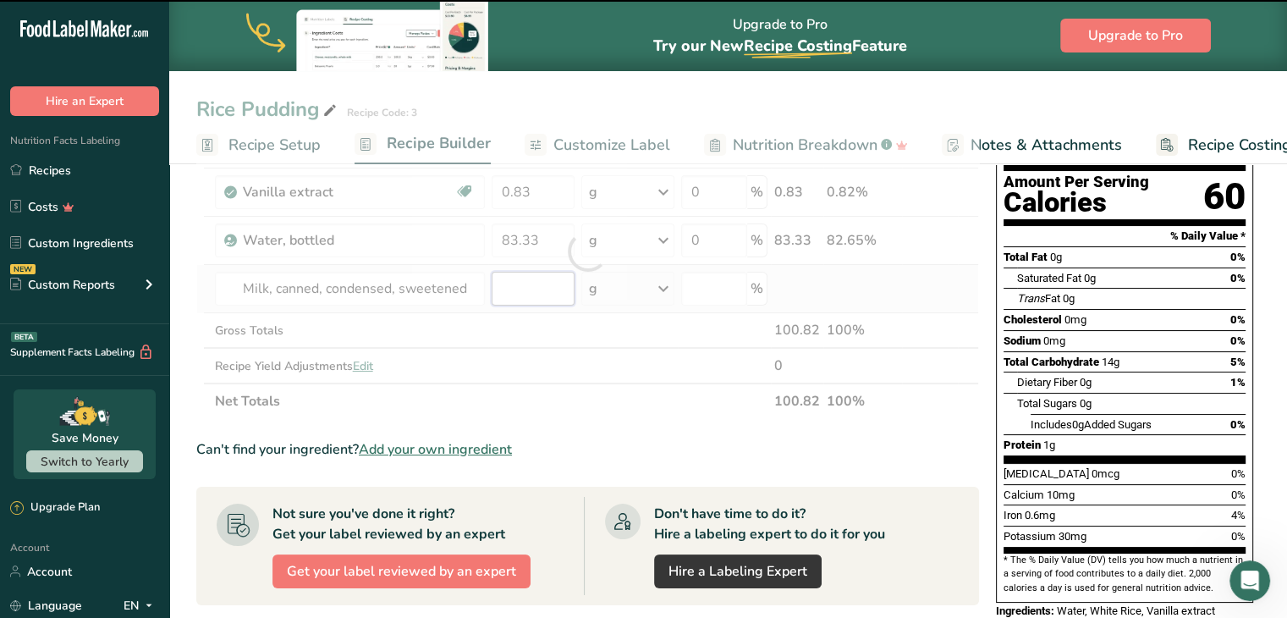
click at [554, 287] on input "number" at bounding box center [533, 289] width 83 height 34
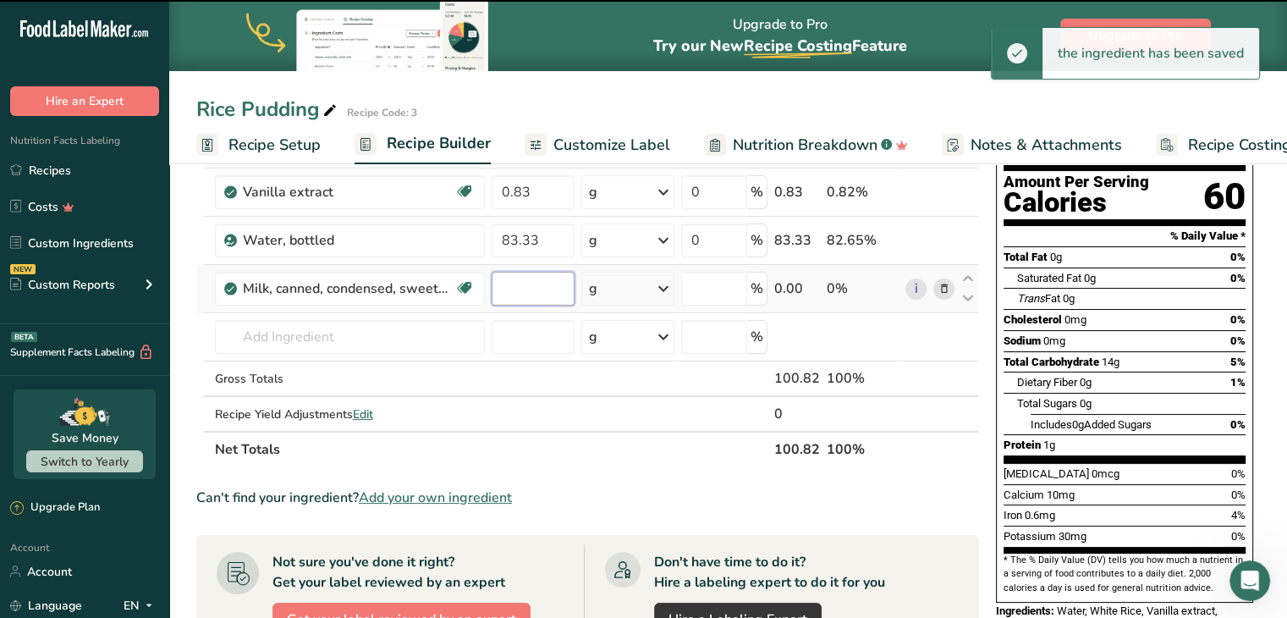
type input "0"
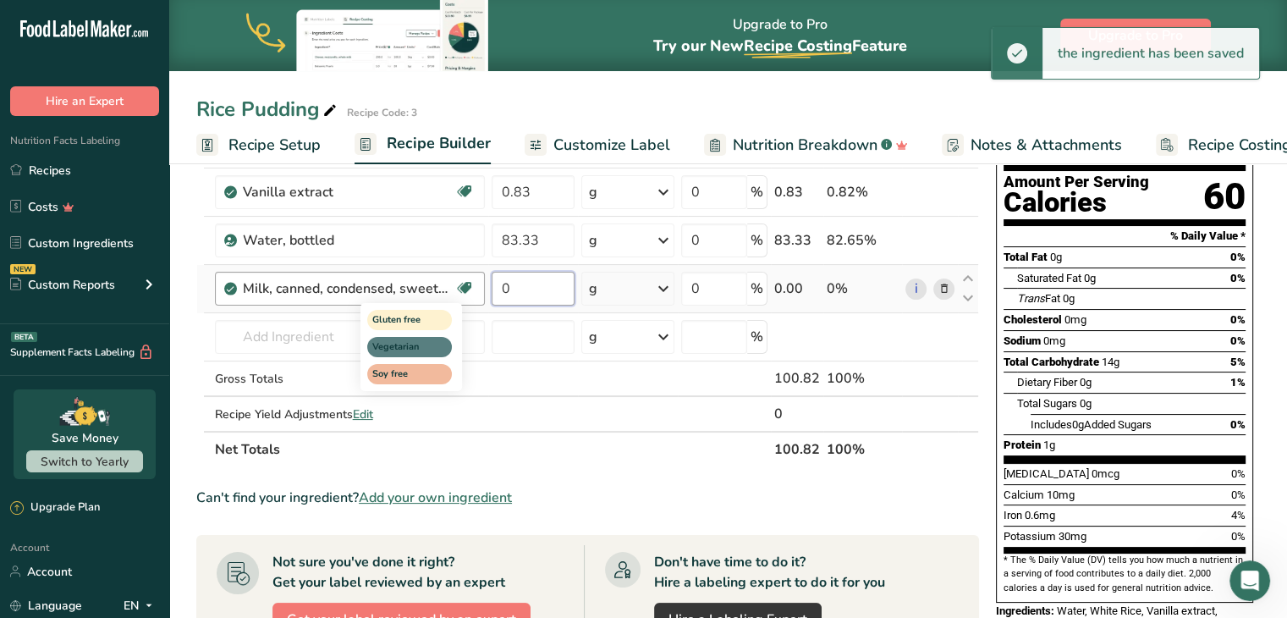
drag, startPoint x: 544, startPoint y: 285, endPoint x: 471, endPoint y: 285, distance: 73.6
click at [471, 285] on tr "Milk, canned, condensed, sweetened Gluten free Vegetarian Soy free 0 g Portions…" at bounding box center [587, 289] width 781 height 48
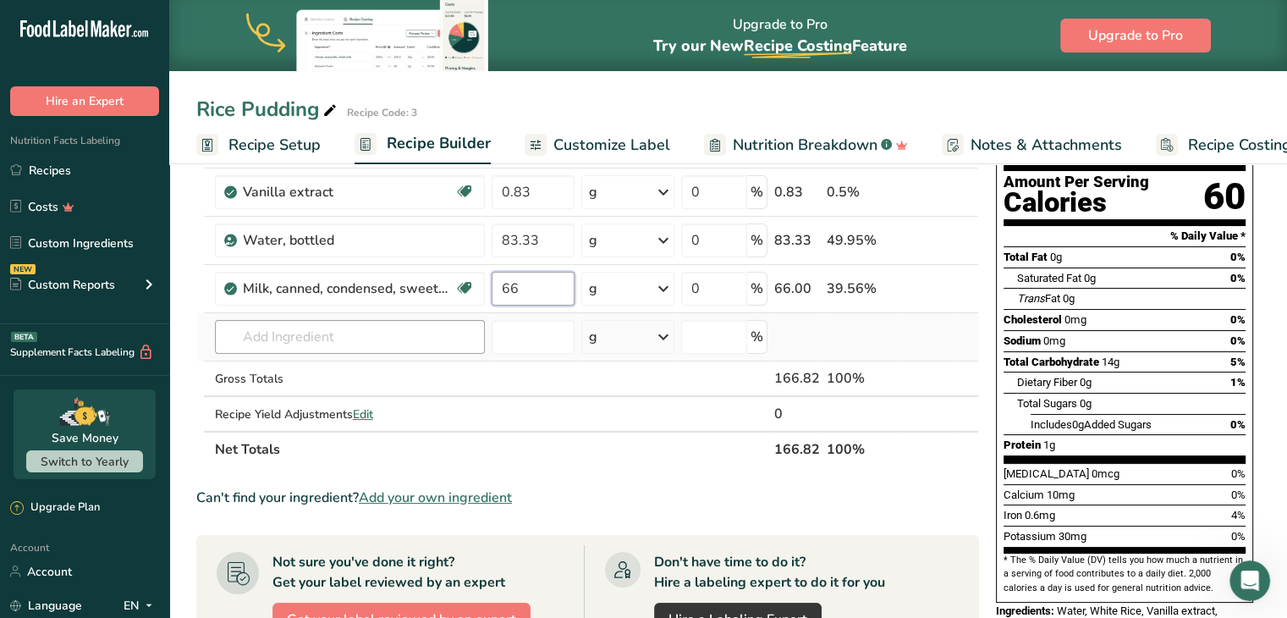
type input "66"
click at [338, 324] on div "Ingredient * Amount * Unit * Waste * .a-a{fill:#347362;}.b-a{fill:#fff;} Grams …" at bounding box center [587, 275] width 783 height 383
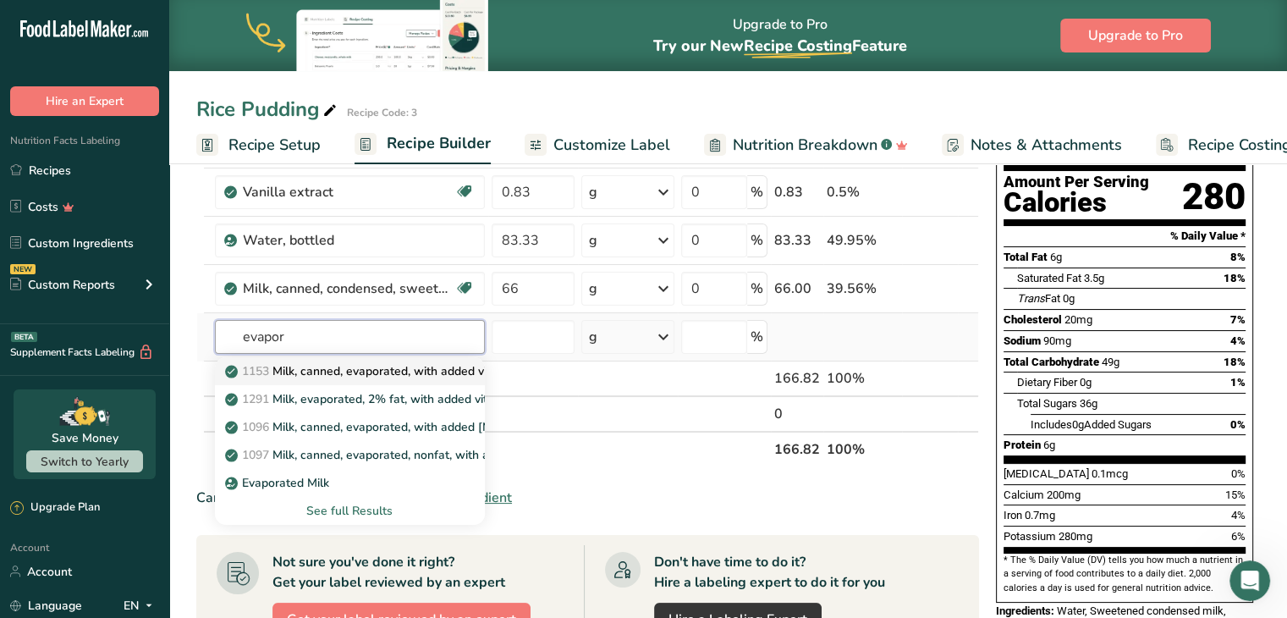
type input "evapor"
click at [471, 373] on p "1153 Milk, canned, evaporated, with added vitamin A" at bounding box center [379, 371] width 300 height 18
type input "Milk, canned, evaporated, with added vitamin A"
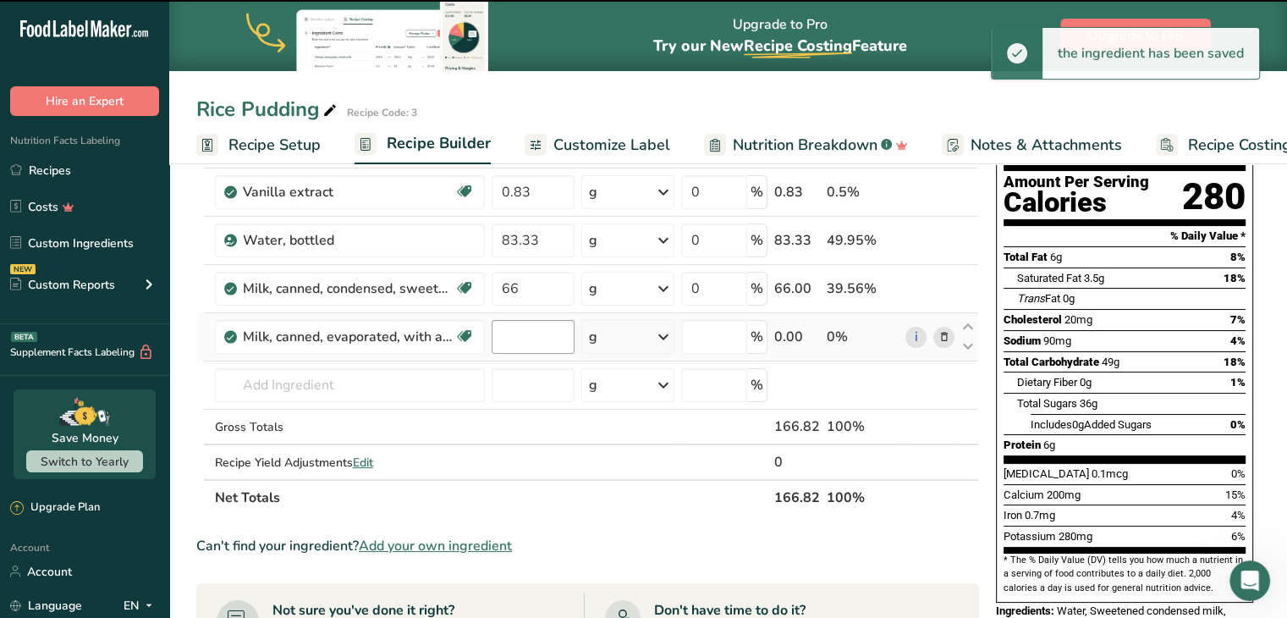
type input "0"
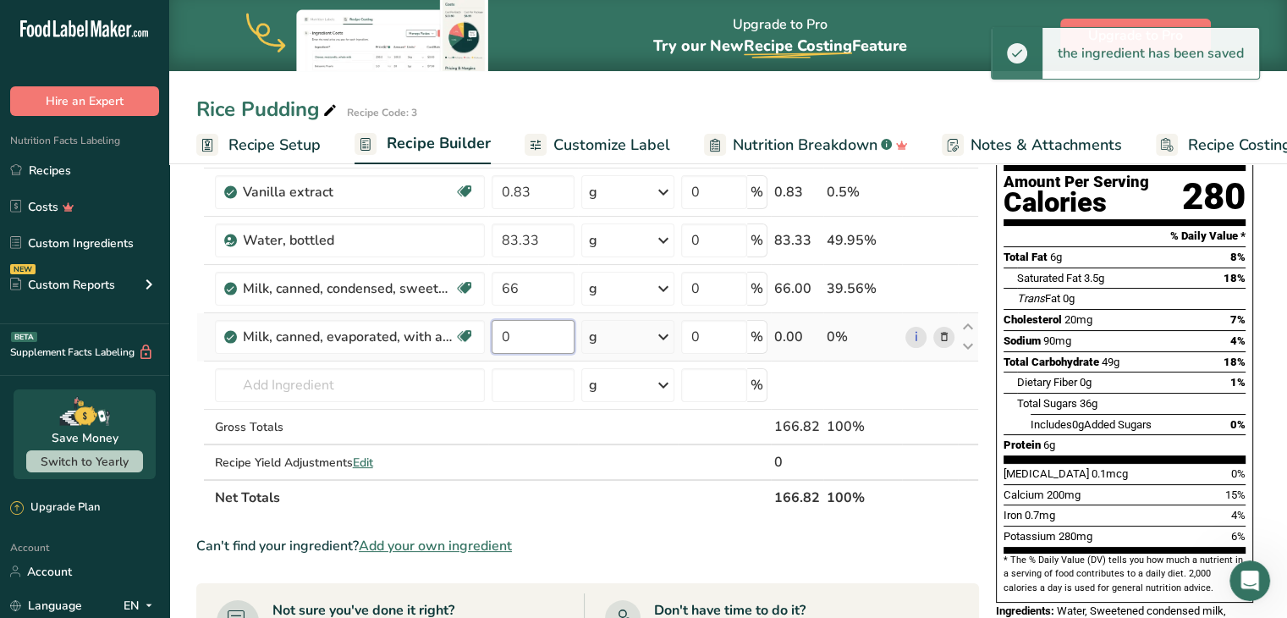
click at [526, 338] on input "0" at bounding box center [533, 337] width 83 height 34
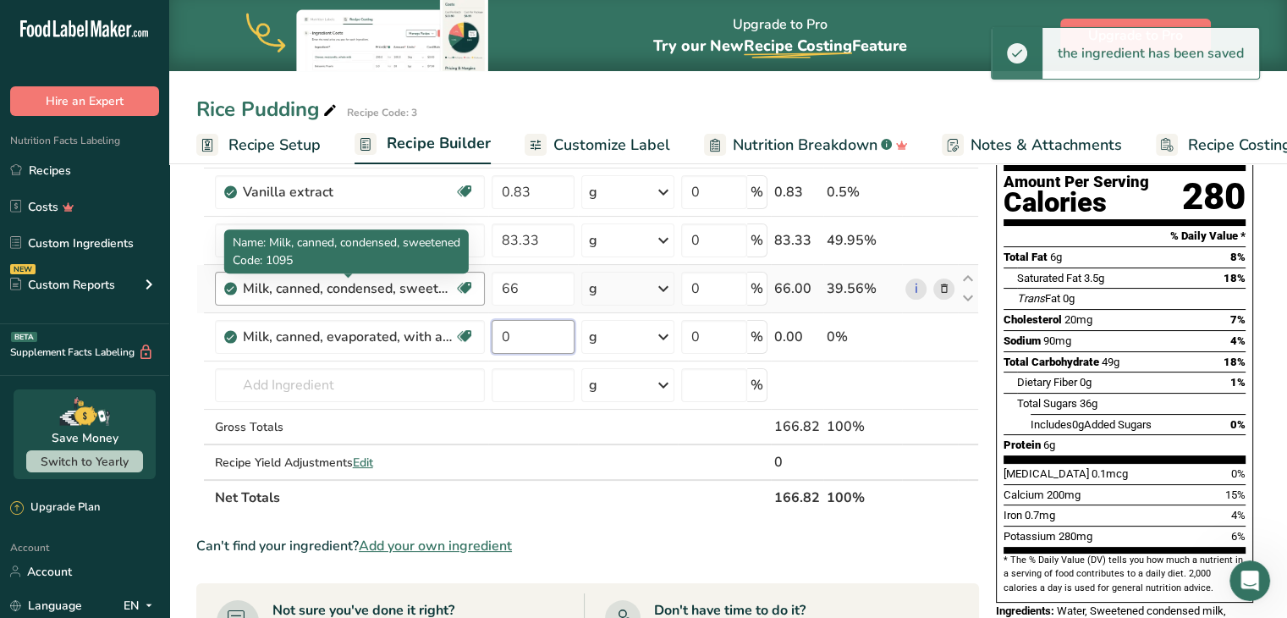
drag, startPoint x: 522, startPoint y: 333, endPoint x: 362, endPoint y: 288, distance: 166.1
click at [362, 288] on tbody "Rice, white, long-grain, parboiled, enriched, dry Dairy free Gluten free Vegan …" at bounding box center [587, 299] width 781 height 359
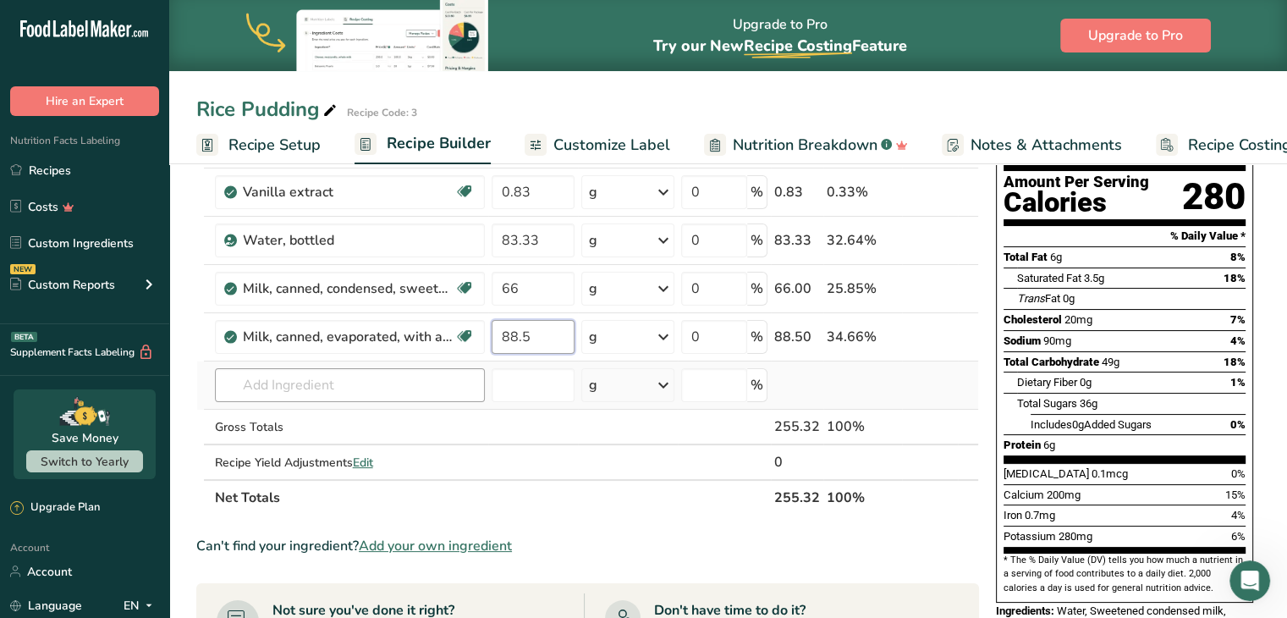
type input "88.5"
click at [370, 384] on div "Ingredient * Amount * Unit * Waste * .a-a{fill:#347362;}.b-a{fill:#fff;} Grams …" at bounding box center [587, 300] width 783 height 432
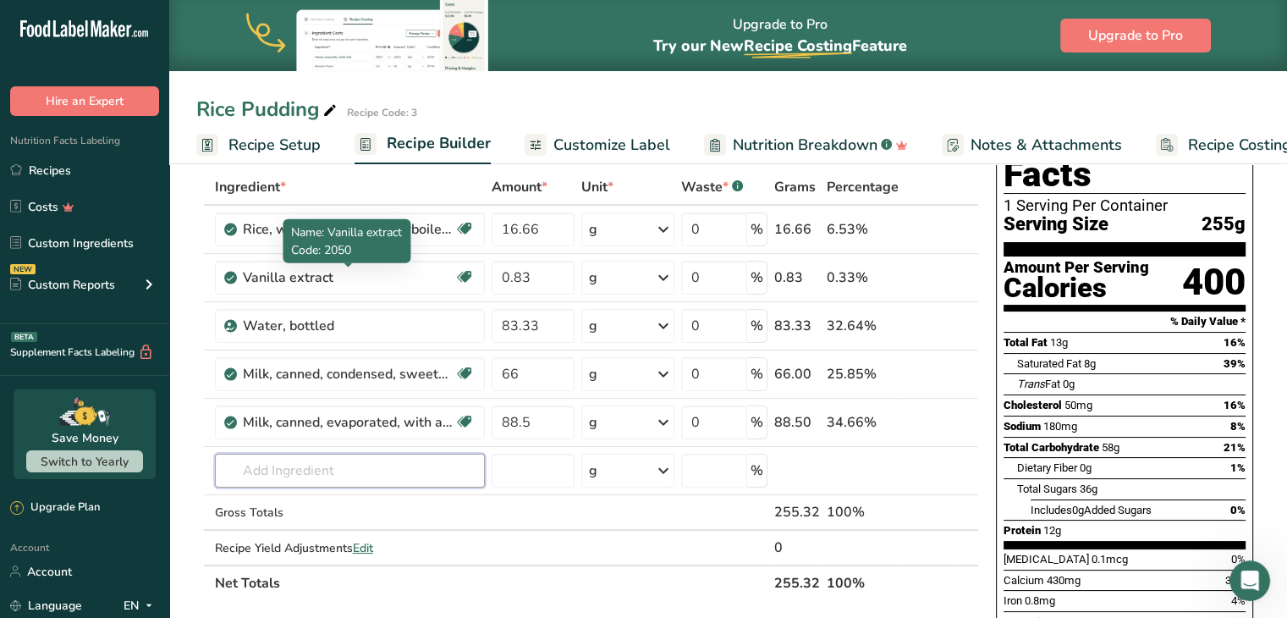
scroll to position [85, 0]
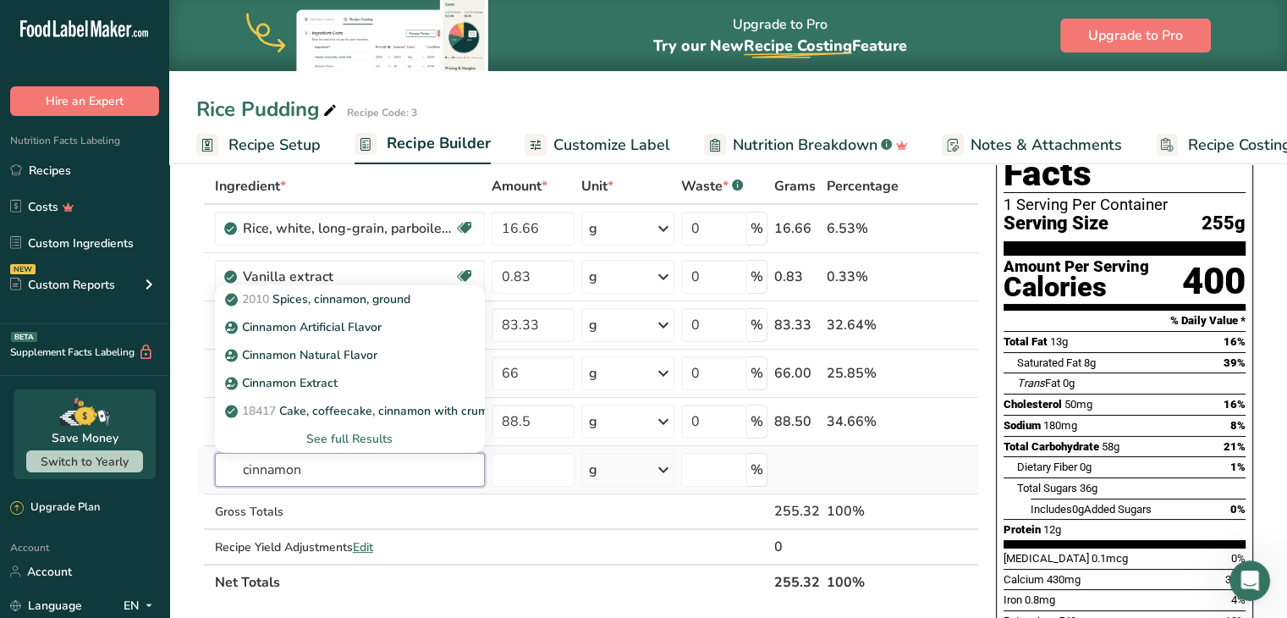
type input "cinnamon"
click at [368, 440] on div "See full Results" at bounding box center [350, 439] width 243 height 18
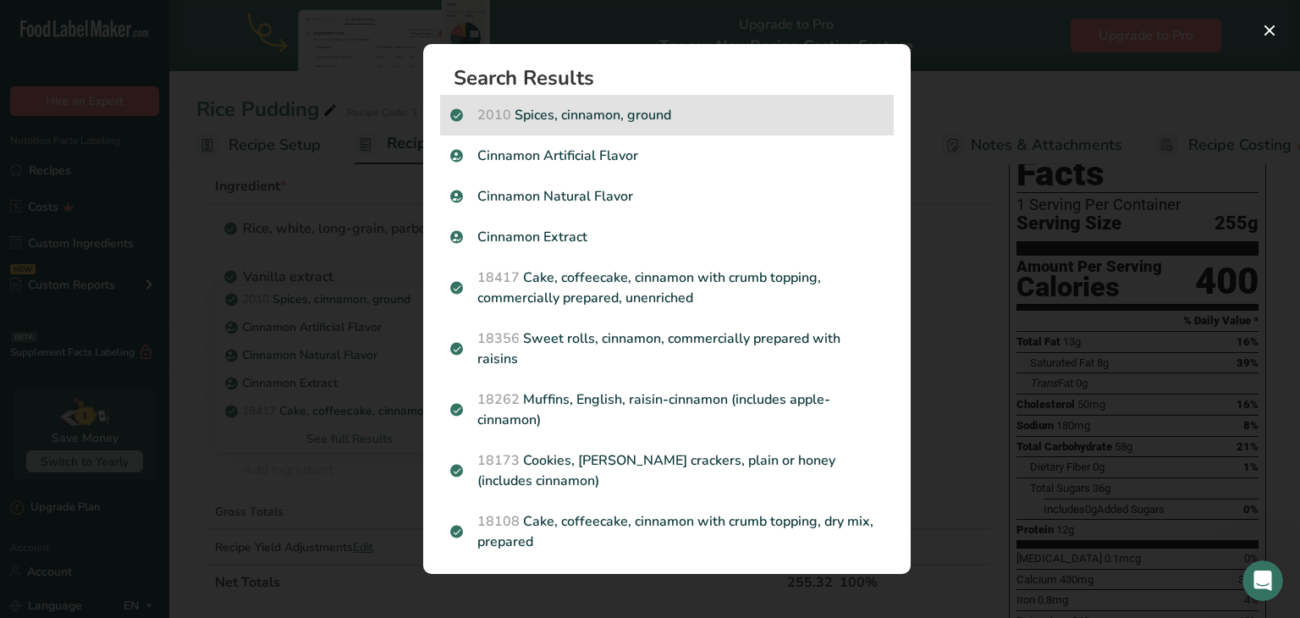
click at [691, 101] on div "2010 Spices, cinnamon, ground" at bounding box center [667, 115] width 454 height 41
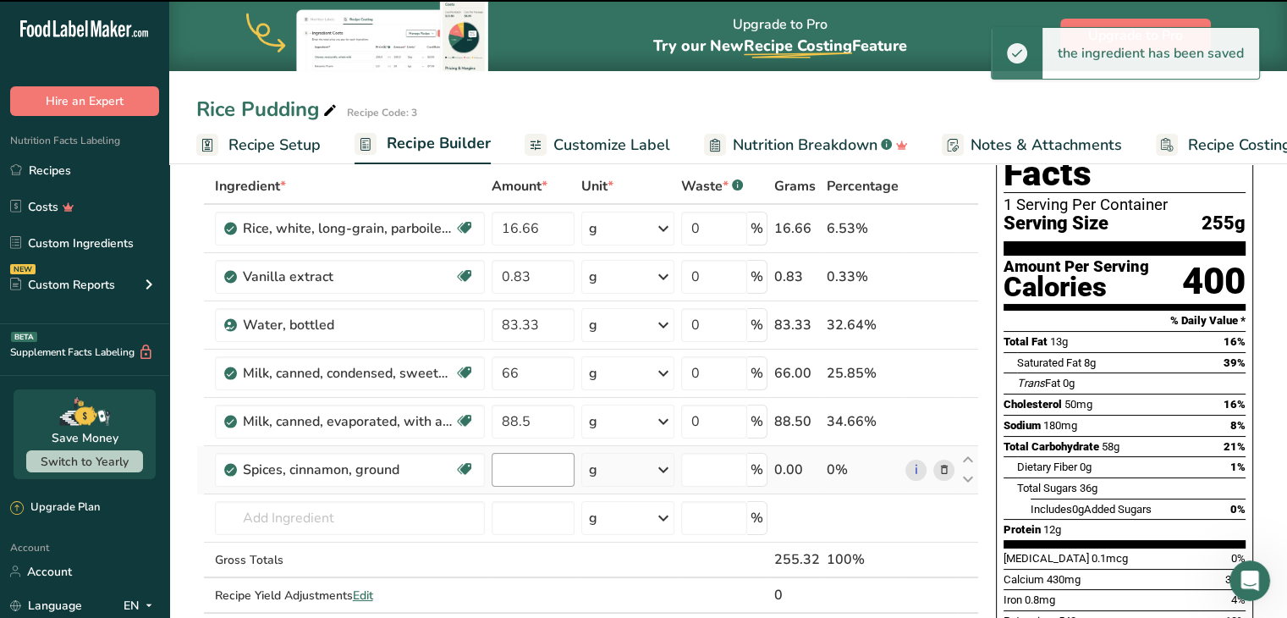
type input "0"
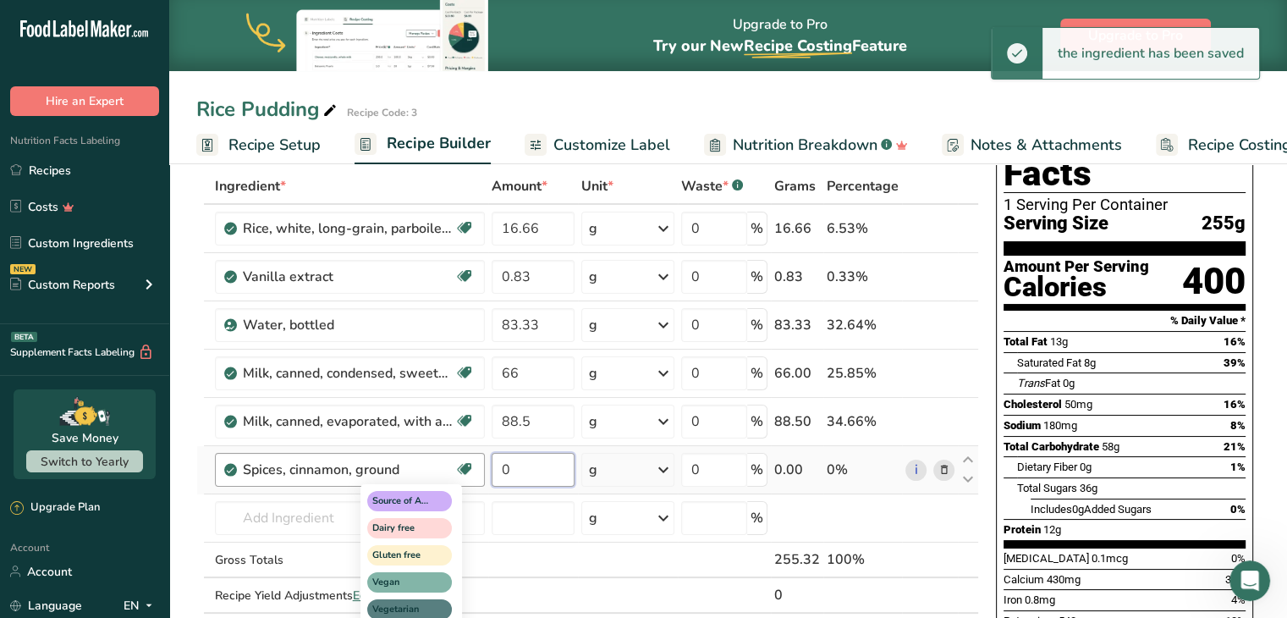
drag, startPoint x: 528, startPoint y: 472, endPoint x: 473, endPoint y: 466, distance: 55.3
click at [473, 466] on tr "Spices, cinnamon, ground Source of Antioxidants Dairy free Gluten free Vegan Ve…" at bounding box center [587, 470] width 781 height 48
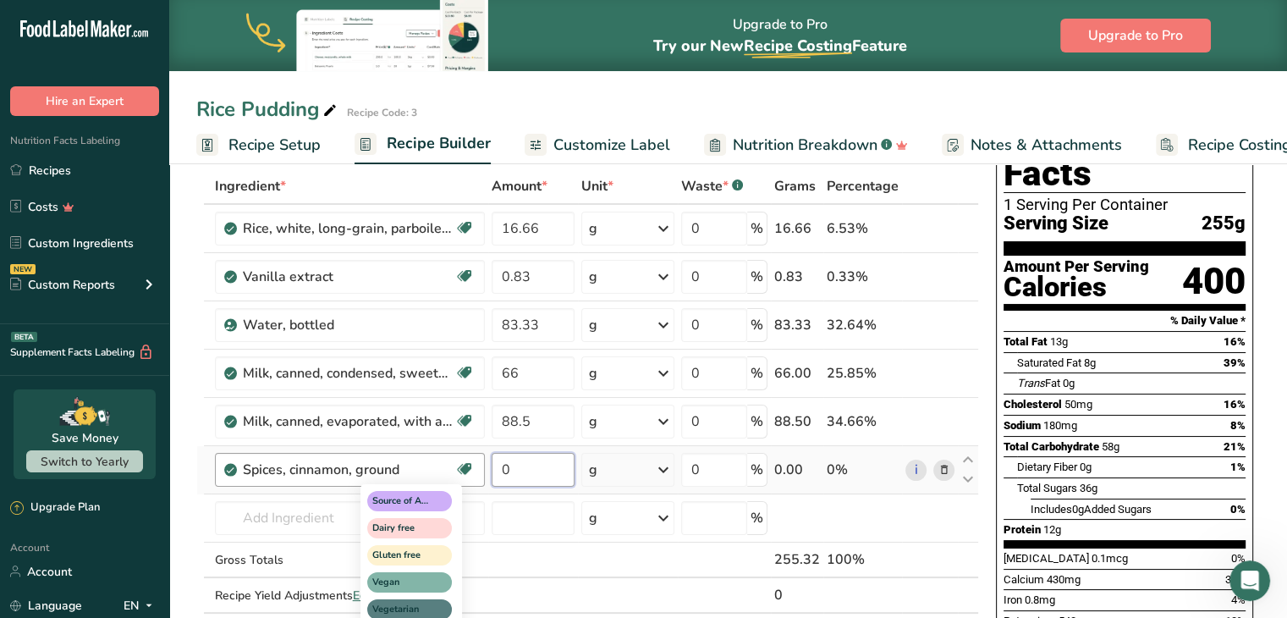
type input "5"
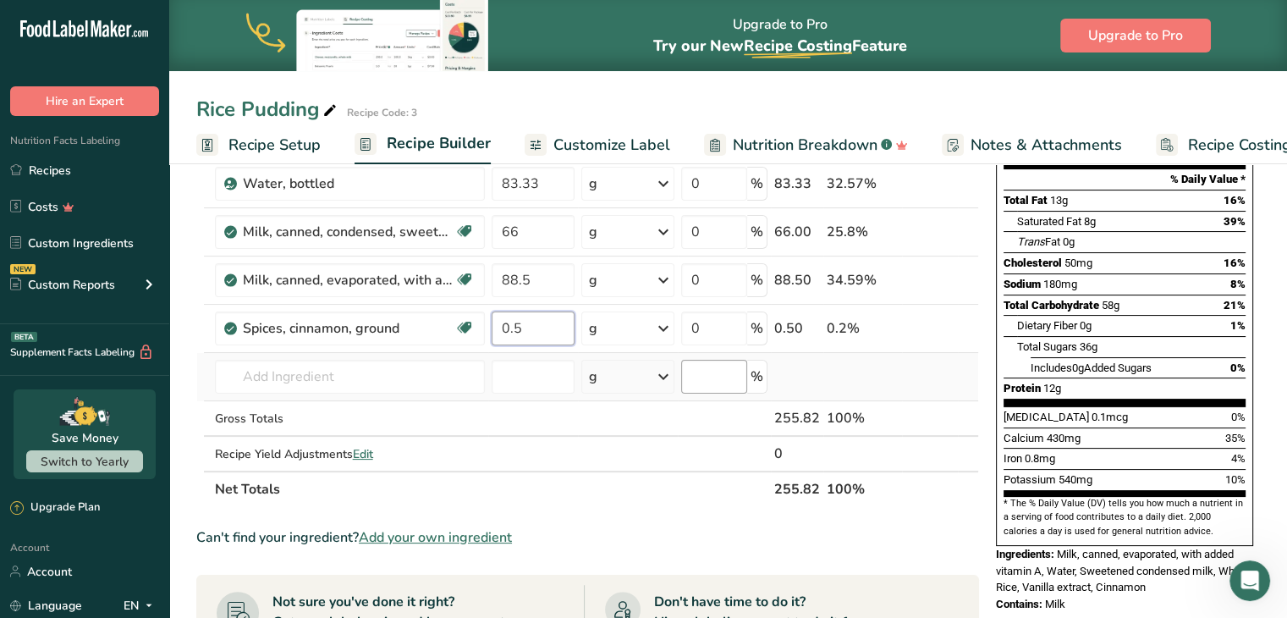
scroll to position [254, 0]
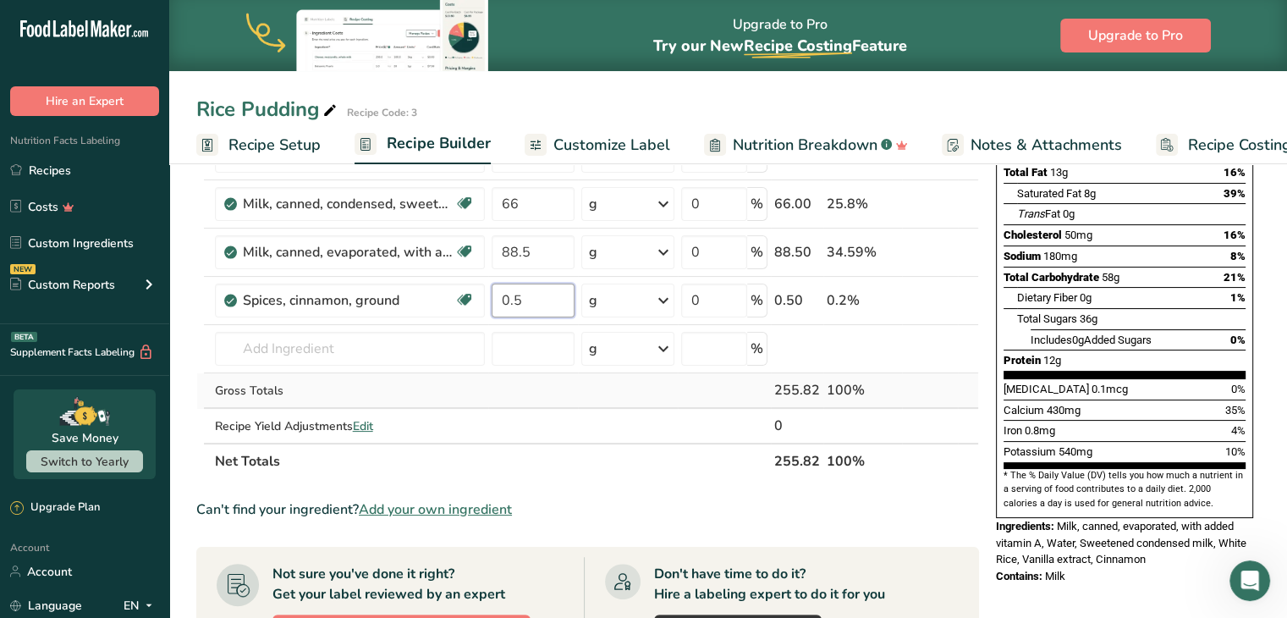
type input "0.5"
click at [569, 394] on div "Ingredient * Amount * Unit * Waste * .a-a{fill:#347362;}.b-a{fill:#fff;} Grams …" at bounding box center [587, 239] width 783 height 480
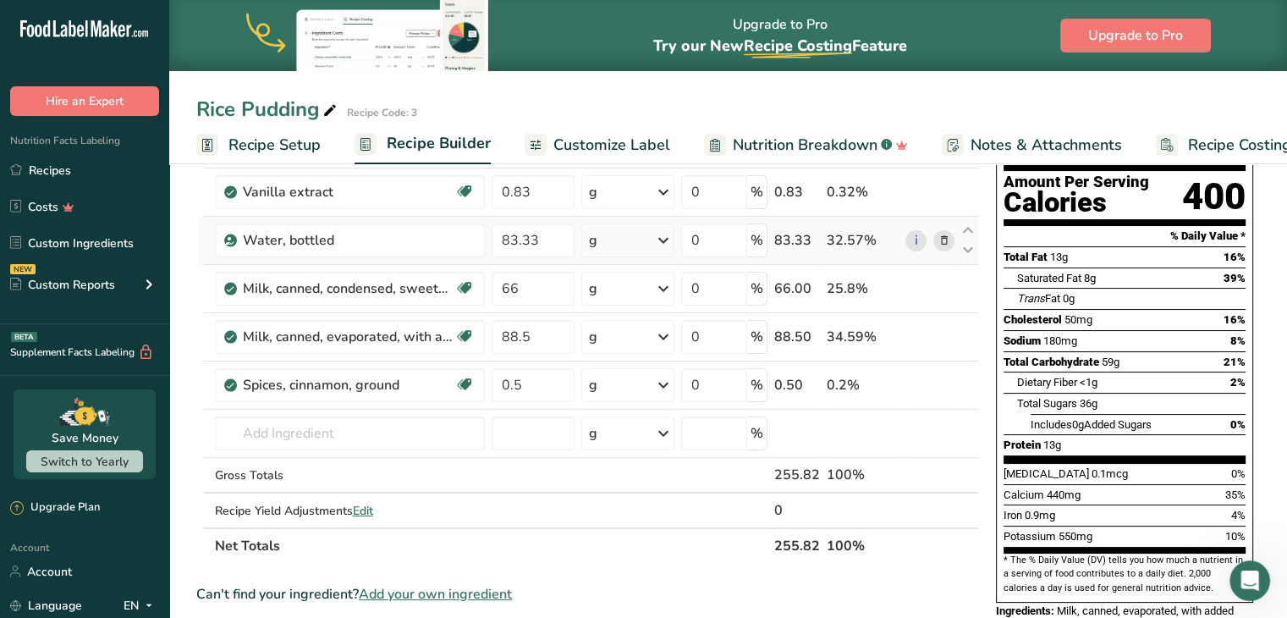
scroll to position [0, 0]
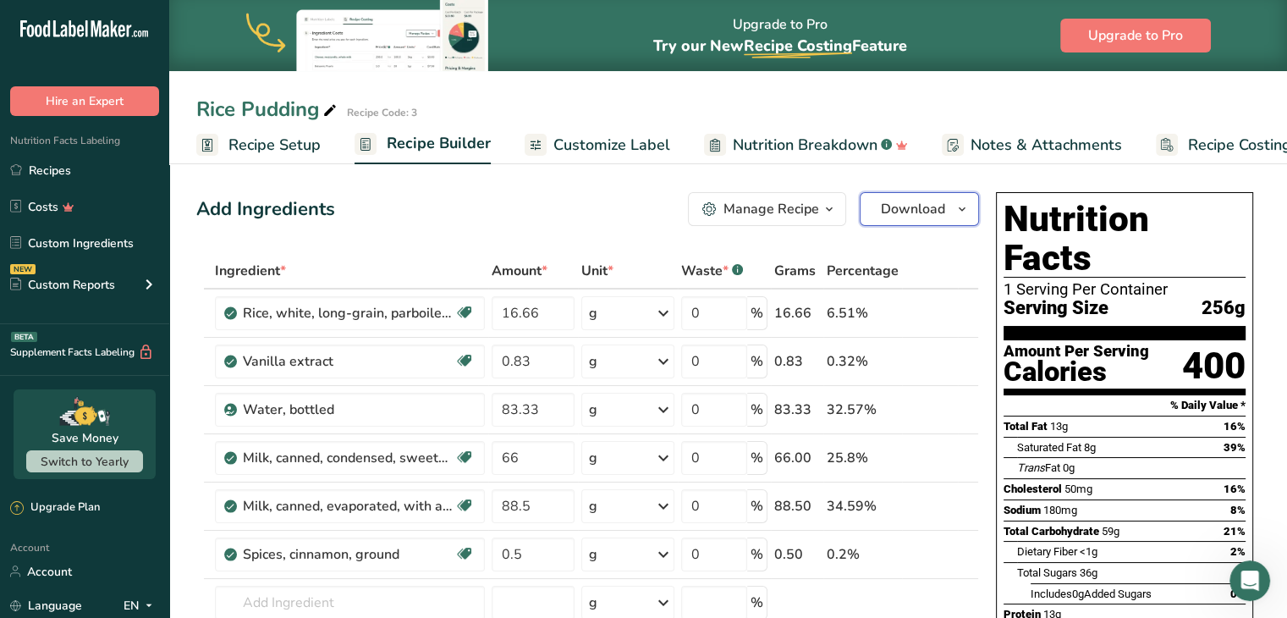
click at [956, 209] on icon "button" at bounding box center [963, 209] width 14 height 21
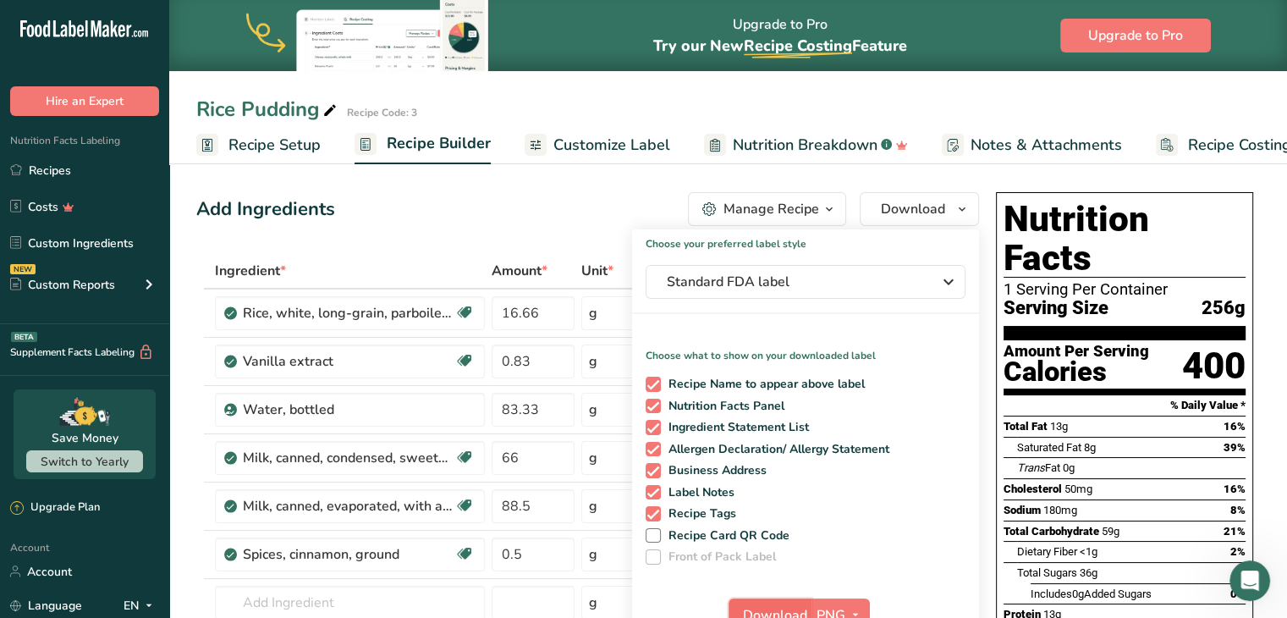
click at [762, 608] on span "Download" at bounding box center [775, 615] width 64 height 20
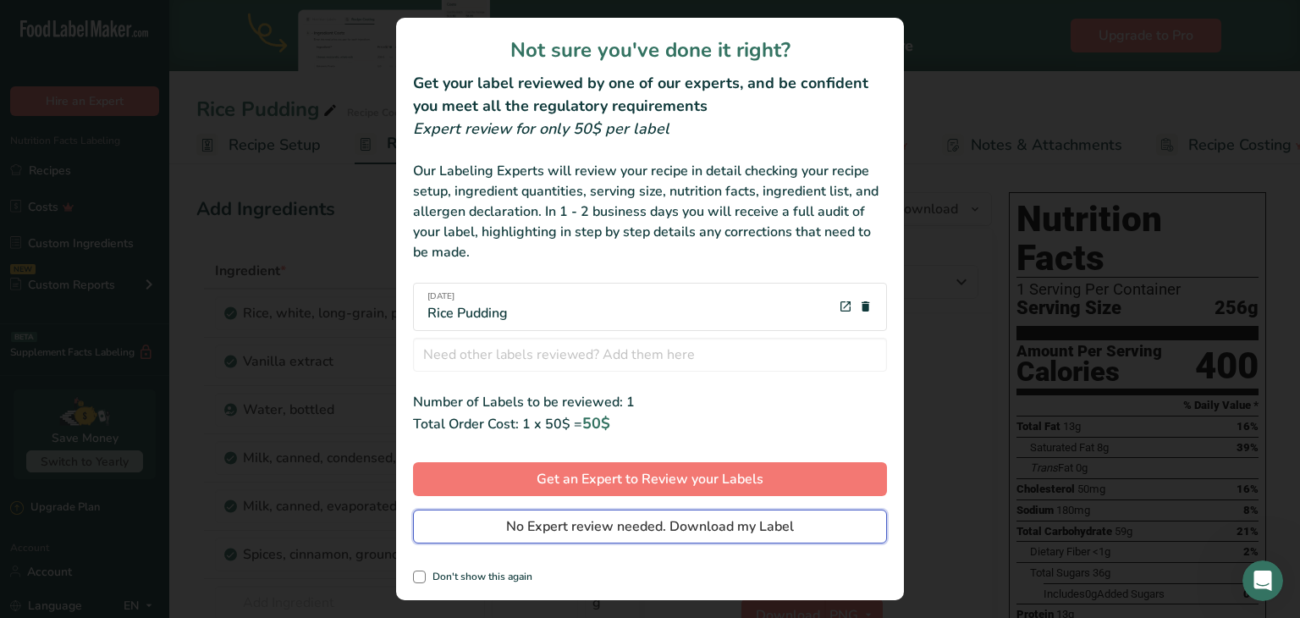
click at [618, 523] on span "No Expert review needed. Download my Label" at bounding box center [650, 526] width 288 height 20
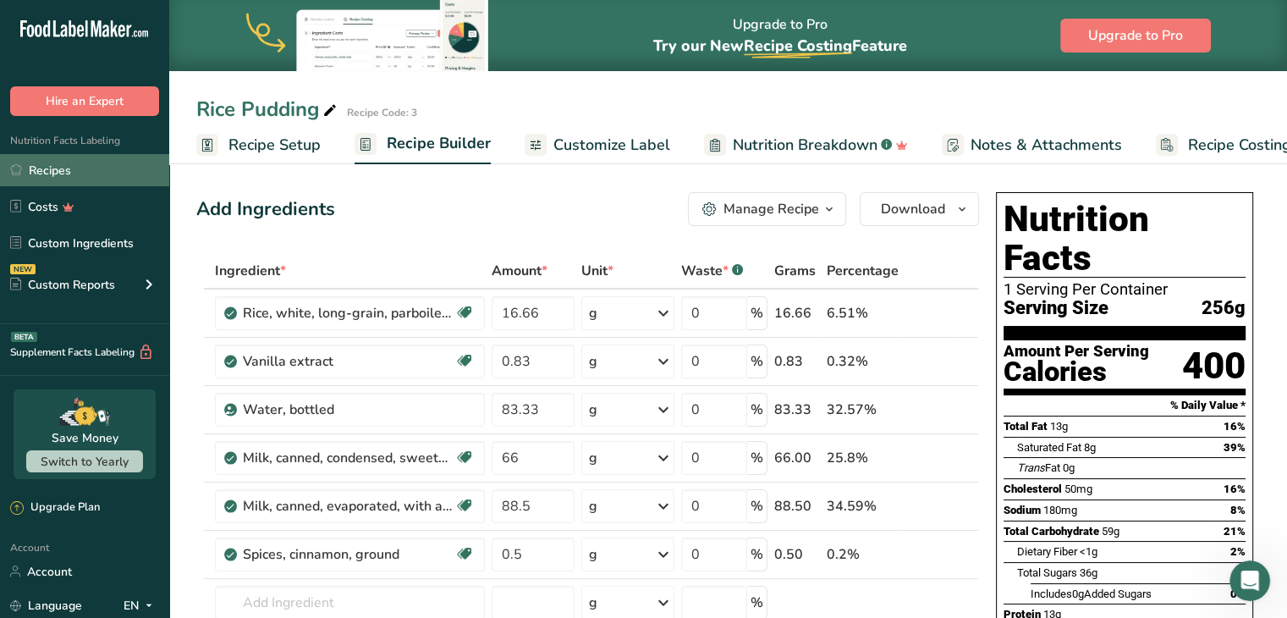
click at [30, 174] on link "Recipes" at bounding box center [84, 170] width 169 height 32
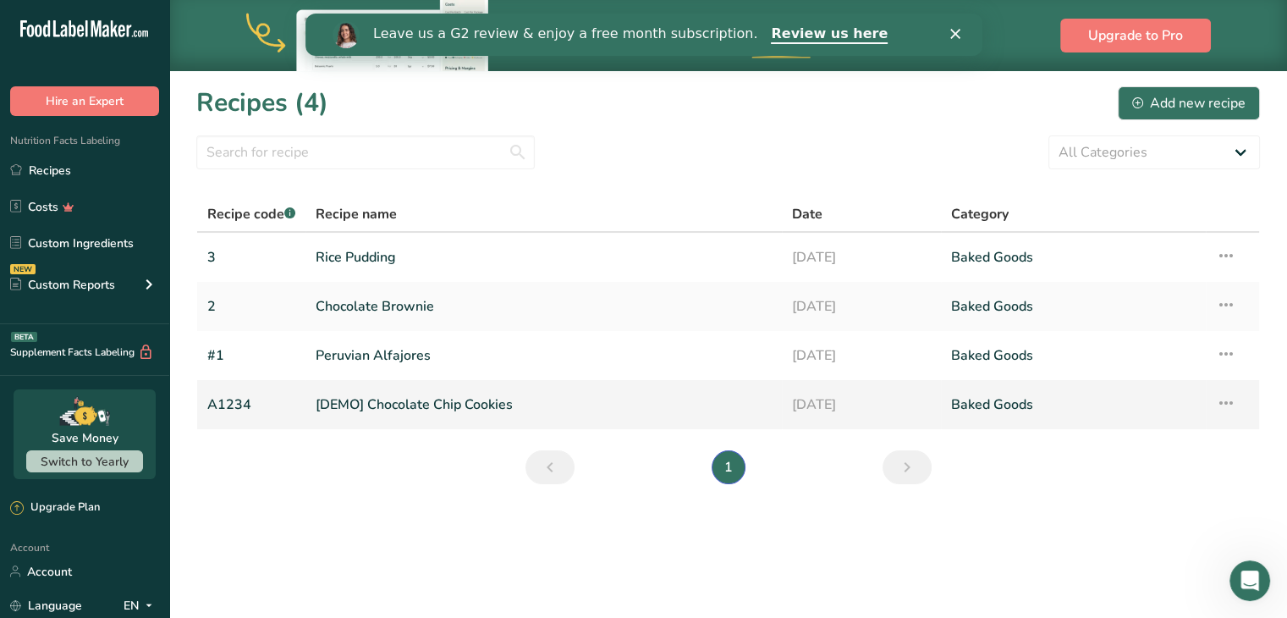
click at [1225, 406] on icon at bounding box center [1226, 403] width 20 height 30
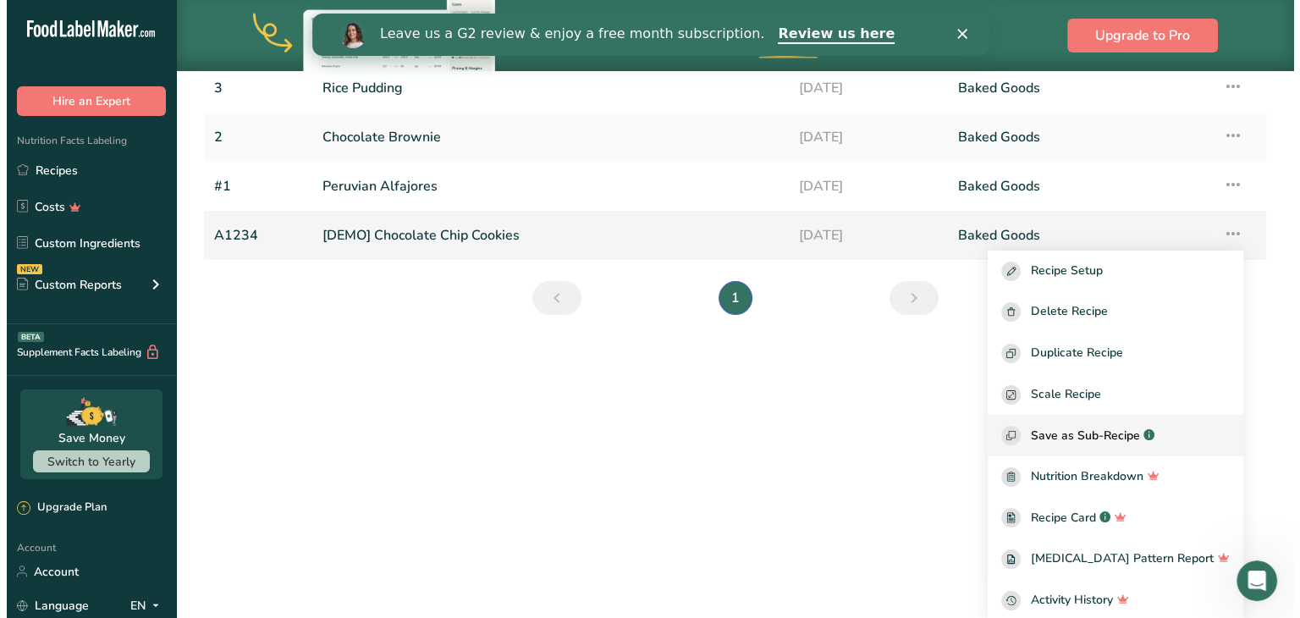
scroll to position [172, 0]
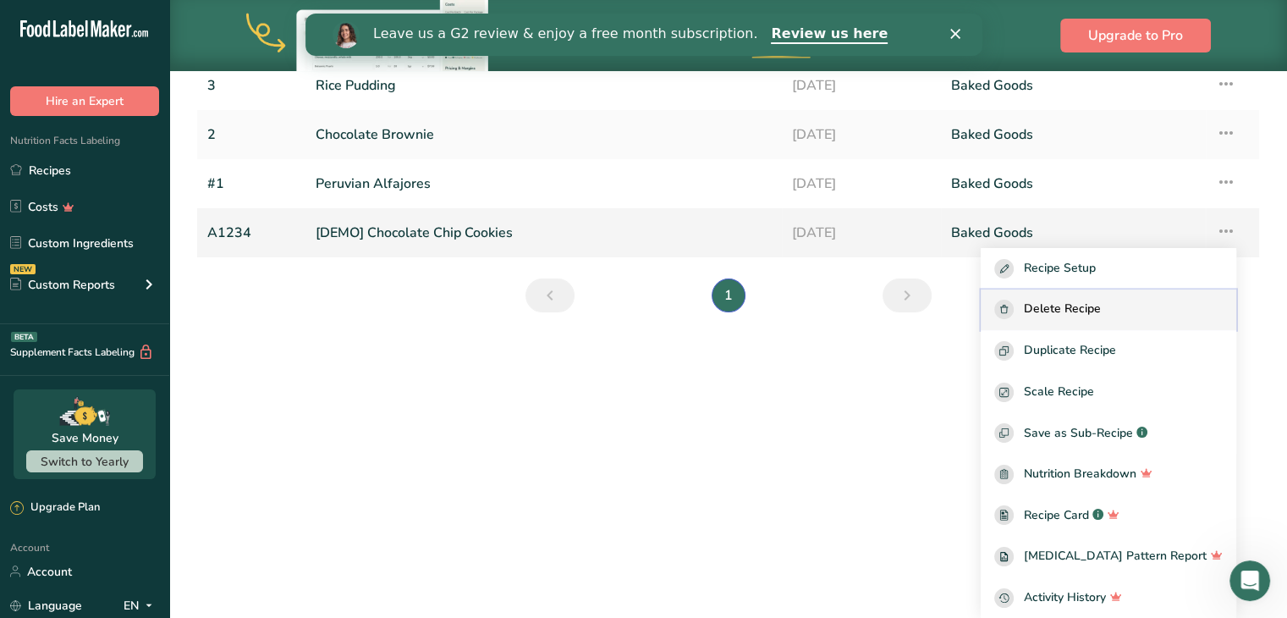
click at [1101, 303] on span "Delete Recipe" at bounding box center [1062, 309] width 77 height 19
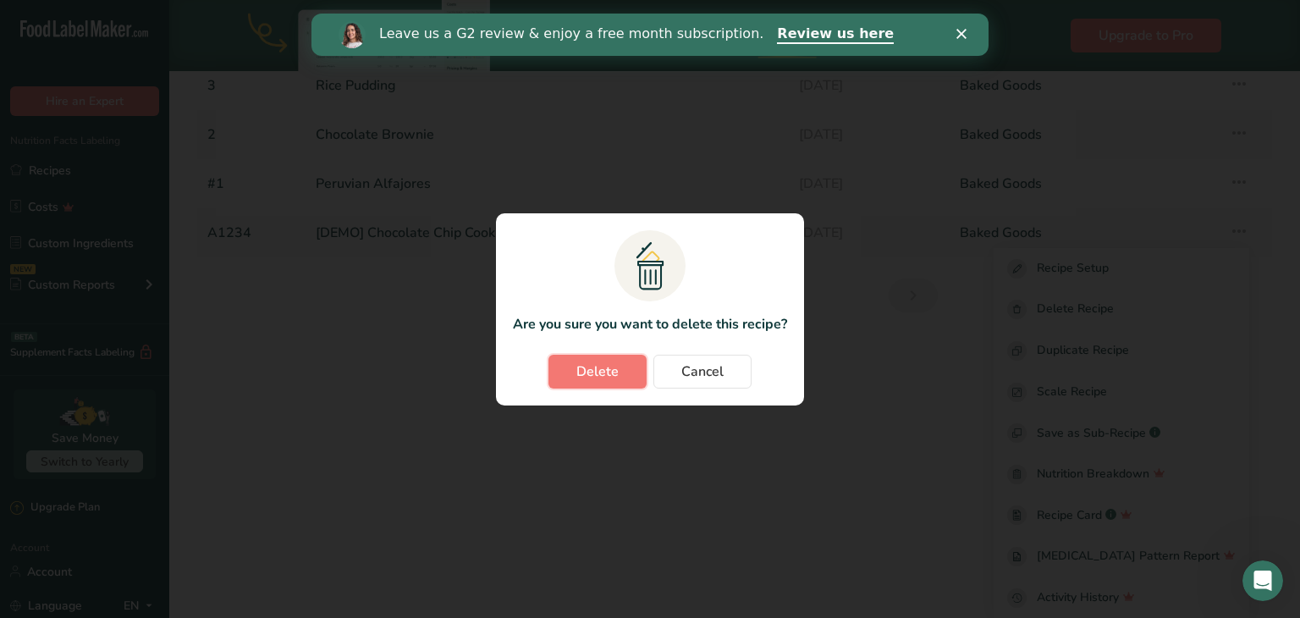
click at [592, 361] on span "Delete" at bounding box center [597, 371] width 42 height 20
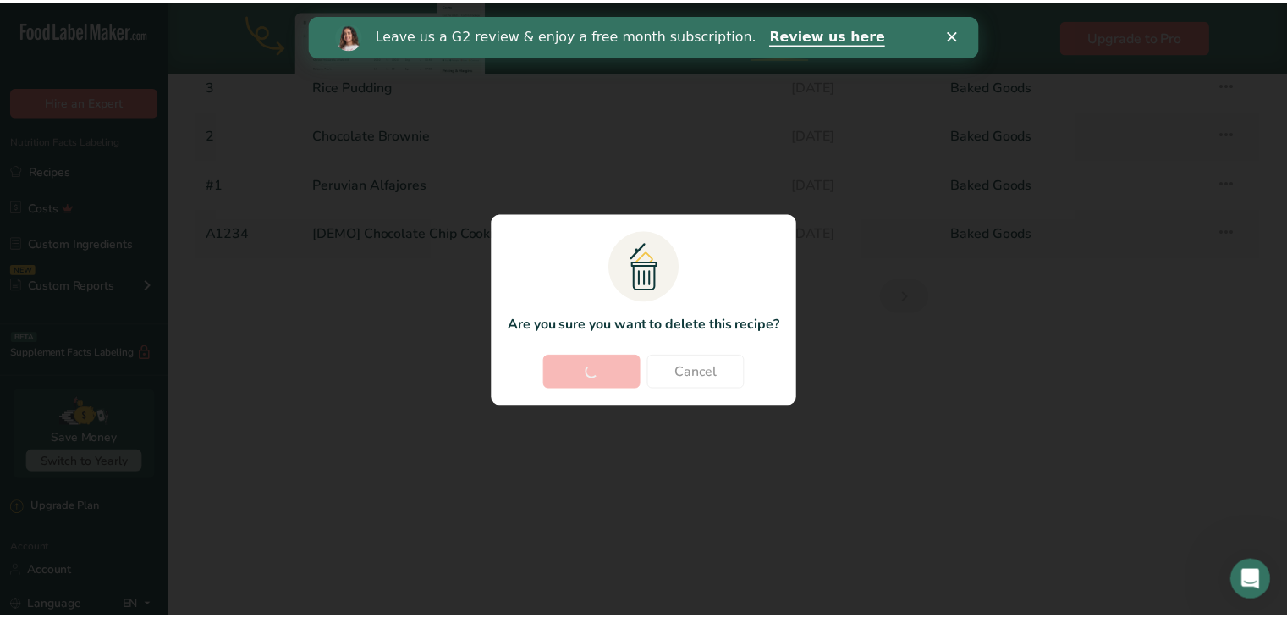
scroll to position [0, 0]
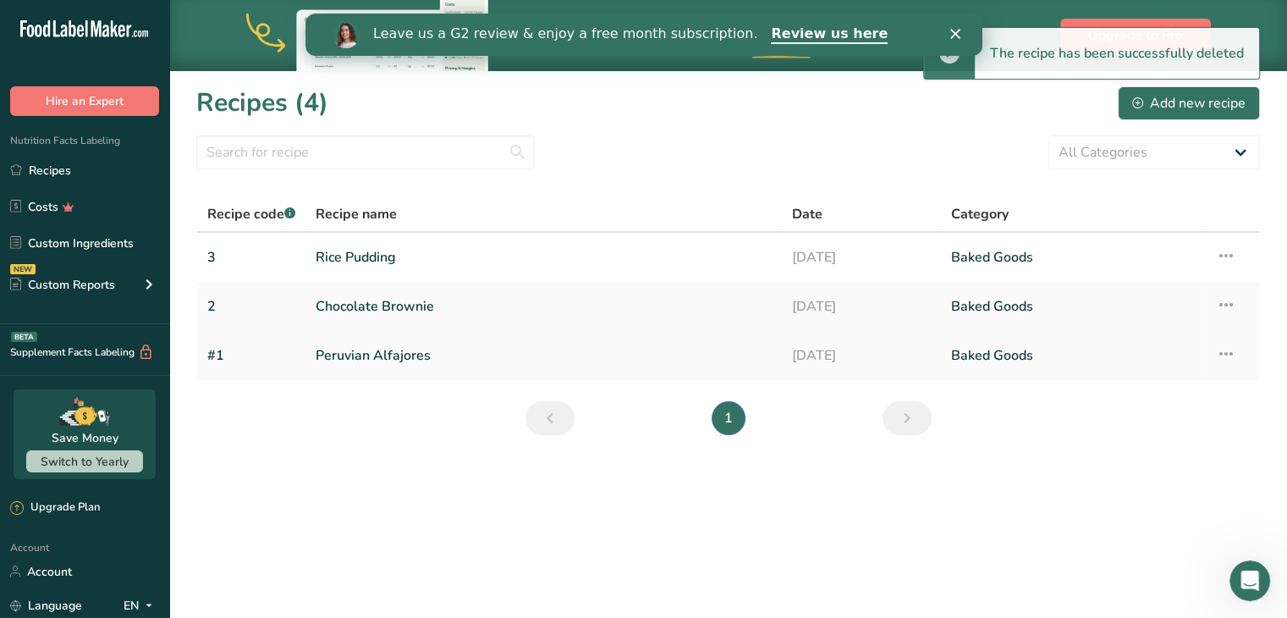
click at [399, 350] on link "Peruvian Alfajores" at bounding box center [544, 356] width 456 height 36
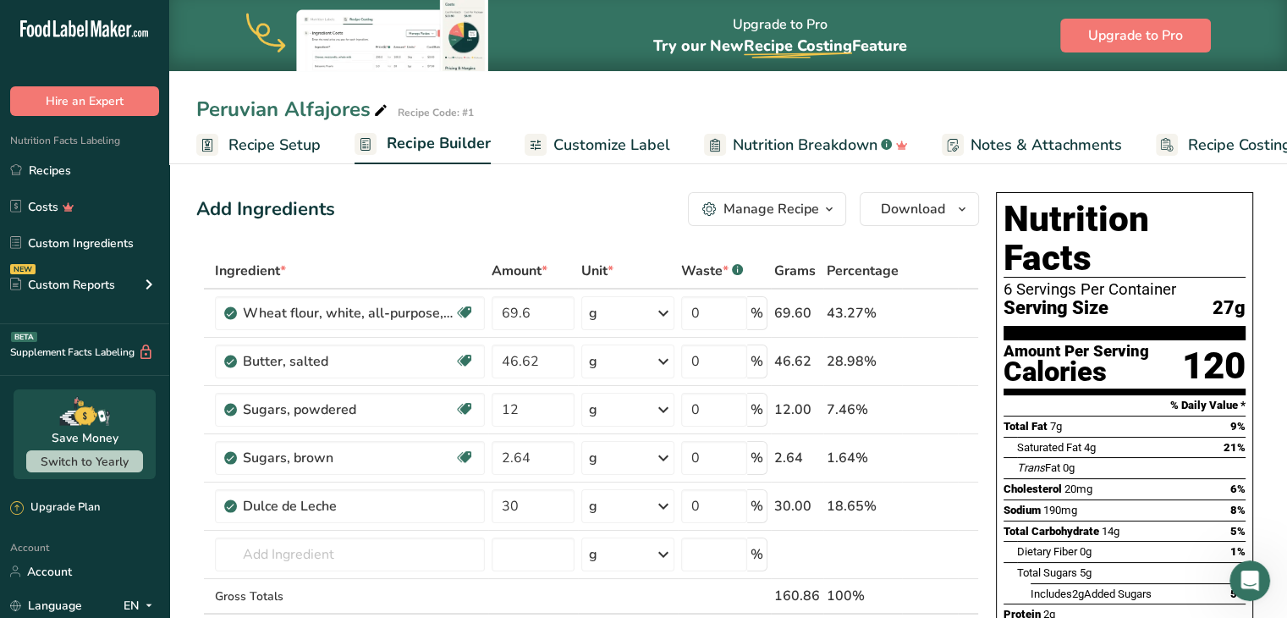
click at [278, 148] on span "Recipe Setup" at bounding box center [275, 145] width 92 height 23
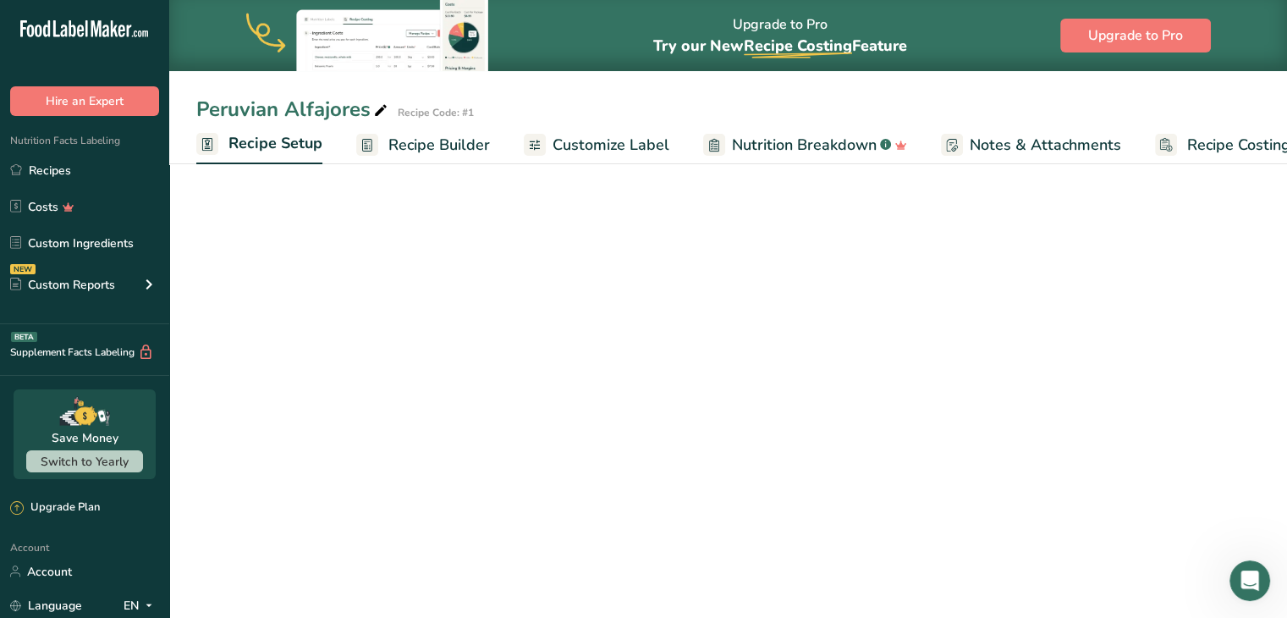
scroll to position [0, 6]
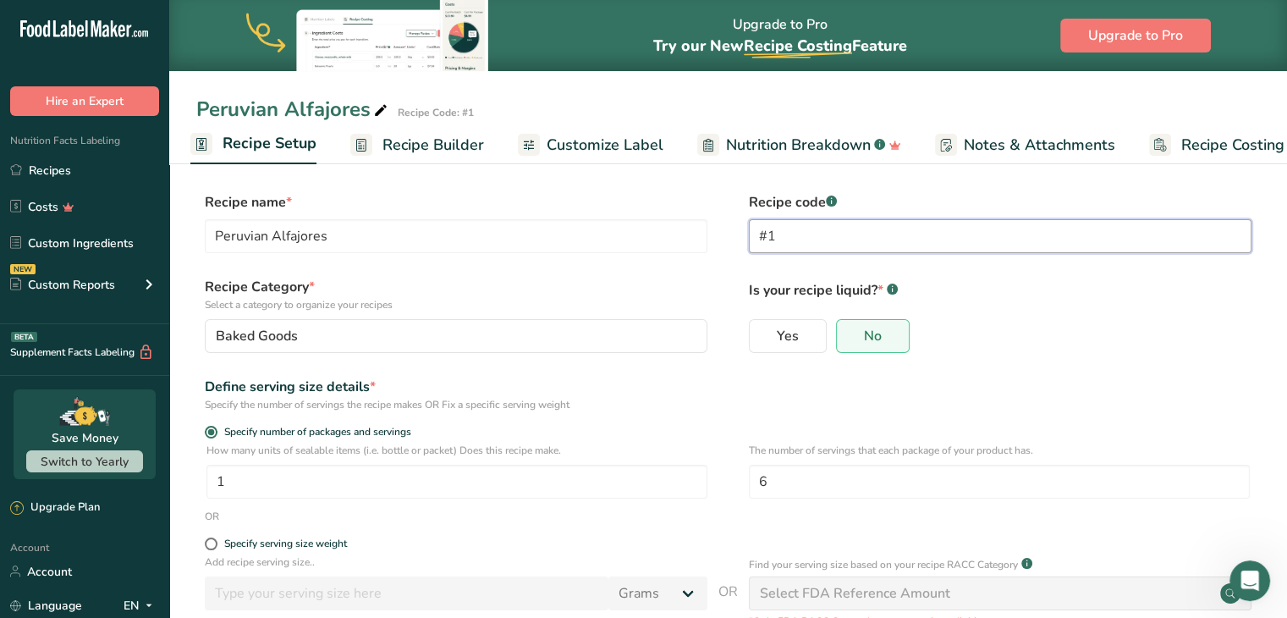
drag, startPoint x: 765, startPoint y: 238, endPoint x: 753, endPoint y: 237, distance: 11.9
click at [753, 237] on input "#1" at bounding box center [1000, 236] width 503 height 34
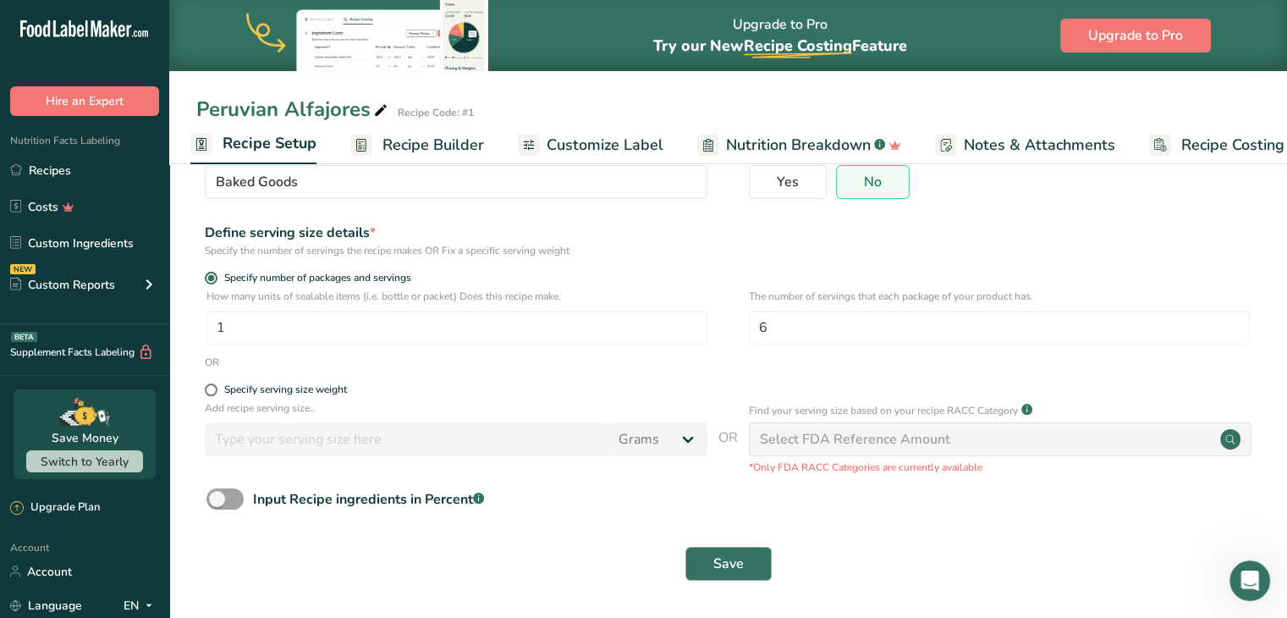
type input "1"
click at [719, 559] on span "Save" at bounding box center [728, 564] width 30 height 20
